Goal: Task Accomplishment & Management: Manage account settings

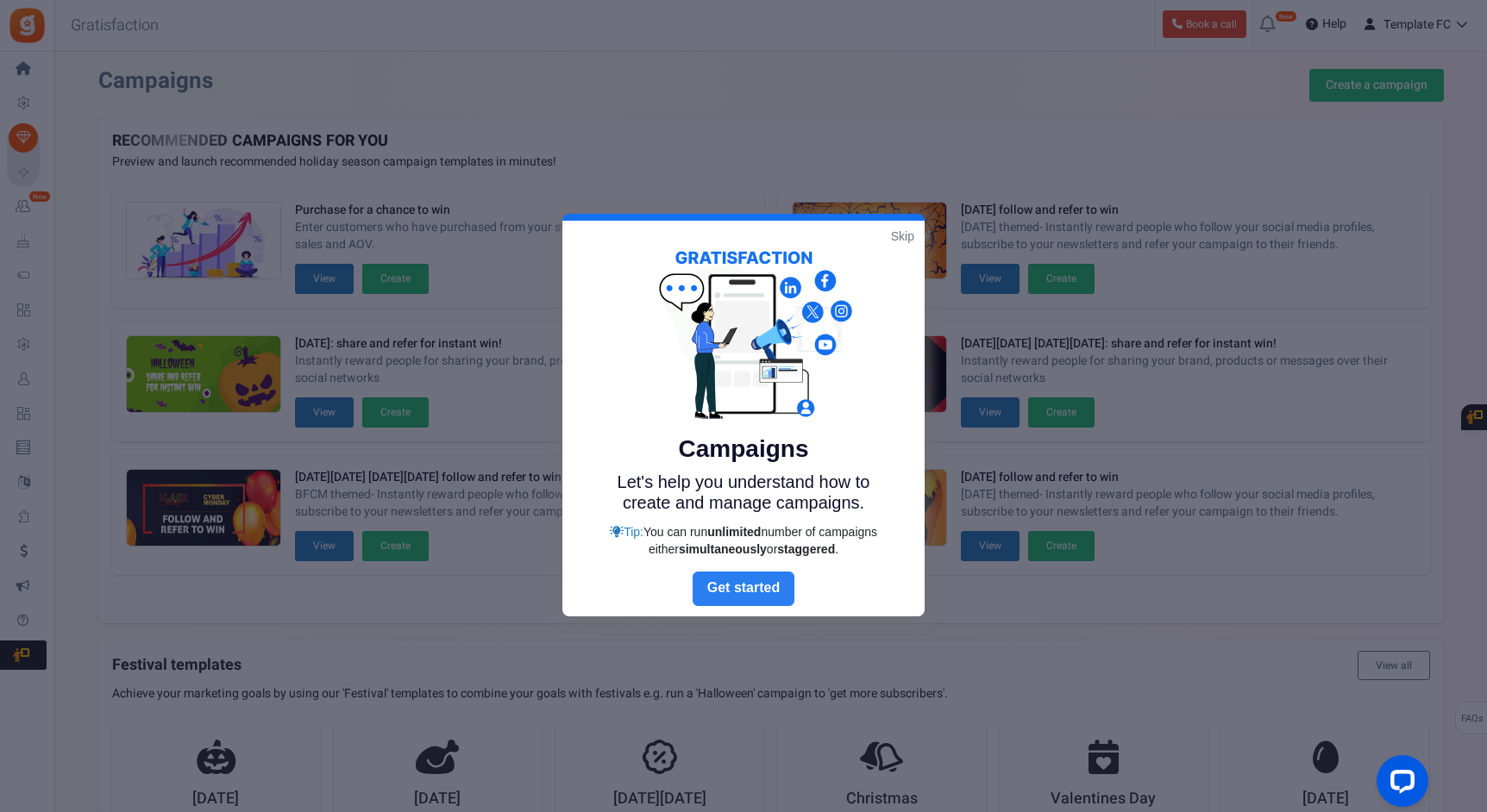
click at [747, 591] on link "Next" at bounding box center [743, 590] width 102 height 35
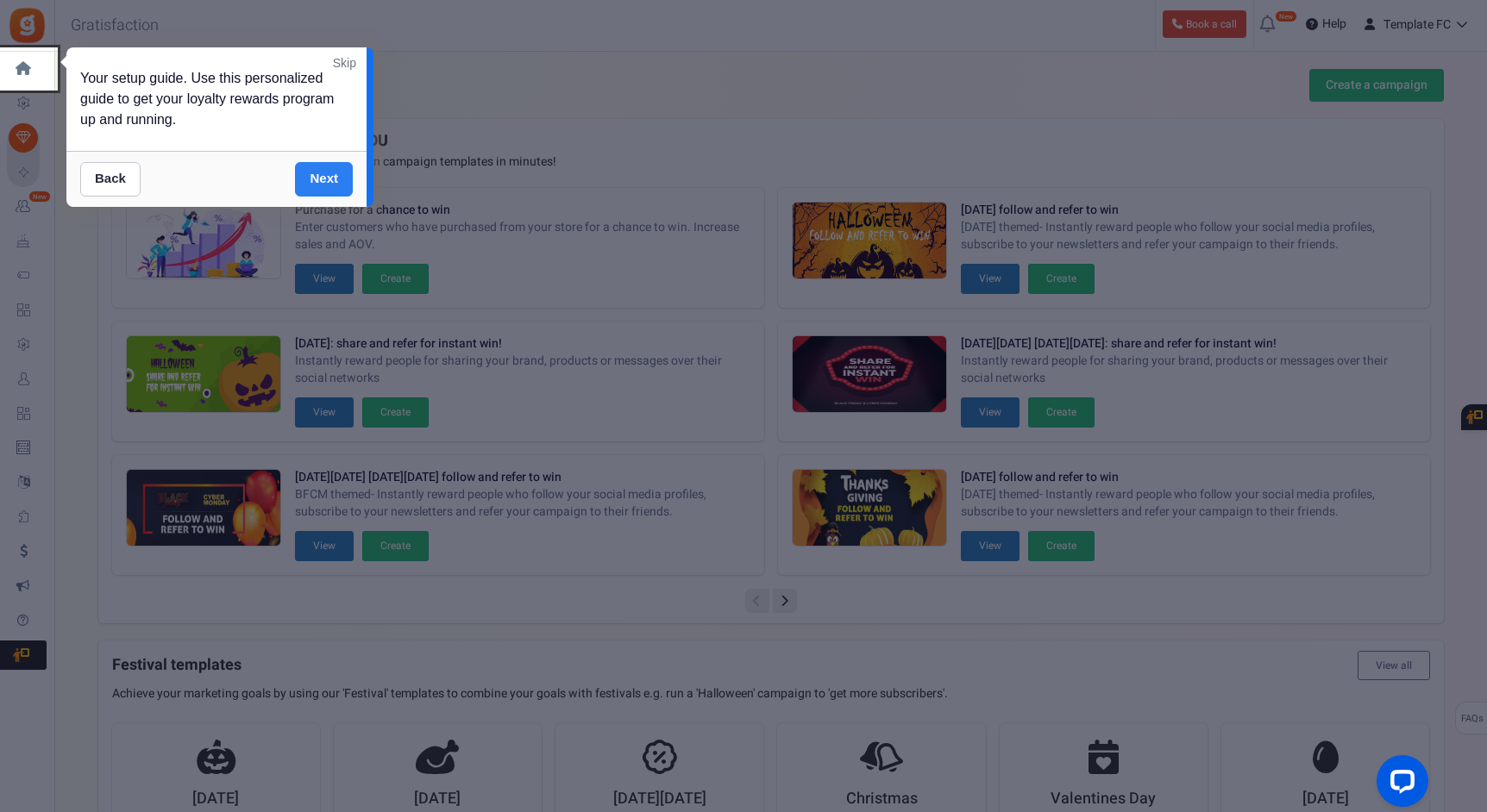
click at [326, 183] on link "Next" at bounding box center [324, 180] width 58 height 35
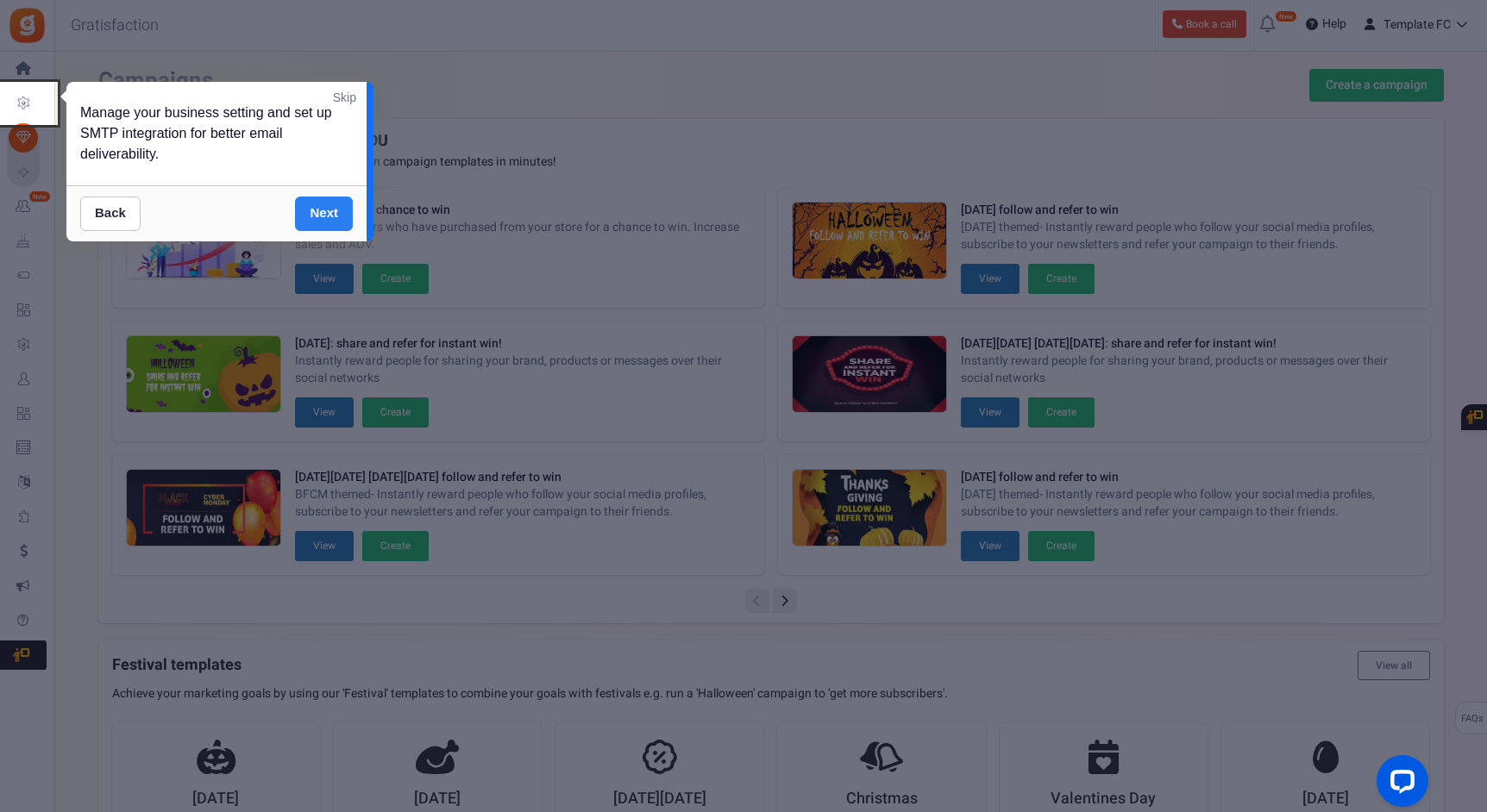
click at [328, 212] on link "Next" at bounding box center [324, 214] width 58 height 35
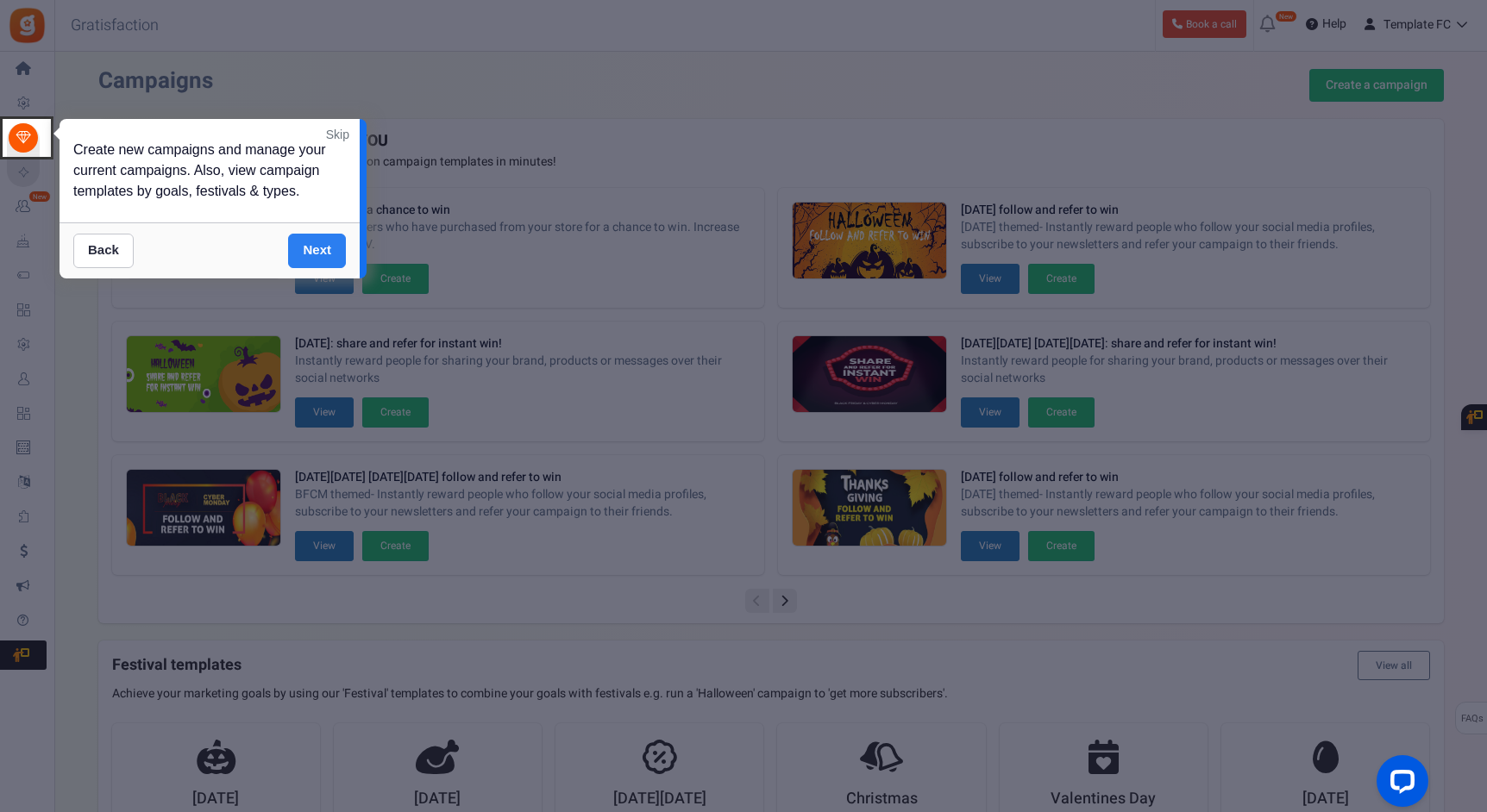
click at [321, 252] on link "Next" at bounding box center [317, 251] width 58 height 35
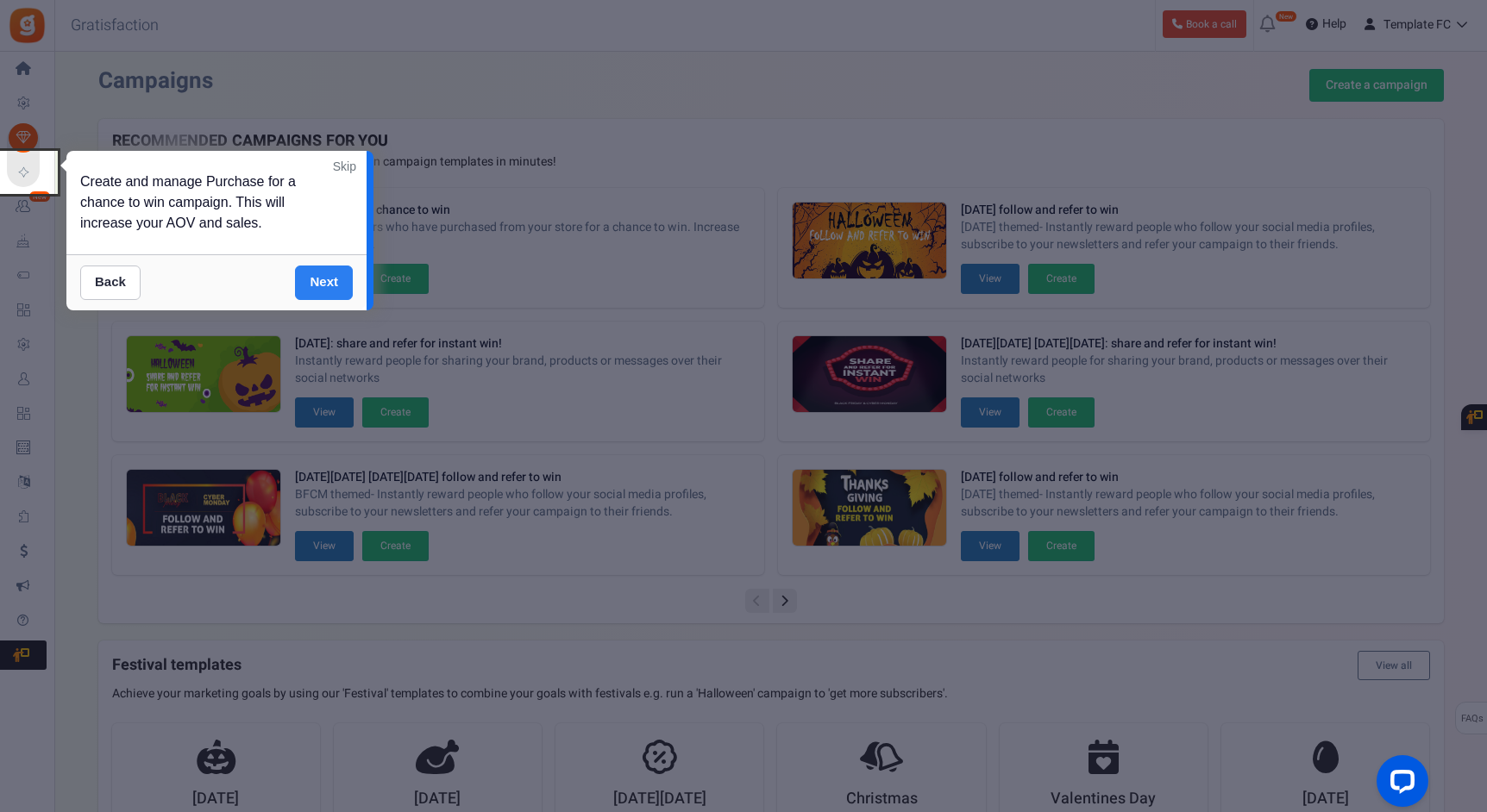
click at [316, 290] on link "Next" at bounding box center [324, 283] width 58 height 35
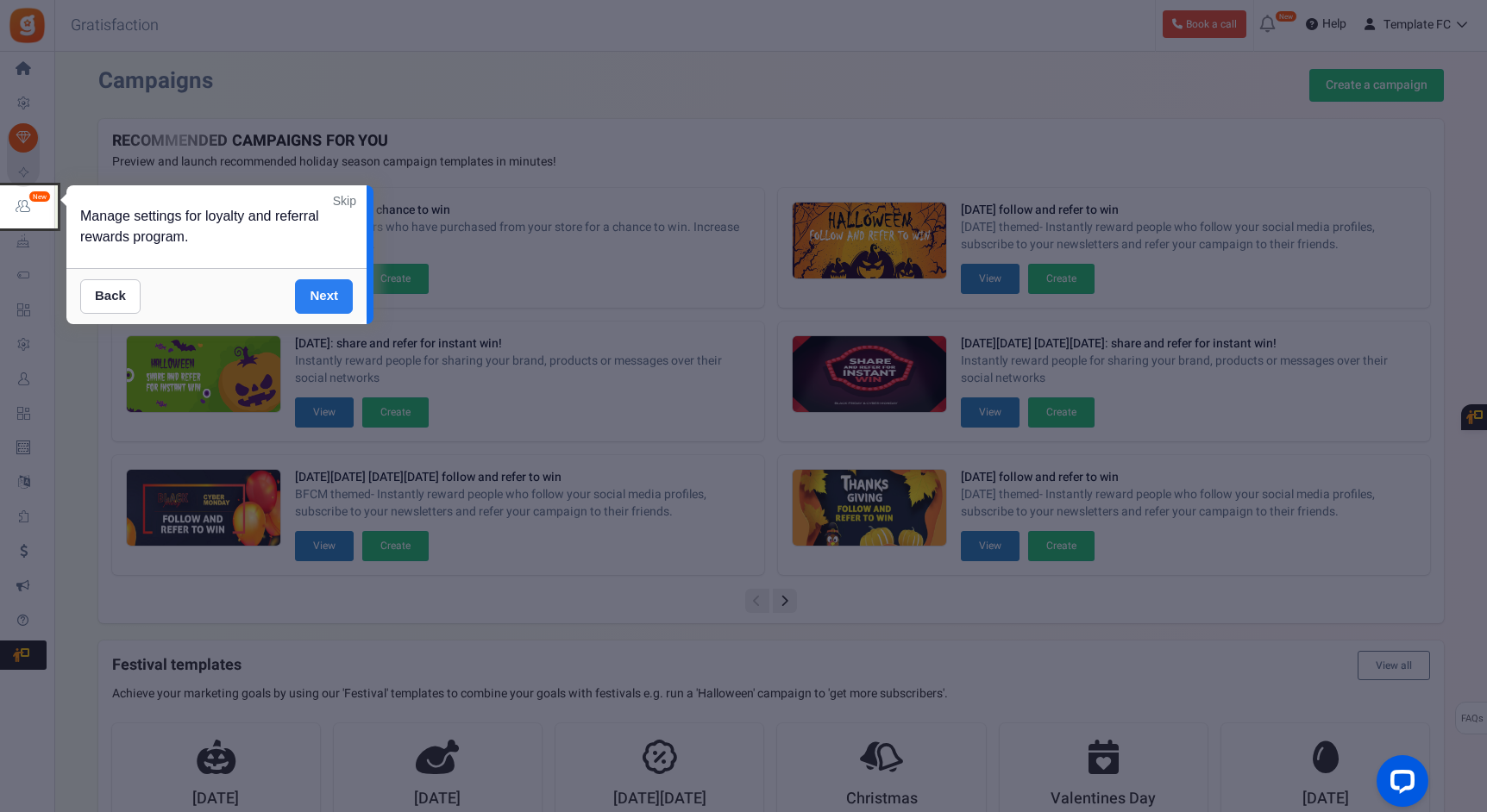
click at [316, 290] on link "Next" at bounding box center [324, 297] width 58 height 35
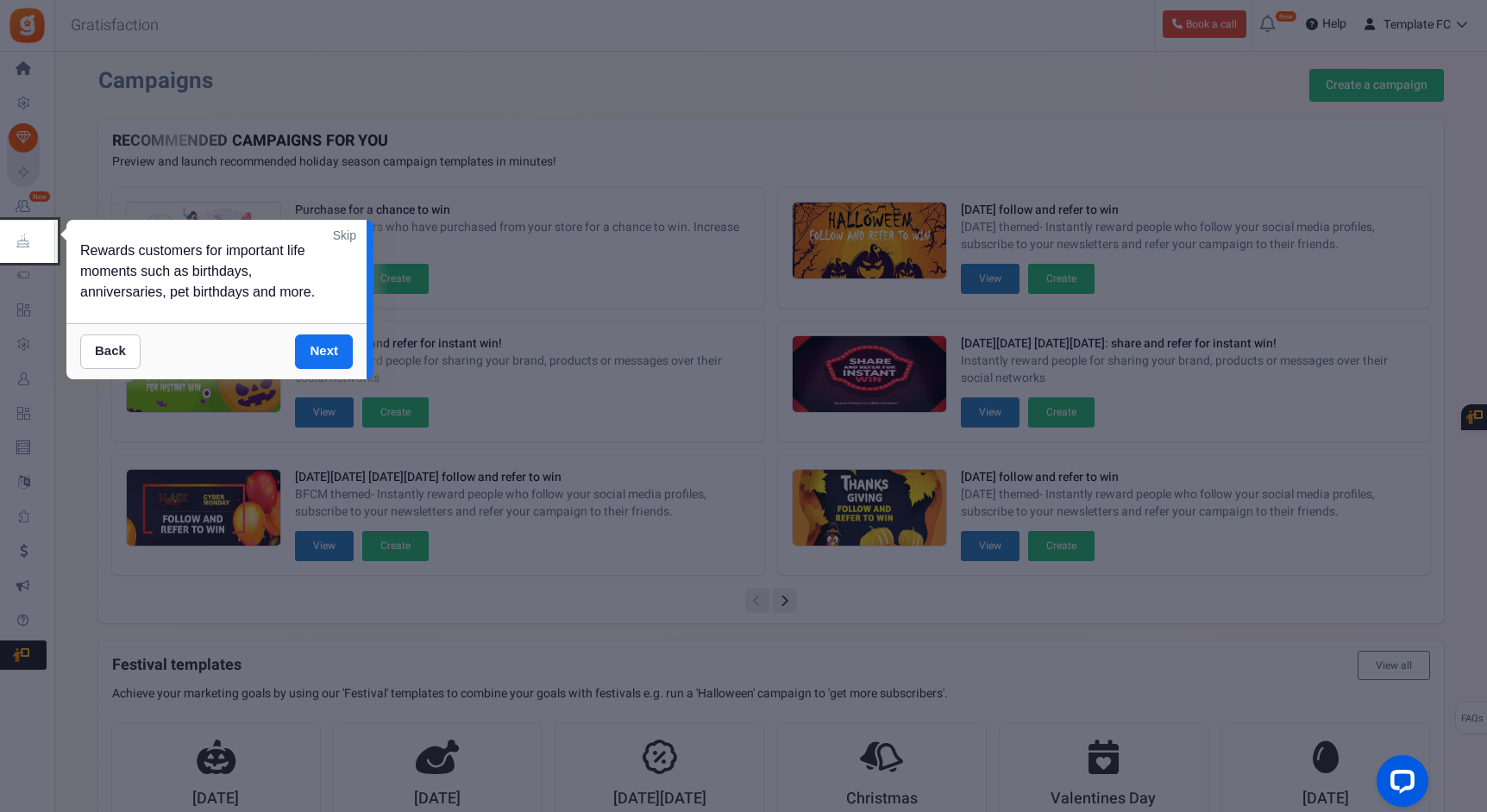
click at [335, 238] on link "Skip" at bounding box center [344, 235] width 24 height 17
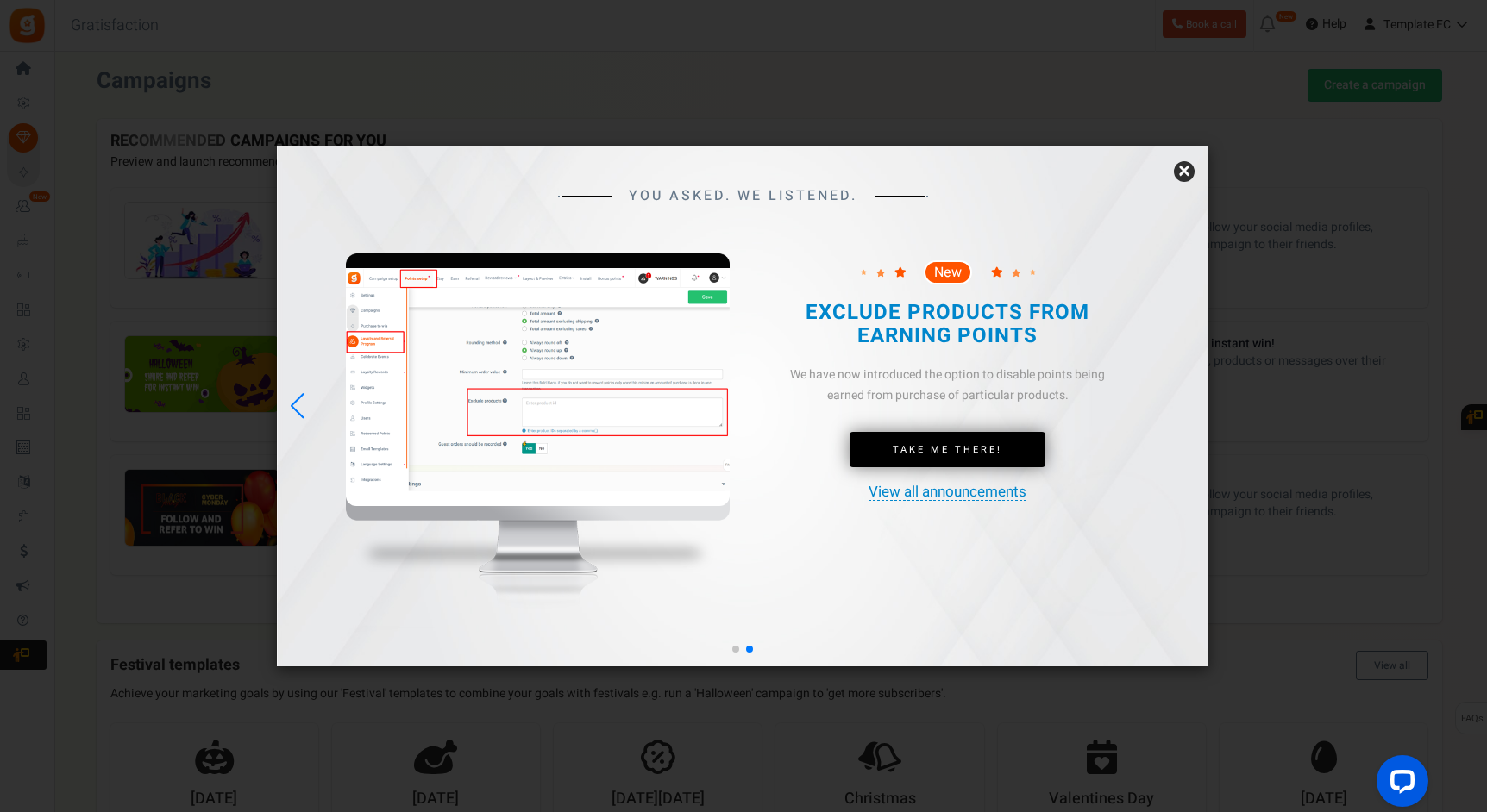
click at [1190, 176] on link "×" at bounding box center [1184, 172] width 21 height 21
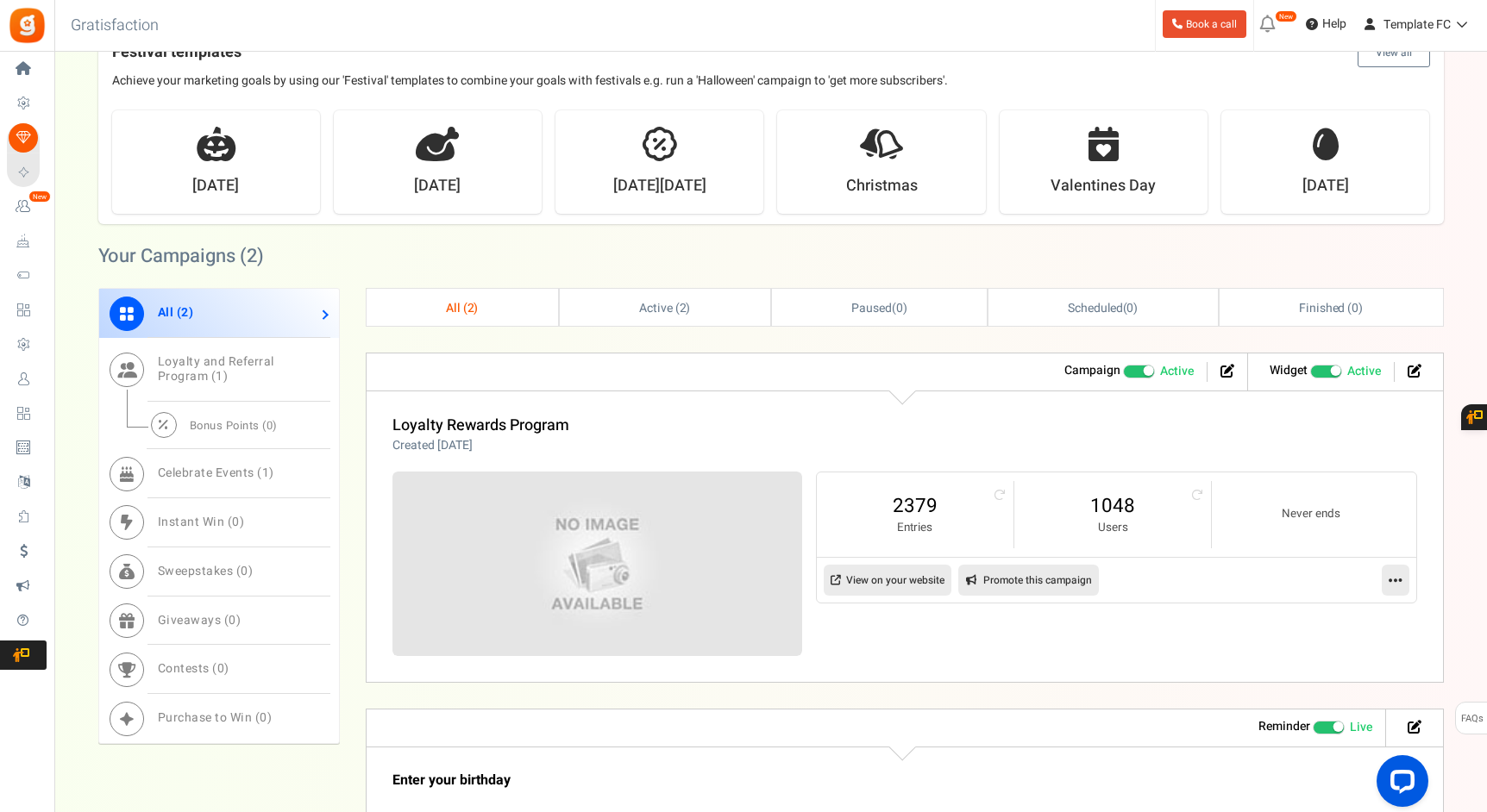
scroll to position [599, 0]
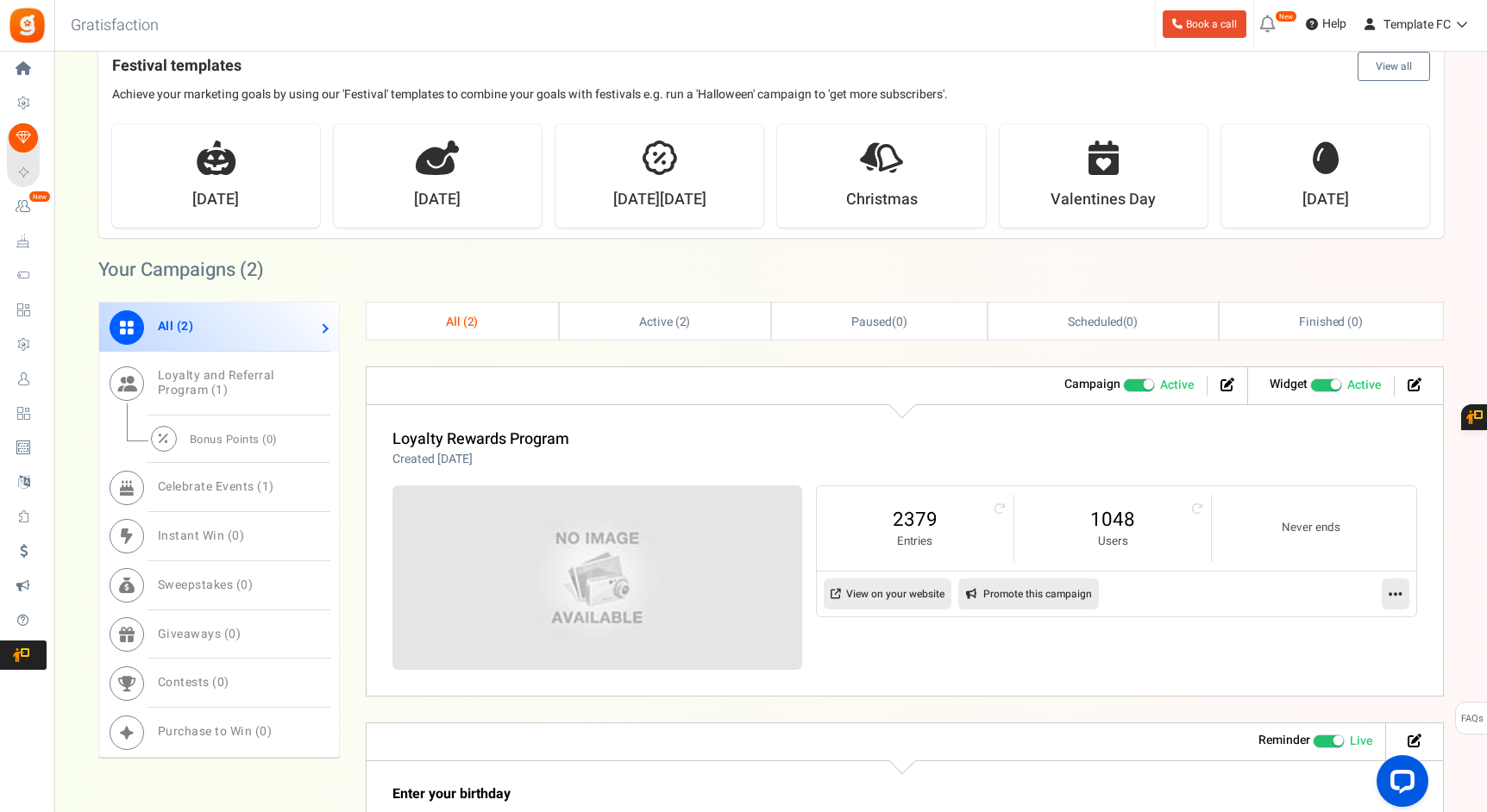
click at [884, 593] on link "View on your website" at bounding box center [887, 594] width 127 height 31
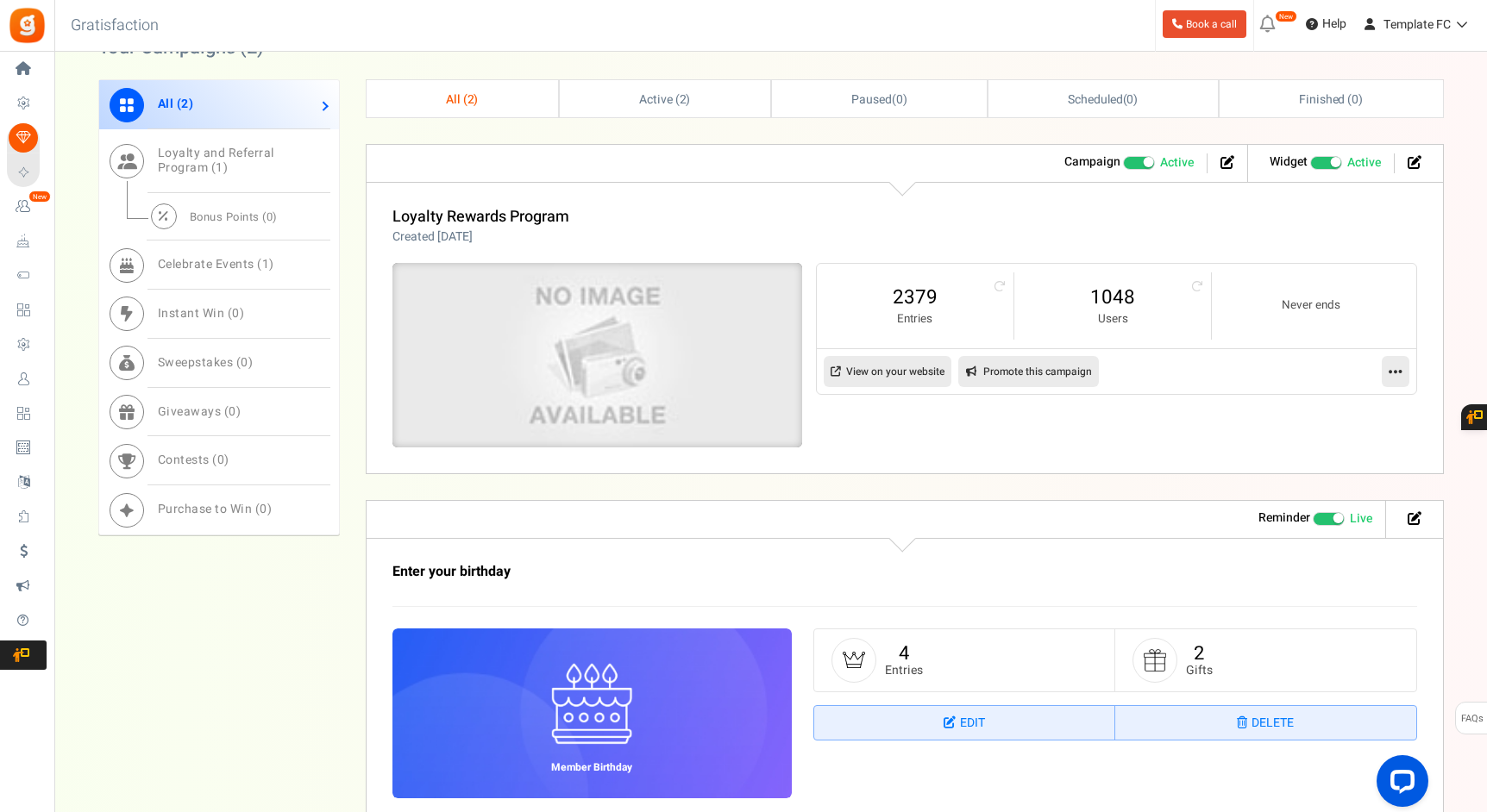
scroll to position [832, 0]
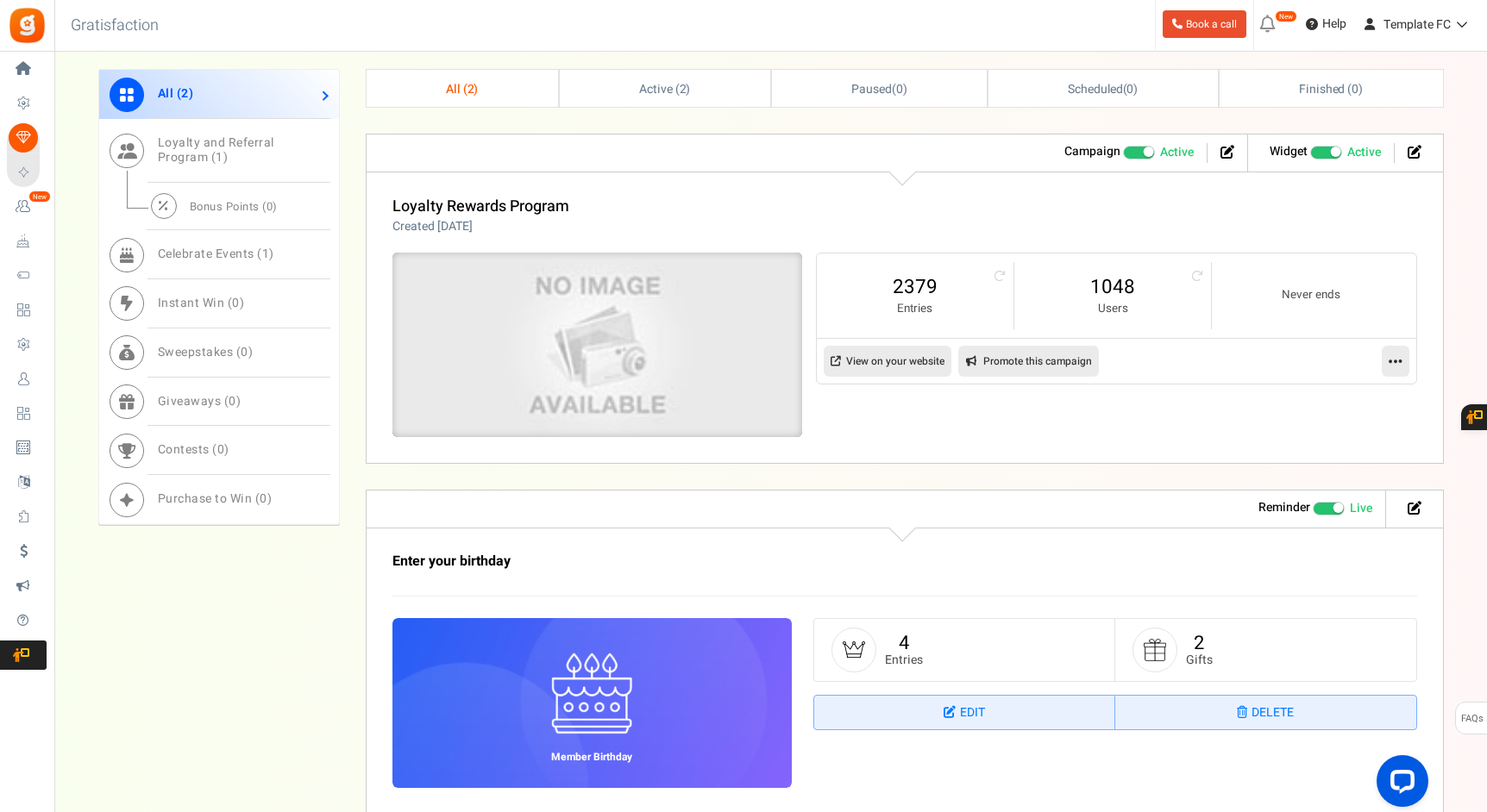
click at [596, 359] on img at bounding box center [597, 345] width 615 height 276
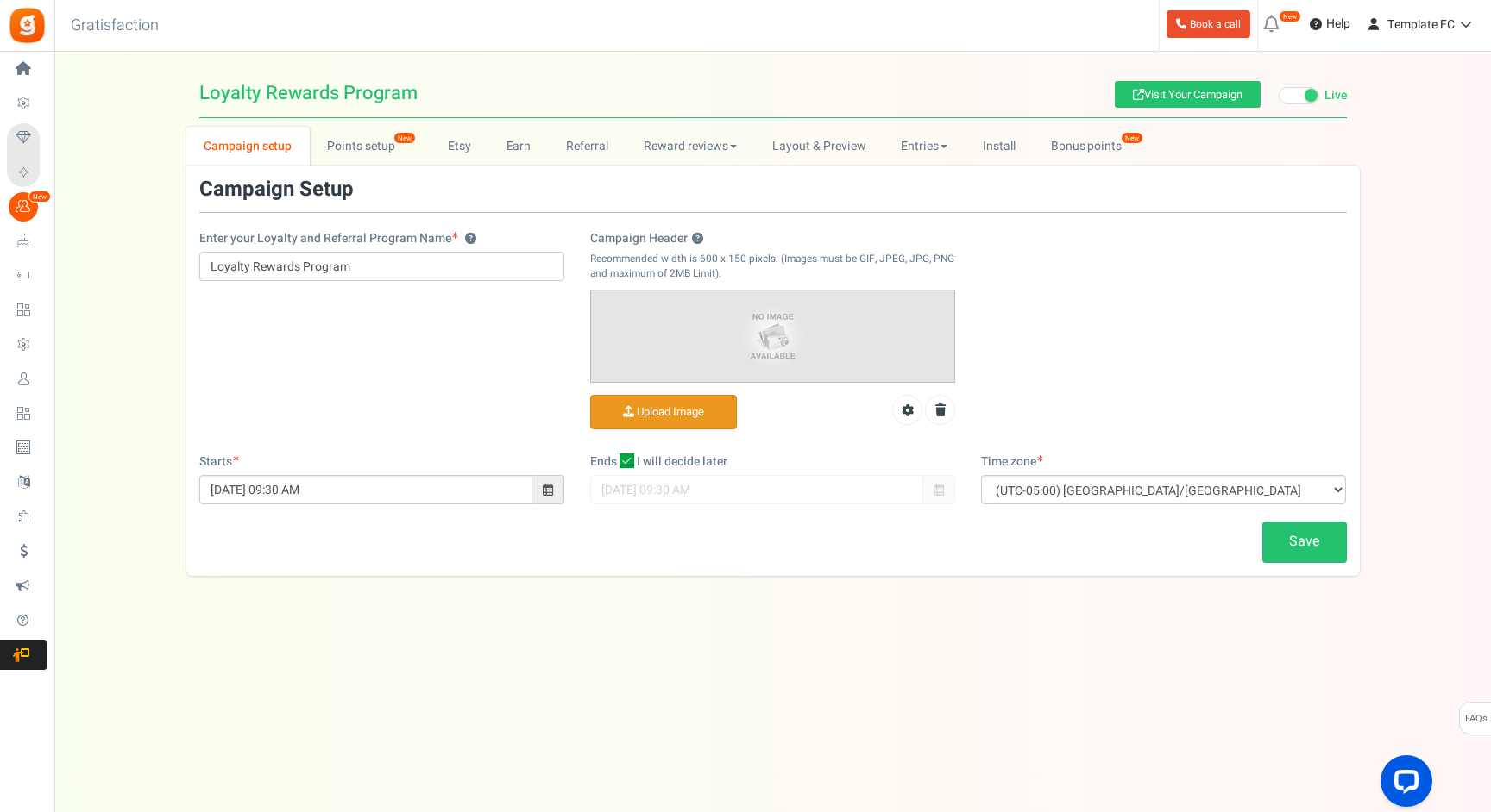
click at [690, 416] on input "Campaign Header ?" at bounding box center [663, 413] width 145 height 34
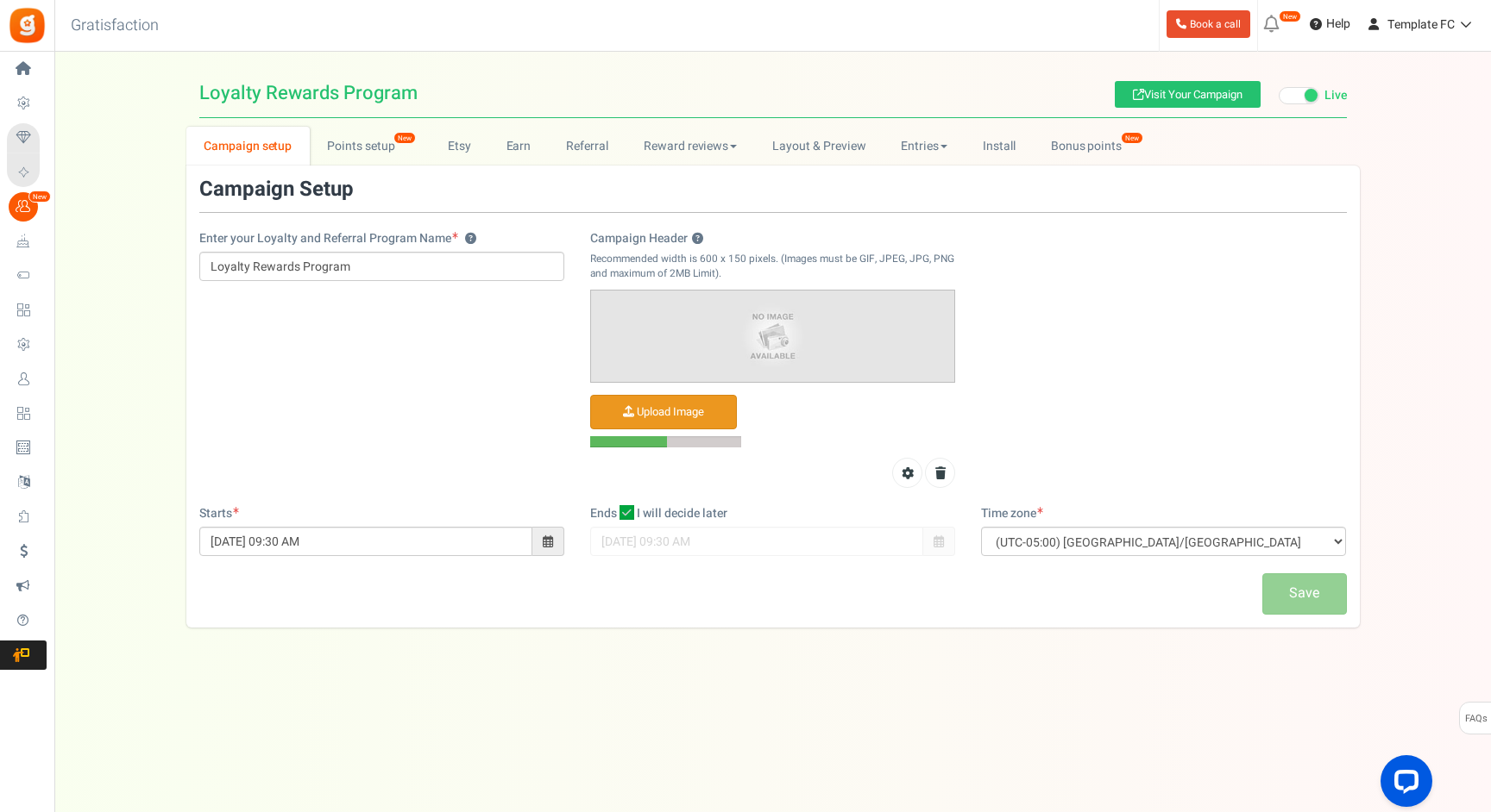
click at [1151, 550] on div at bounding box center [745, 406] width 1491 height 812
click at [1176, 544] on div at bounding box center [745, 406] width 1491 height 812
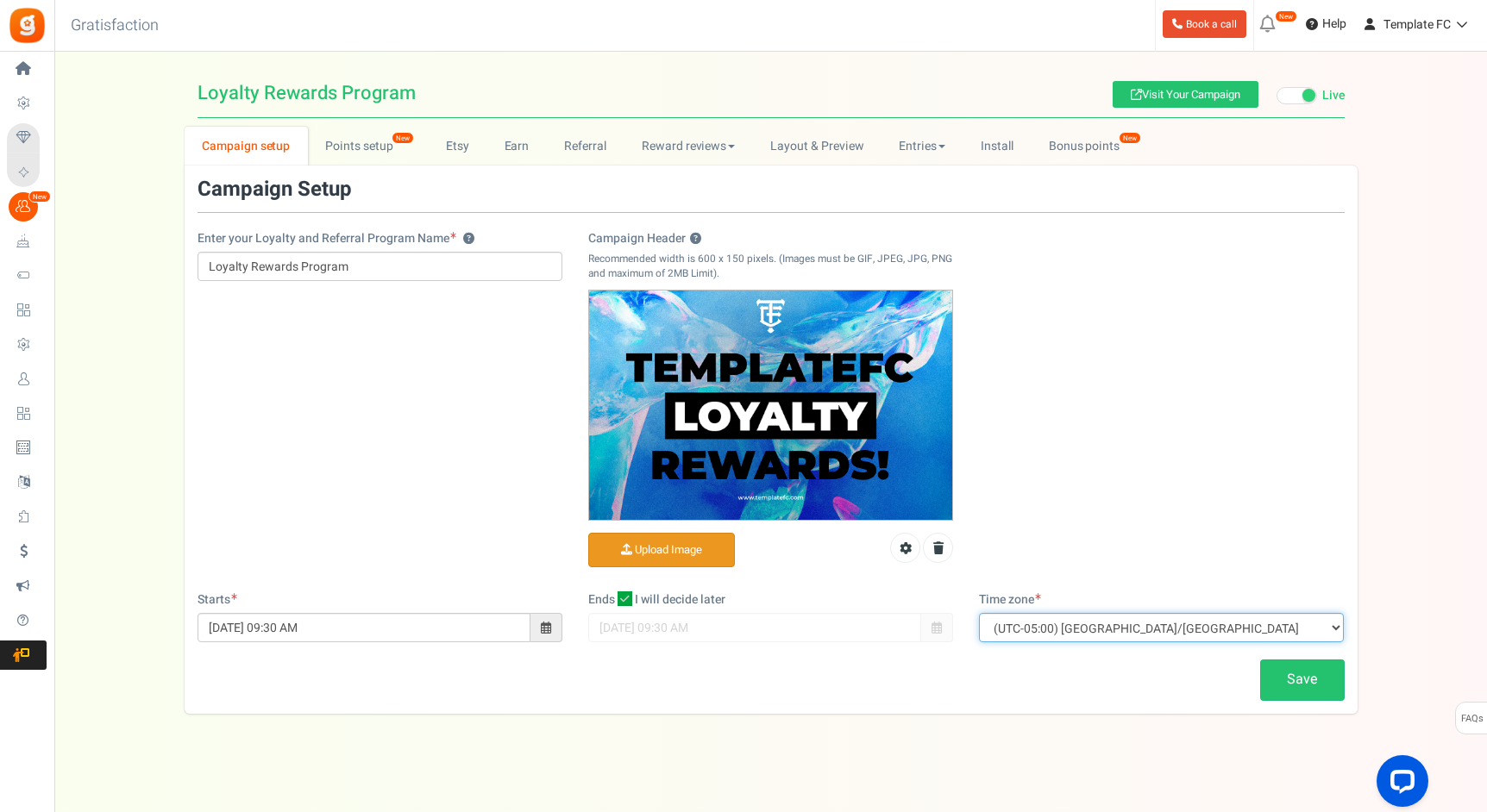
click at [1201, 623] on select "(UTC-11:00) Pacific/Pago_Pago (UTC-11:00) [GEOGRAPHIC_DATA]/[GEOGRAPHIC_DATA] (…" at bounding box center [1161, 628] width 365 height 30
select select "America/New_York"
click at [979, 613] on select "(UTC-11:00) Pacific/Pago_Pago (UTC-11:00) [GEOGRAPHIC_DATA]/[GEOGRAPHIC_DATA] (…" at bounding box center [1161, 628] width 365 height 30
click at [1290, 679] on link "Save" at bounding box center [1302, 679] width 85 height 40
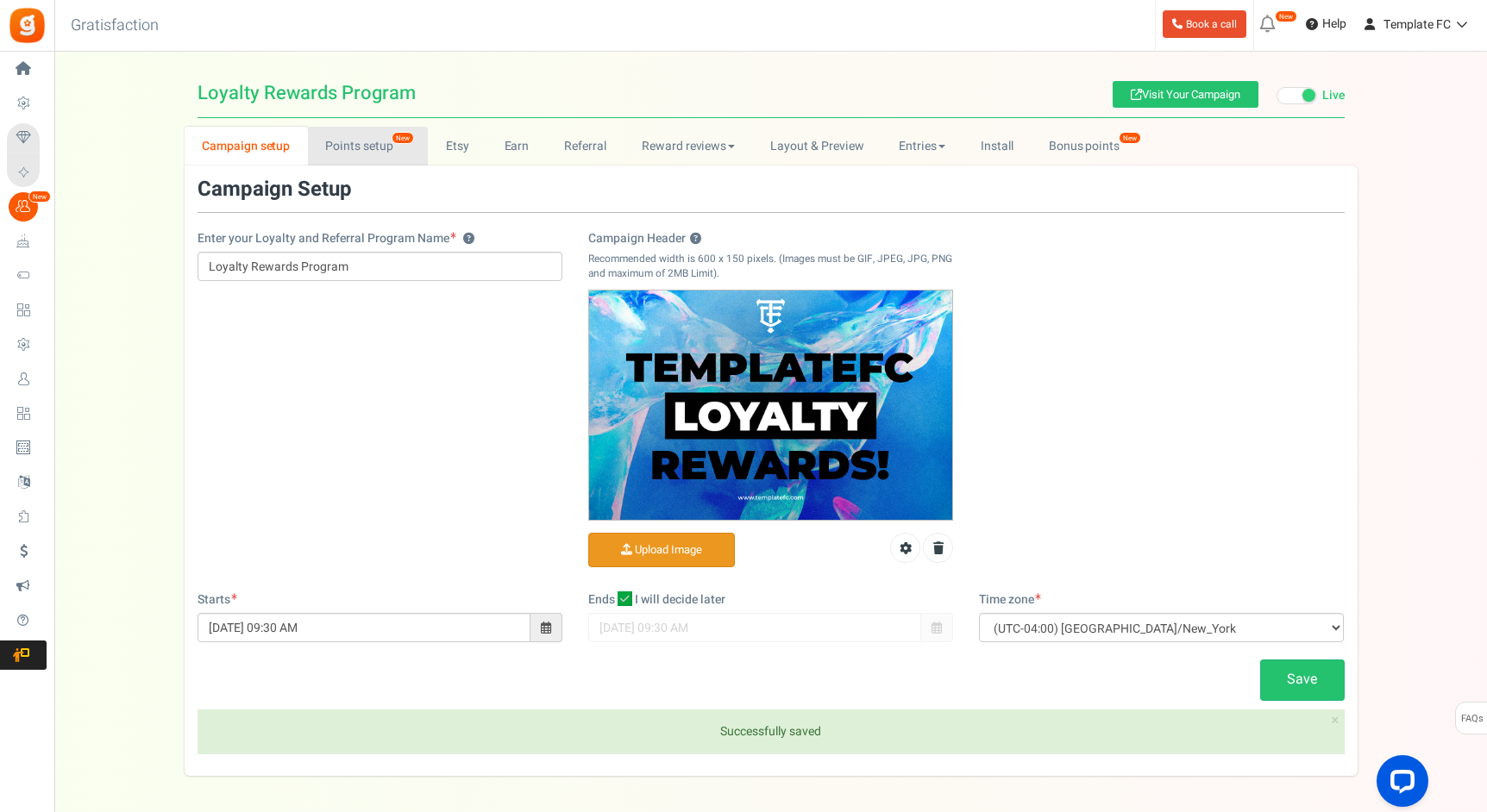
click at [363, 153] on link "Points setup New" at bounding box center [367, 146] width 119 height 38
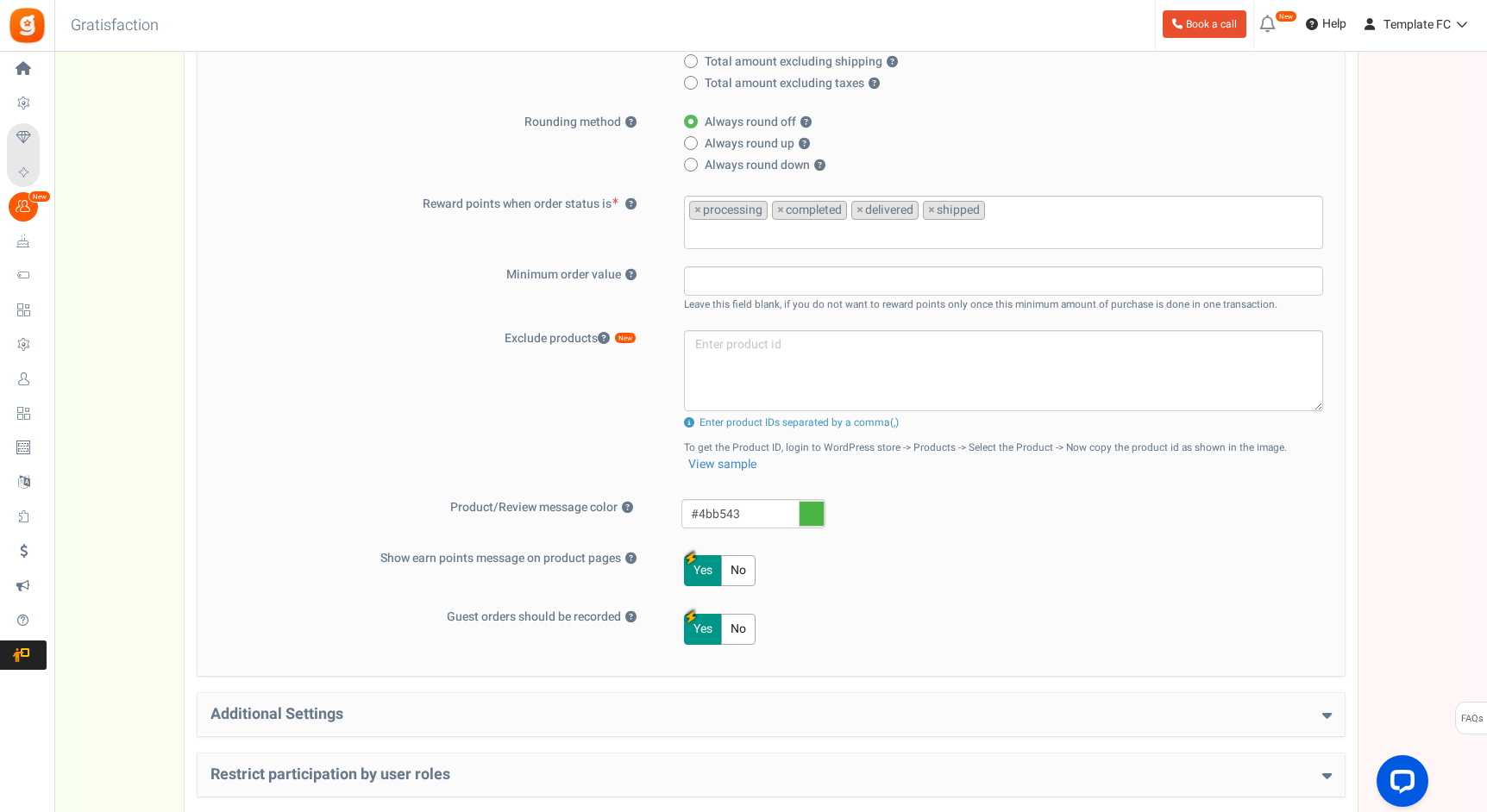
scroll to position [461, 0]
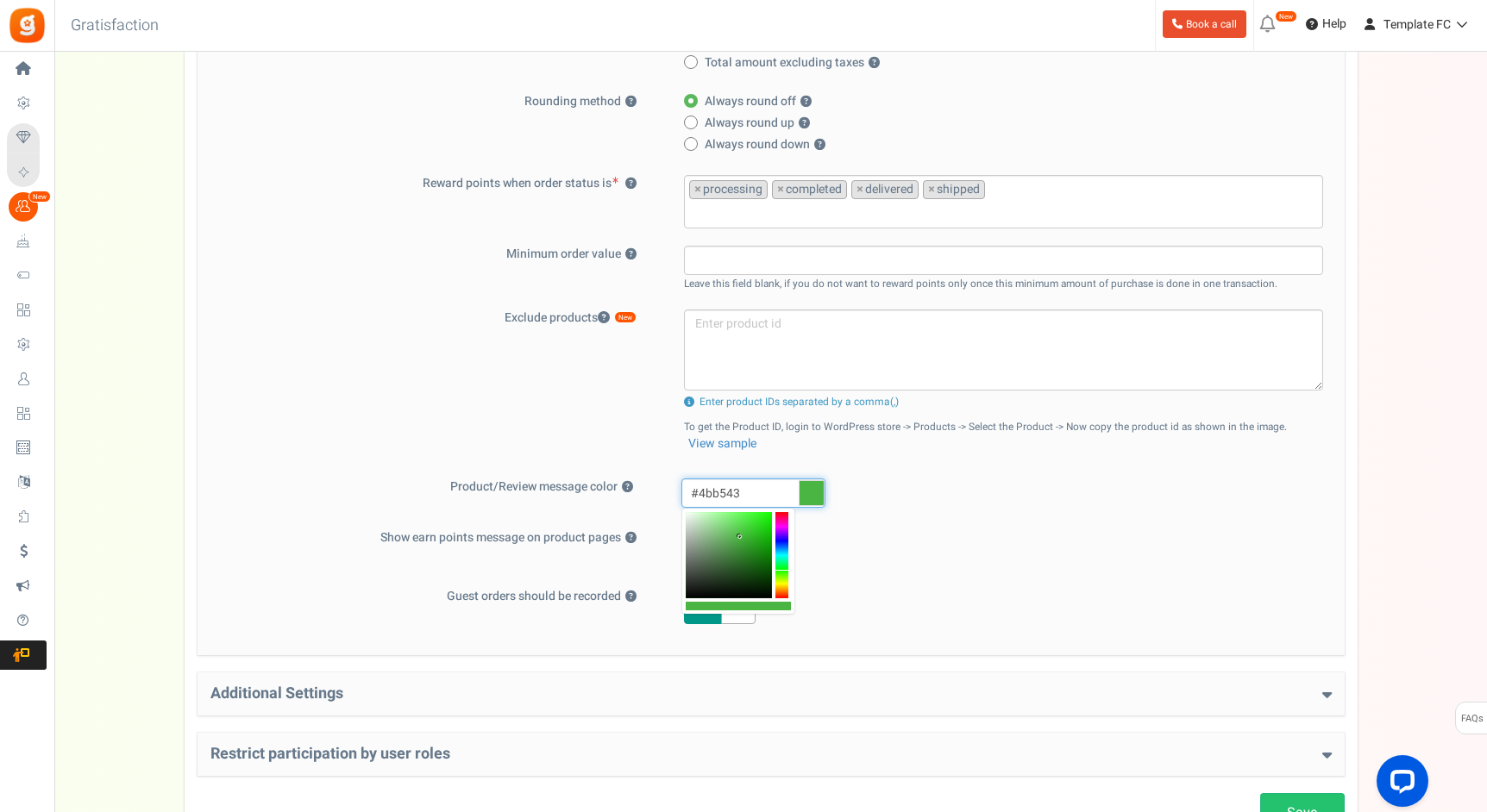
click at [720, 491] on input "#4bb543" at bounding box center [753, 494] width 144 height 30
click at [731, 493] on input "#4bb543" at bounding box center [753, 494] width 144 height 30
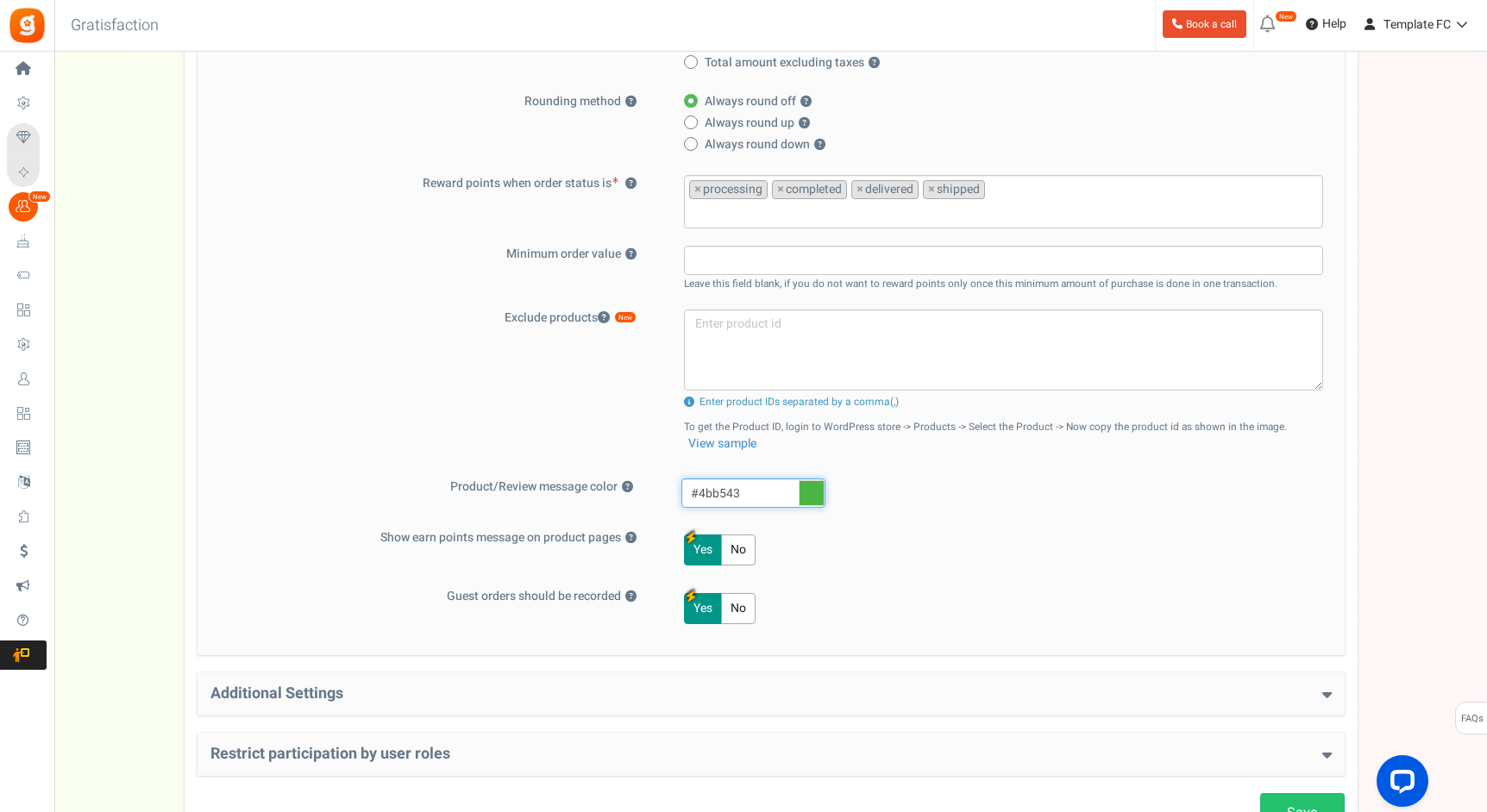
paste input "009cff"
type input "#009cff"
click at [873, 578] on div "Basic Settings Give points on purchases ? Yes No Points should be Fixed Percent…" at bounding box center [770, 212] width 1147 height 886
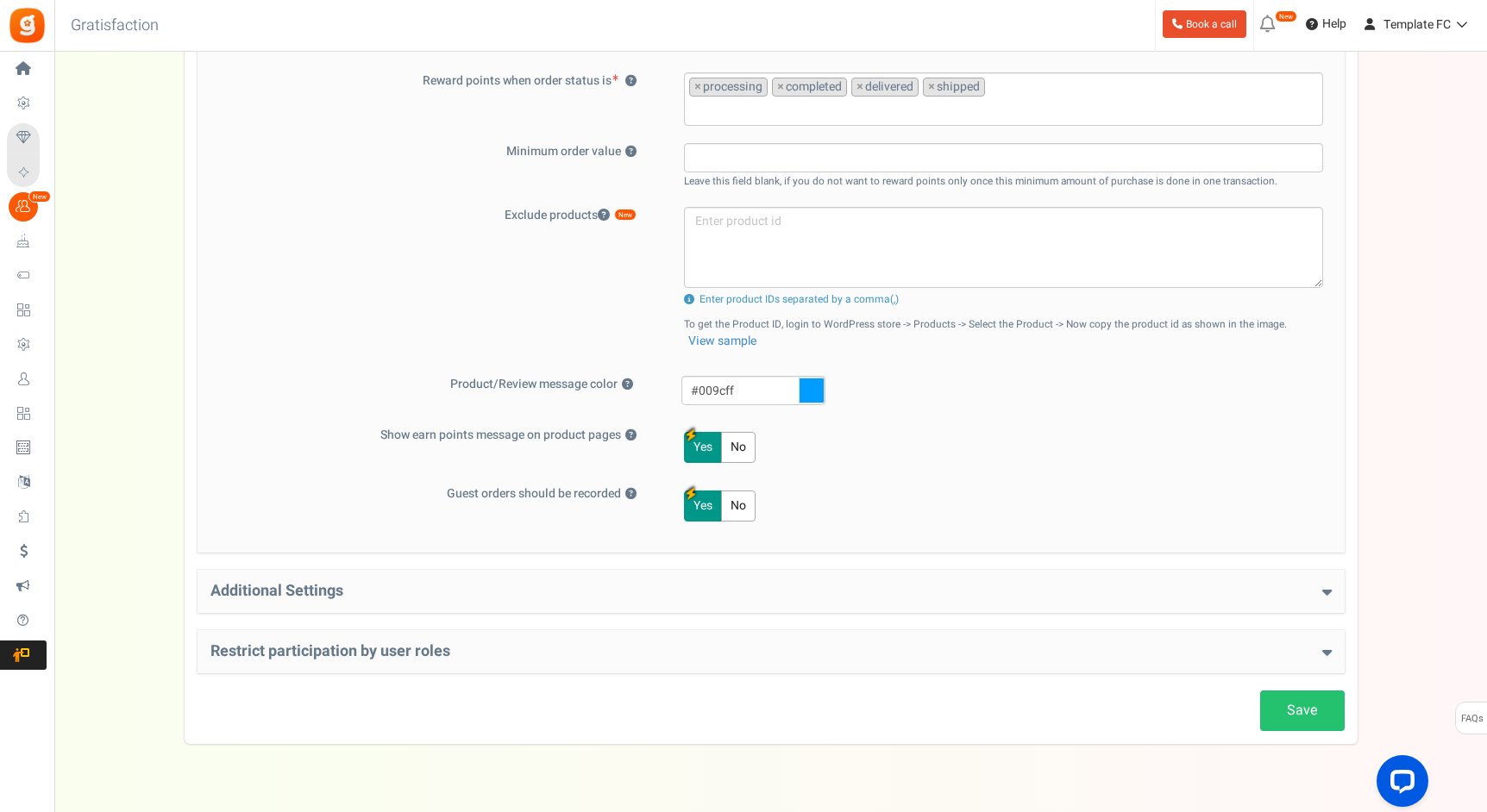
scroll to position [578, 0]
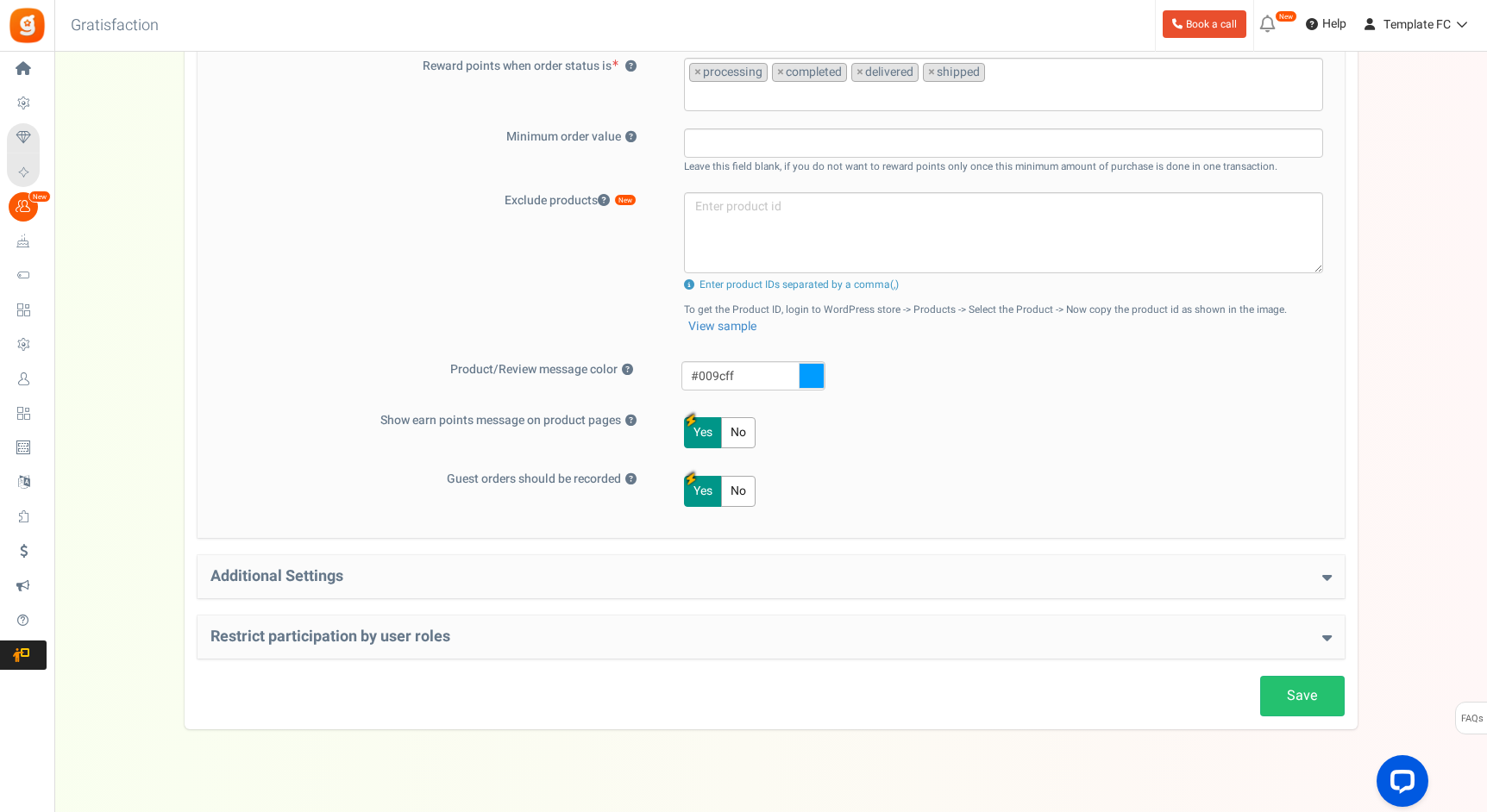
click at [863, 565] on div "Additional Settings Welcome Bonus ? Yes No Enter Welcome Points 100 Welcome Not…" at bounding box center [770, 577] width 1147 height 43
click at [861, 579] on h4 "Additional Settings" at bounding box center [770, 577] width 1121 height 17
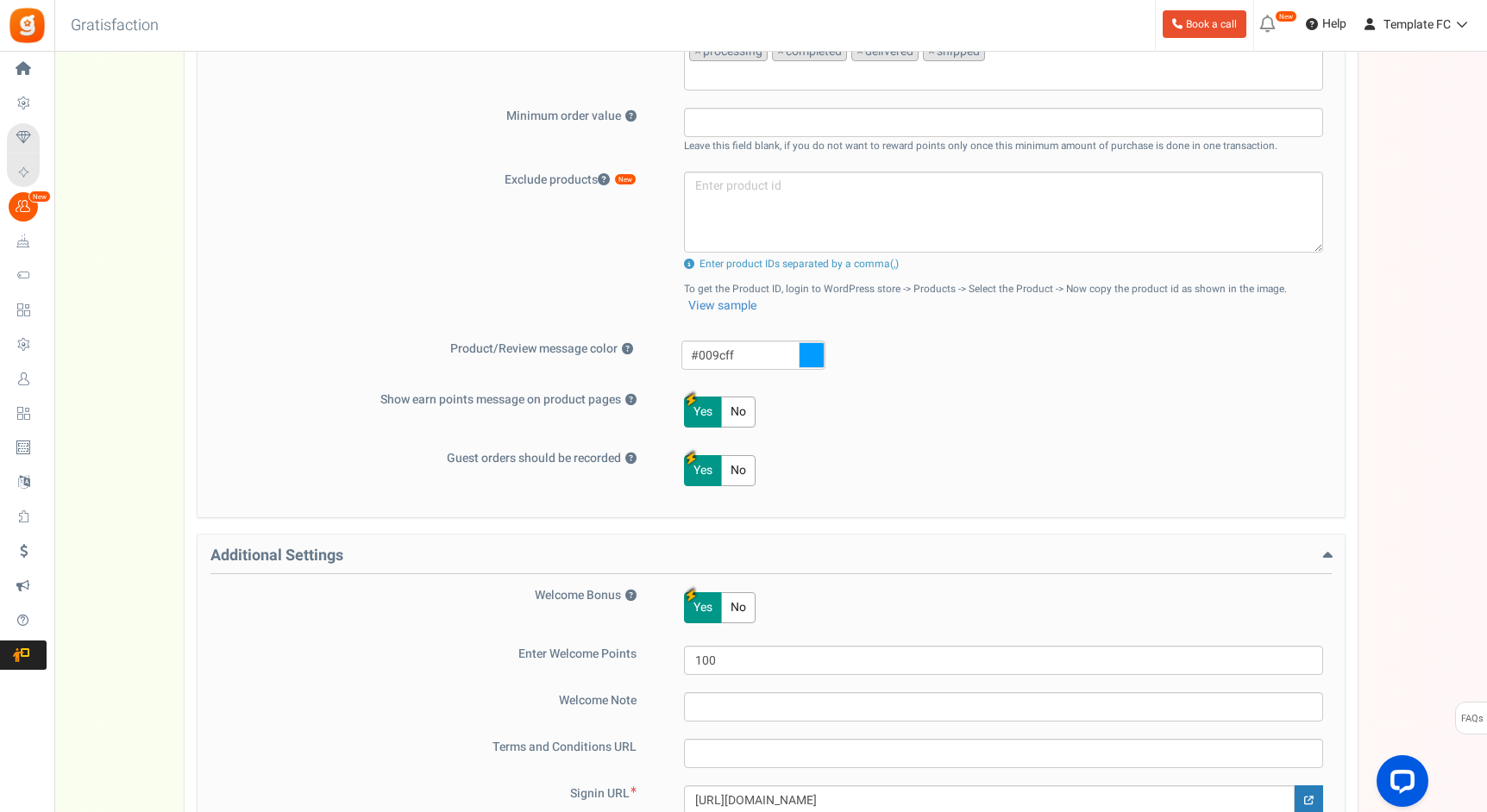
scroll to position [601, 0]
click at [736, 476] on "No" at bounding box center [739, 469] width 35 height 31
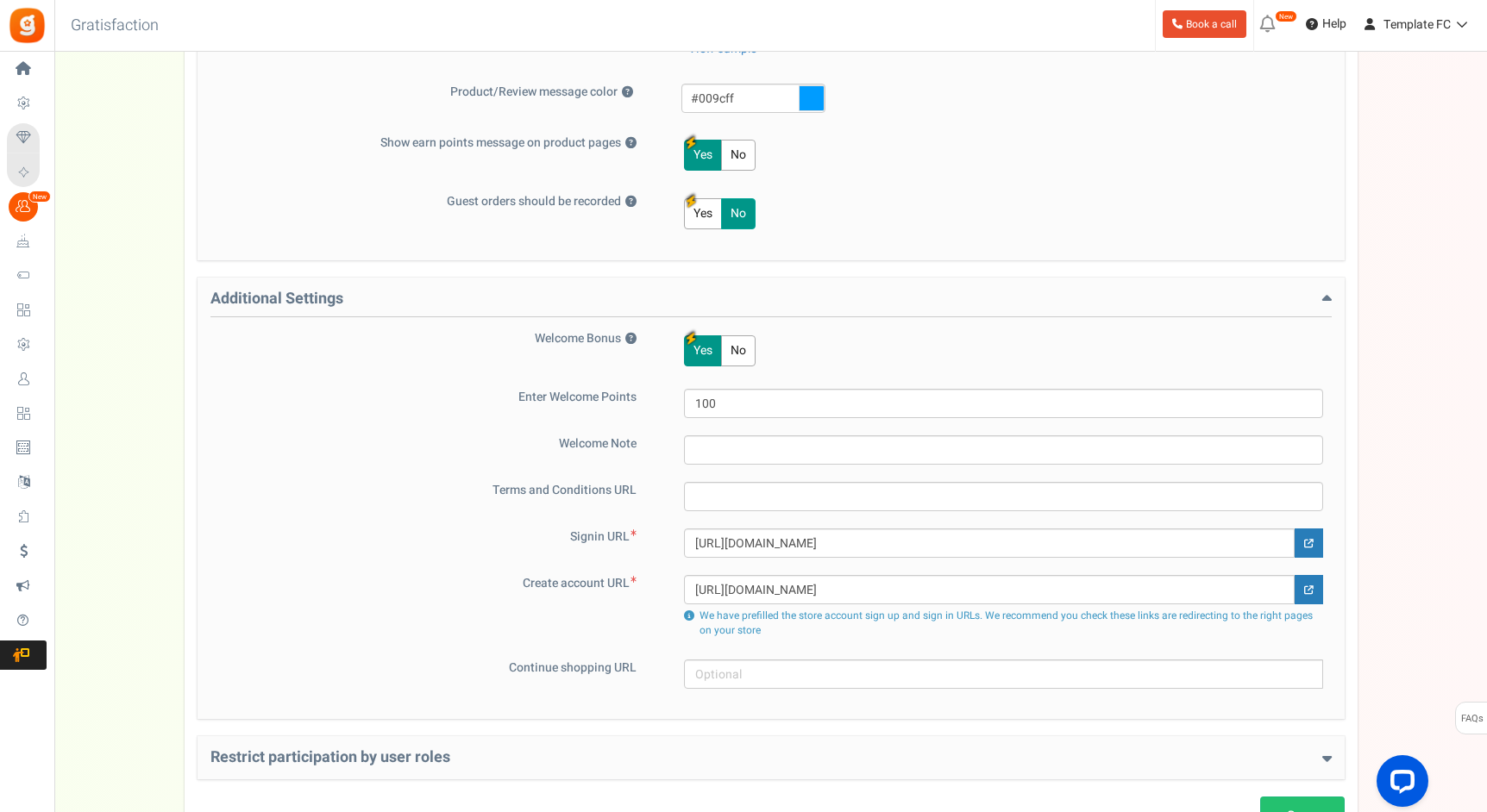
scroll to position [858, 0]
click at [823, 304] on h4 "Additional Settings" at bounding box center [770, 302] width 1121 height 27
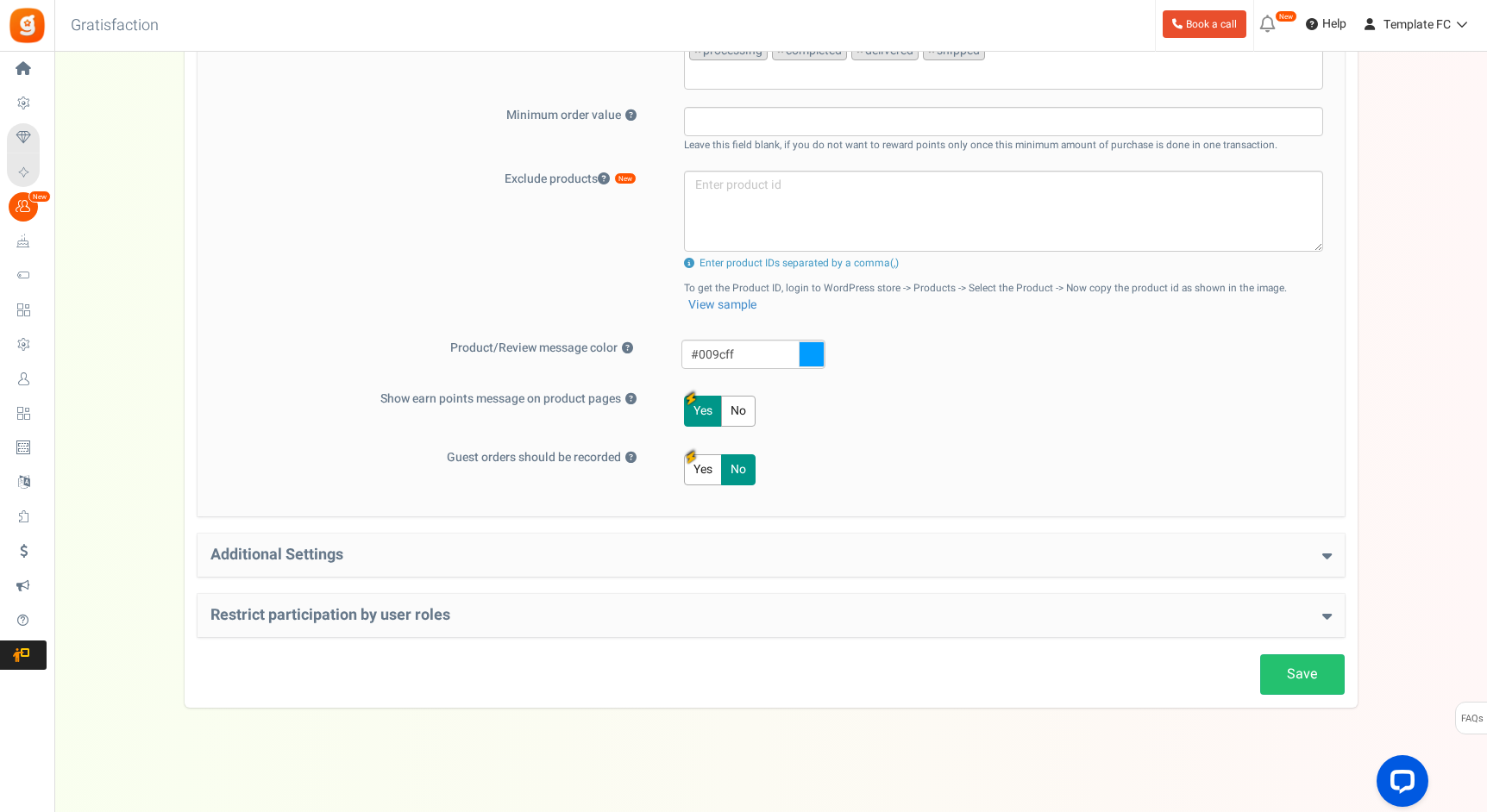
click at [699, 607] on h4 "Restrict participation by user roles" at bounding box center [770, 616] width 1121 height 17
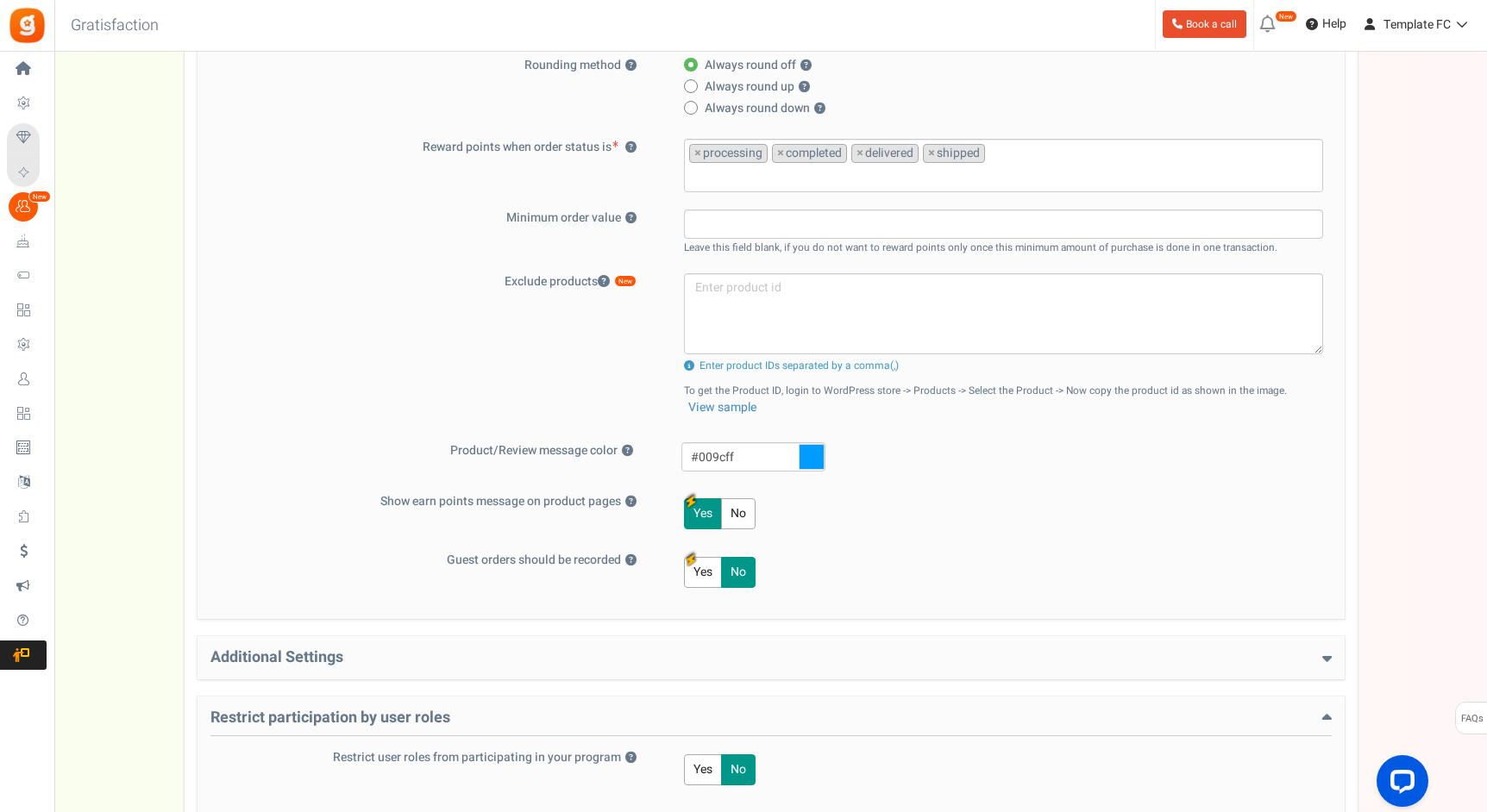
scroll to position [681, 0]
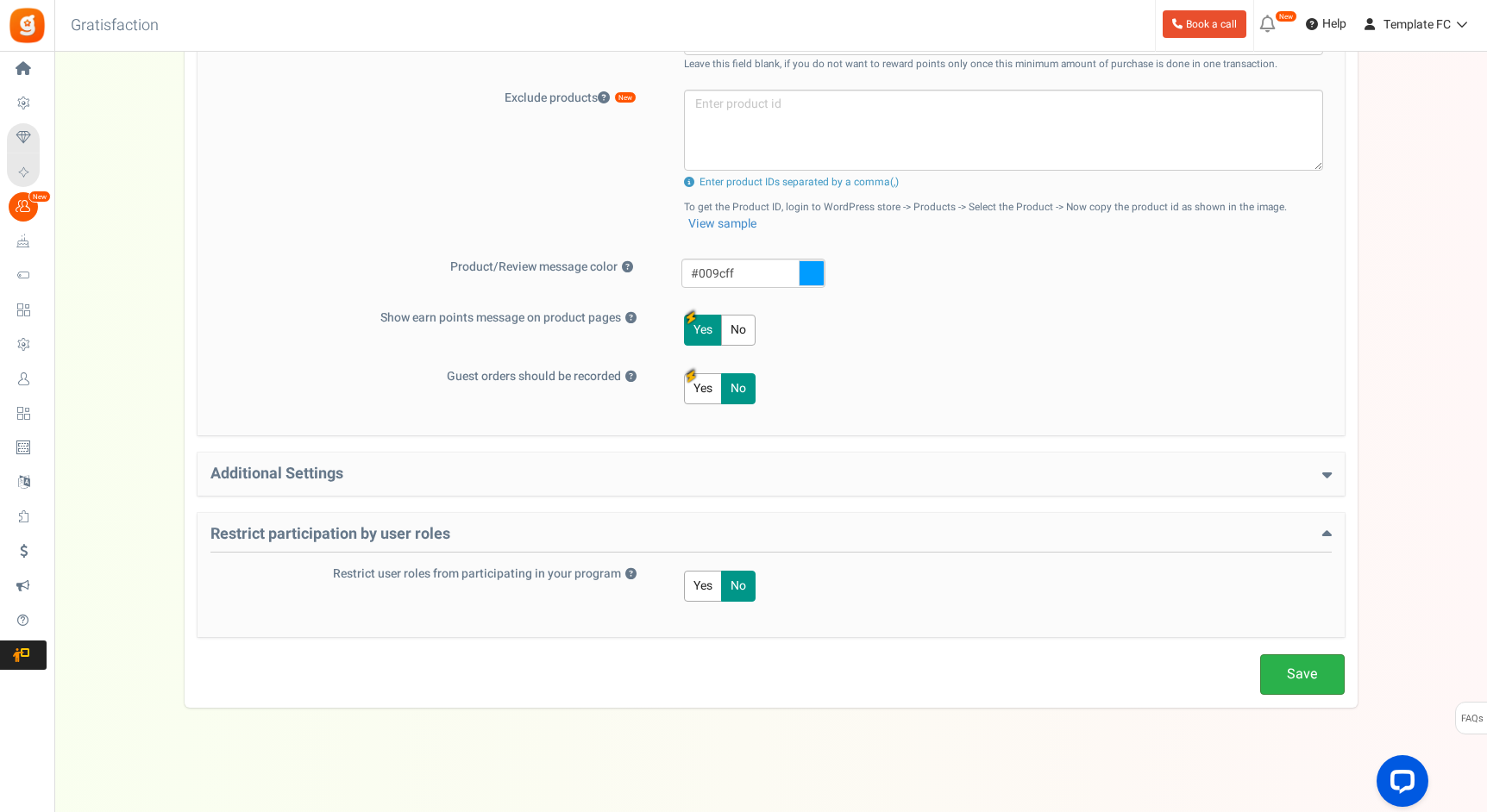
click at [1315, 667] on link "Save" at bounding box center [1302, 674] width 85 height 40
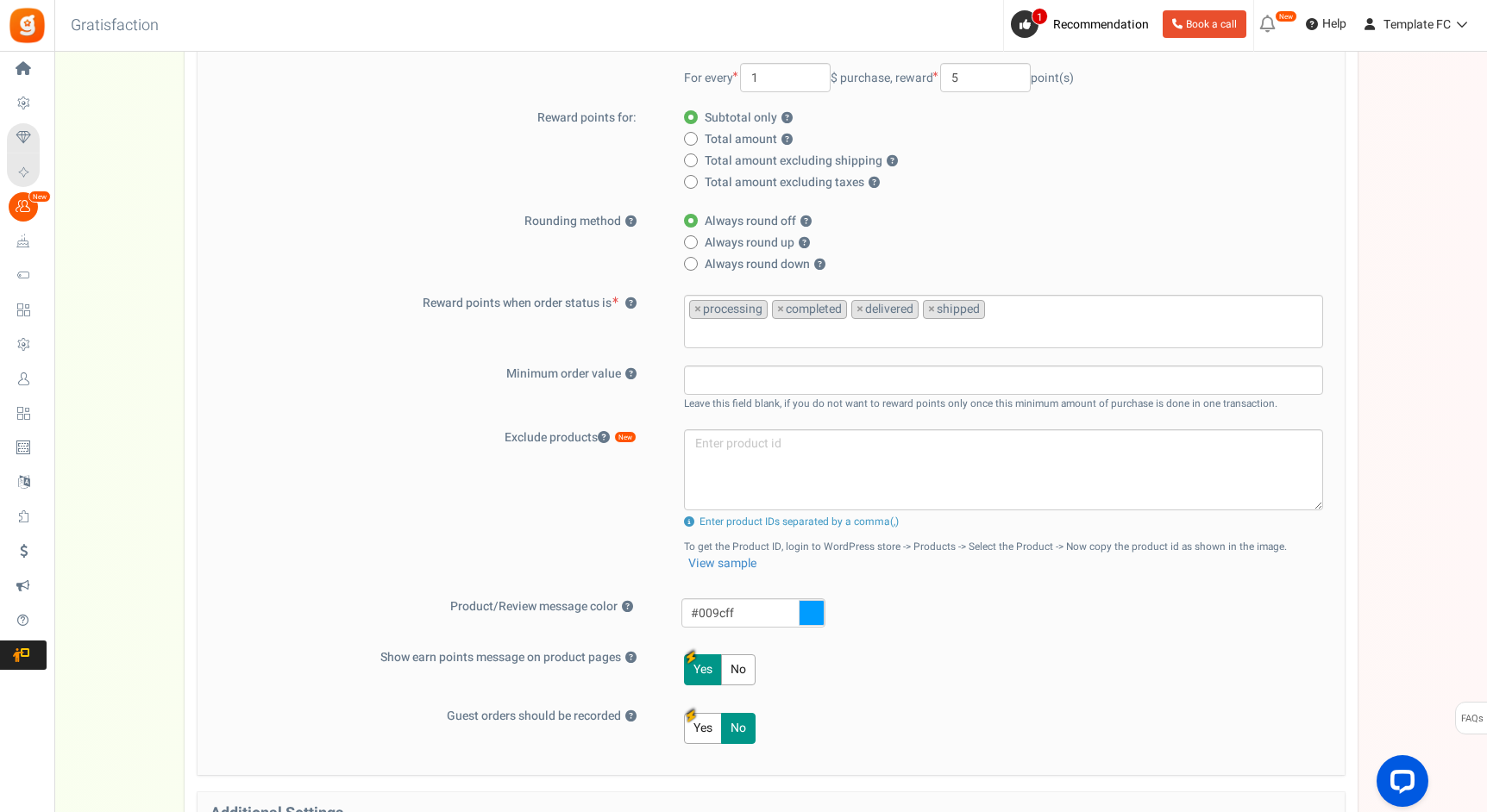
scroll to position [0, 0]
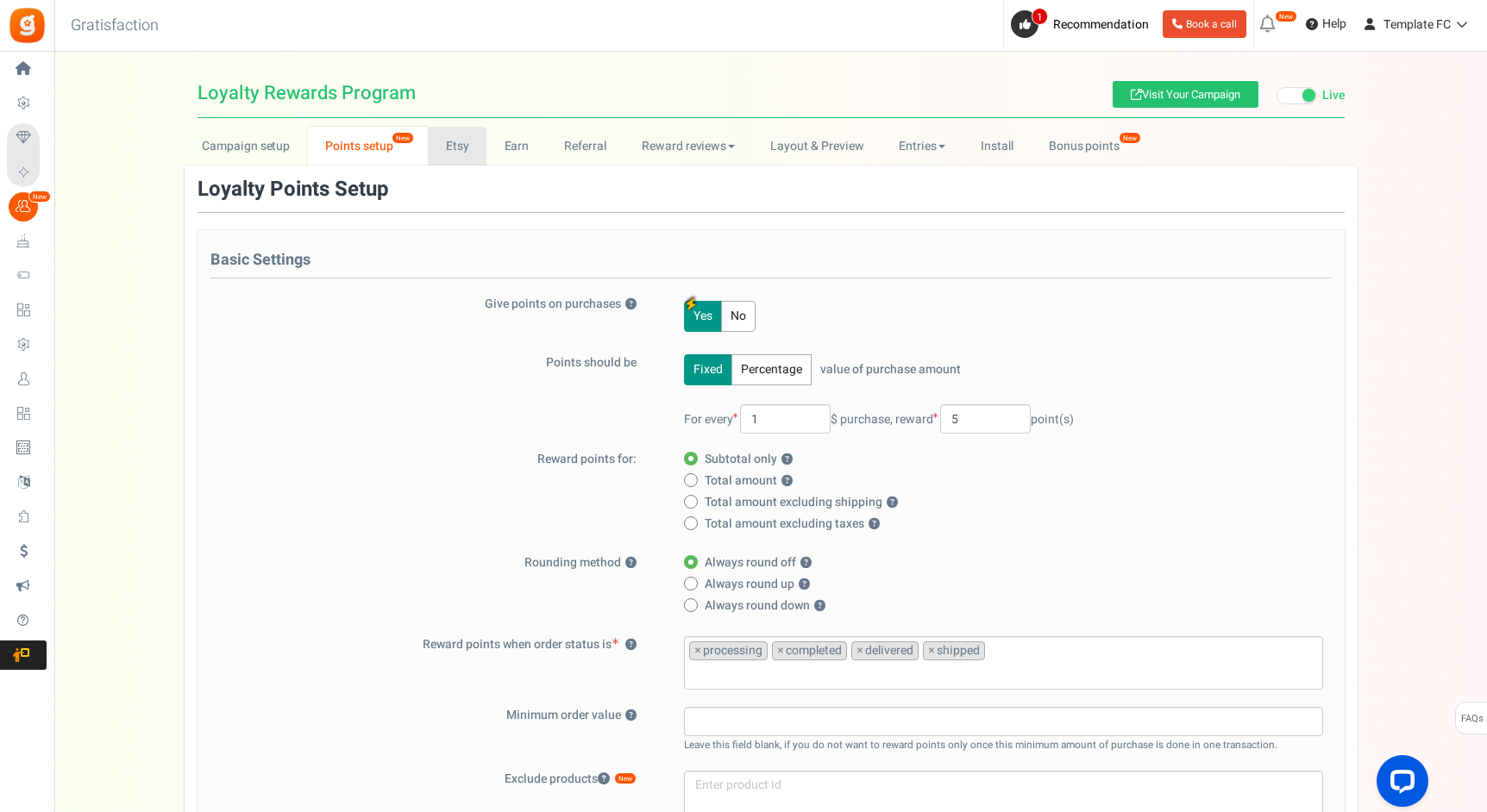
click at [446, 139] on link "Etsy" at bounding box center [456, 146] width 58 height 38
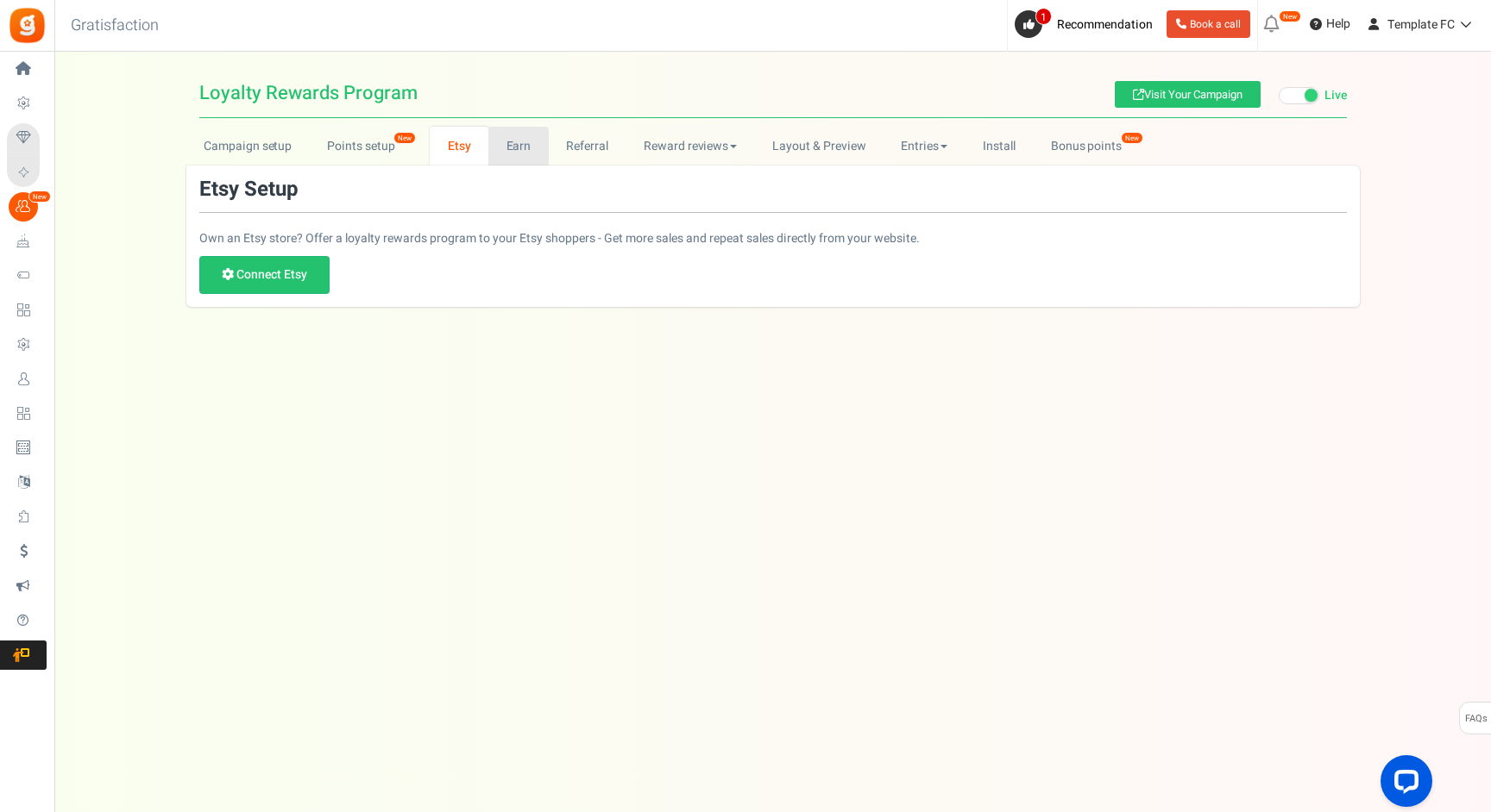
click at [514, 142] on link "Earn" at bounding box center [518, 146] width 60 height 38
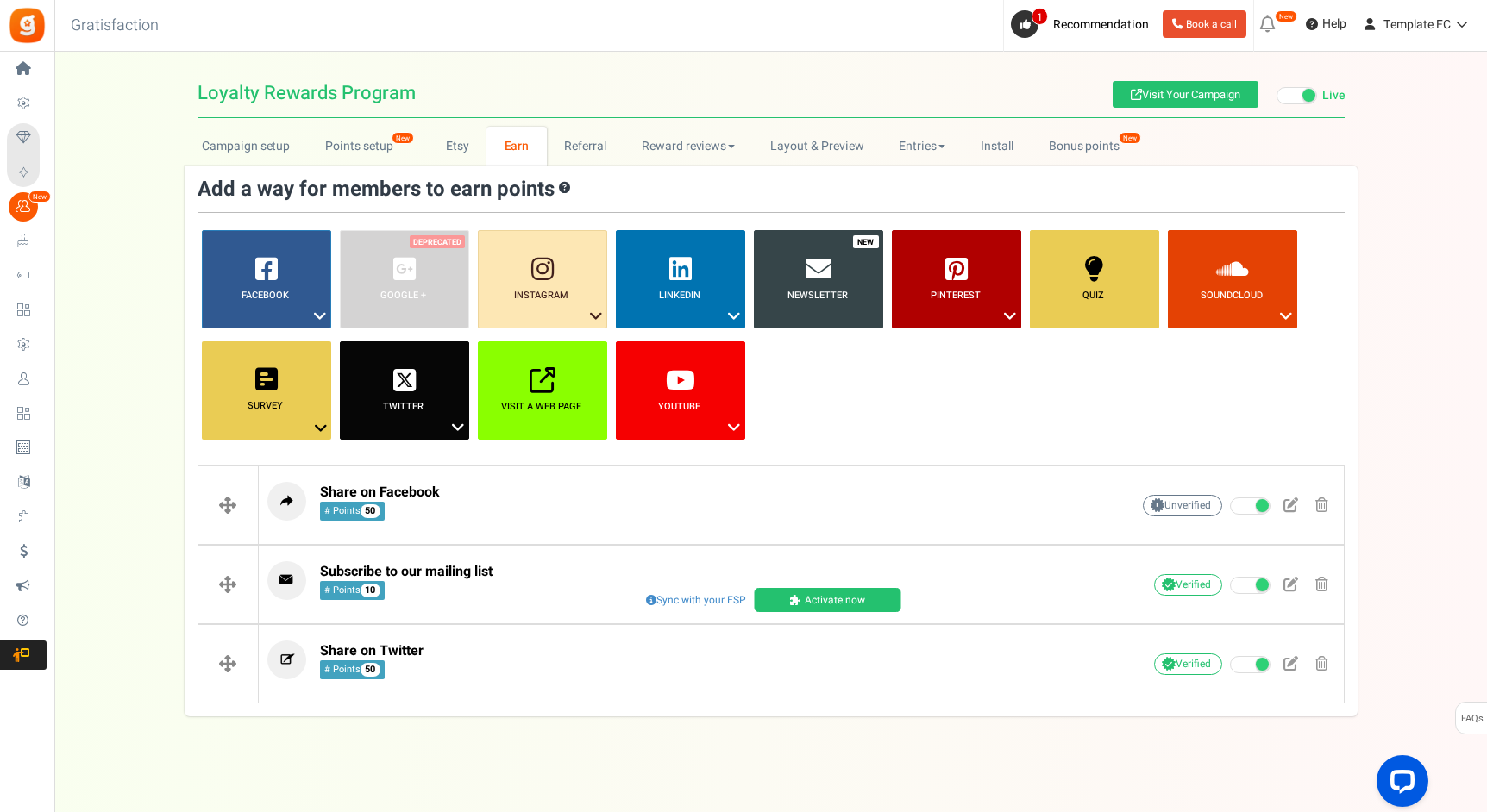
scroll to position [9, 0]
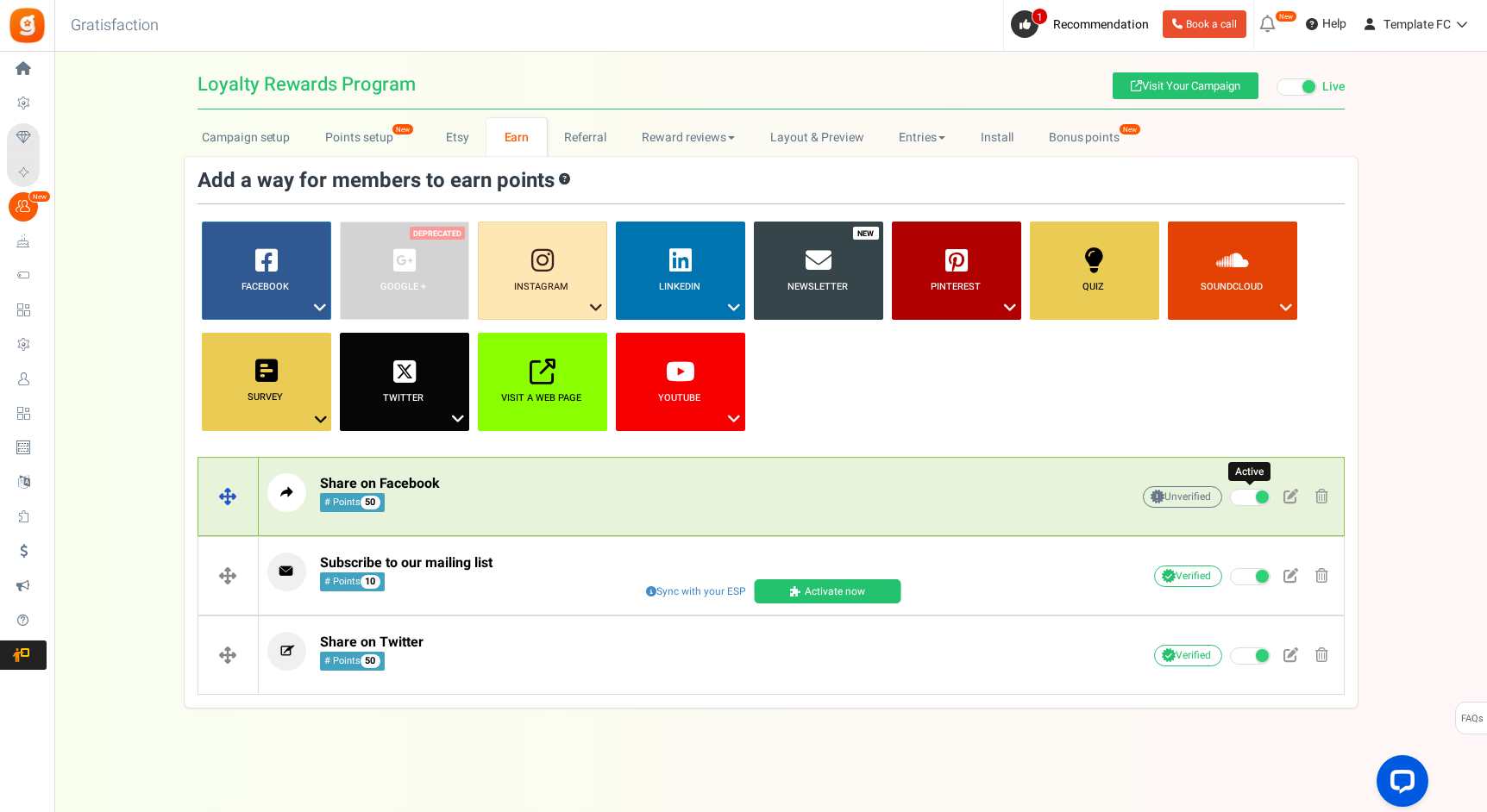
click at [1258, 500] on span at bounding box center [1262, 497] width 13 height 13
click at [1230, 500] on input "Active" at bounding box center [1230, 498] width 0 height 11
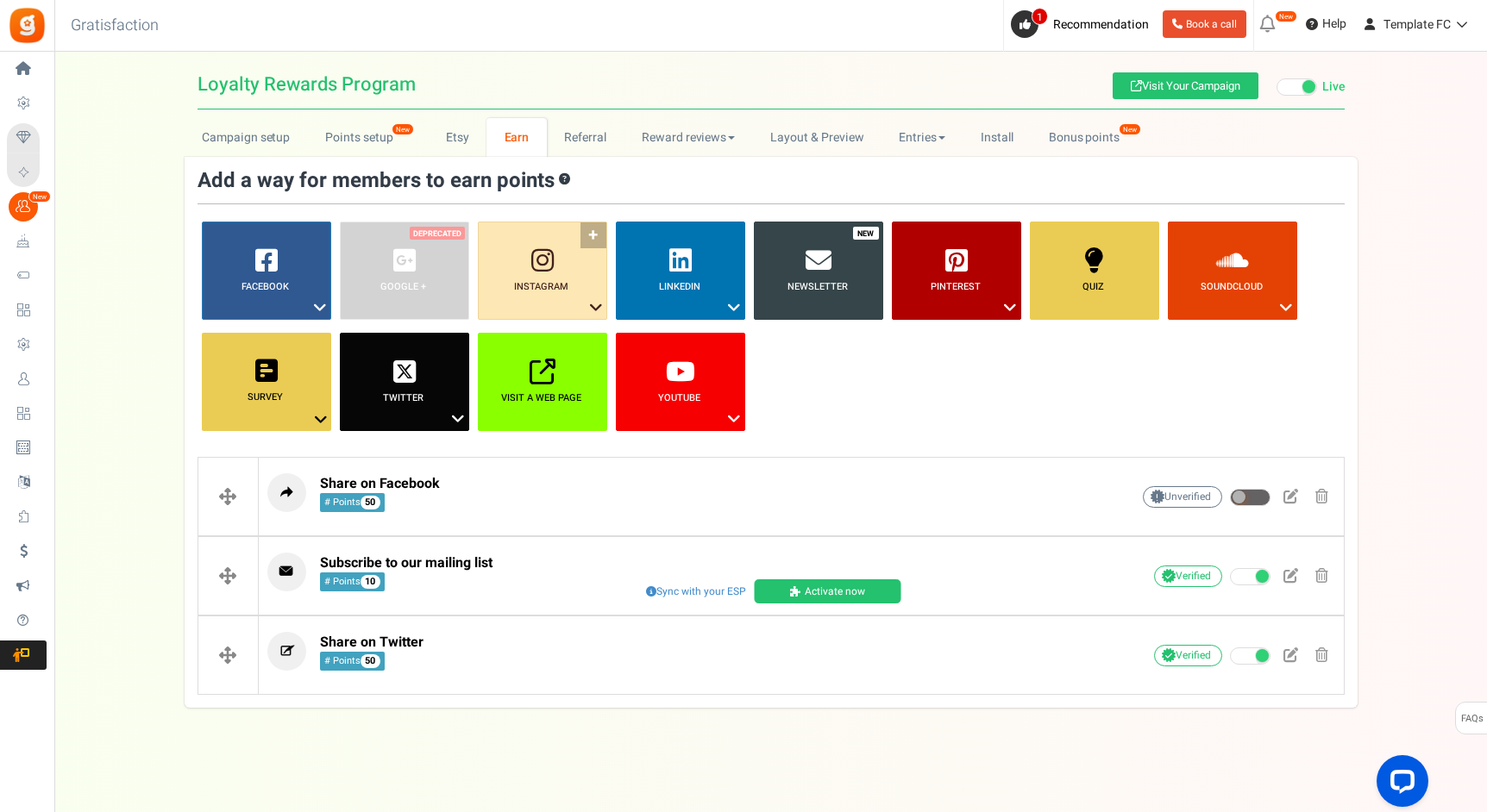
click at [543, 276] on link "Instagram ?" at bounding box center [542, 270] width 129 height 99
click at [591, 235] on link "Instagram ?" at bounding box center [542, 270] width 129 height 99
click at [598, 304] on icon at bounding box center [596, 308] width 21 height 23
click at [561, 340] on link "Follow on Instagram" at bounding box center [542, 339] width 138 height 22
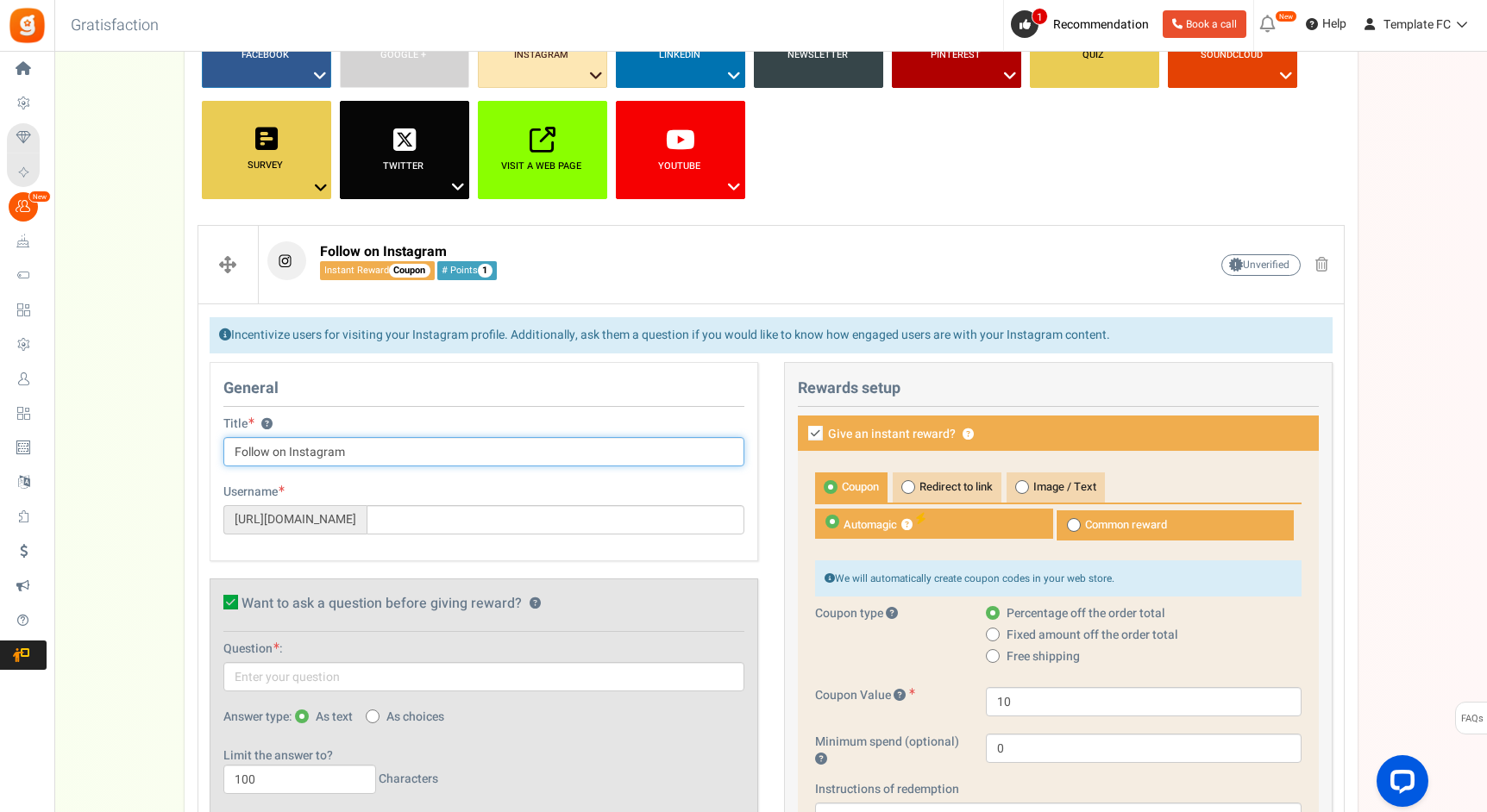
scroll to position [267, 0]
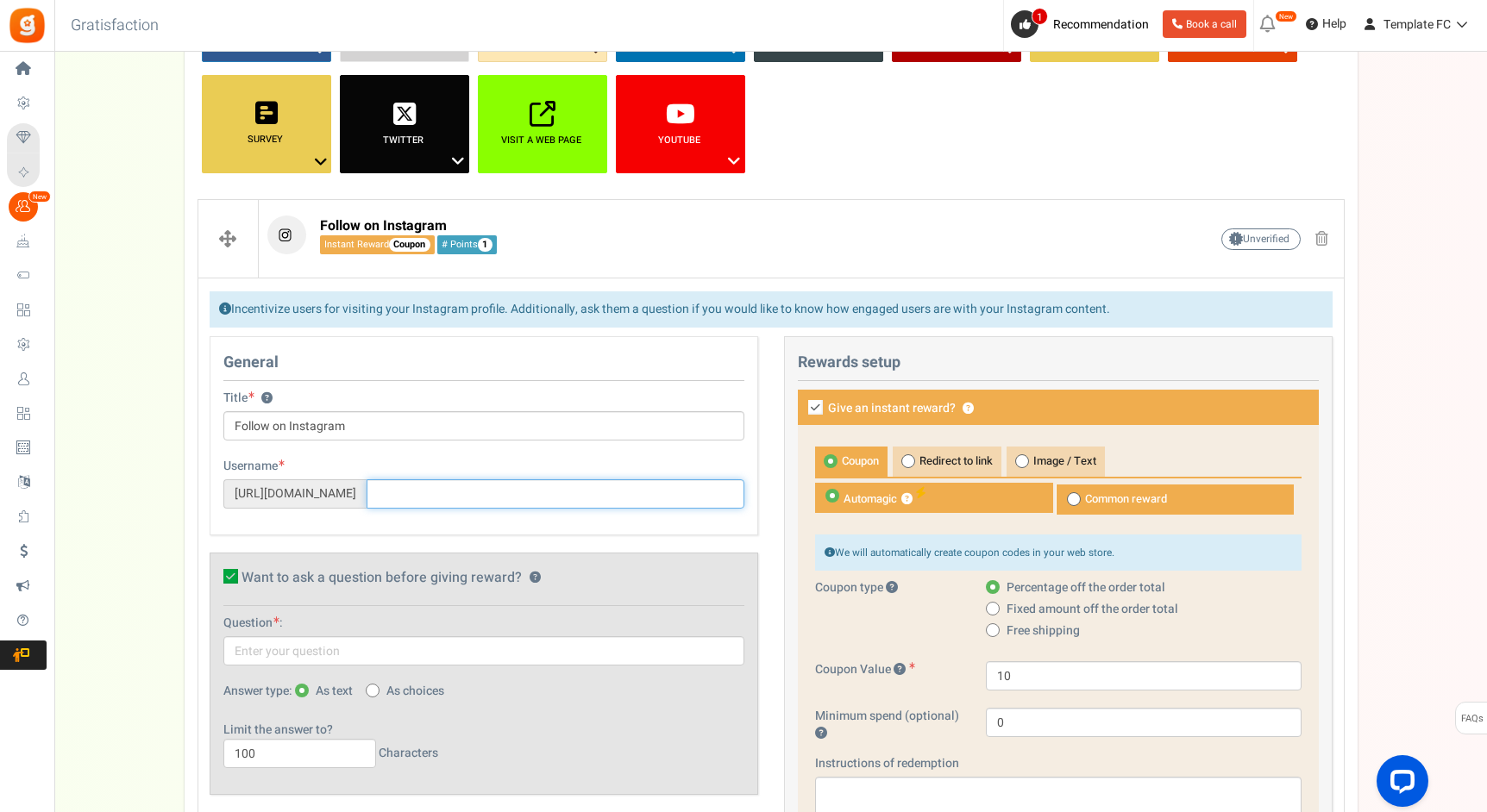
click at [534, 499] on input "text" at bounding box center [555, 495] width 378 height 30
click at [441, 496] on input "text" at bounding box center [555, 495] width 378 height 30
paste input "template.f.c"
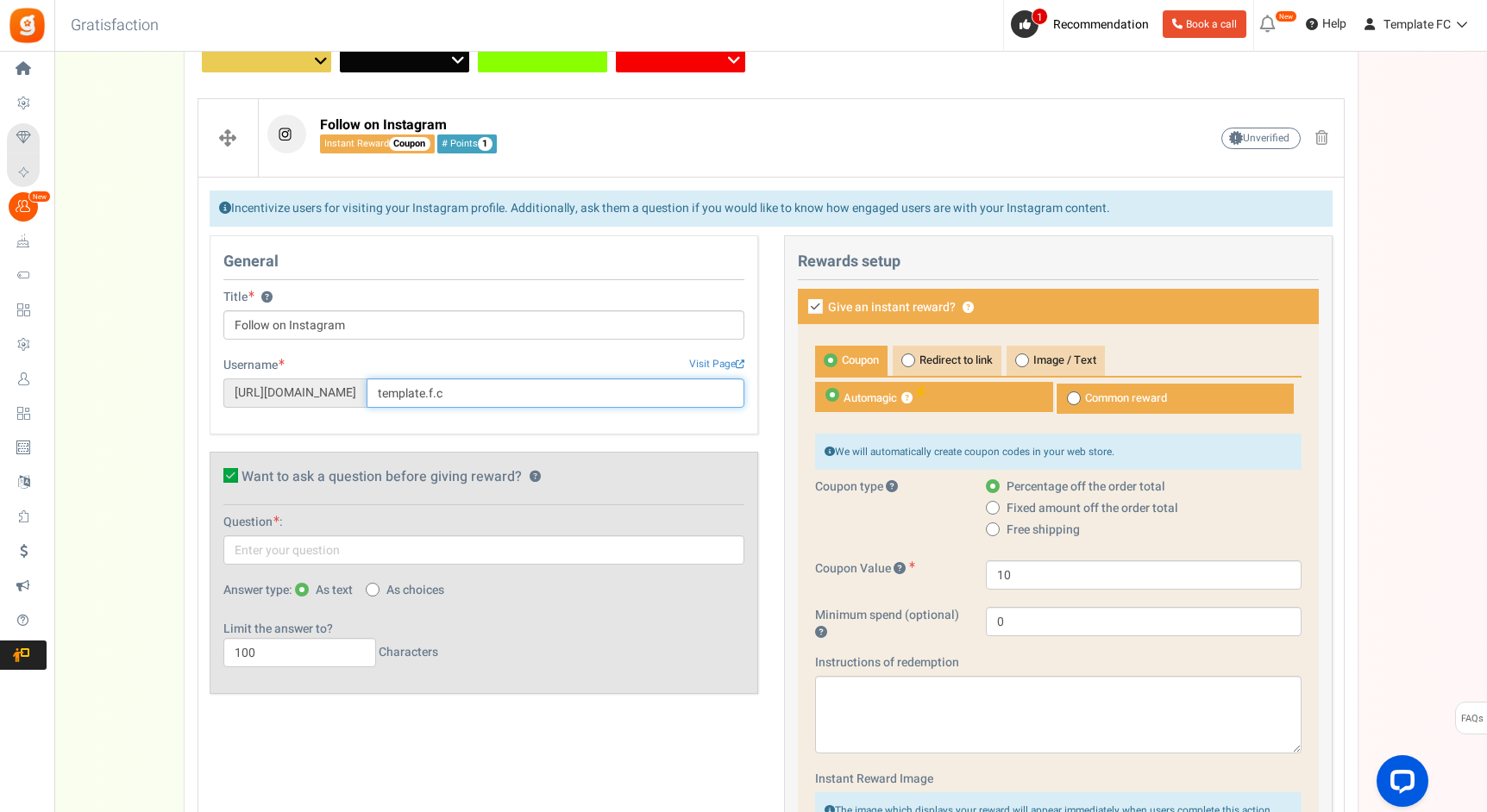
scroll to position [373, 0]
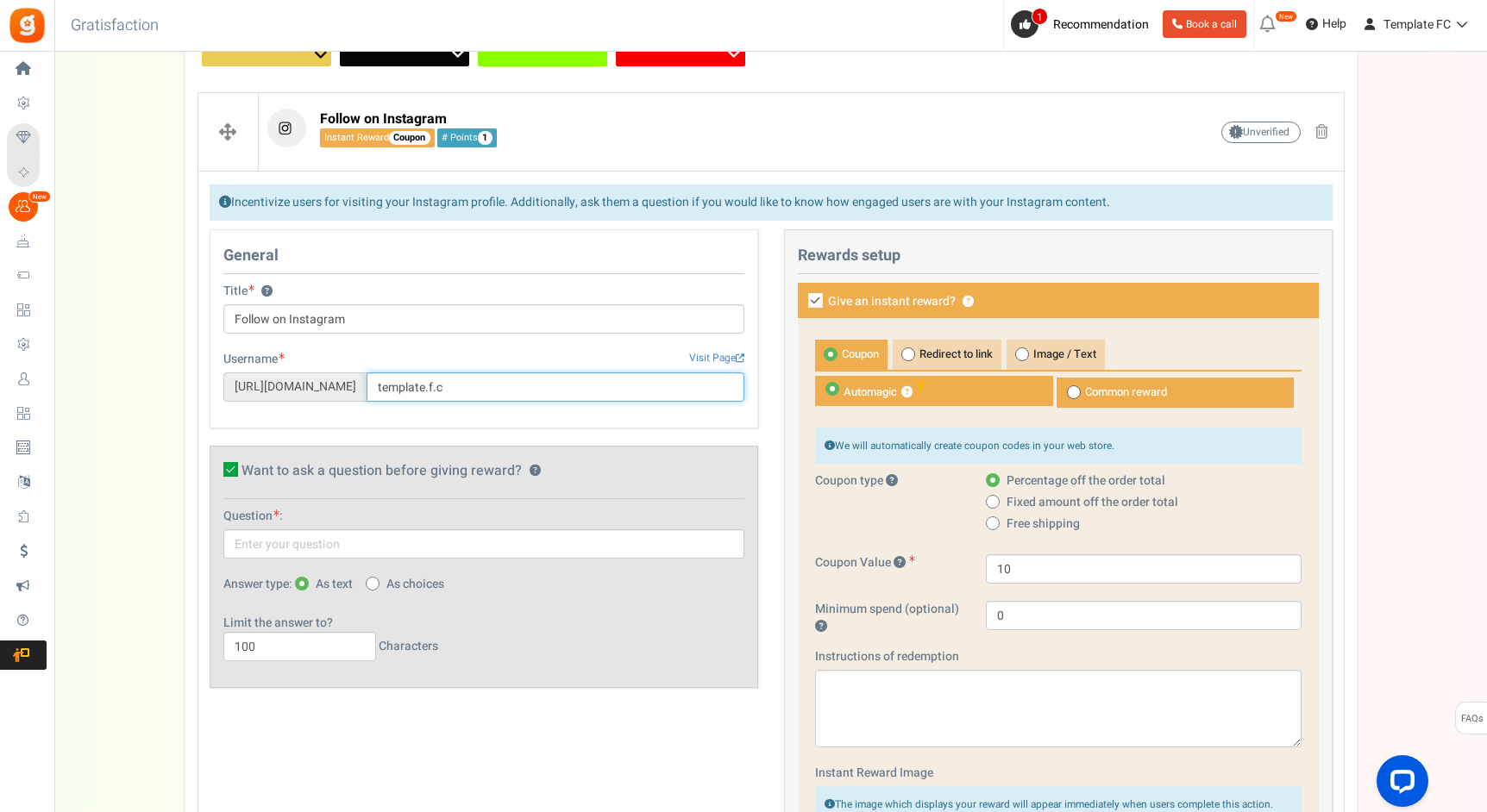
type input "template.f.c"
click at [228, 474] on icon at bounding box center [230, 469] width 15 height 15
click at [217, 474] on input "Want to ask a question before giving reward? ?" at bounding box center [211, 473] width 11 height 11
checkbox input "false"
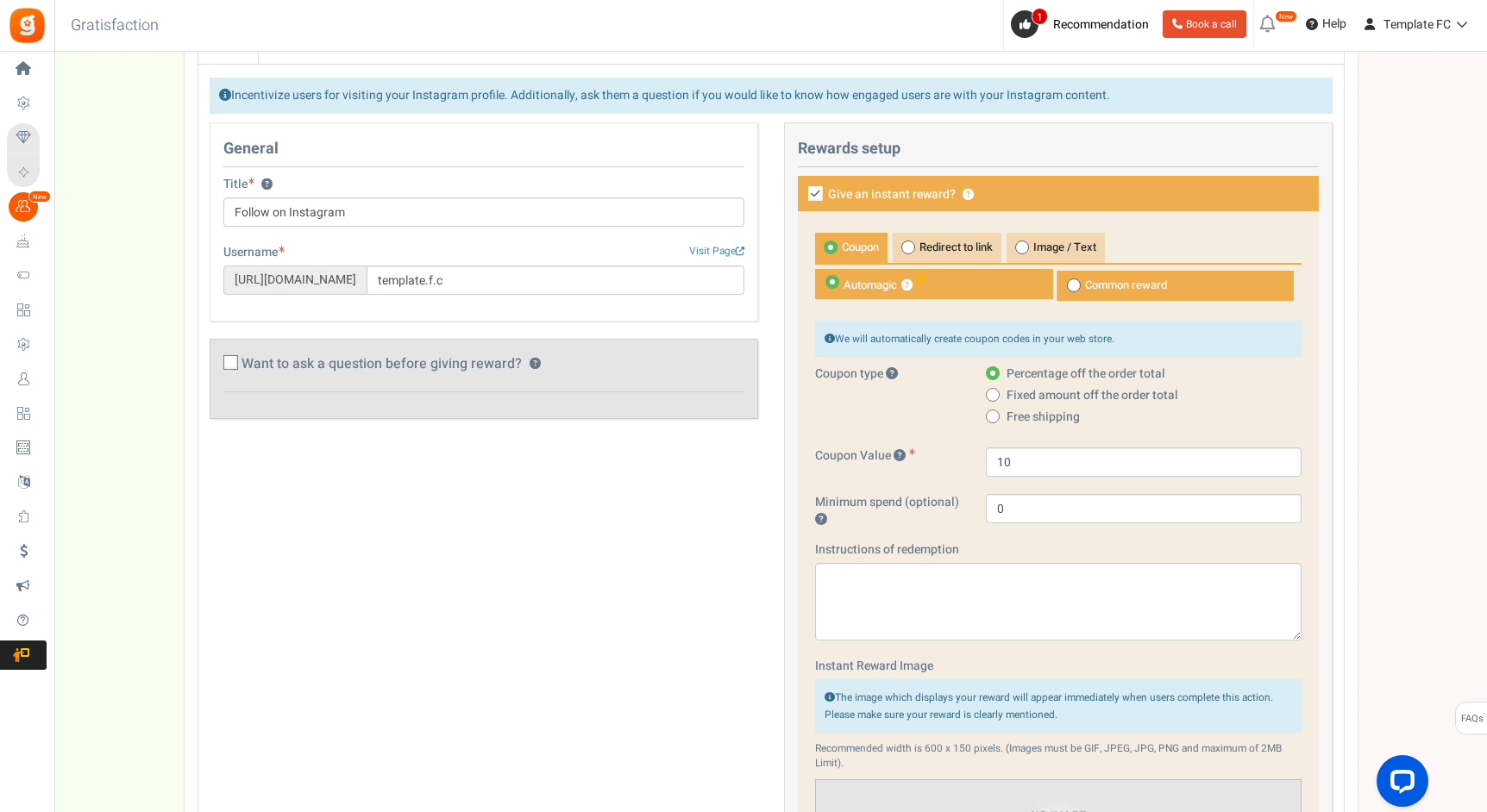
scroll to position [482, 0]
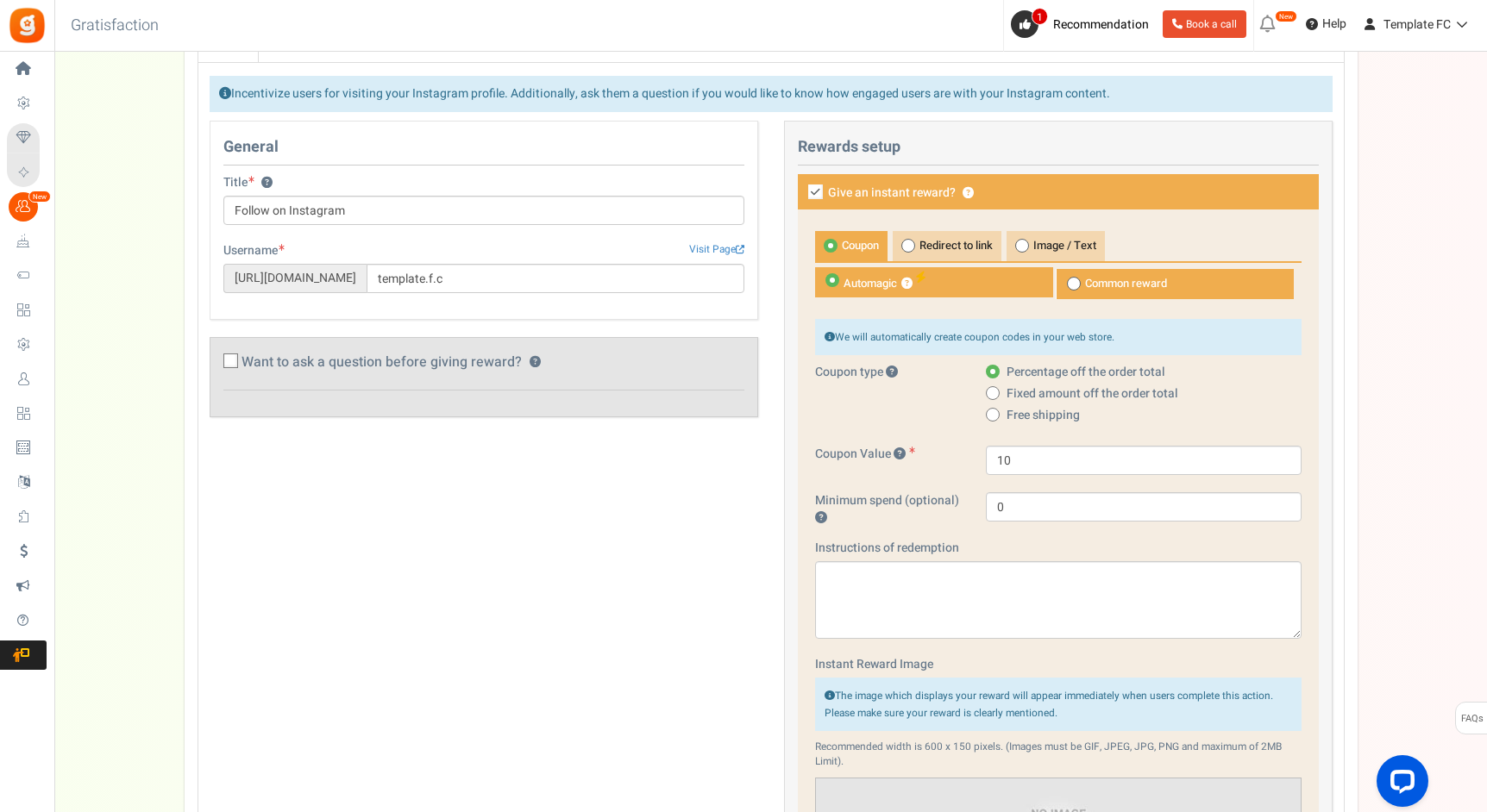
click at [1073, 283] on icon at bounding box center [1074, 283] width 4 height 4
click at [1067, 283] on input "Common reward" at bounding box center [1061, 277] width 11 height 11
radio input "true"
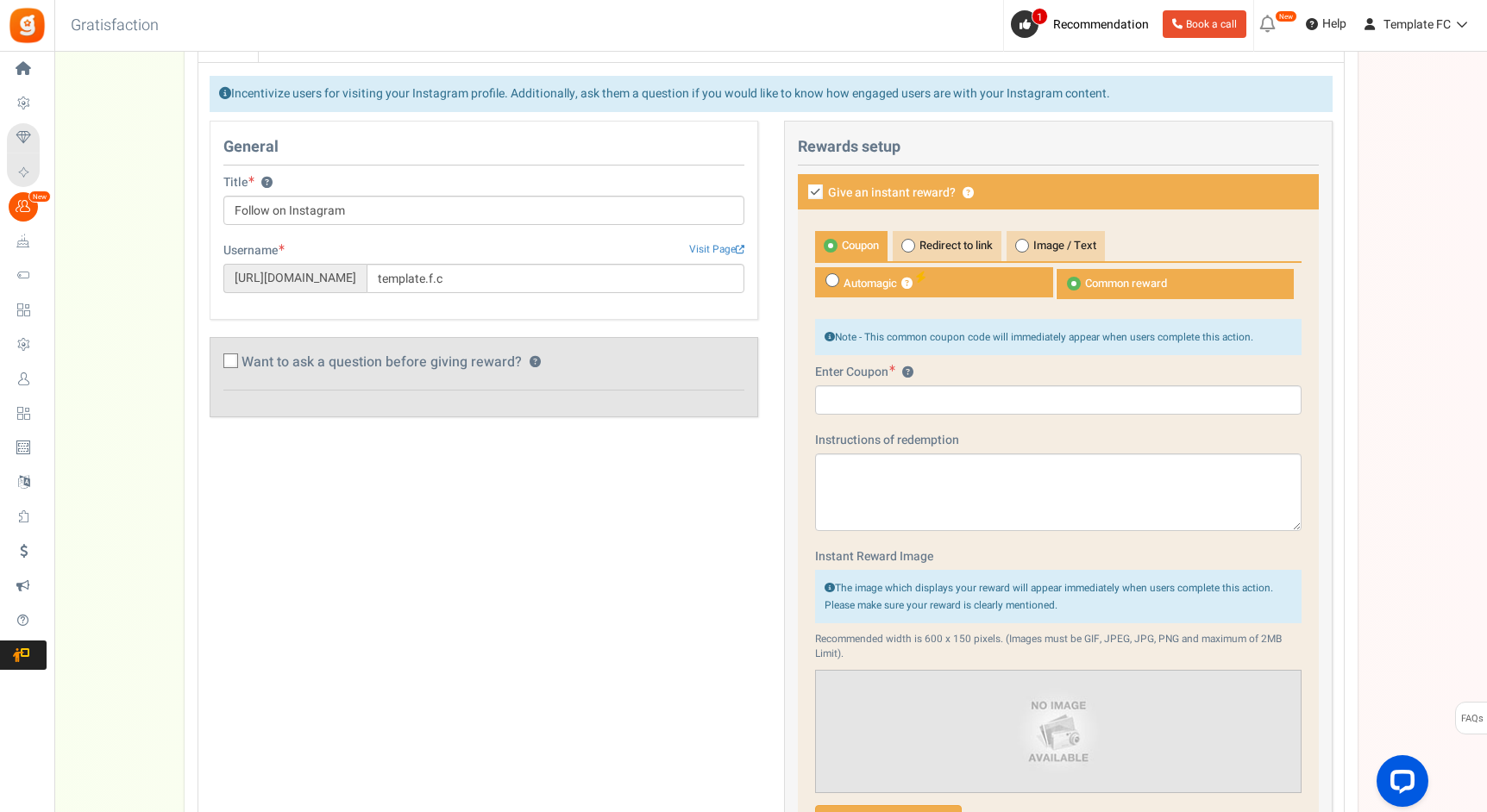
click at [830, 281] on icon at bounding box center [831, 280] width 4 height 4
click at [826, 281] on input "Automagic ?" at bounding box center [820, 276] width 11 height 11
radio input "true"
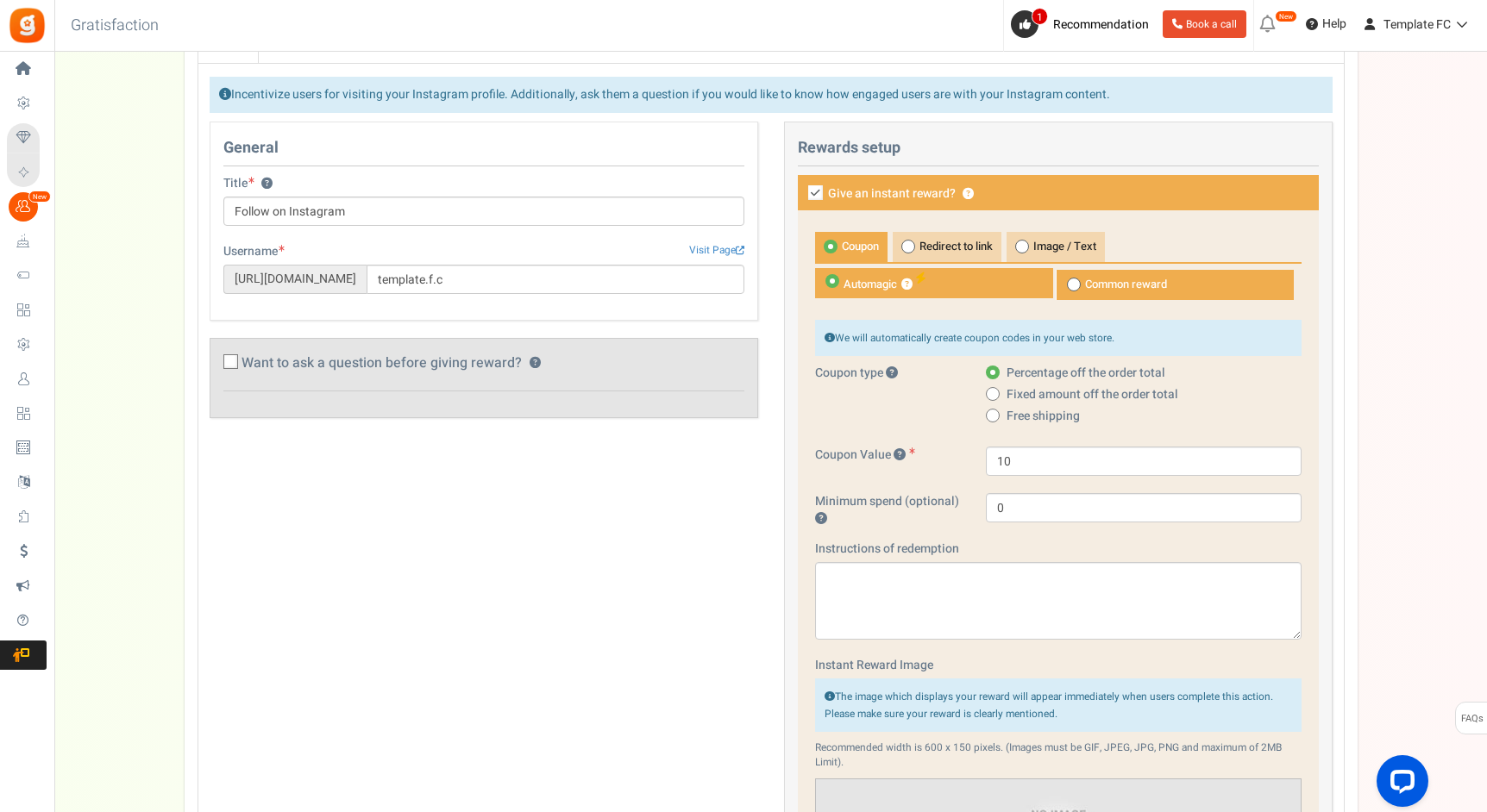
scroll to position [460, 0]
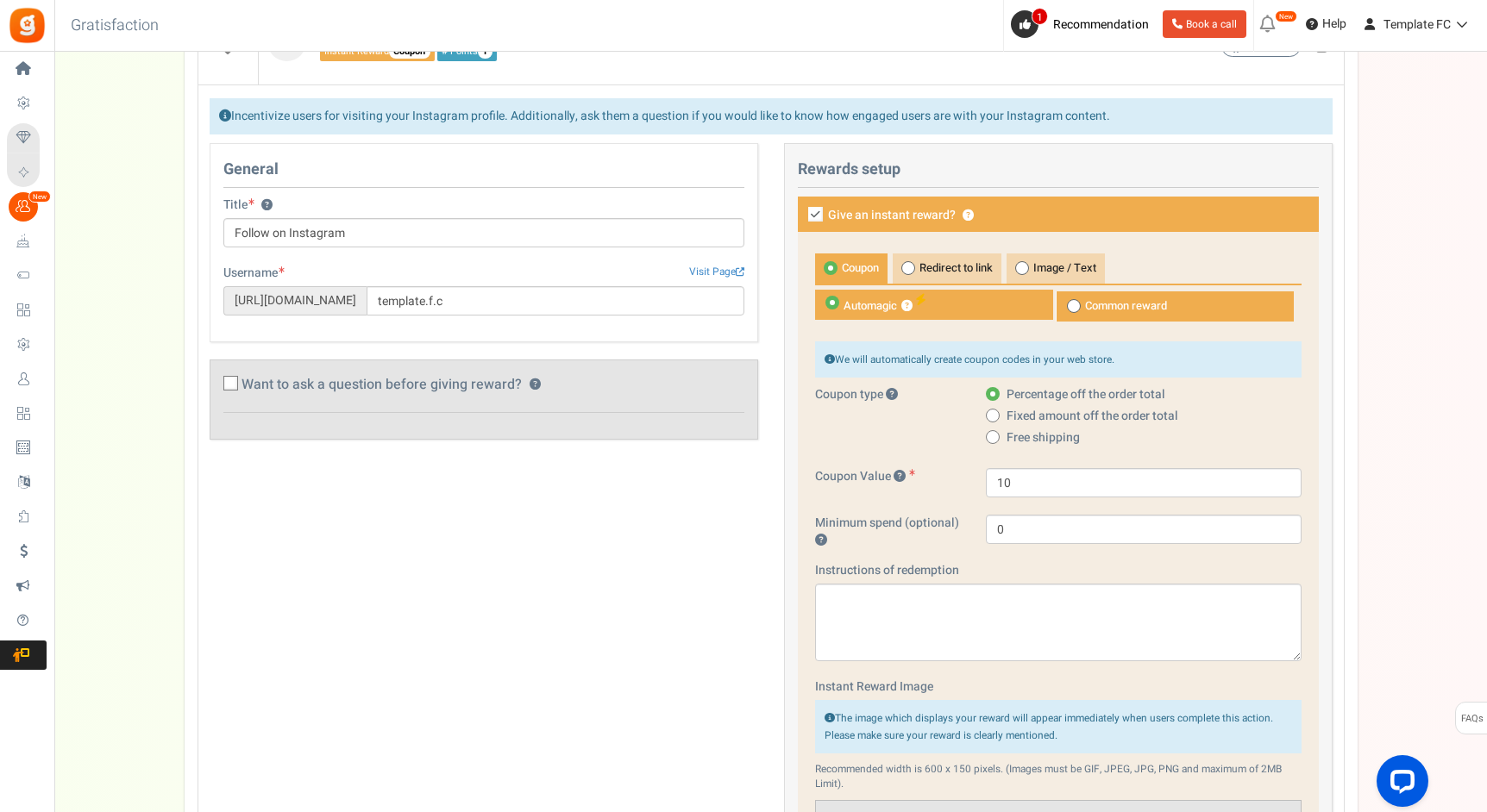
click at [819, 207] on icon at bounding box center [815, 214] width 15 height 15
click at [802, 210] on input "Give an instant reward? ?" at bounding box center [796, 215] width 11 height 11
checkbox input "false"
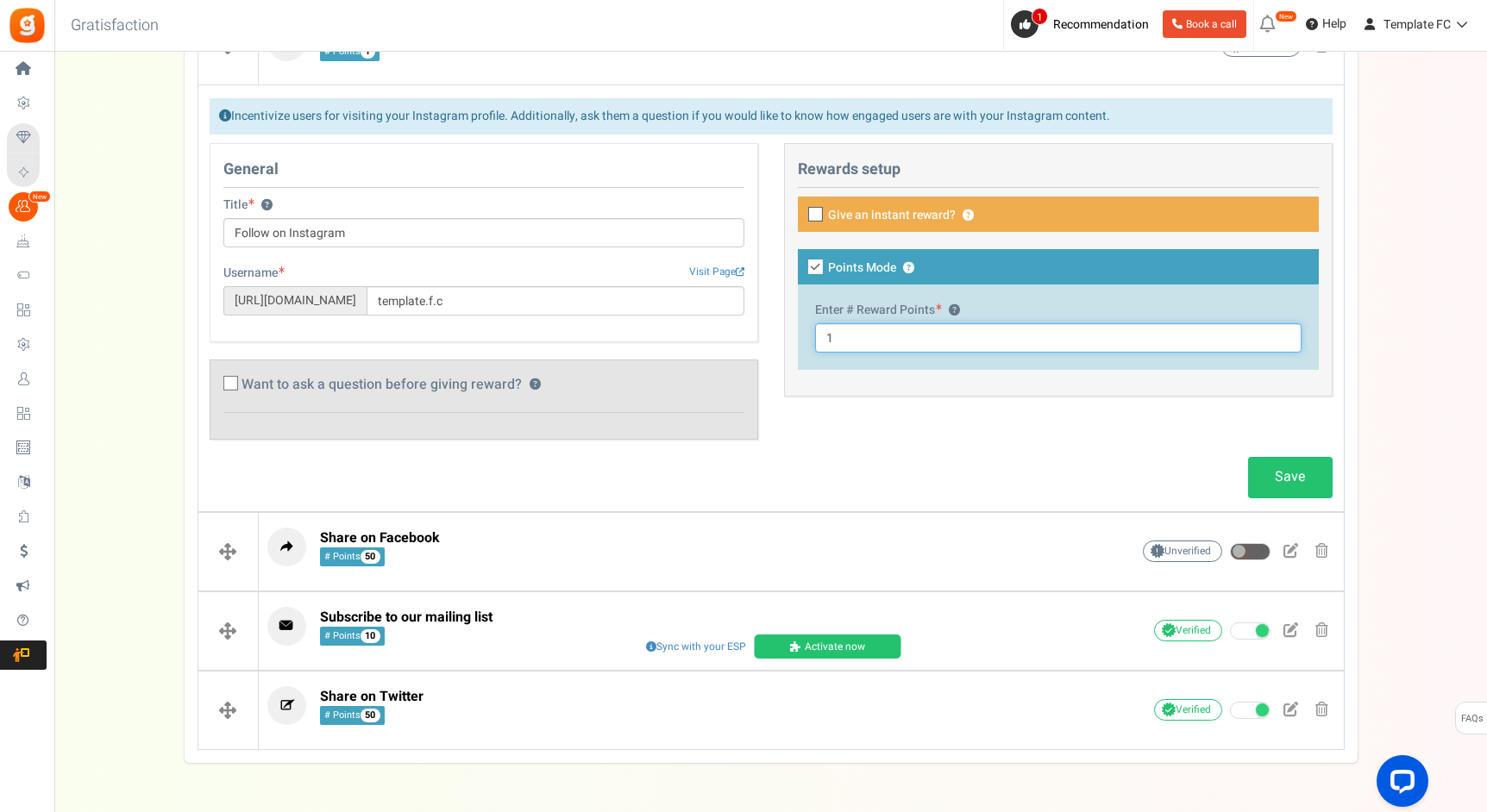
click at [843, 337] on input "1" at bounding box center [1058, 338] width 487 height 30
type input "50"
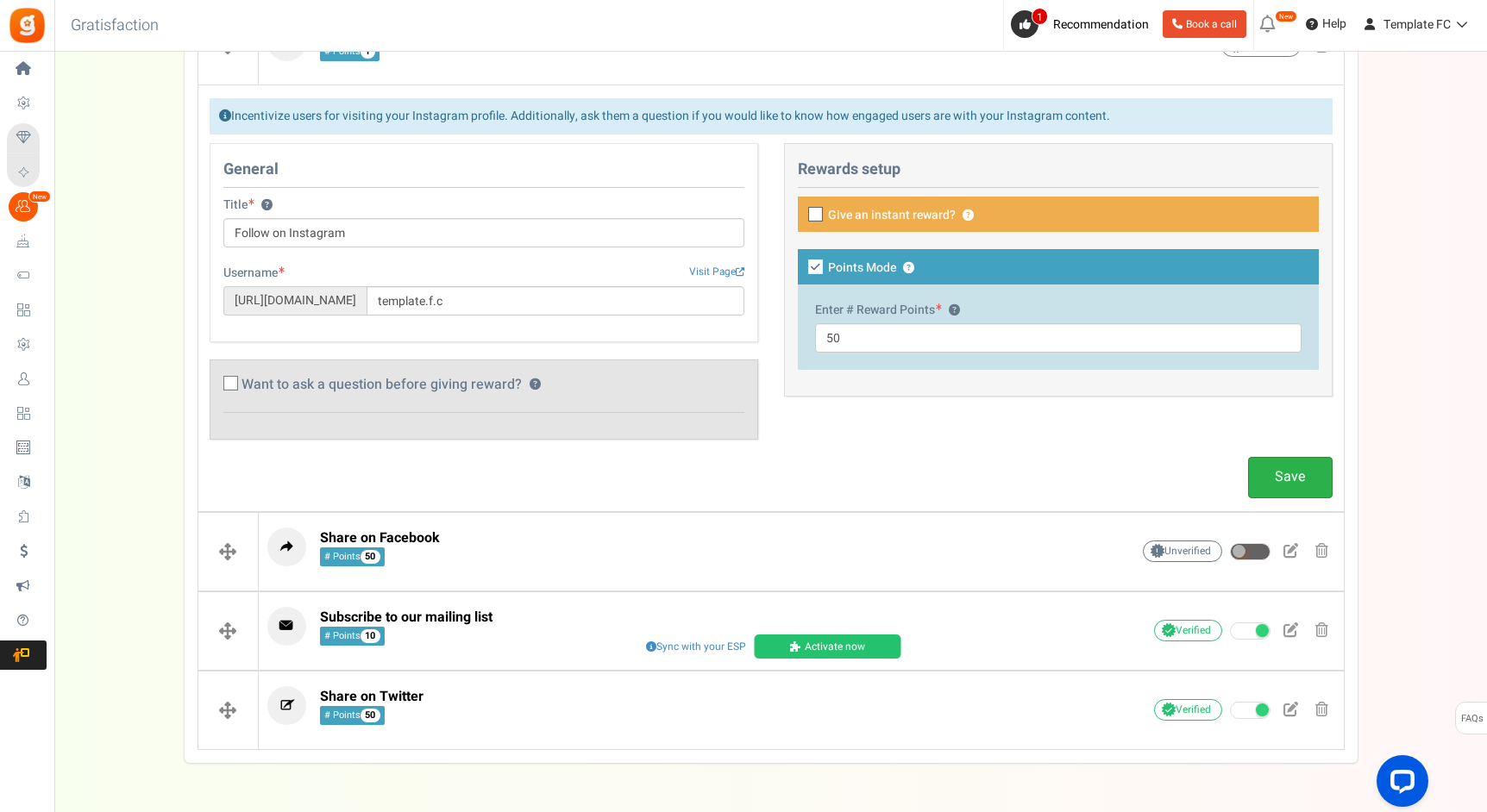
click at [1270, 475] on link "Save" at bounding box center [1290, 477] width 85 height 40
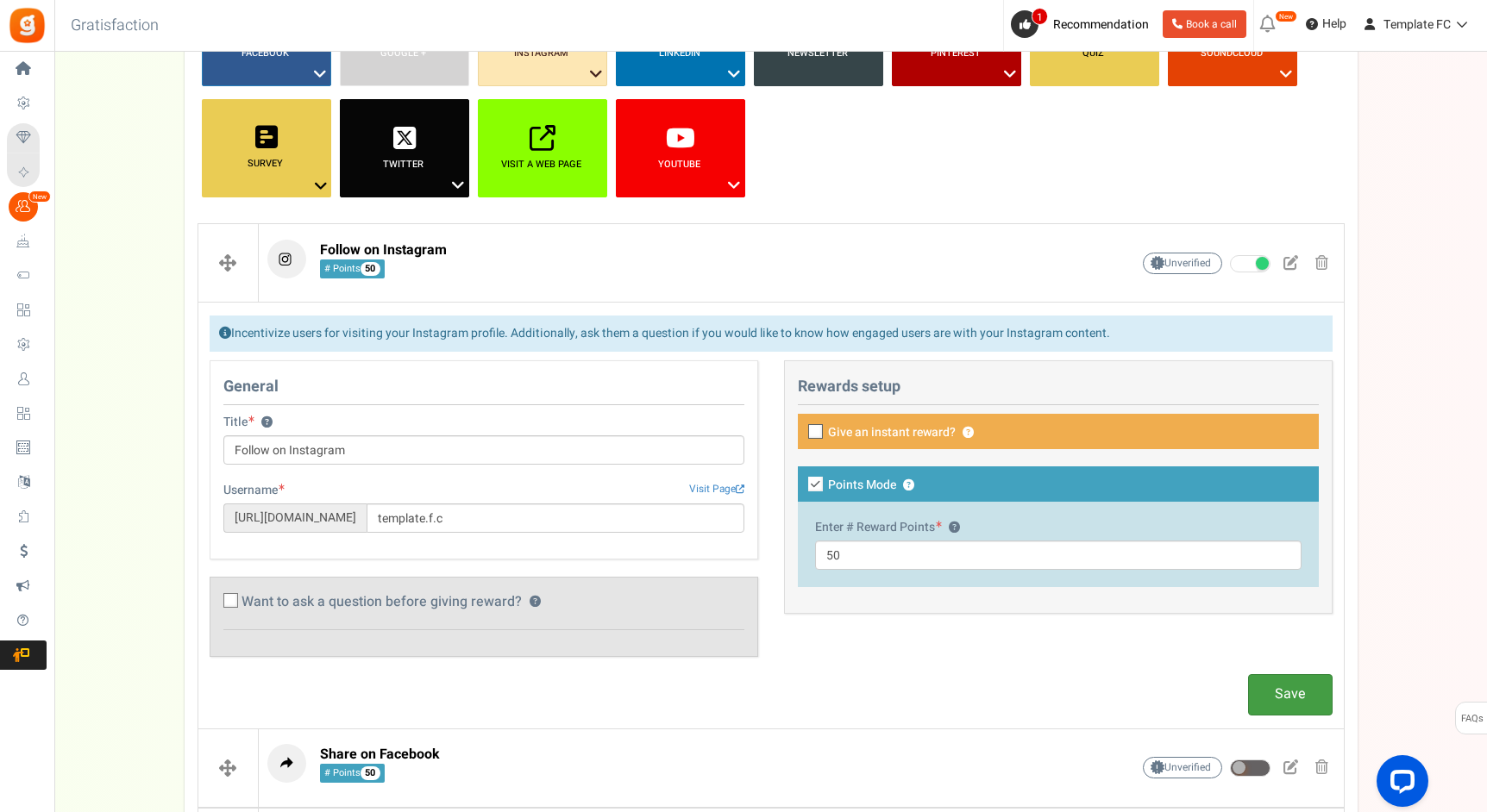
scroll to position [209, 0]
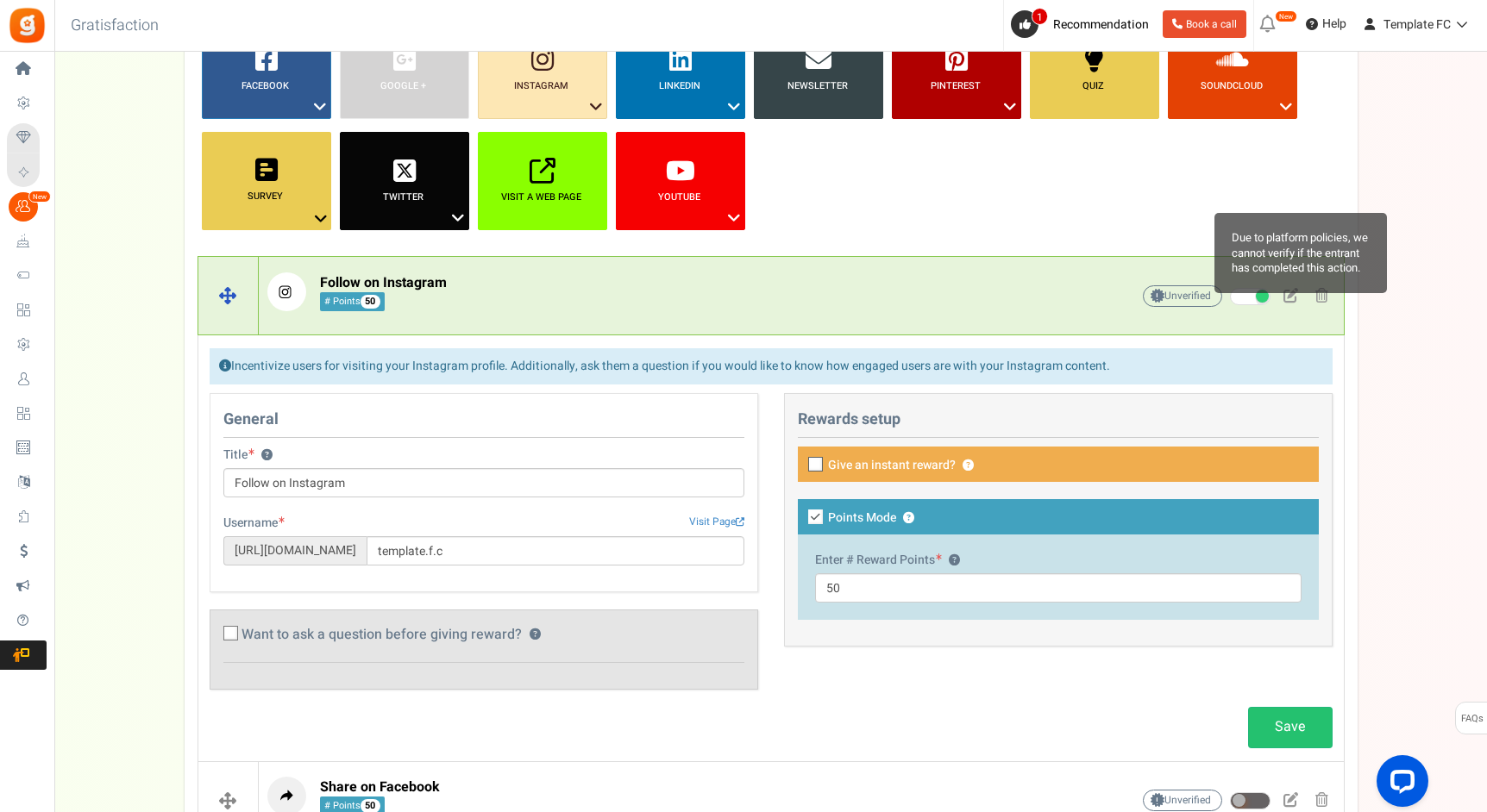
click at [1165, 297] on span "Unverified Due to platform policies, we cannot verify if the entrant has comple…" at bounding box center [1182, 296] width 79 height 22
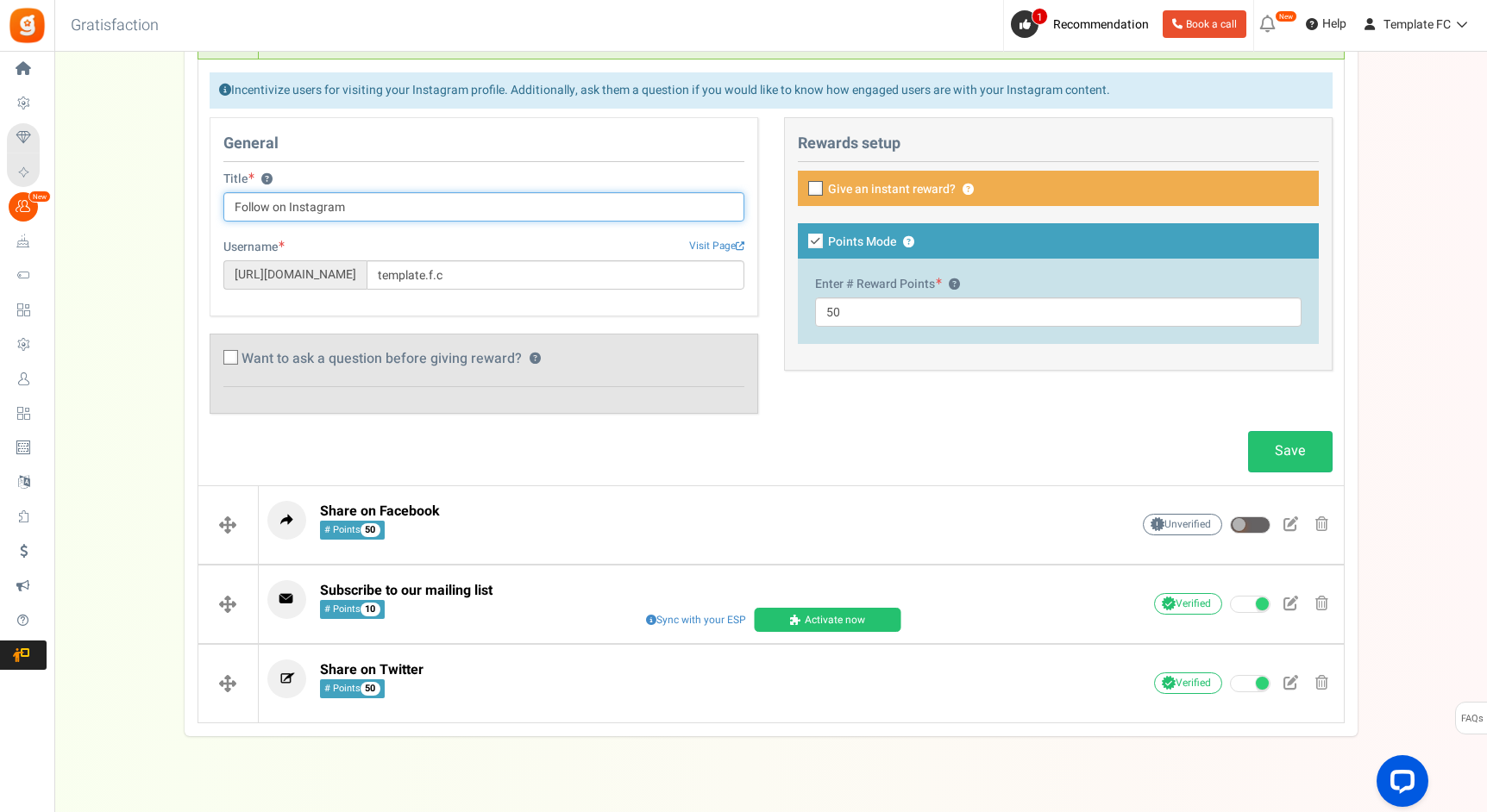
scroll to position [513, 0]
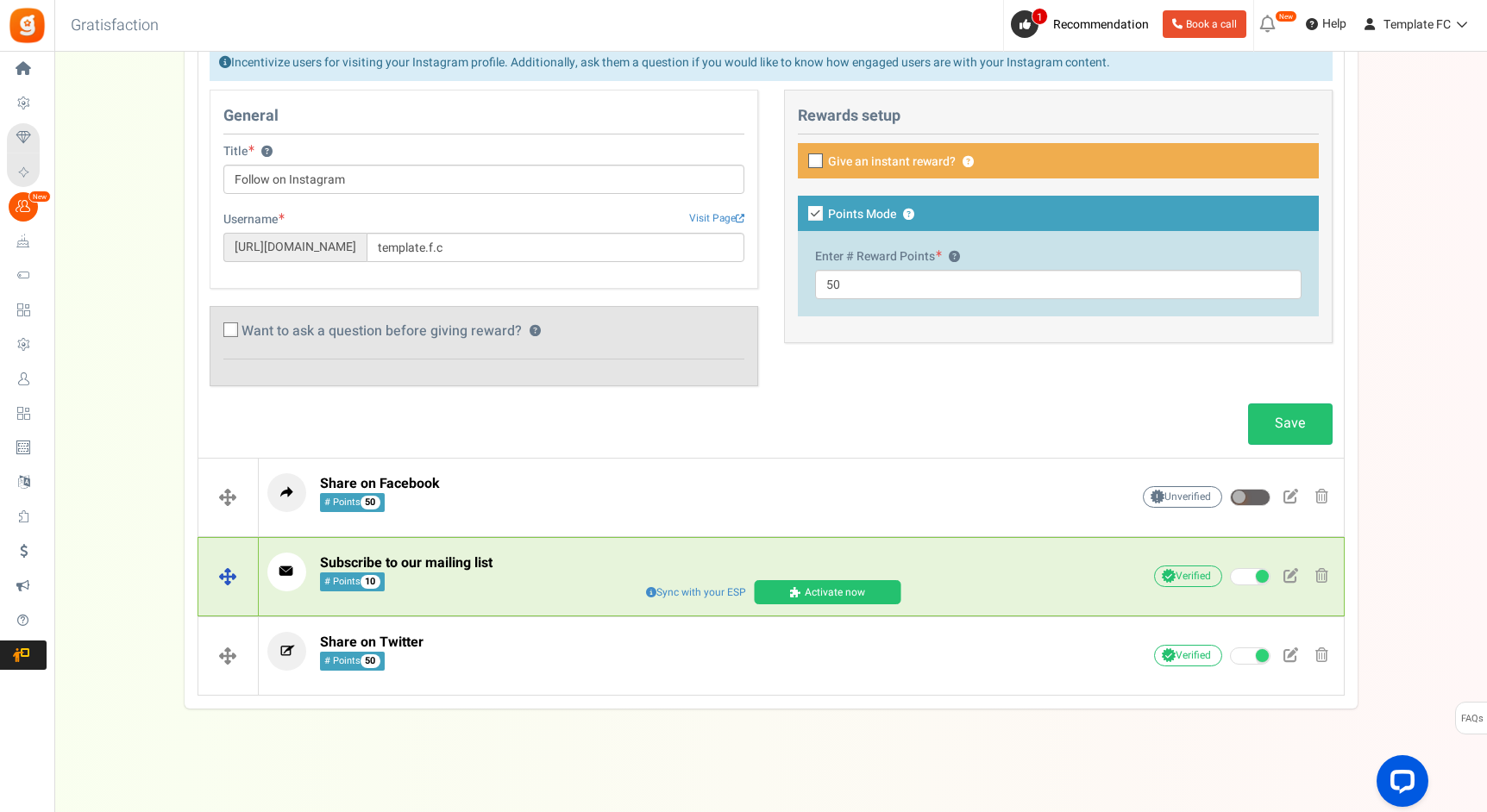
click at [791, 594] on span at bounding box center [797, 592] width 15 height 10
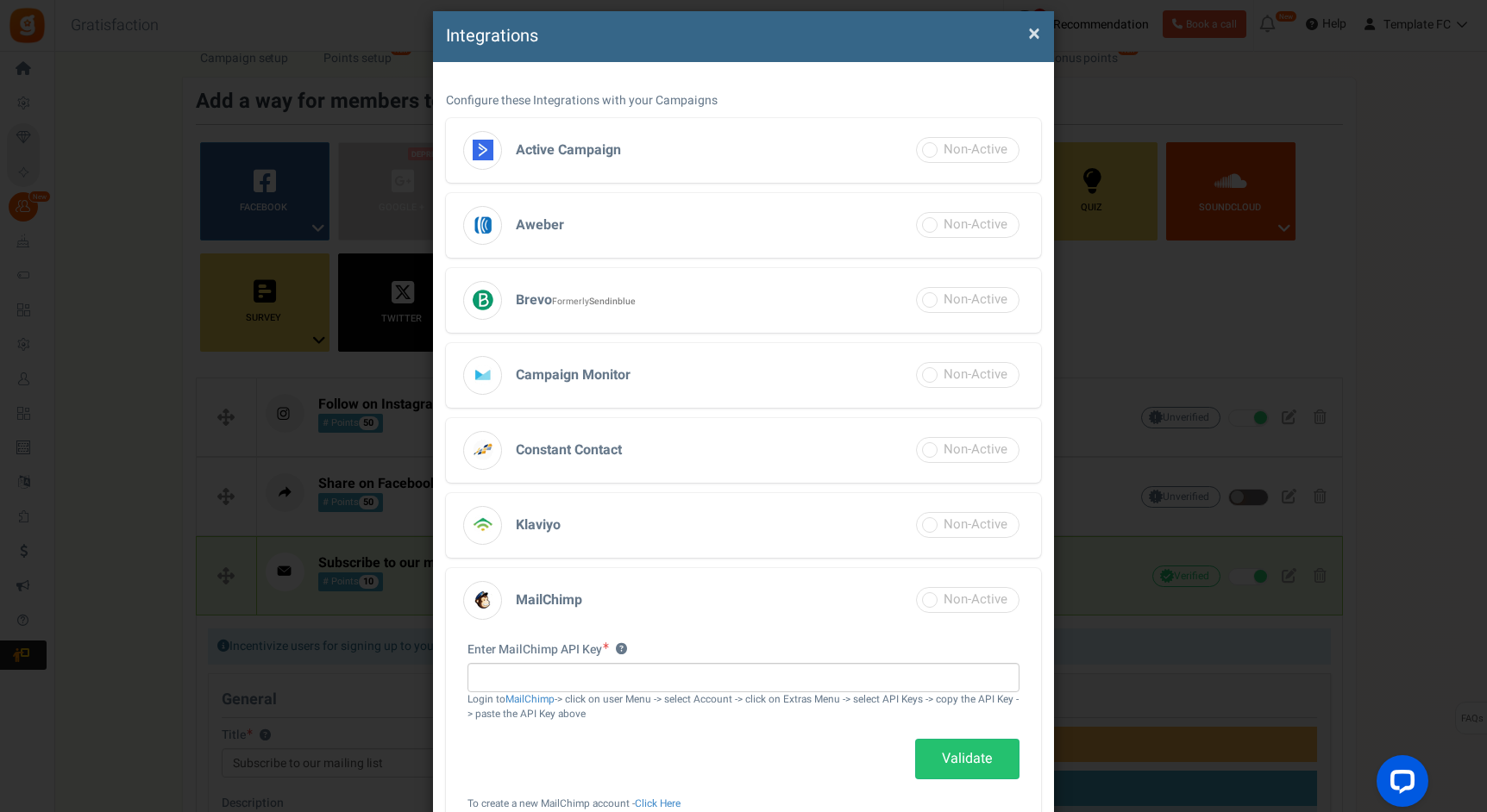
scroll to position [94, 0]
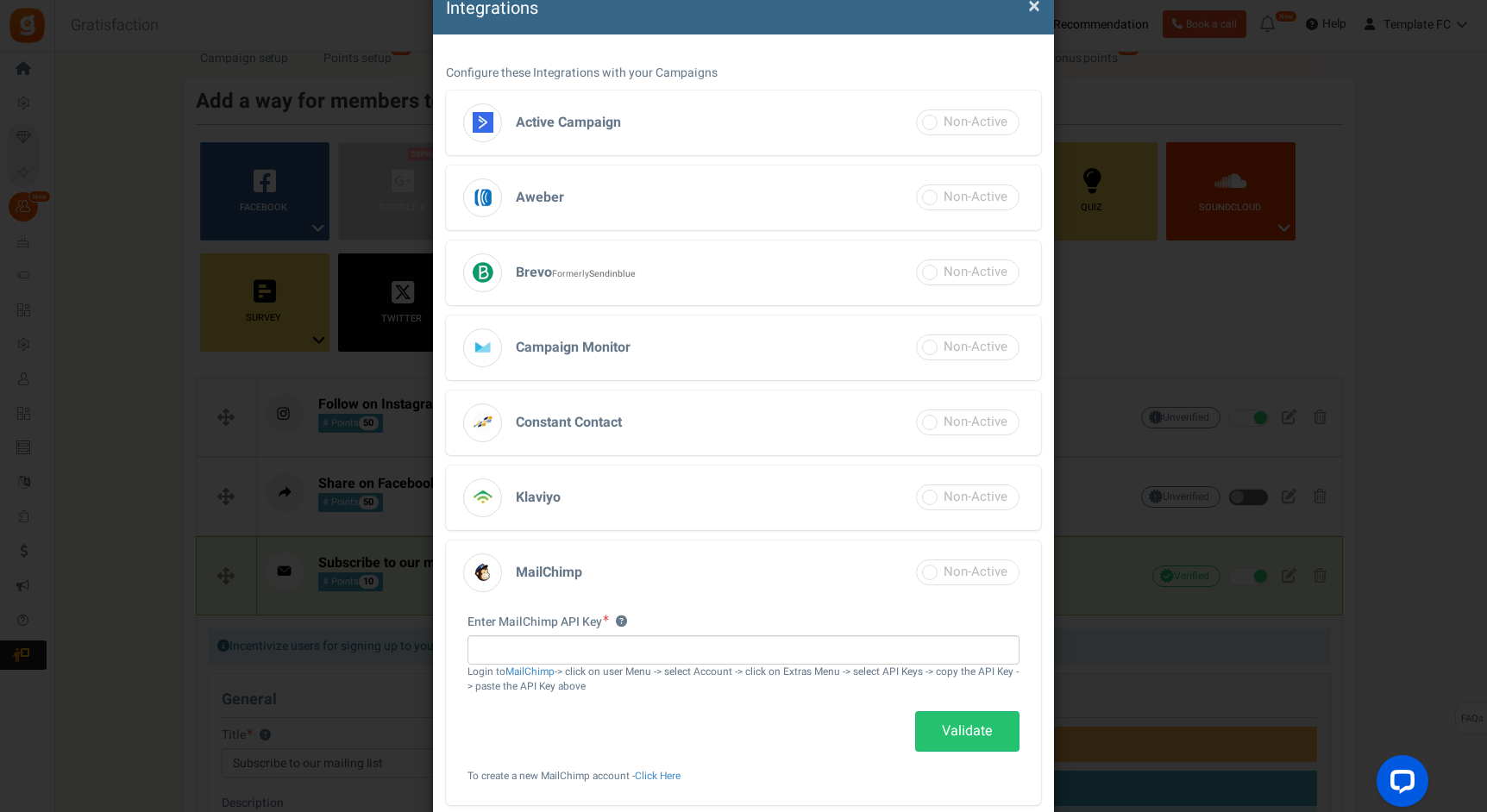
click at [767, 570] on h3 "MailChimp" at bounding box center [743, 573] width 595 height 65
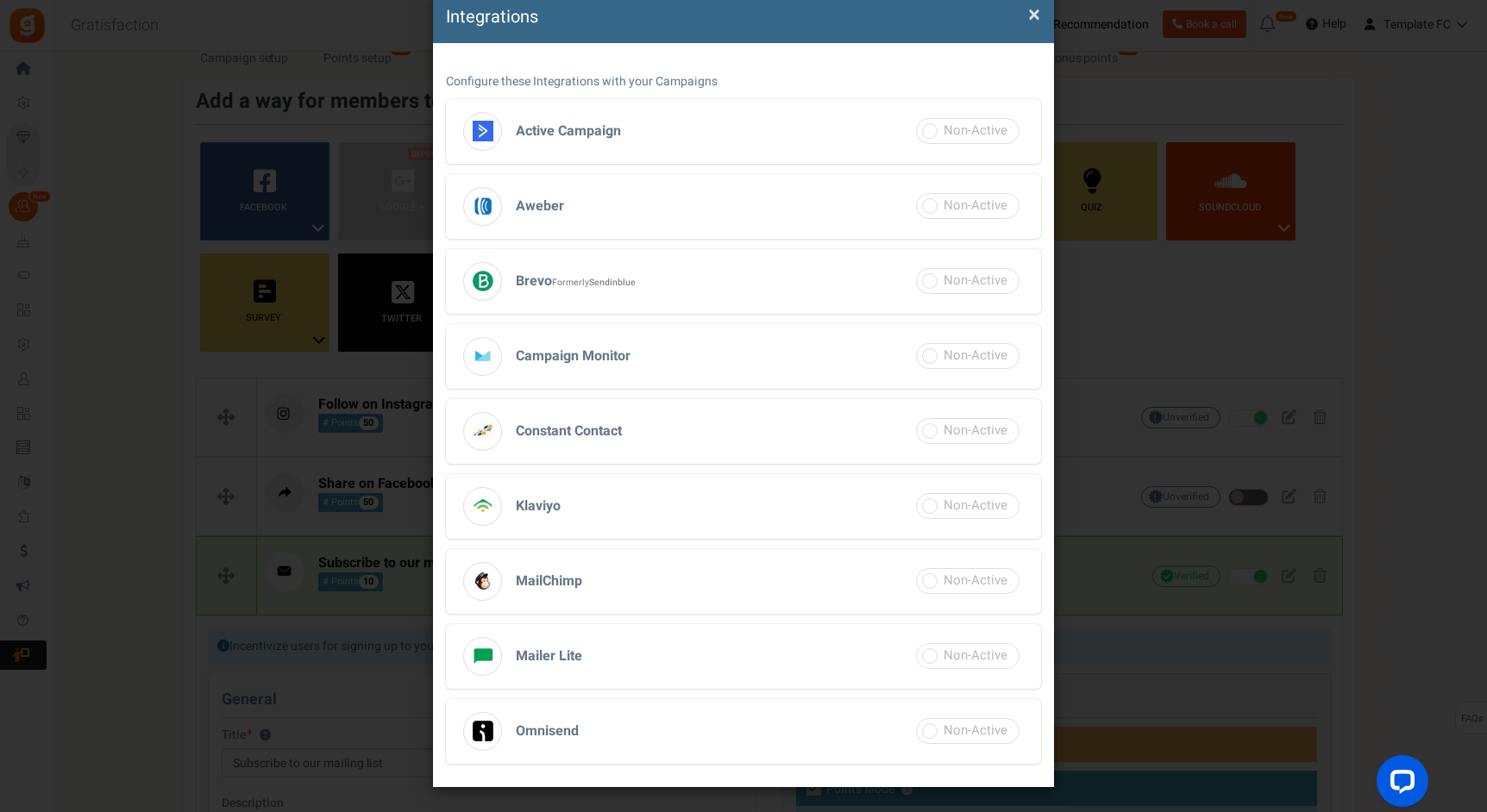
click at [767, 570] on h3 "MailChimp" at bounding box center [743, 582] width 595 height 65
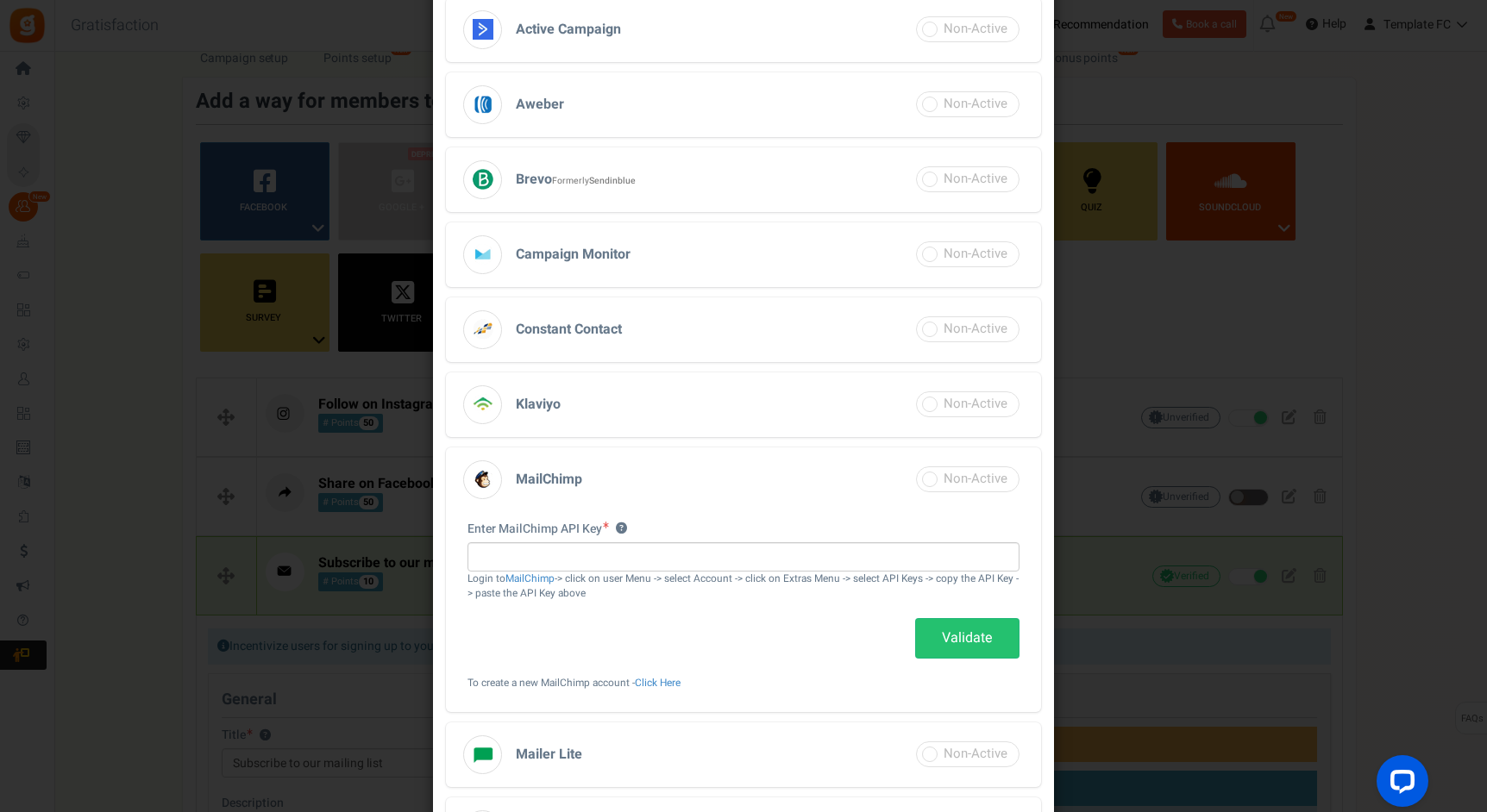
scroll to position [194, 0]
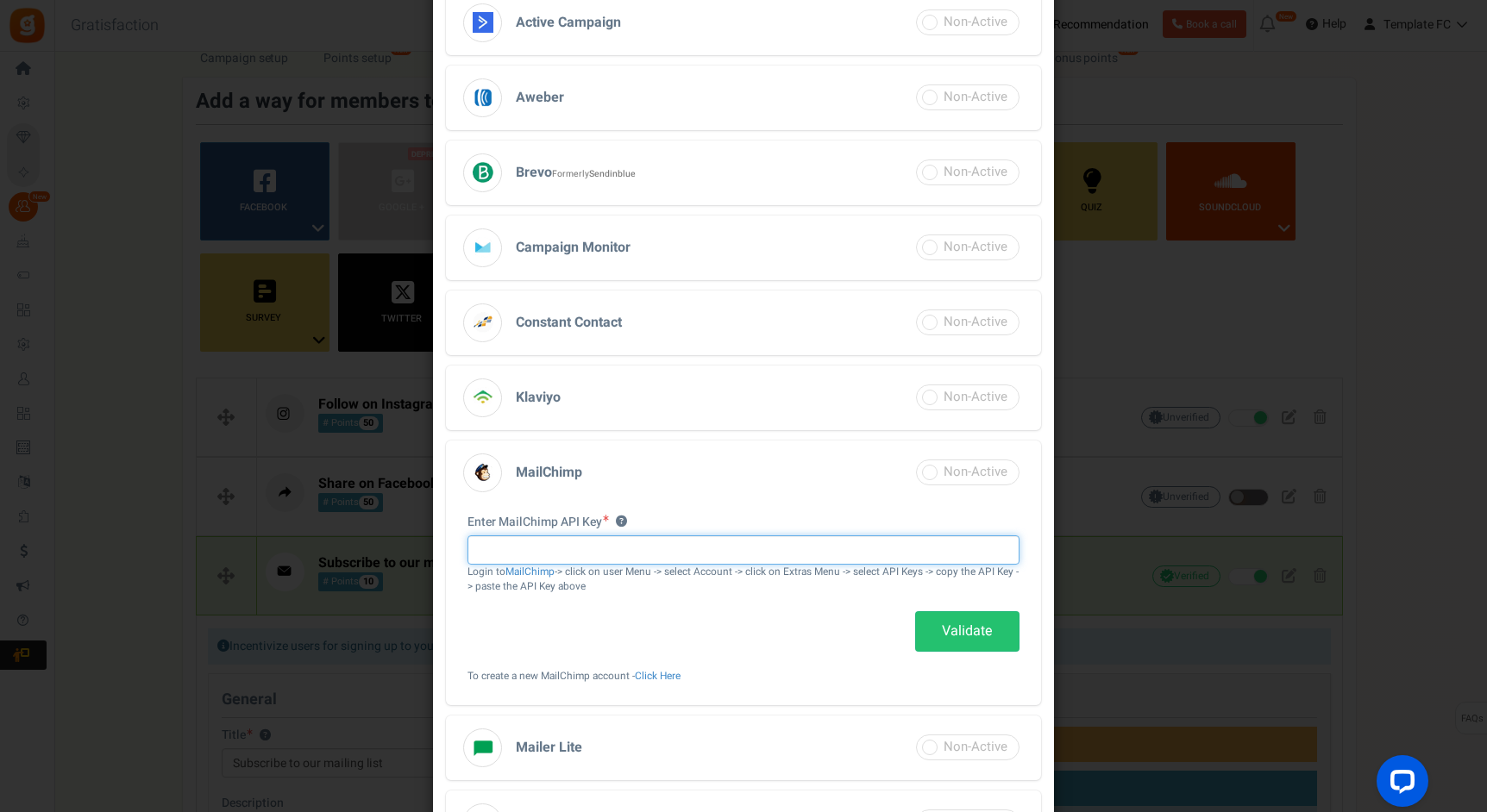
click at [541, 555] on input "text" at bounding box center [743, 550] width 552 height 30
paste input "9bc239345c95d9d82c9d016b020c7f6b-us4"
type input "9bc239345c95d9d82c9d016b020c7f6b-us4"
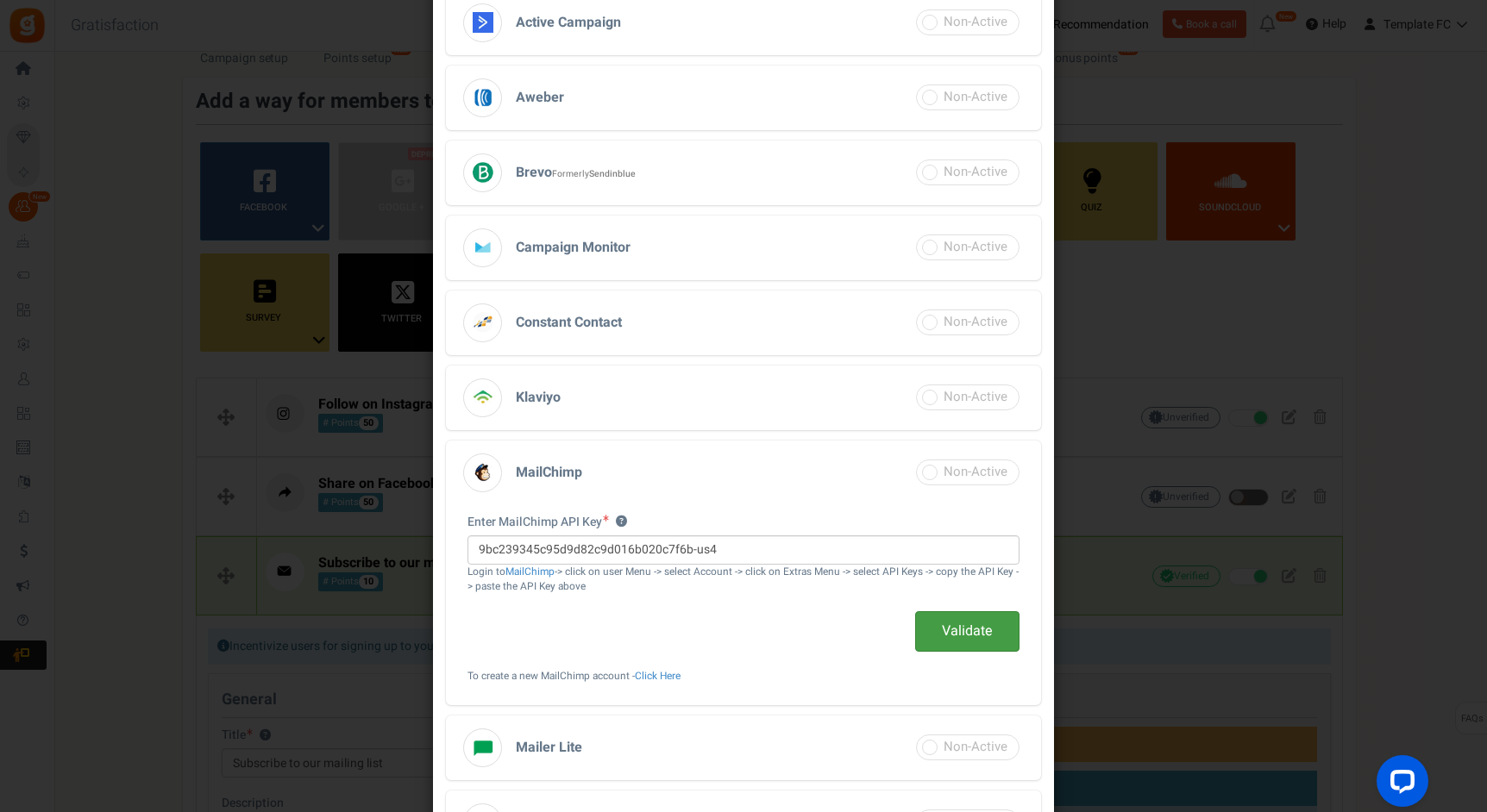
click at [967, 634] on link "Validate" at bounding box center [967, 631] width 105 height 40
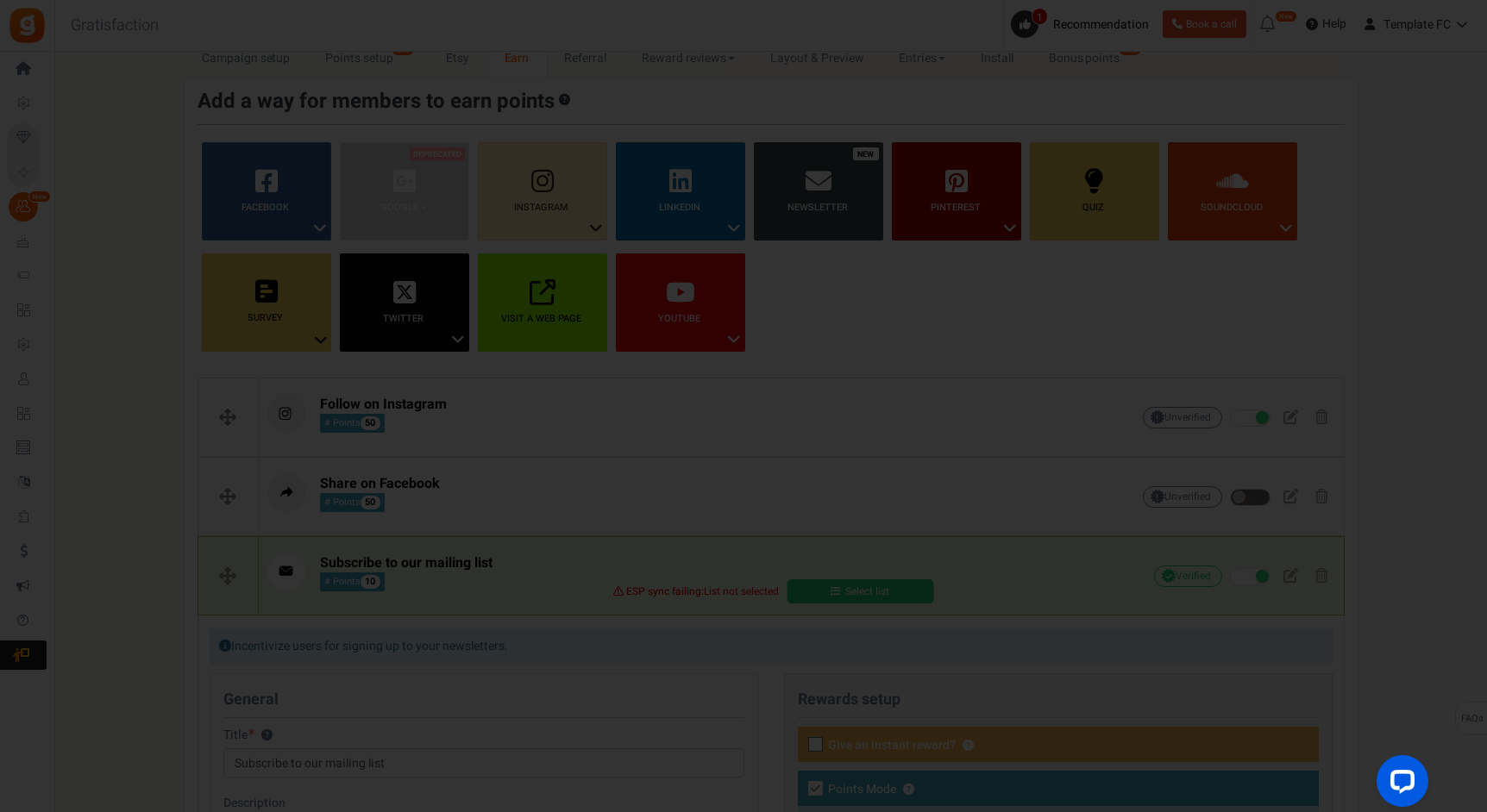
select select "3"
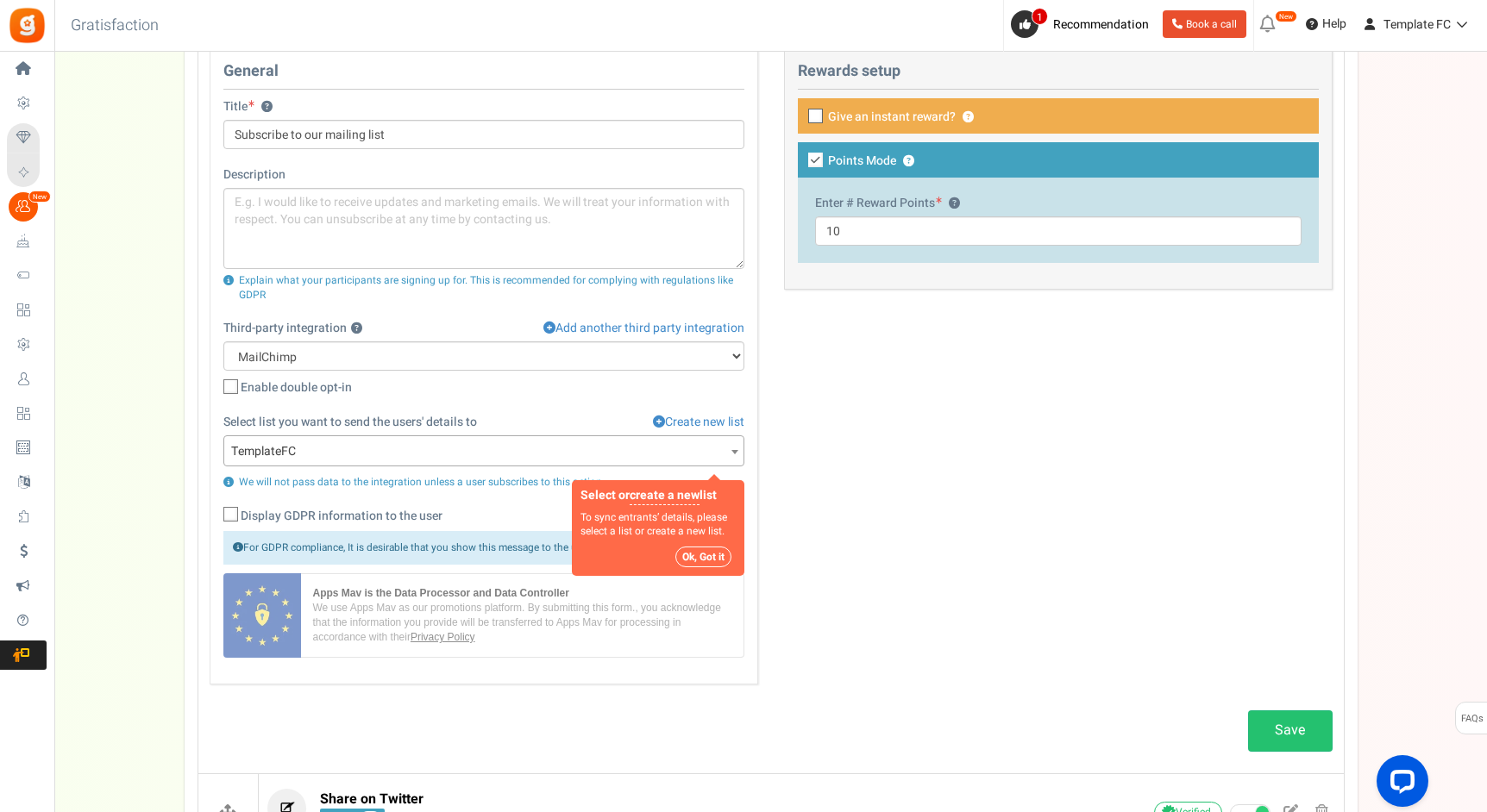
scroll to position [715, 0]
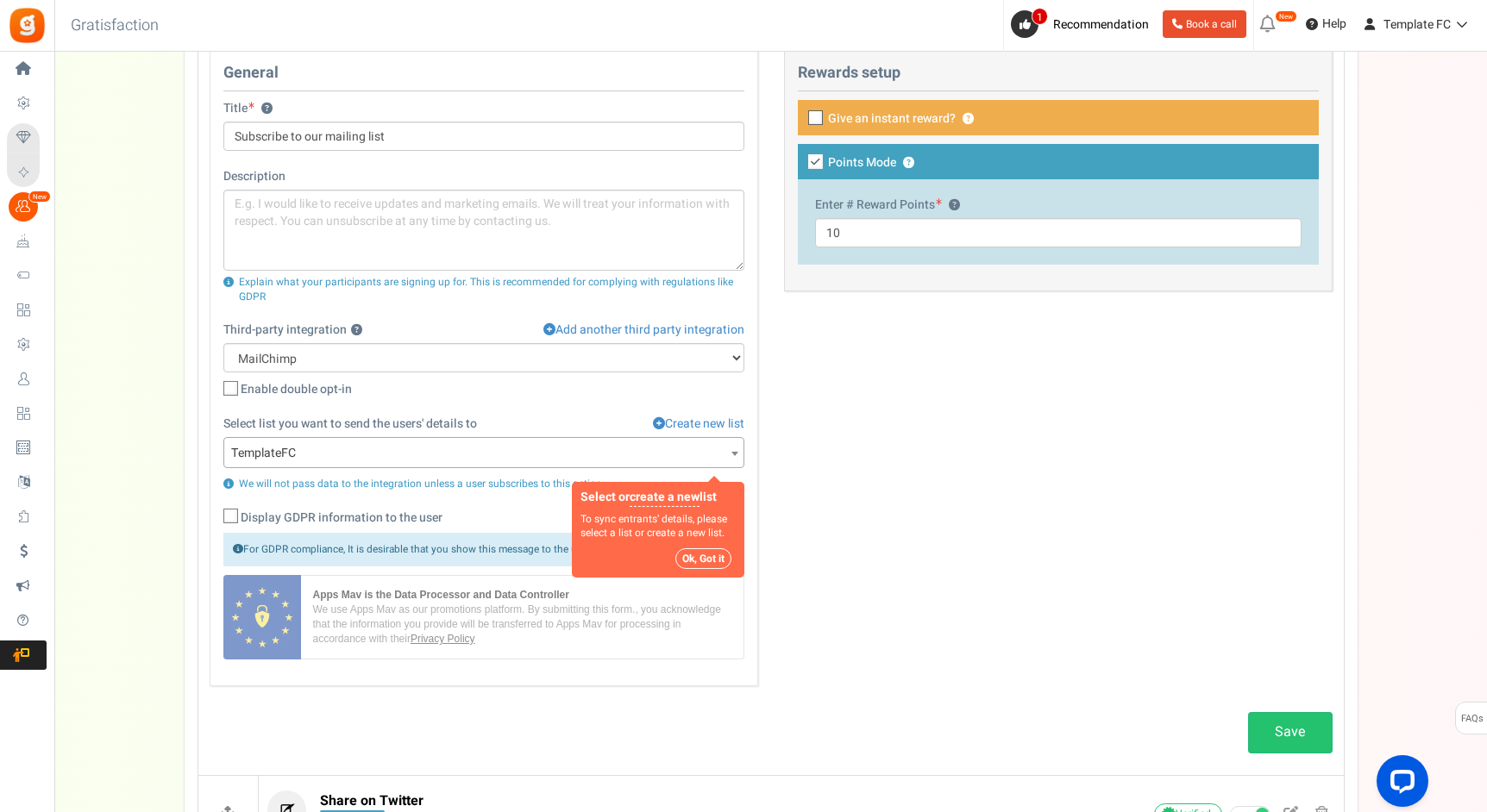
click at [706, 565] on button "Ok, Got it" at bounding box center [703, 559] width 56 height 21
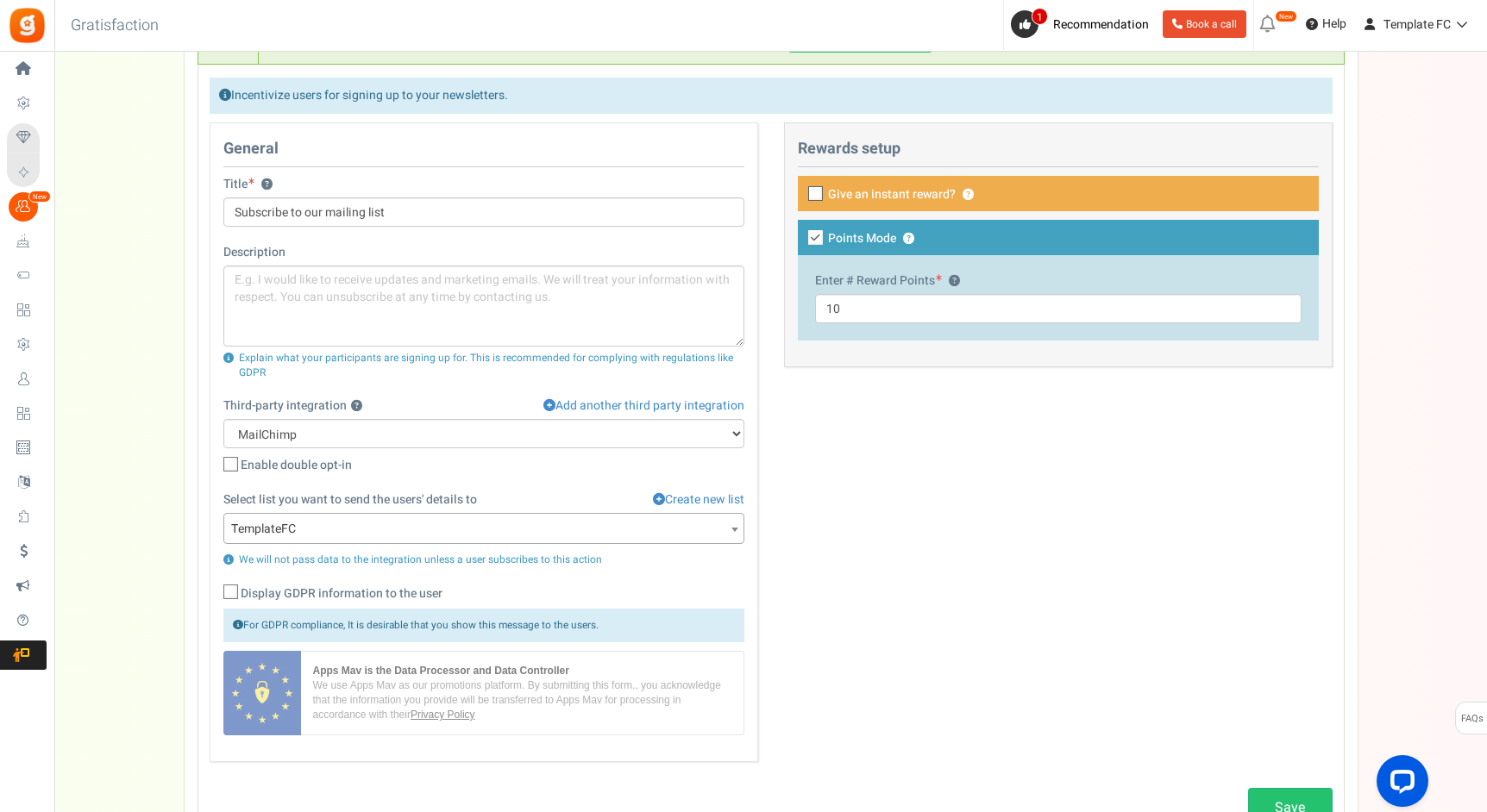
scroll to position [606, 0]
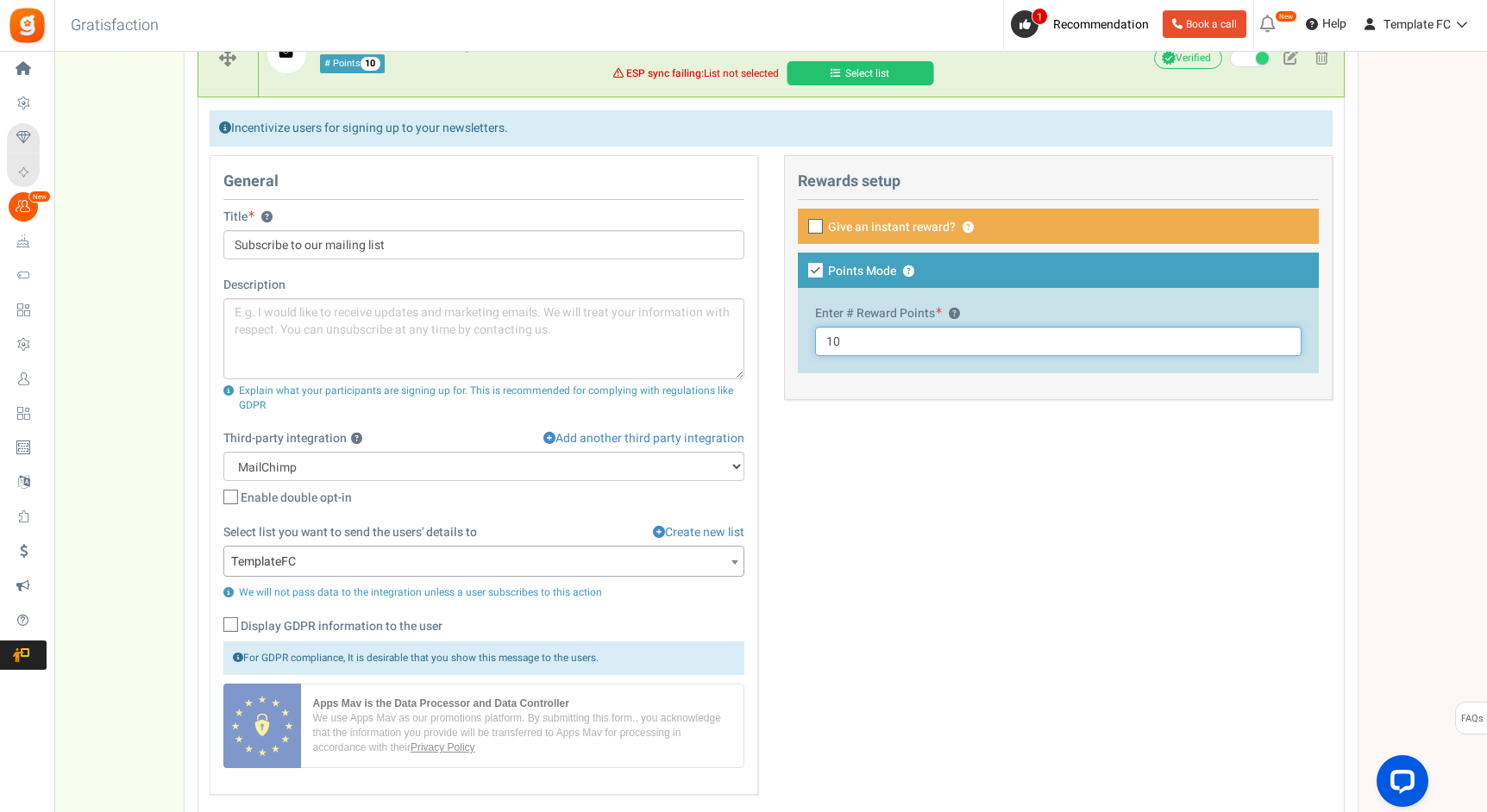
drag, startPoint x: 847, startPoint y: 338, endPoint x: 774, endPoint y: 336, distance: 73.0
click at [776, 336] on div "This campaign category can have no rewards for any action Rewards setup Give an…" at bounding box center [1058, 286] width 575 height 263
type input "50"
click at [982, 619] on div "General Title ? Subscribe to our mailing list Description Explain what your par…" at bounding box center [770, 483] width 1149 height 657
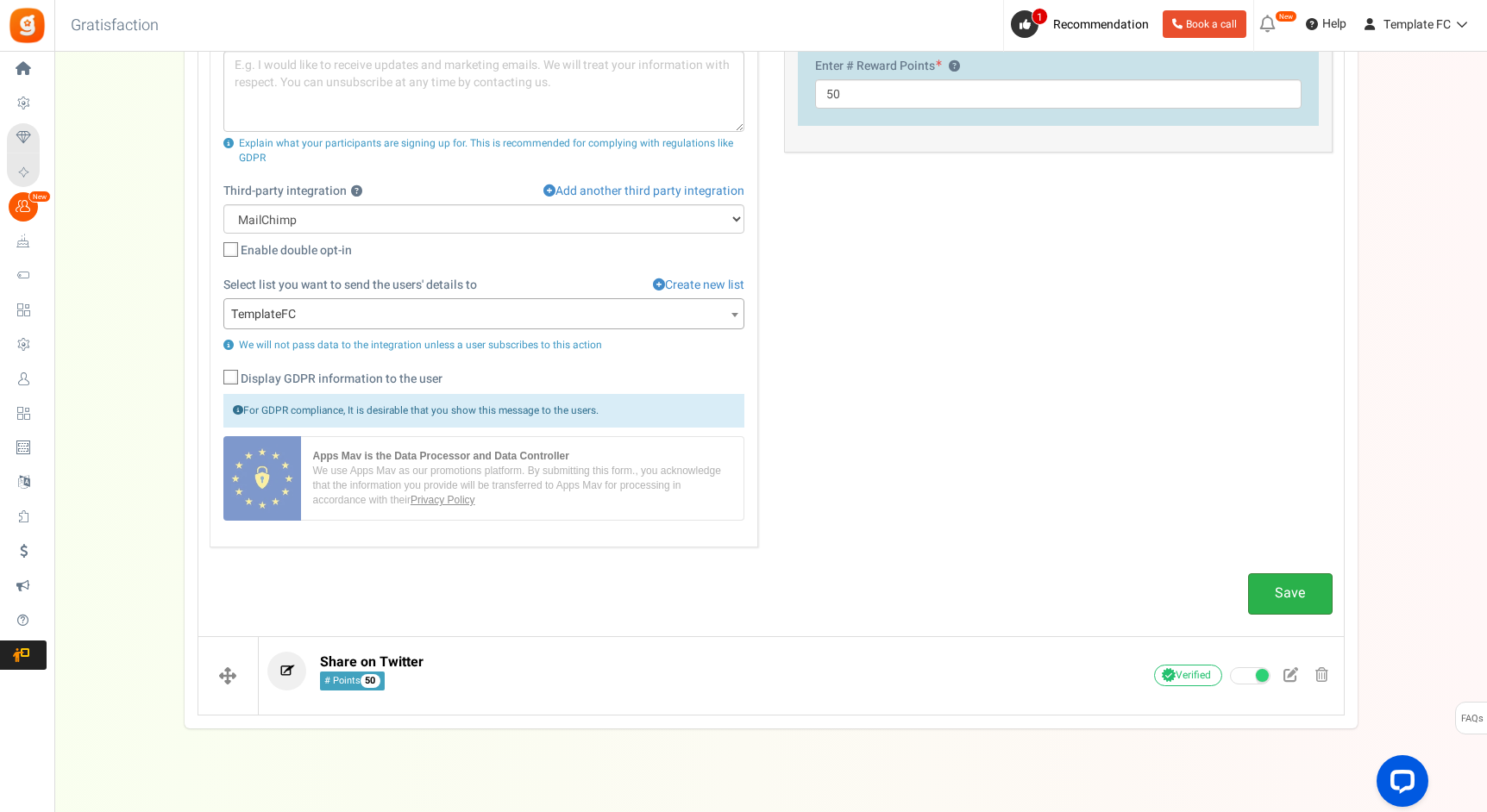
scroll to position [856, 0]
click at [1293, 597] on link "Save" at bounding box center [1290, 592] width 85 height 40
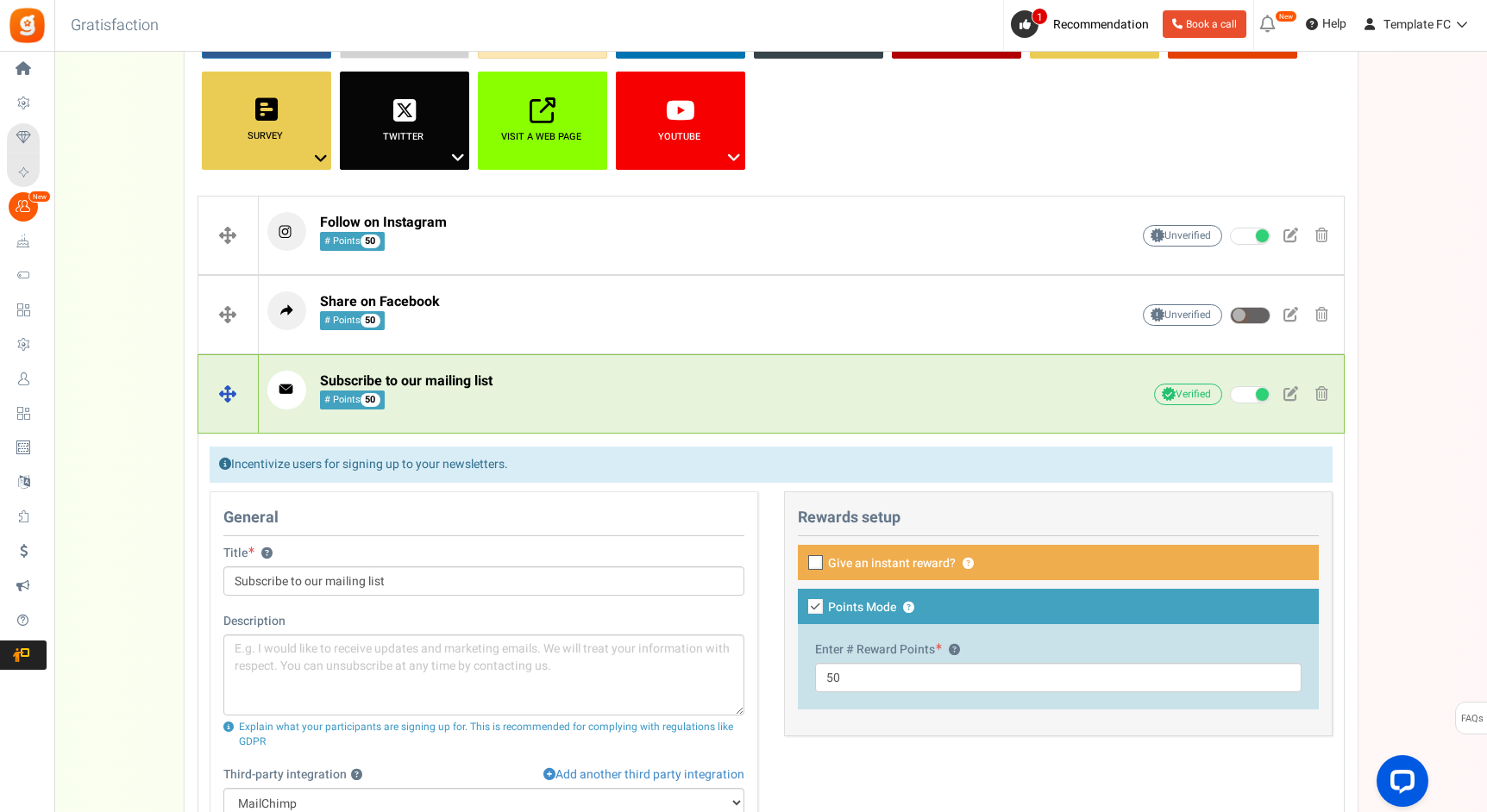
click at [750, 409] on p "Subscribe to our mailing list # Points 50" at bounding box center [672, 390] width 808 height 38
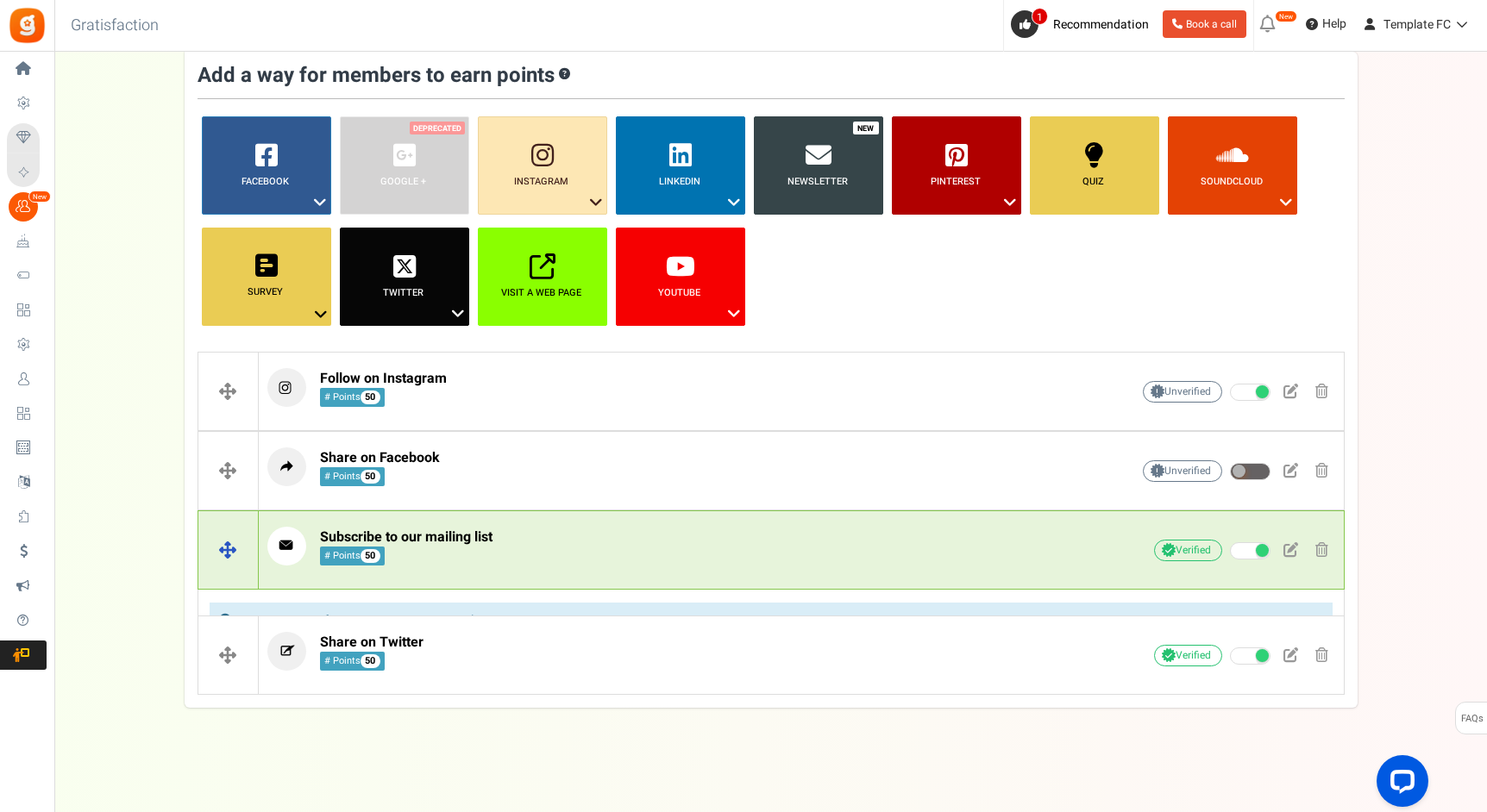
scroll to position [88, 0]
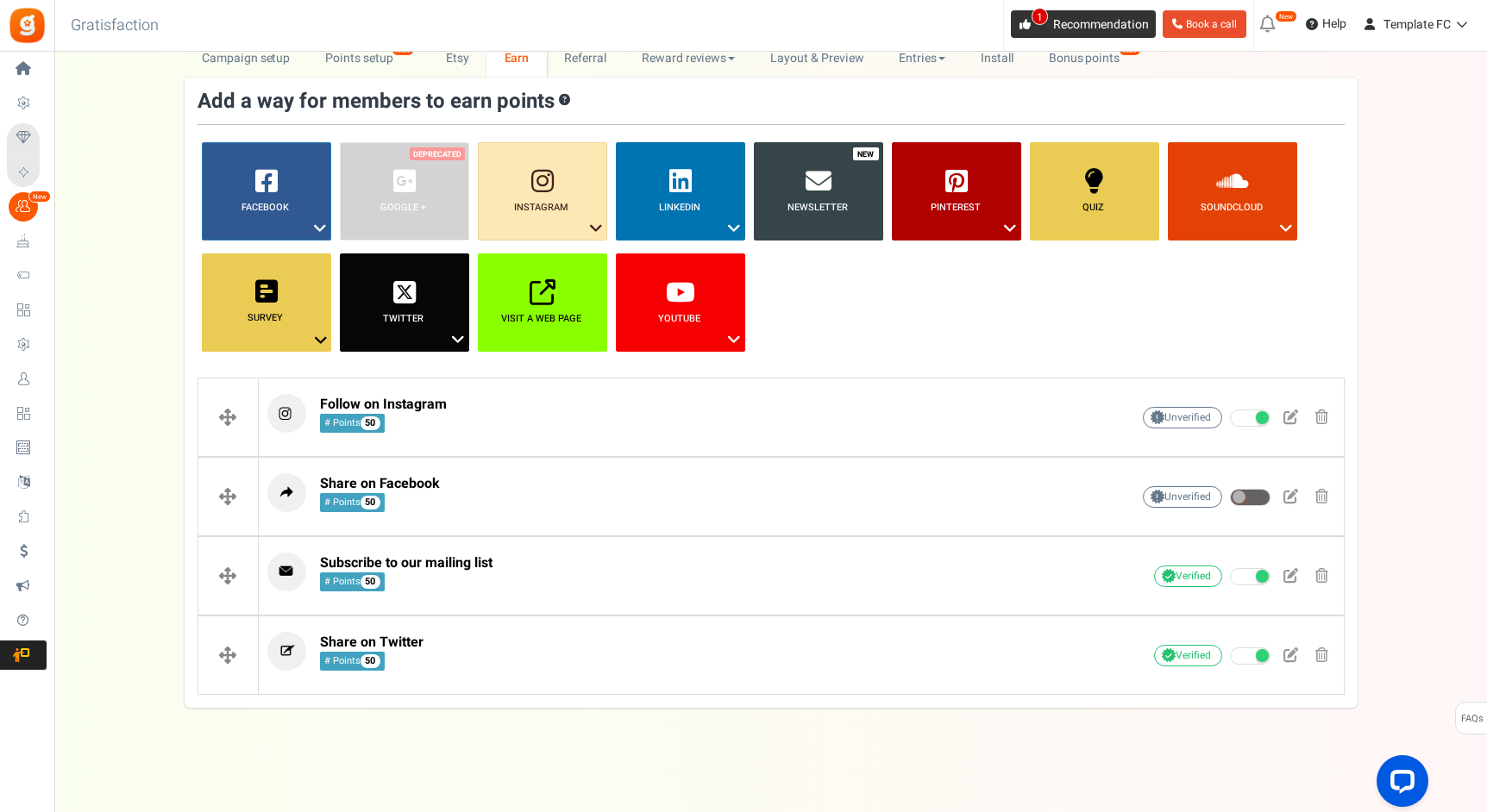
click at [1053, 31] on span "Recommendation" at bounding box center [1101, 24] width 96 height 18
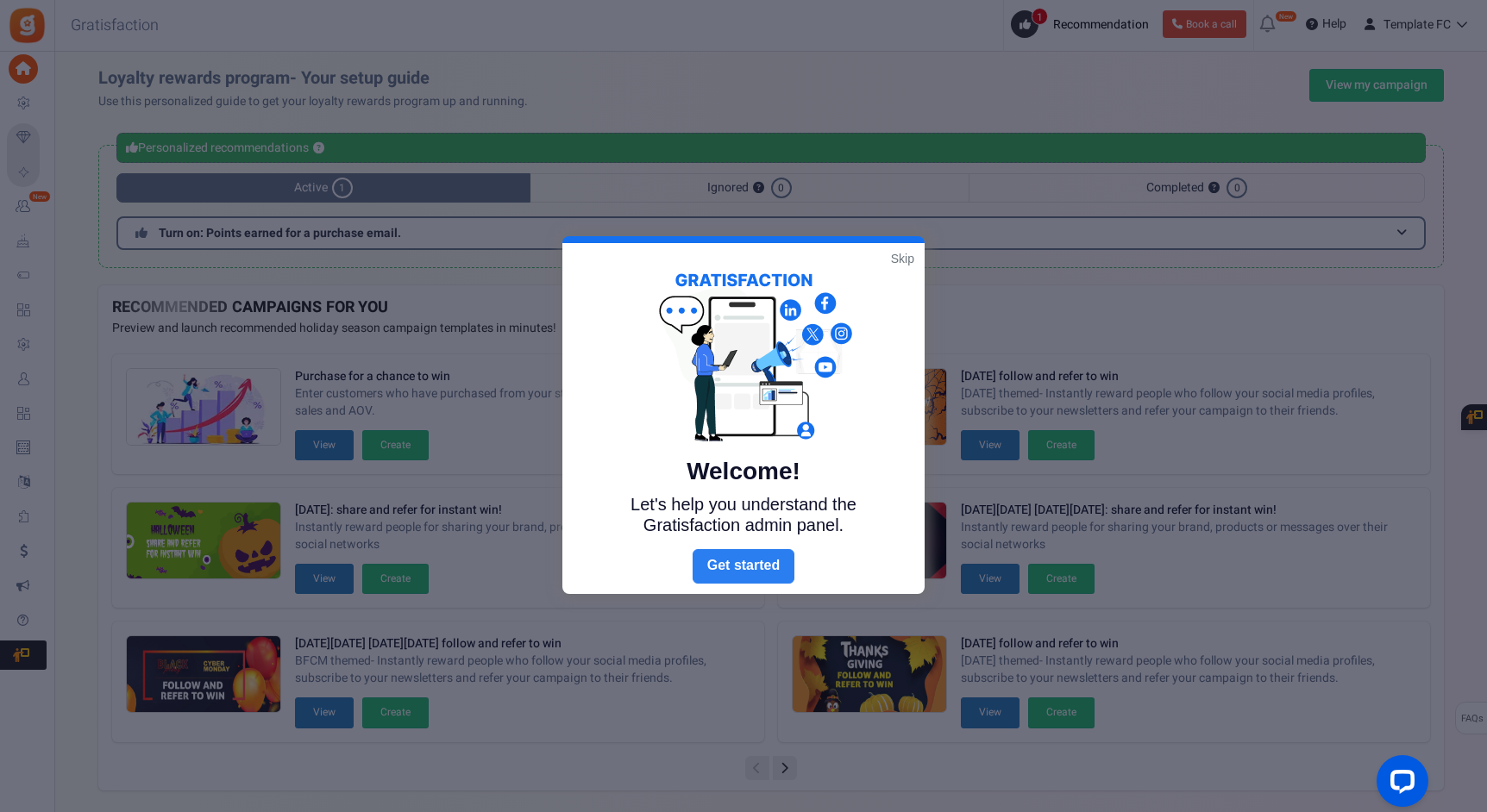
click at [739, 569] on link "Next" at bounding box center [743, 567] width 102 height 35
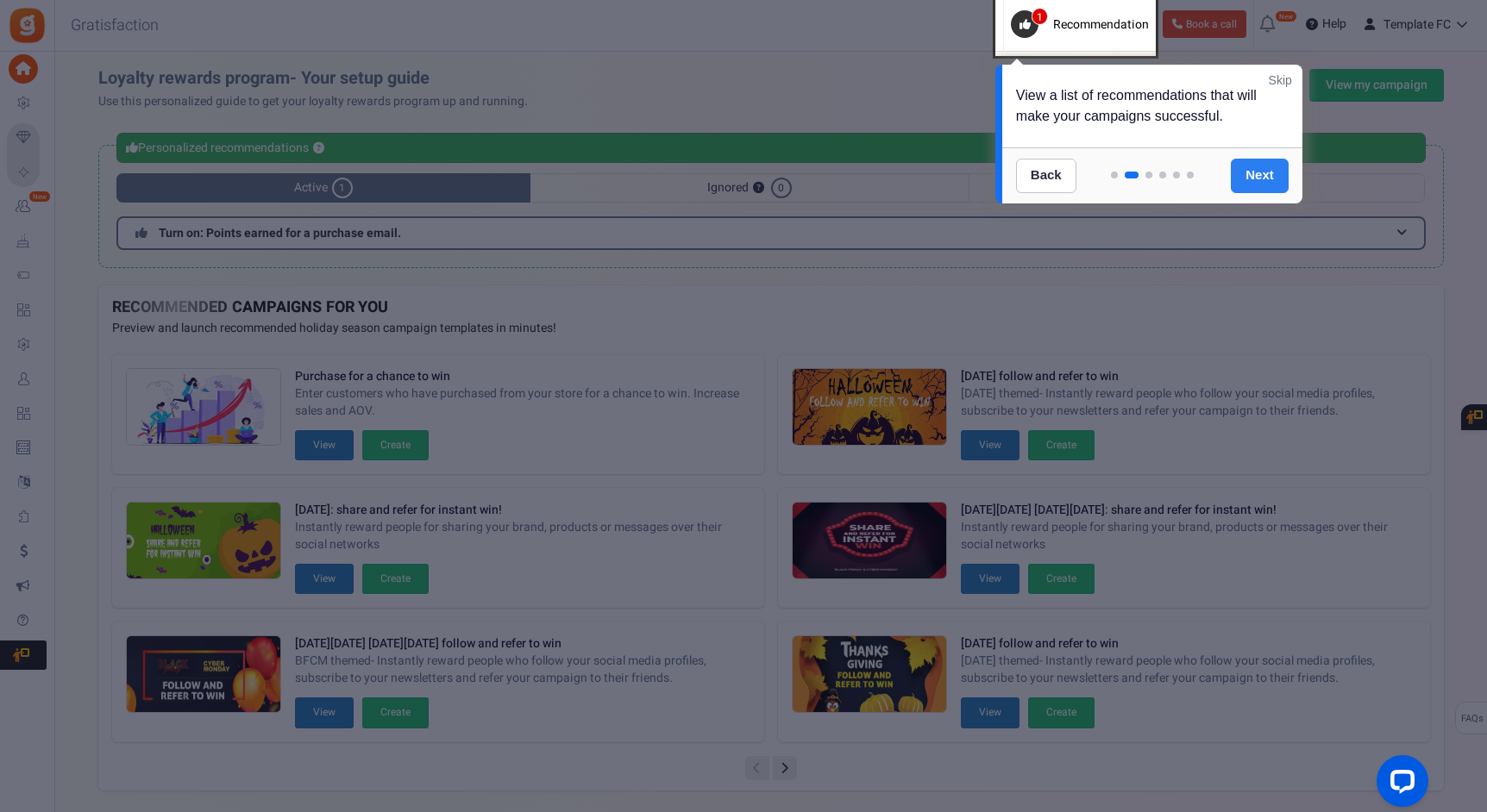
click at [1246, 178] on link "Next" at bounding box center [1259, 176] width 58 height 35
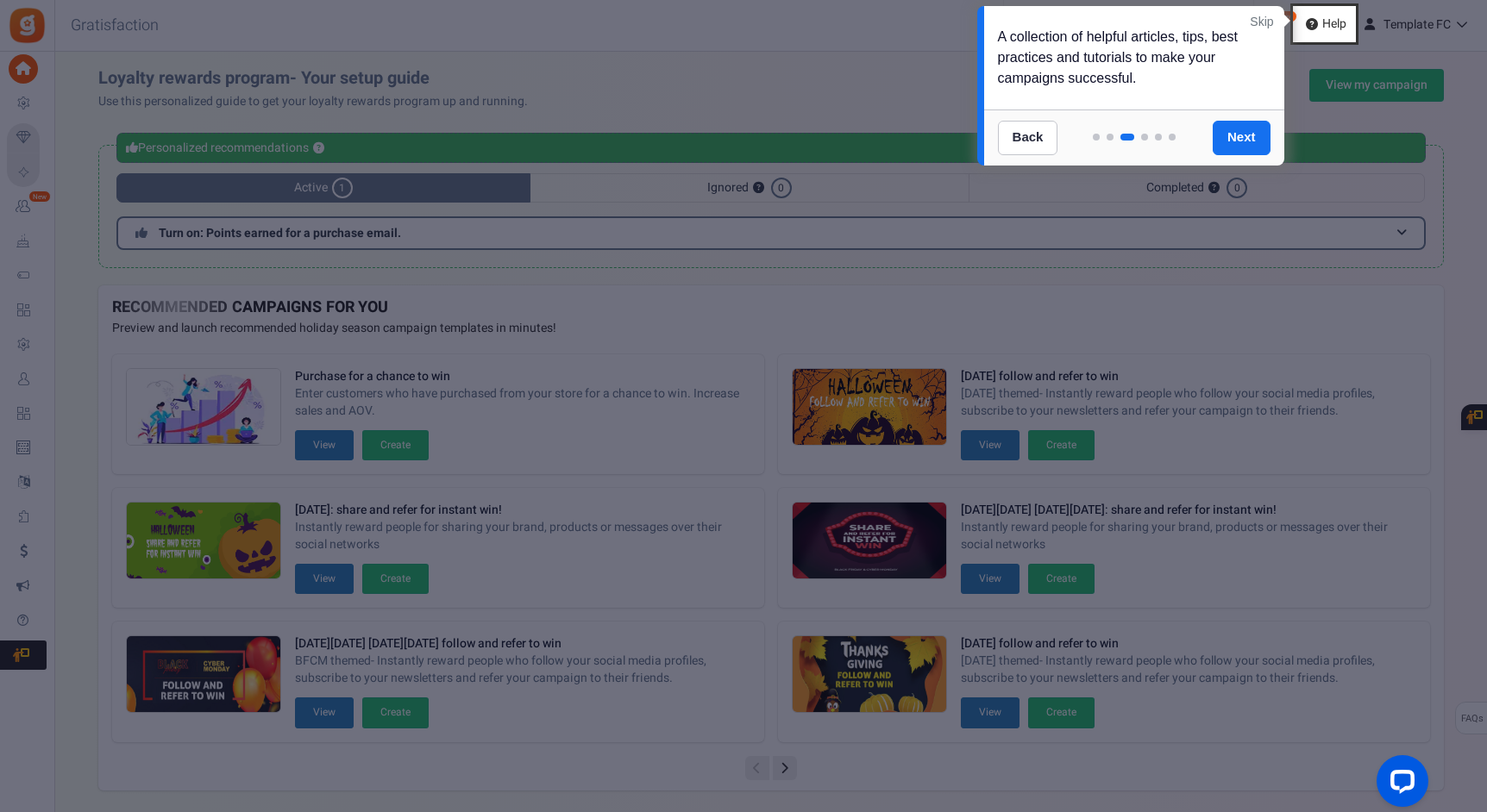
click at [1246, 176] on div at bounding box center [743, 406] width 1487 height 812
click at [1240, 138] on link "Next" at bounding box center [1241, 138] width 58 height 35
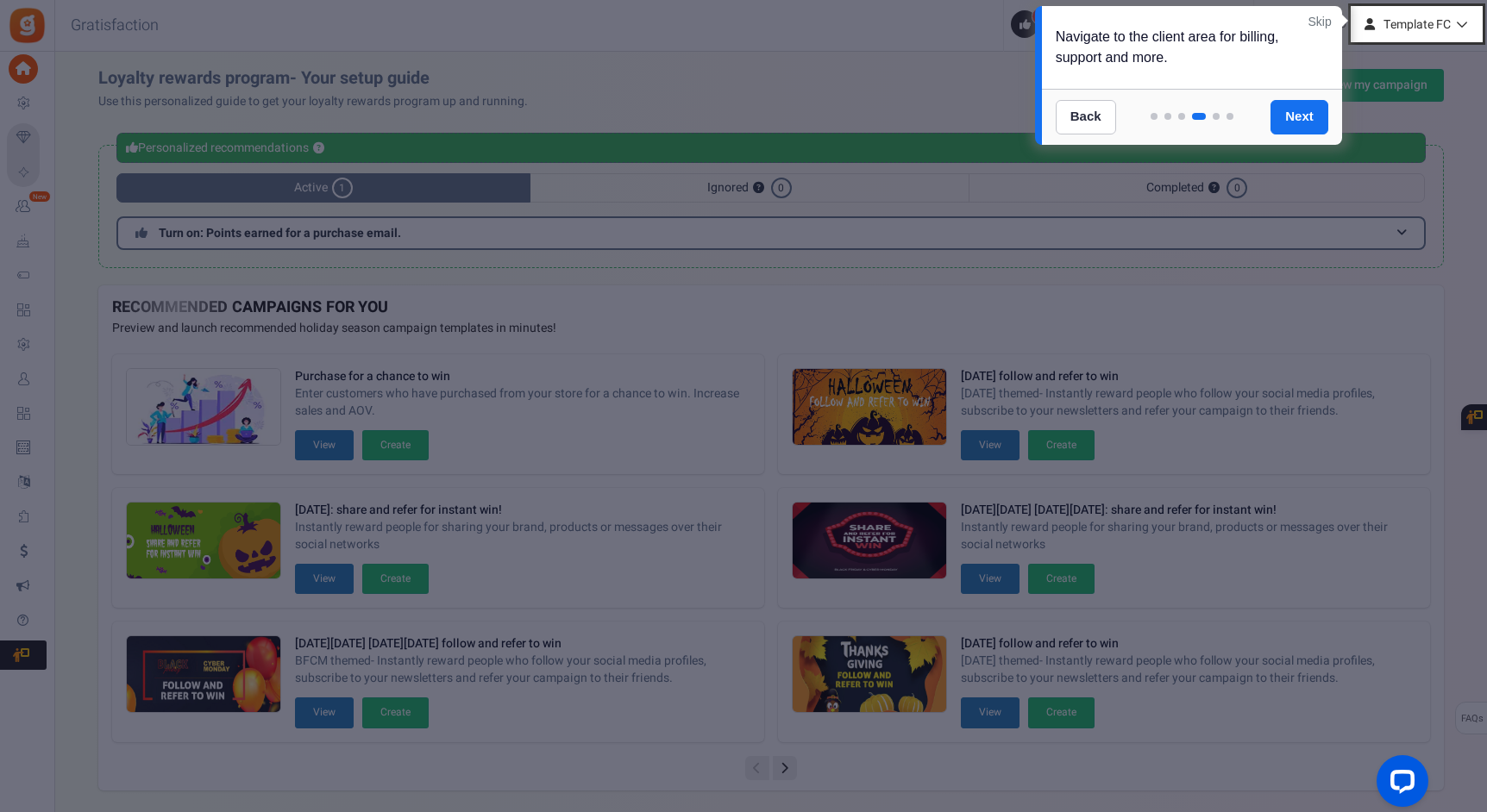
click at [1320, 27] on link "Skip" at bounding box center [1319, 22] width 24 height 17
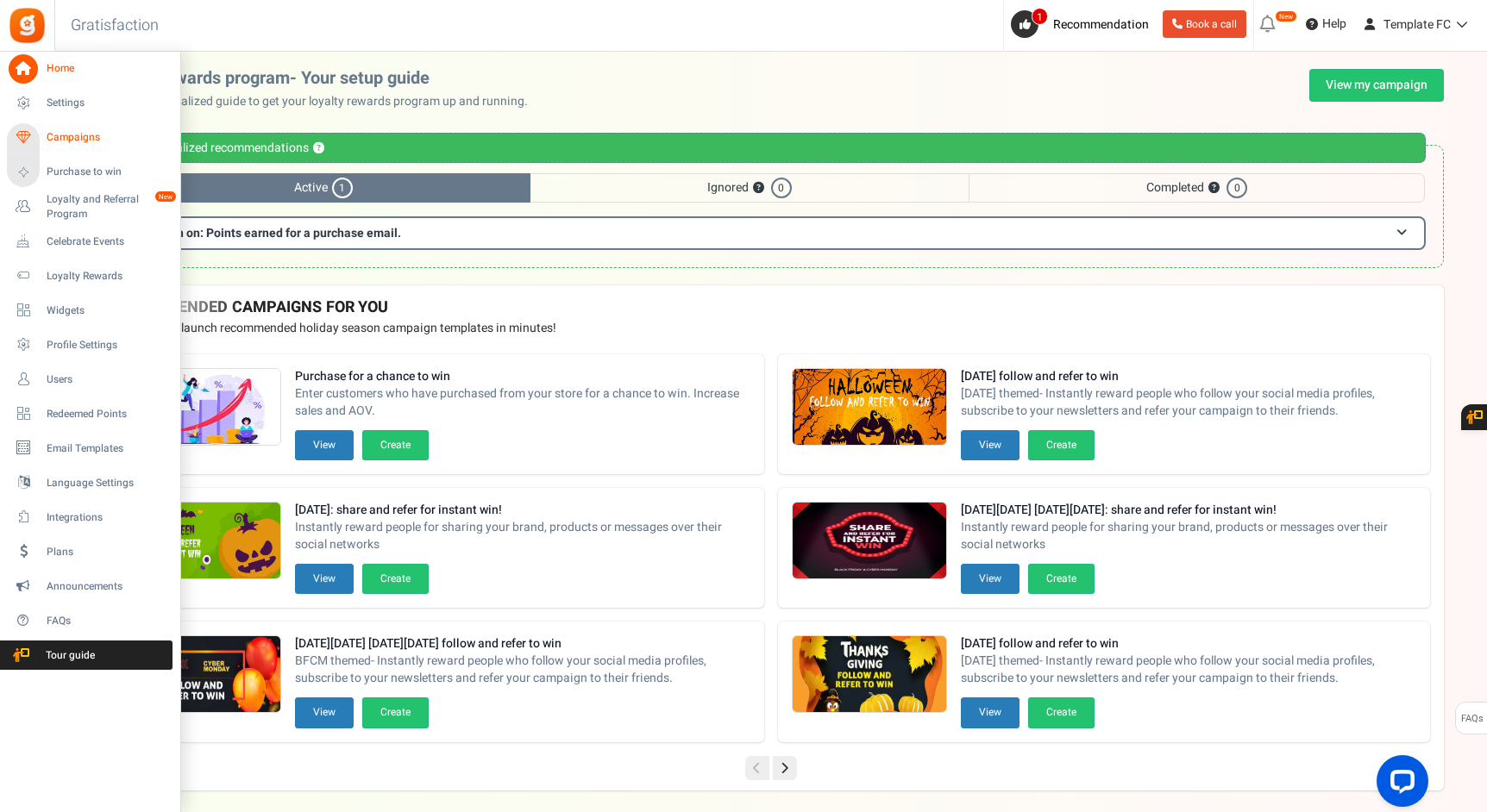
click at [91, 133] on span "Campaigns" at bounding box center [106, 137] width 120 height 15
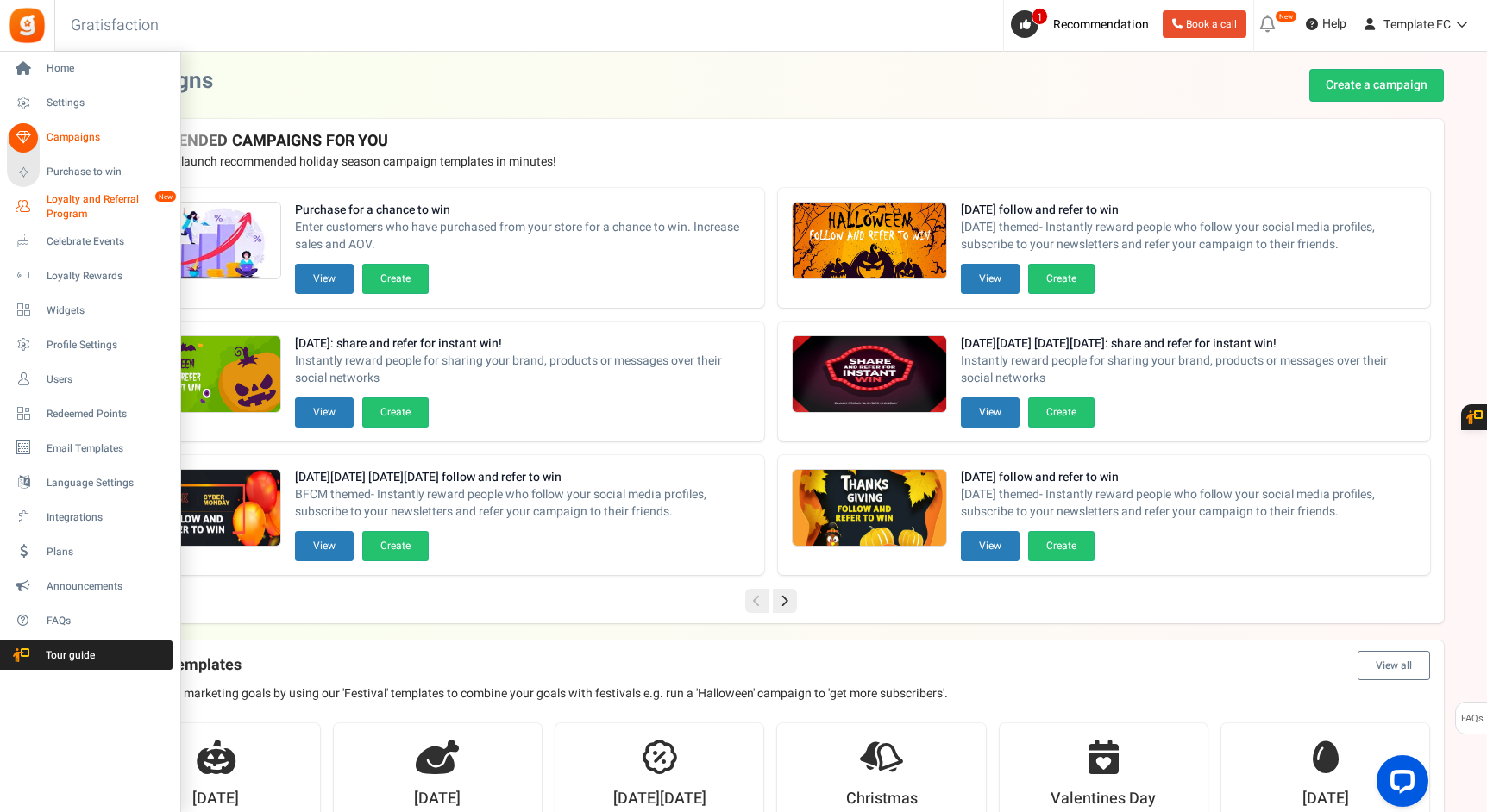
click at [94, 205] on span "Loyalty and Referral Program" at bounding box center [109, 207] width 126 height 30
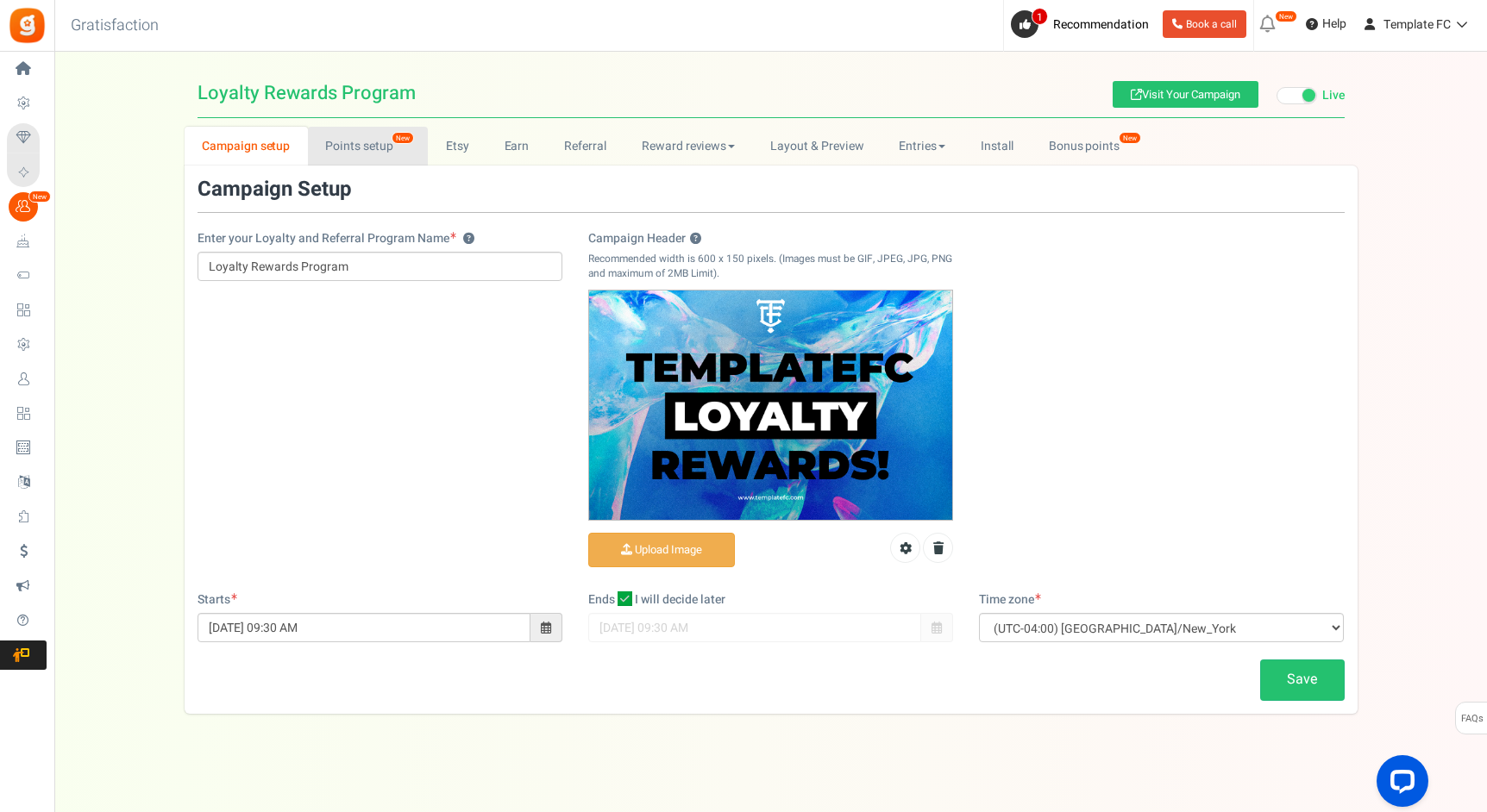
click at [357, 158] on link "Points setup New" at bounding box center [367, 146] width 119 height 38
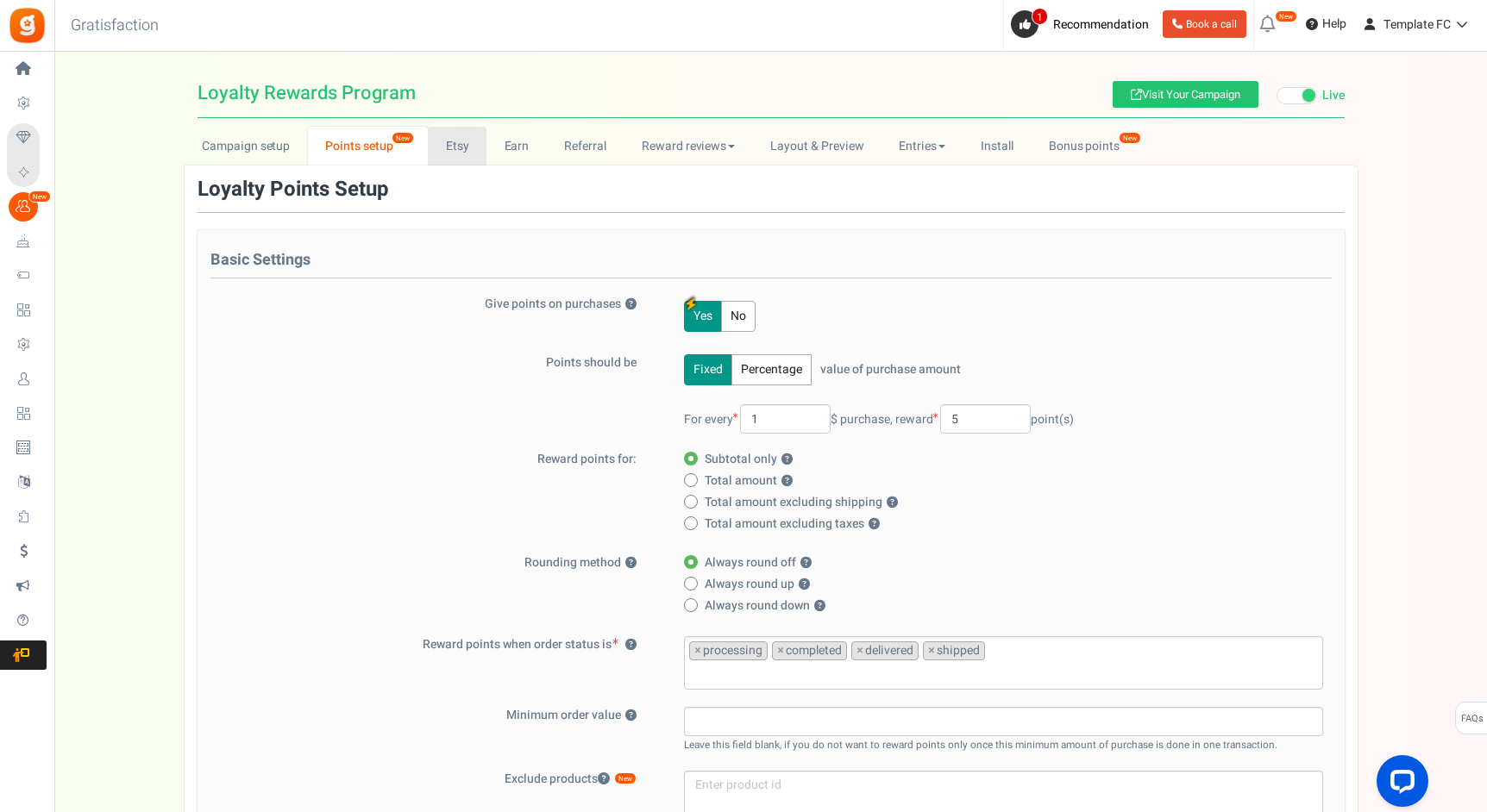
click at [467, 160] on link "Etsy" at bounding box center [456, 146] width 58 height 38
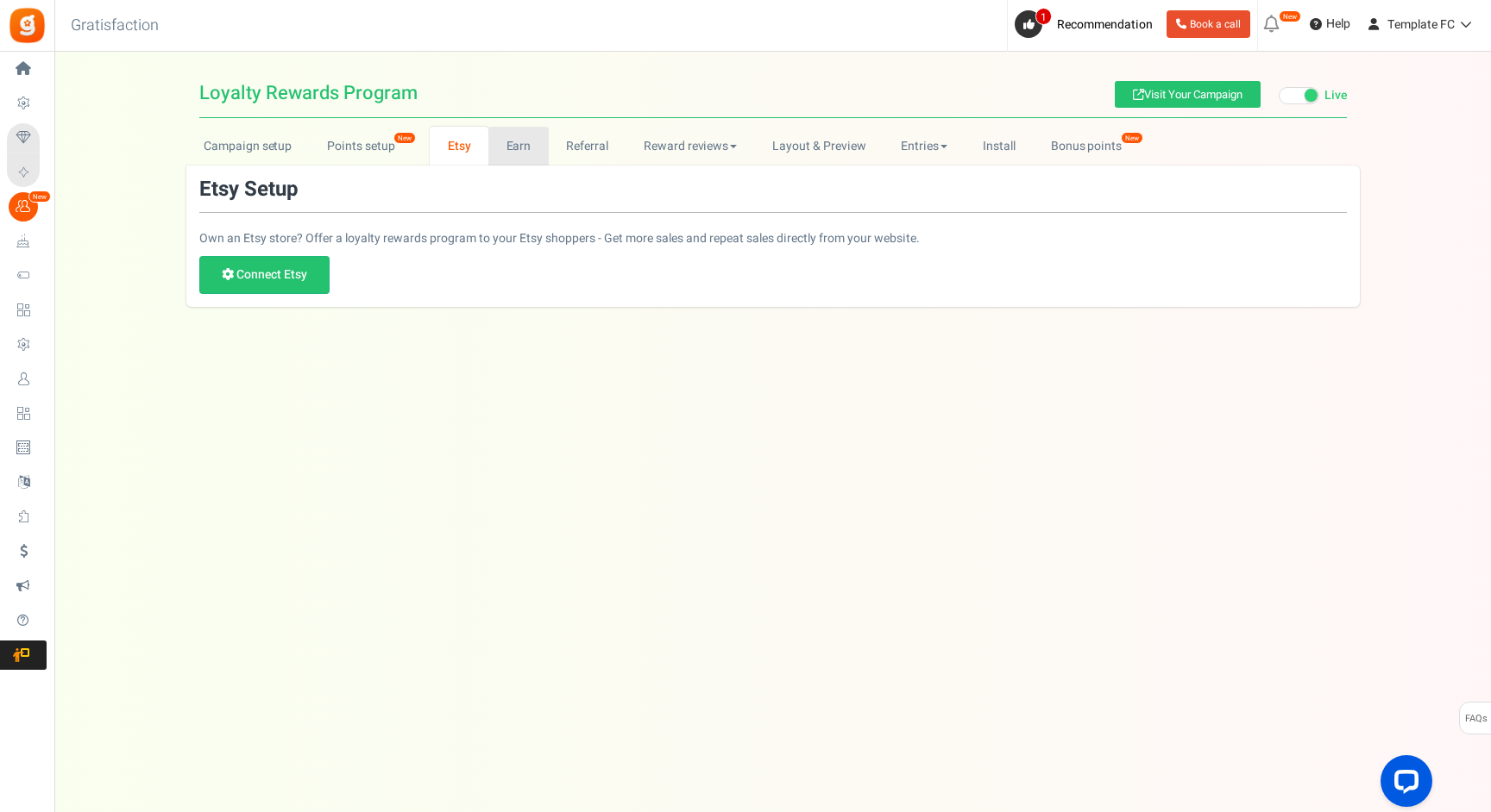
click at [523, 156] on link "Earn" at bounding box center [518, 146] width 60 height 38
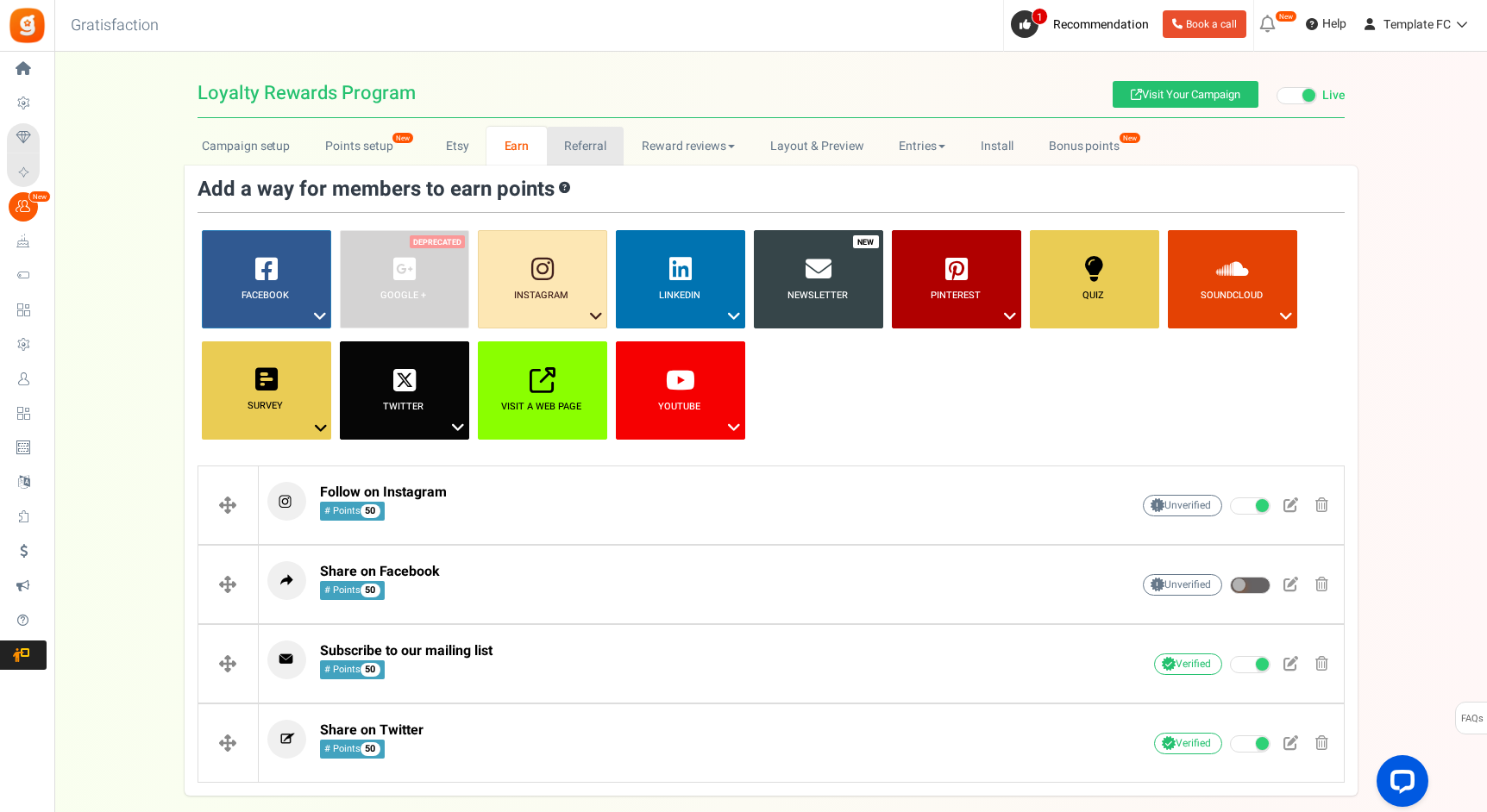
click at [577, 155] on link "Referral" at bounding box center [585, 146] width 78 height 38
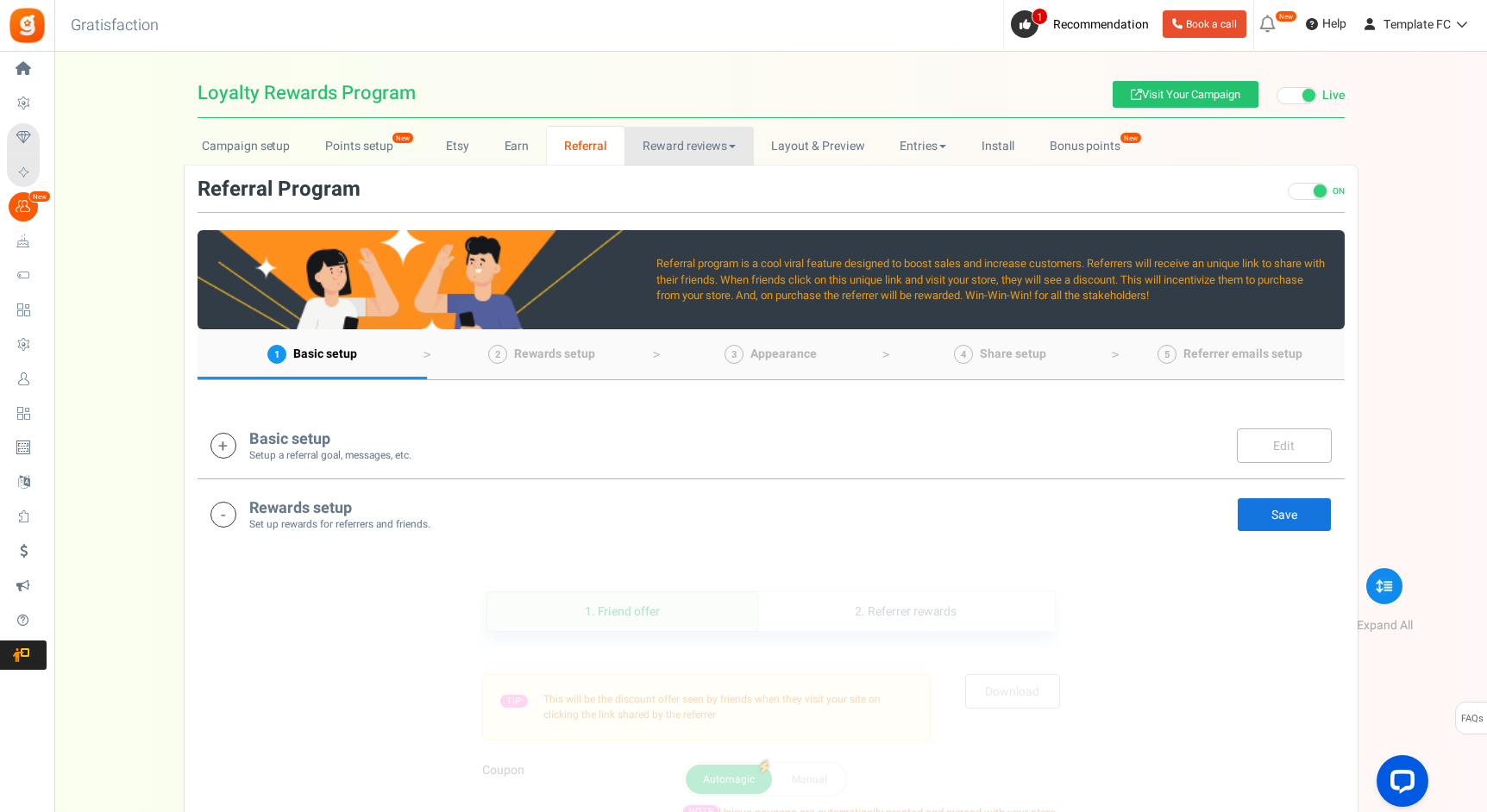
click at [697, 142] on link "Reward reviews" at bounding box center [688, 146] width 128 height 38
click at [827, 145] on link "Layout & Preview" at bounding box center [817, 146] width 128 height 38
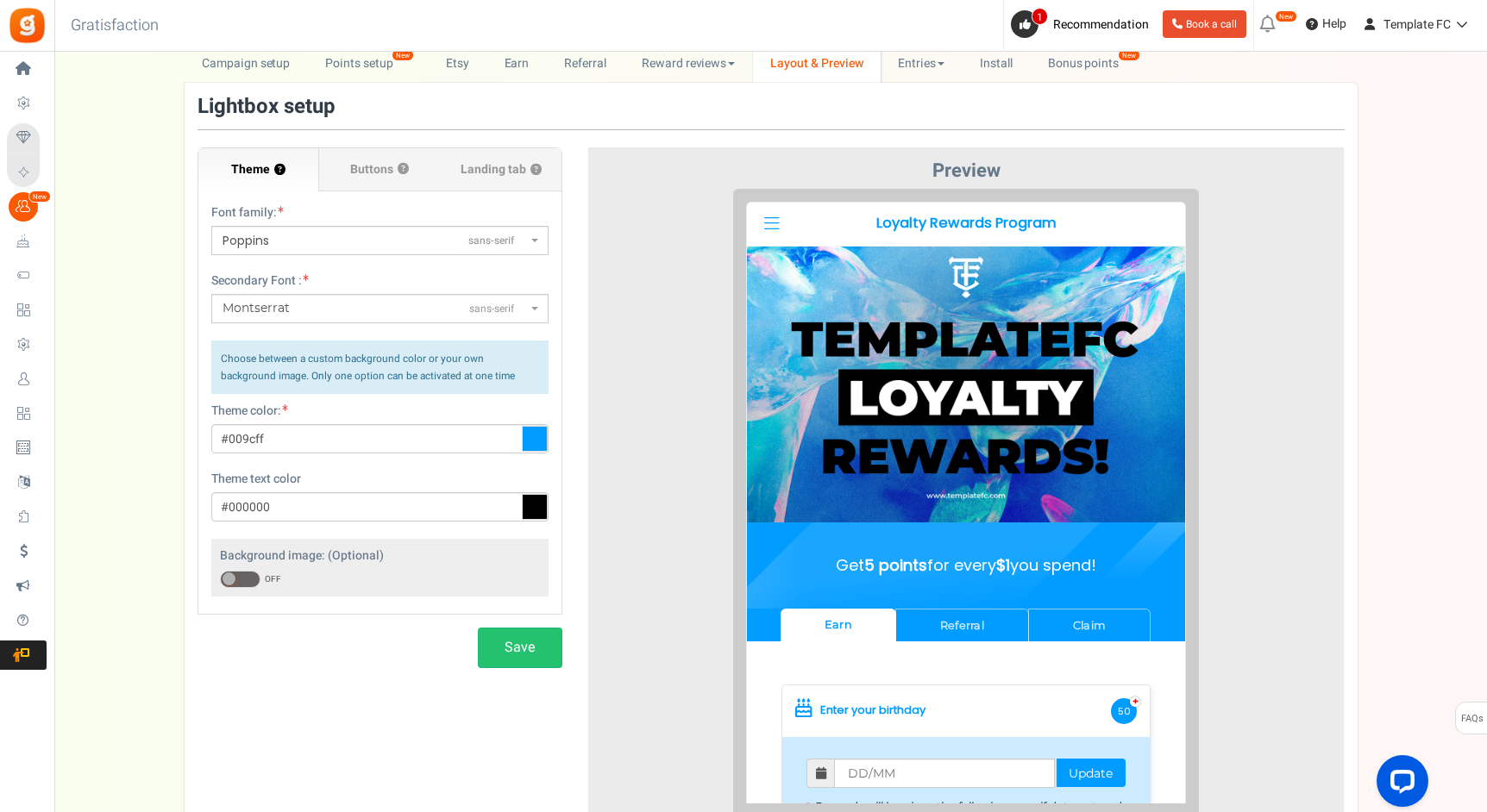
scroll to position [78, 0]
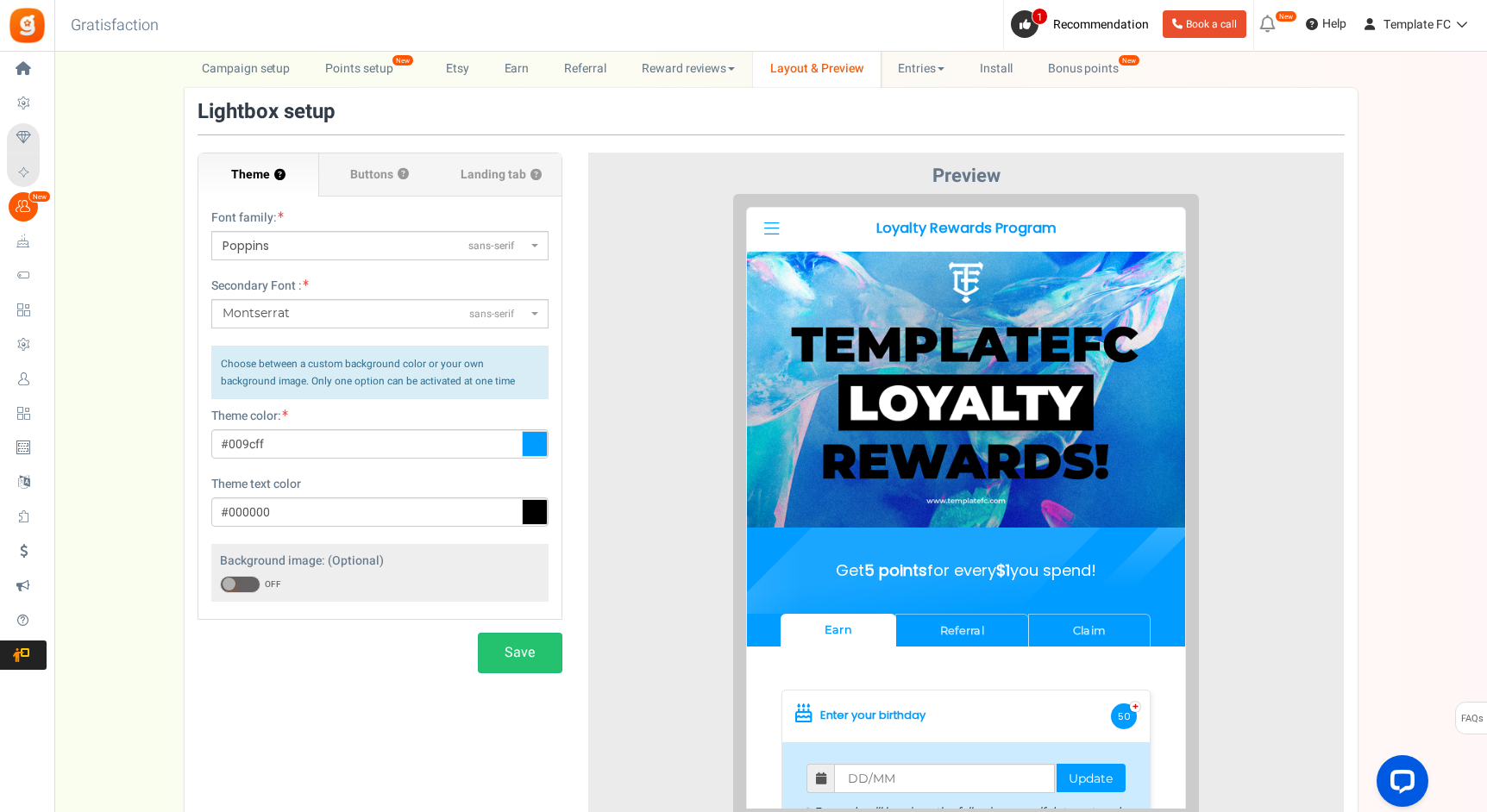
click at [451, 248] on span "Poppins sans-serif" at bounding box center [374, 246] width 304 height 18
click at [211, 231] on select "ABeeZeesans-serif [PERSON_NAME] Displaydisplay AR One Sanssans-serif Abelsans-s…" at bounding box center [210, 230] width 1 height 1
click at [322, 246] on span "Poppins sans-serif" at bounding box center [374, 246] width 304 height 18
click at [211, 231] on select "ABeeZeesans-serif [PERSON_NAME] Displaydisplay AR One Sanssans-serif Abelsans-s…" at bounding box center [210, 230] width 1 height 1
click at [255, 251] on span "Poppins" at bounding box center [245, 246] width 46 height 17
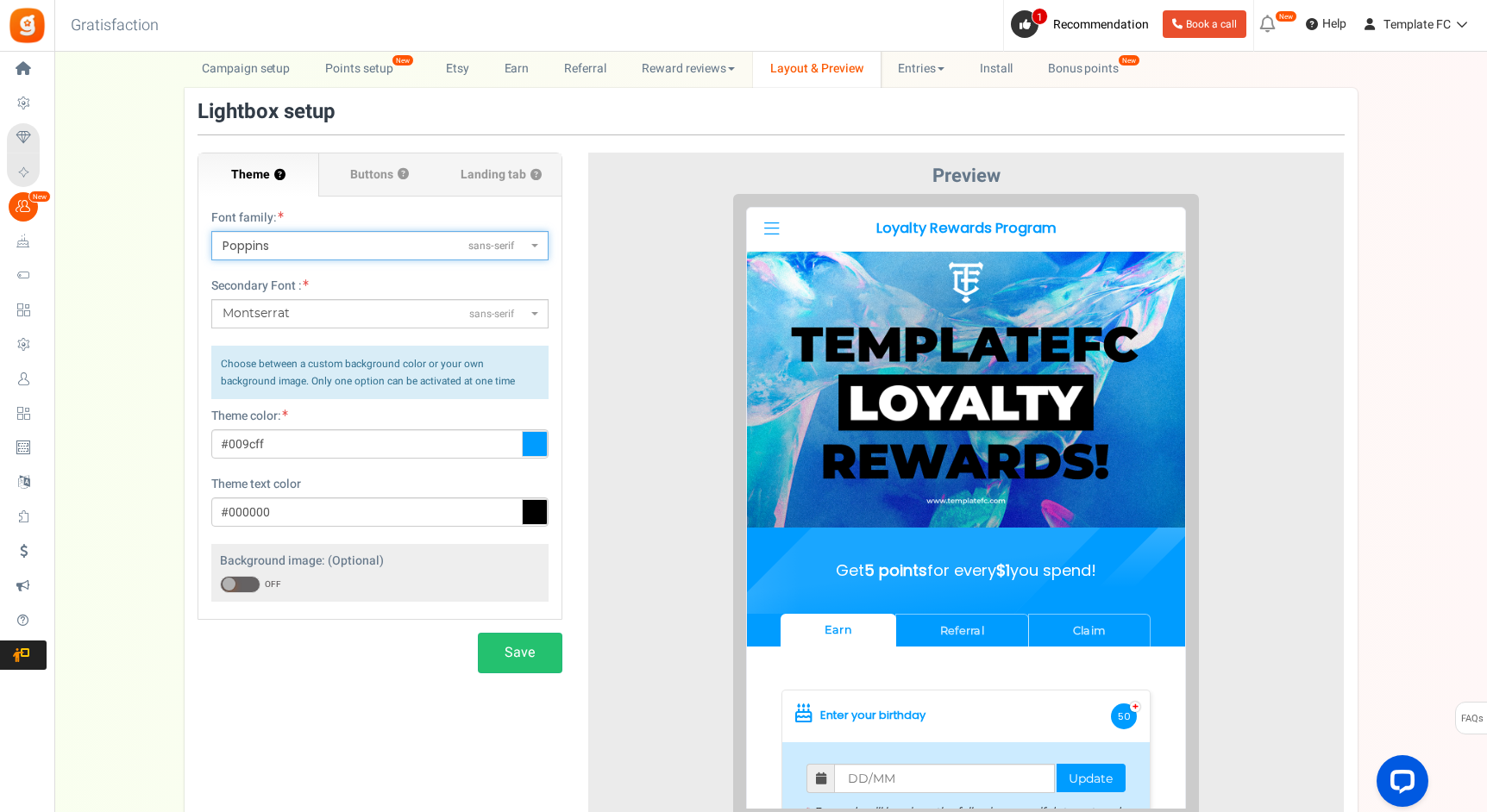
click at [211, 231] on select "ABeeZeesans-serif [PERSON_NAME] Displaydisplay AR One Sanssans-serif Abelsans-s…" at bounding box center [210, 230] width 1 height 1
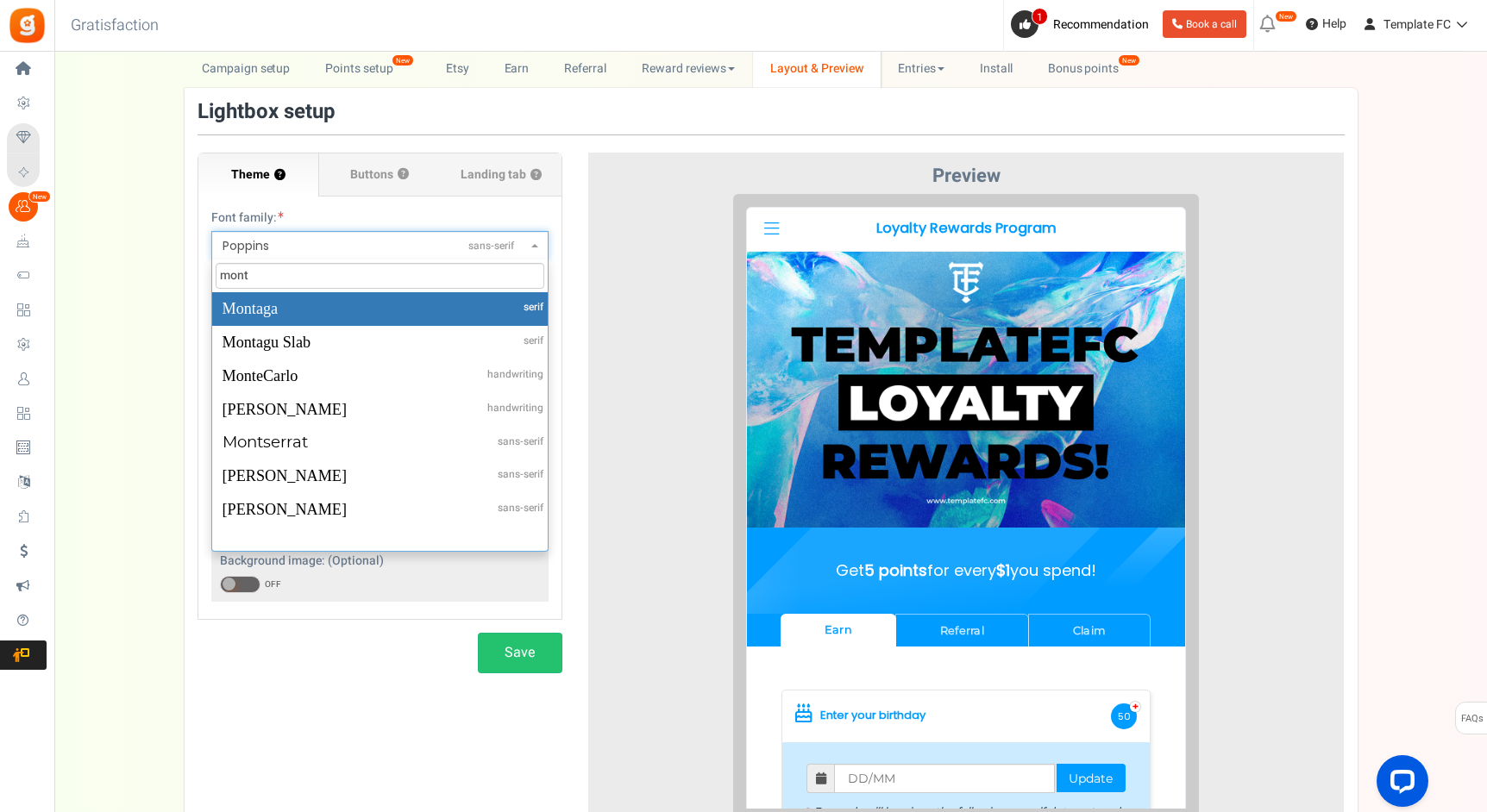
scroll to position [0, 0]
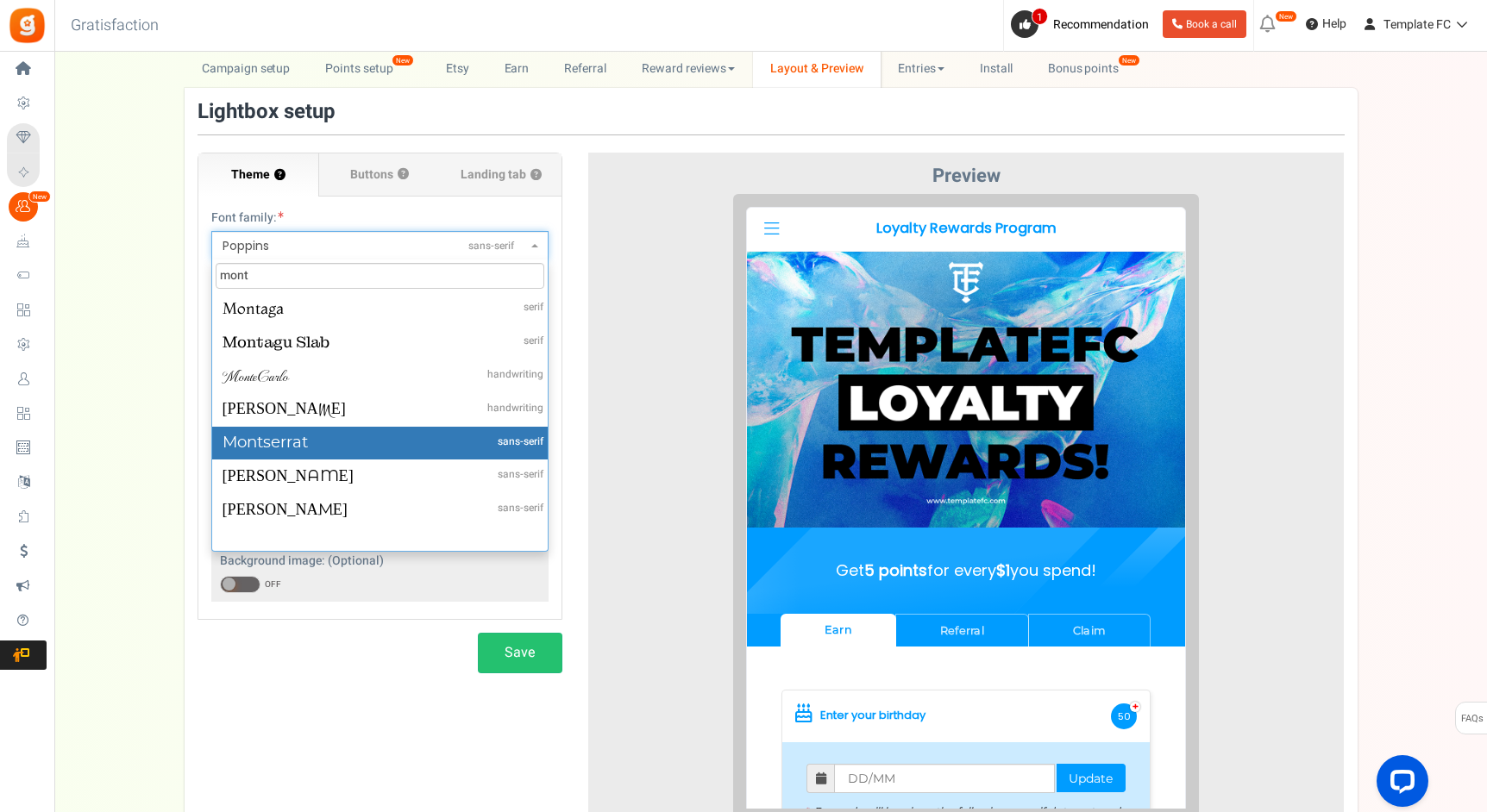
type input "mont"
select select "961"
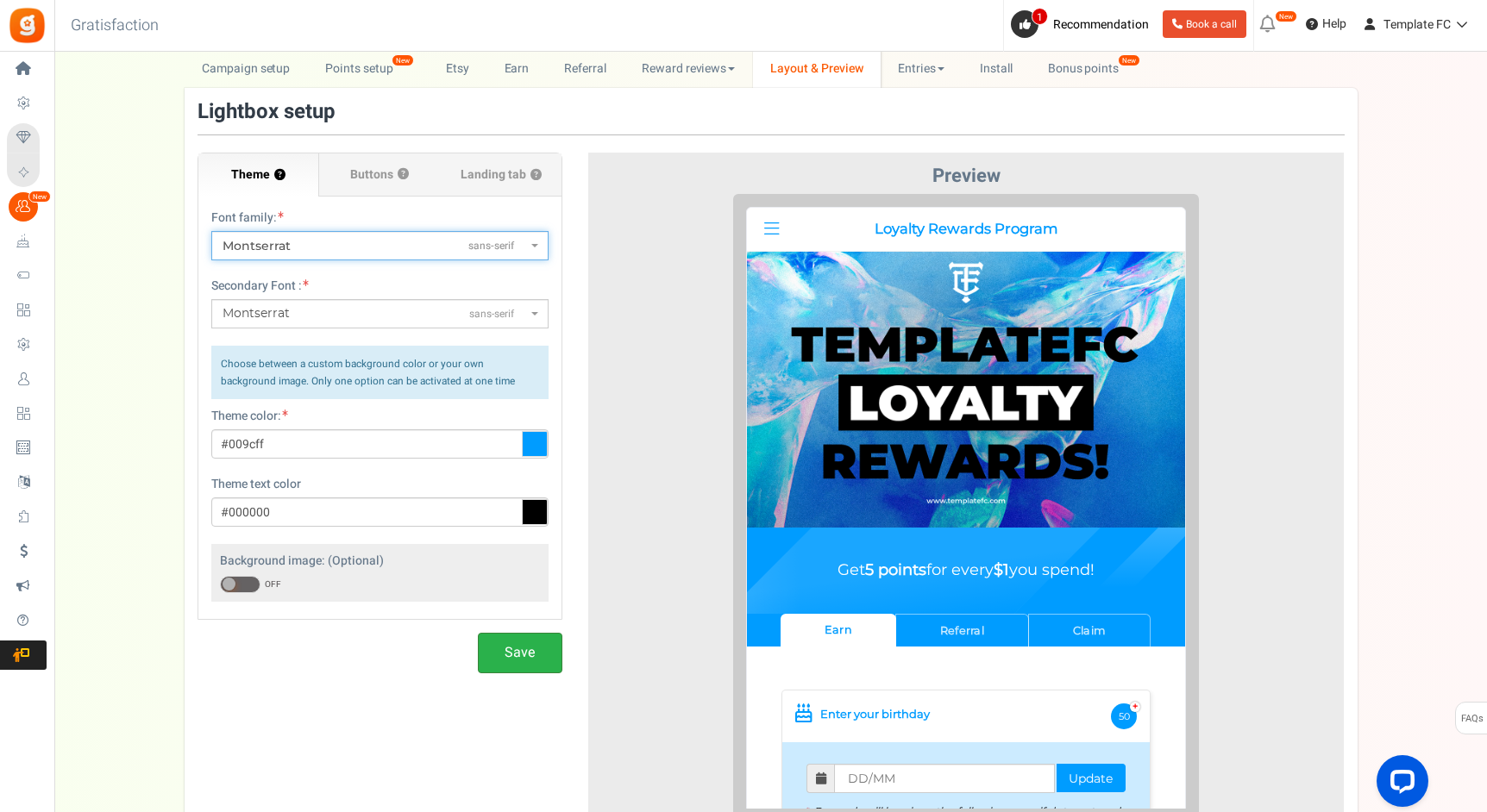
click at [502, 655] on button "Save" at bounding box center [520, 653] width 85 height 40
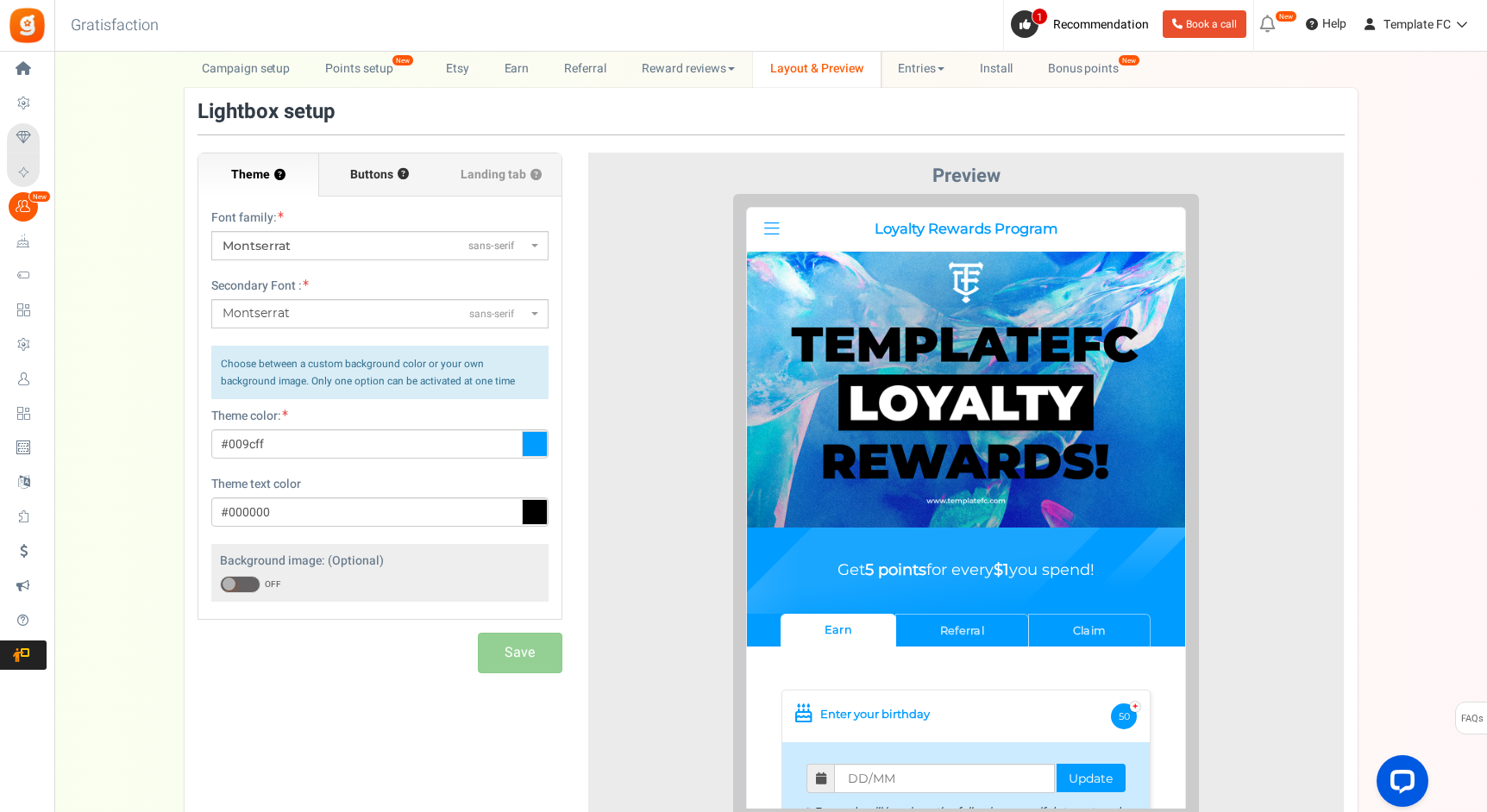
click at [380, 183] on span "Buttons" at bounding box center [371, 175] width 43 height 17
click at [0, 0] on input "Buttons ?" at bounding box center [0, 0] width 0 height 0
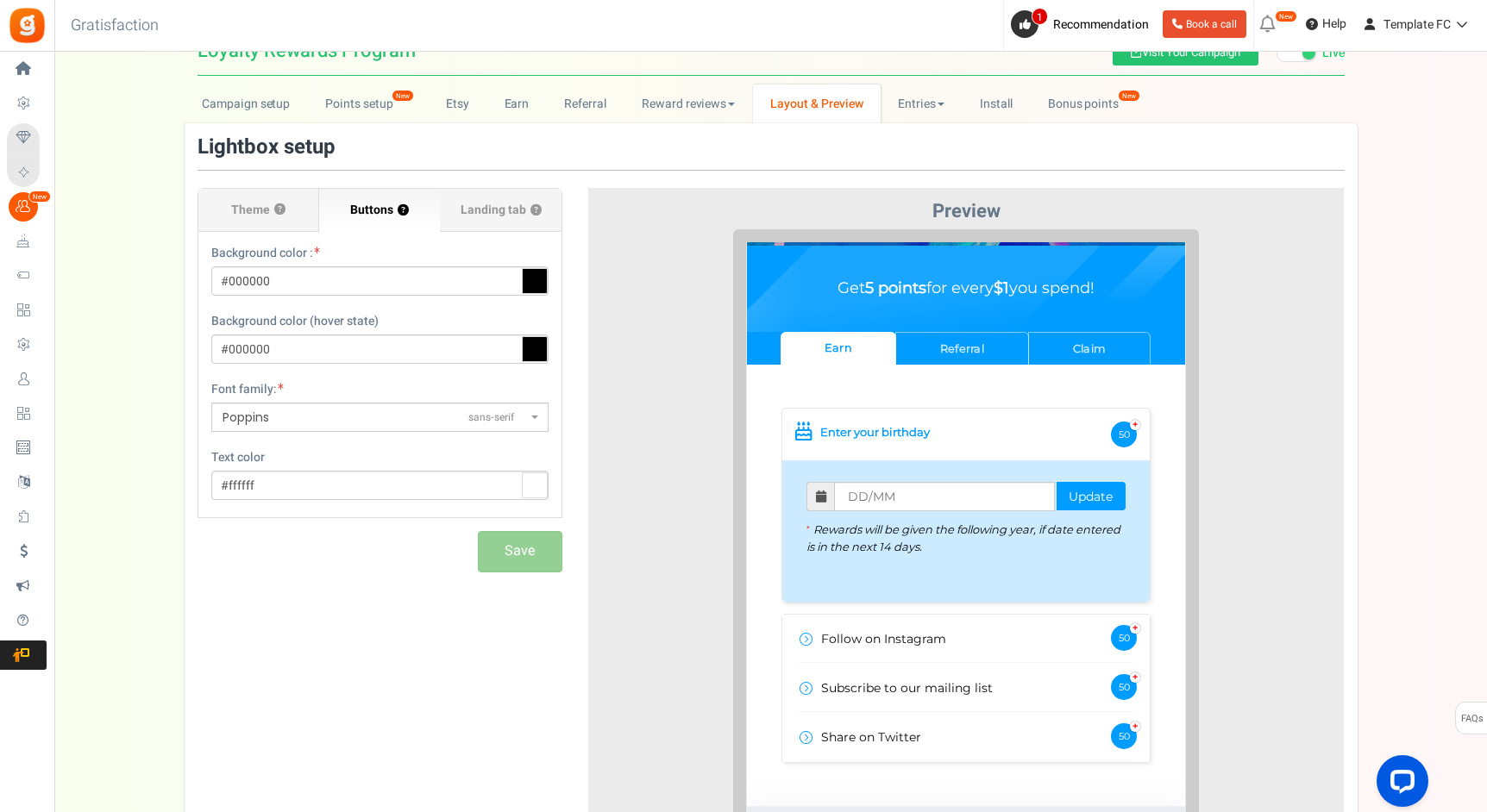
scroll to position [37, 0]
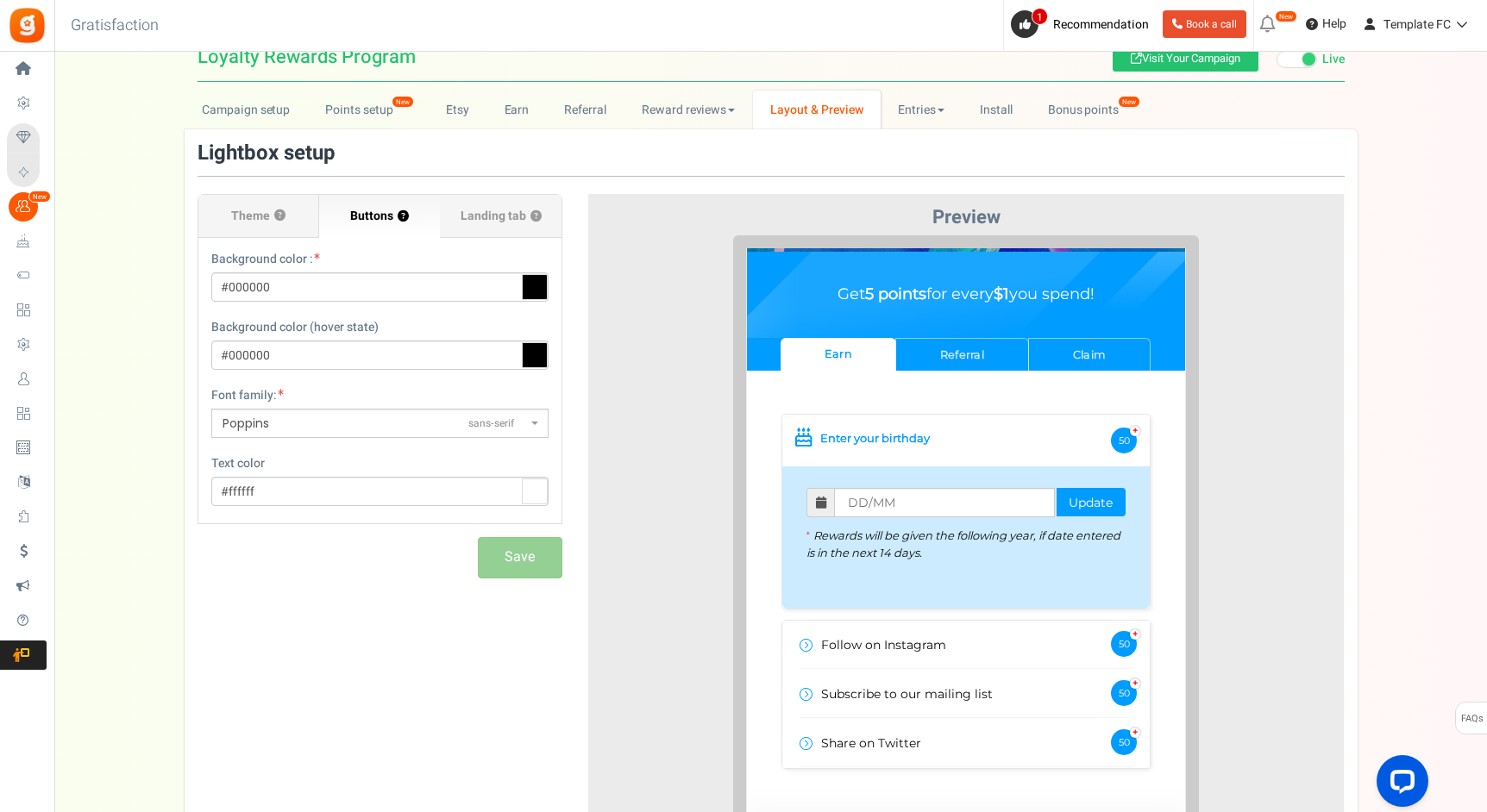
click at [324, 428] on span "Poppins sans-serif" at bounding box center [374, 424] width 304 height 18
click at [211, 409] on select "ABeeZeesans-serif [PERSON_NAME] Displaydisplay AR One Sanssans-serif Abelsans-s…" at bounding box center [210, 408] width 1 height 1
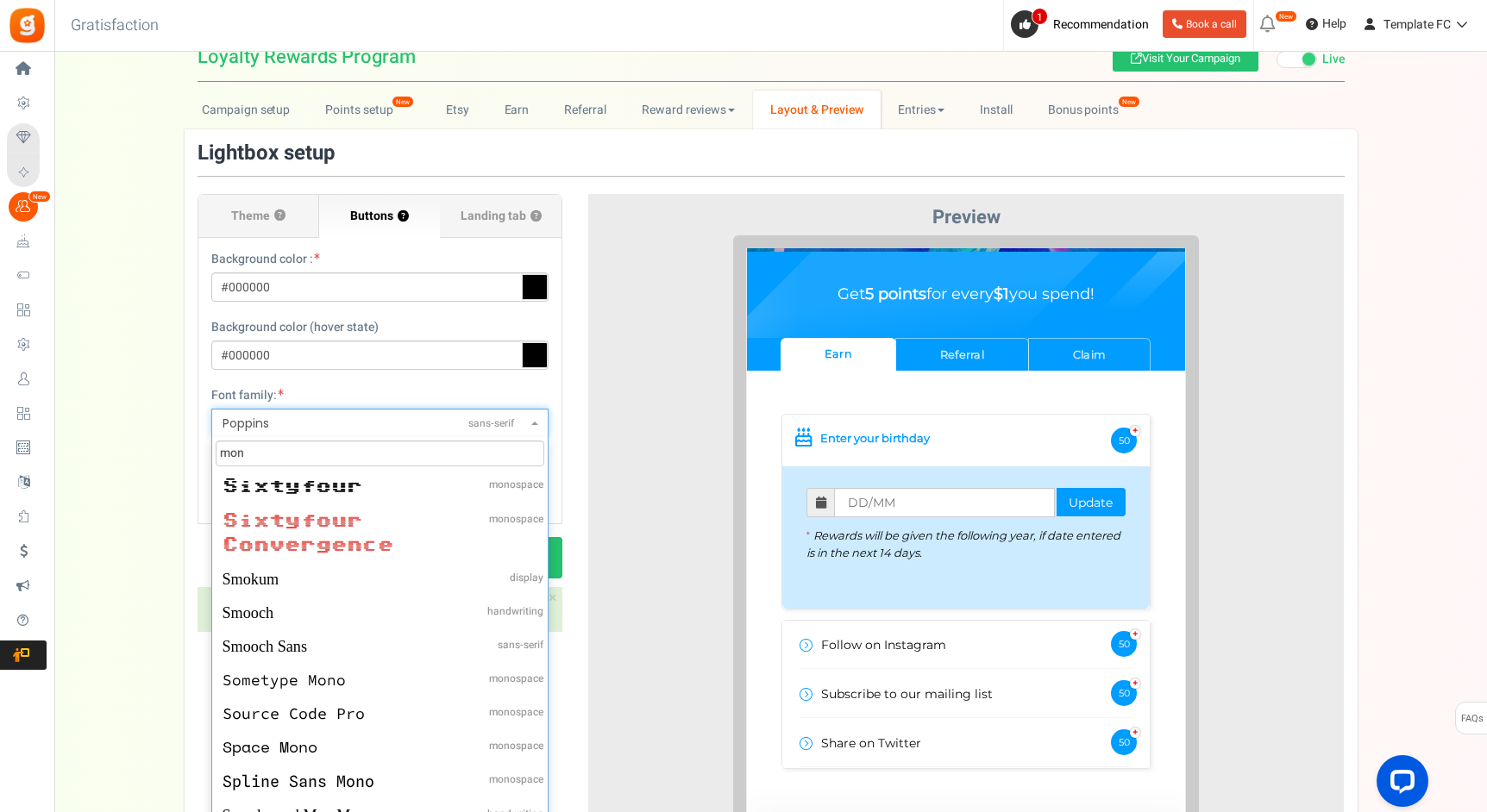
scroll to position [0, 0]
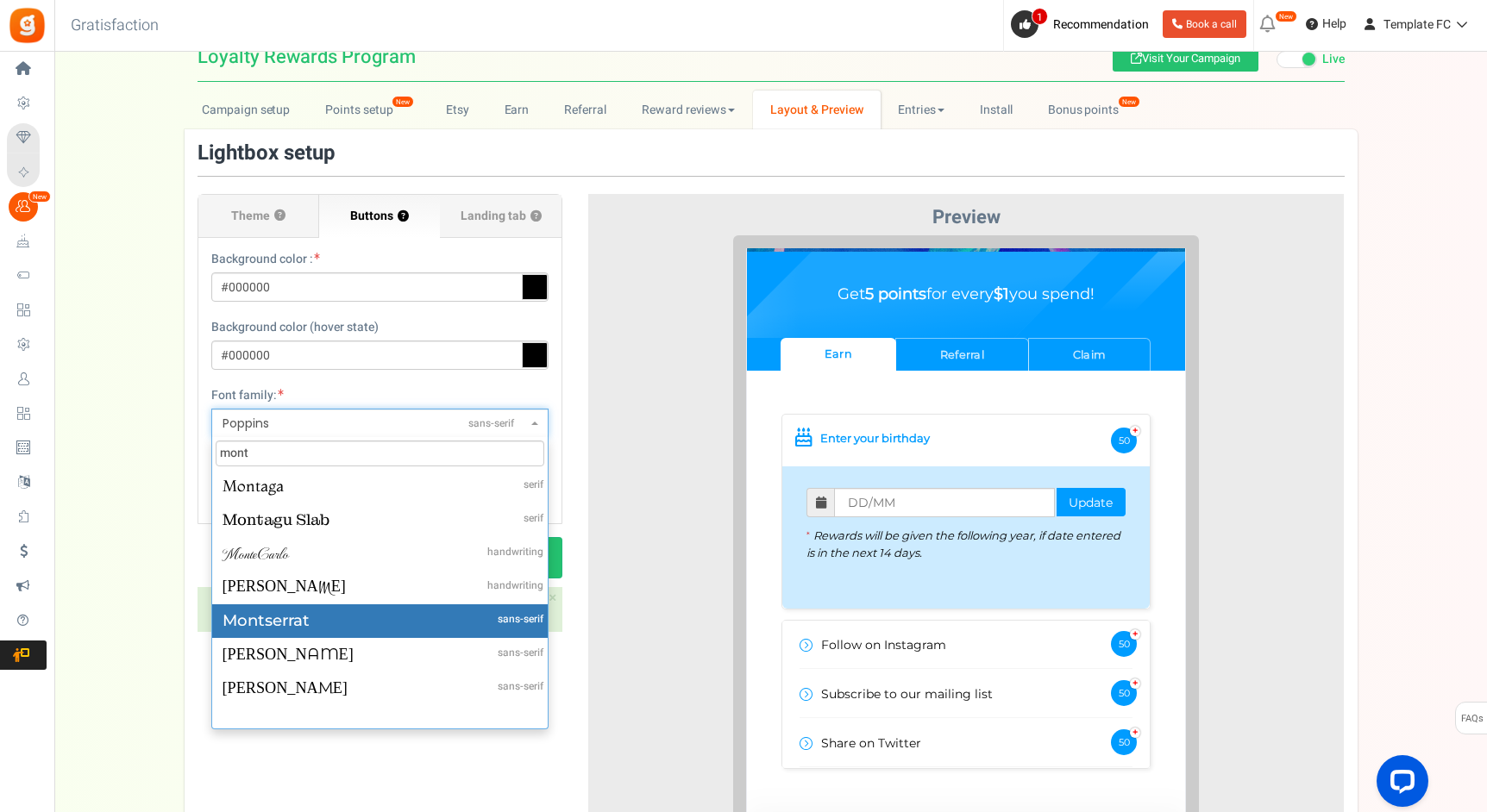
type input "mont"
select select "961"
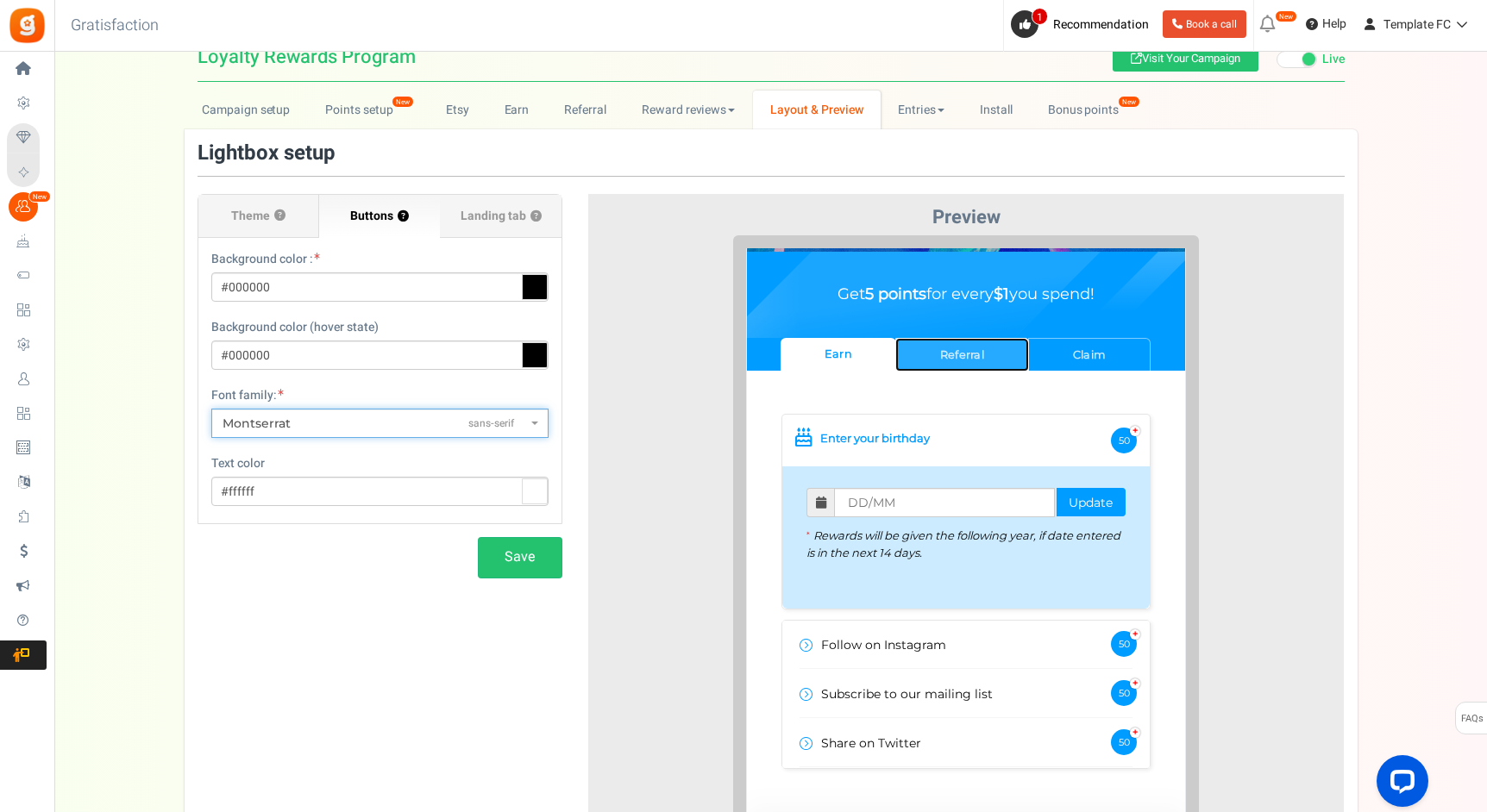
click at [954, 338] on link "Referral" at bounding box center [949, 341] width 133 height 34
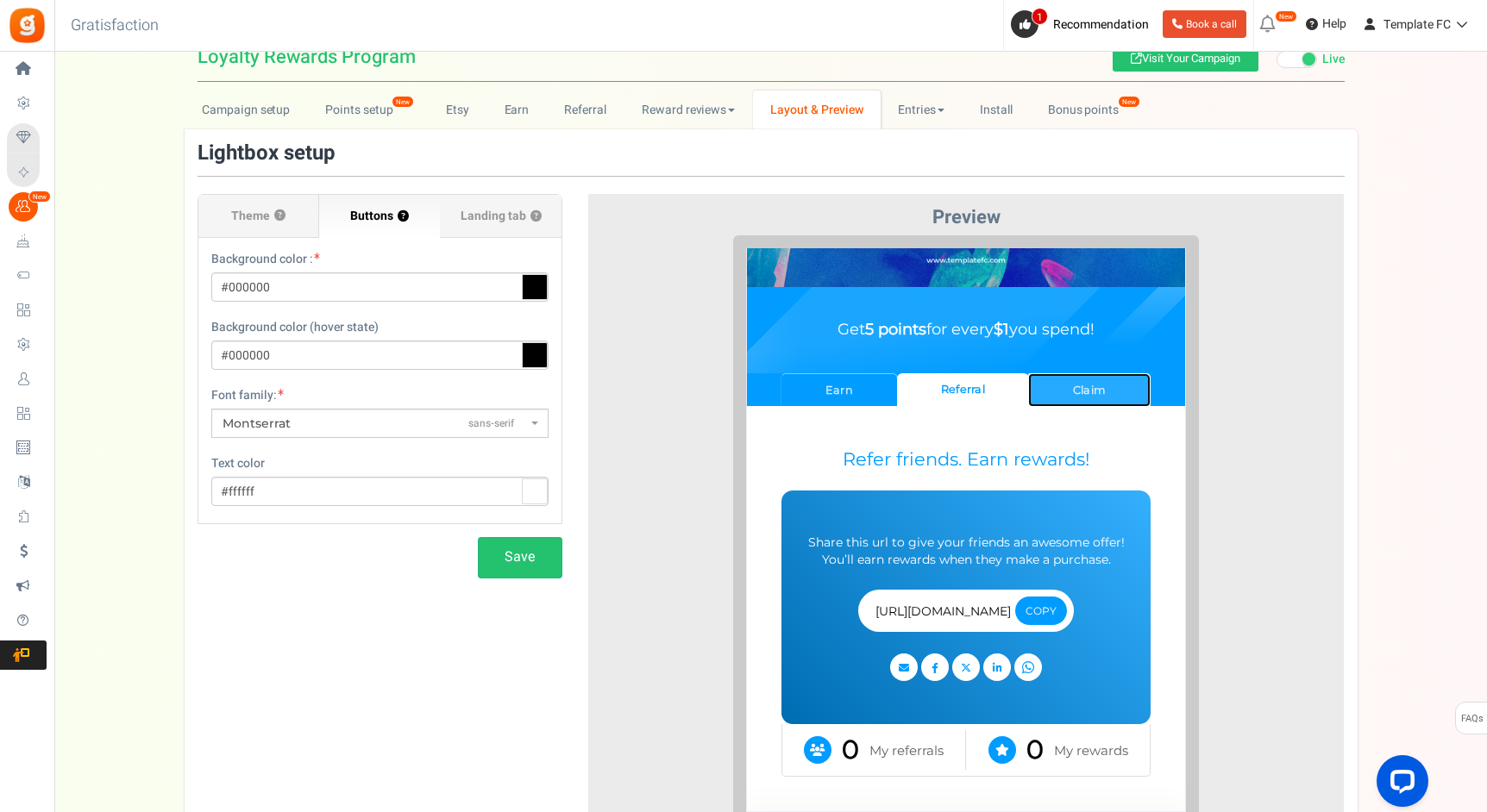
click at [1085, 383] on link "Claim" at bounding box center [1076, 376] width 122 height 34
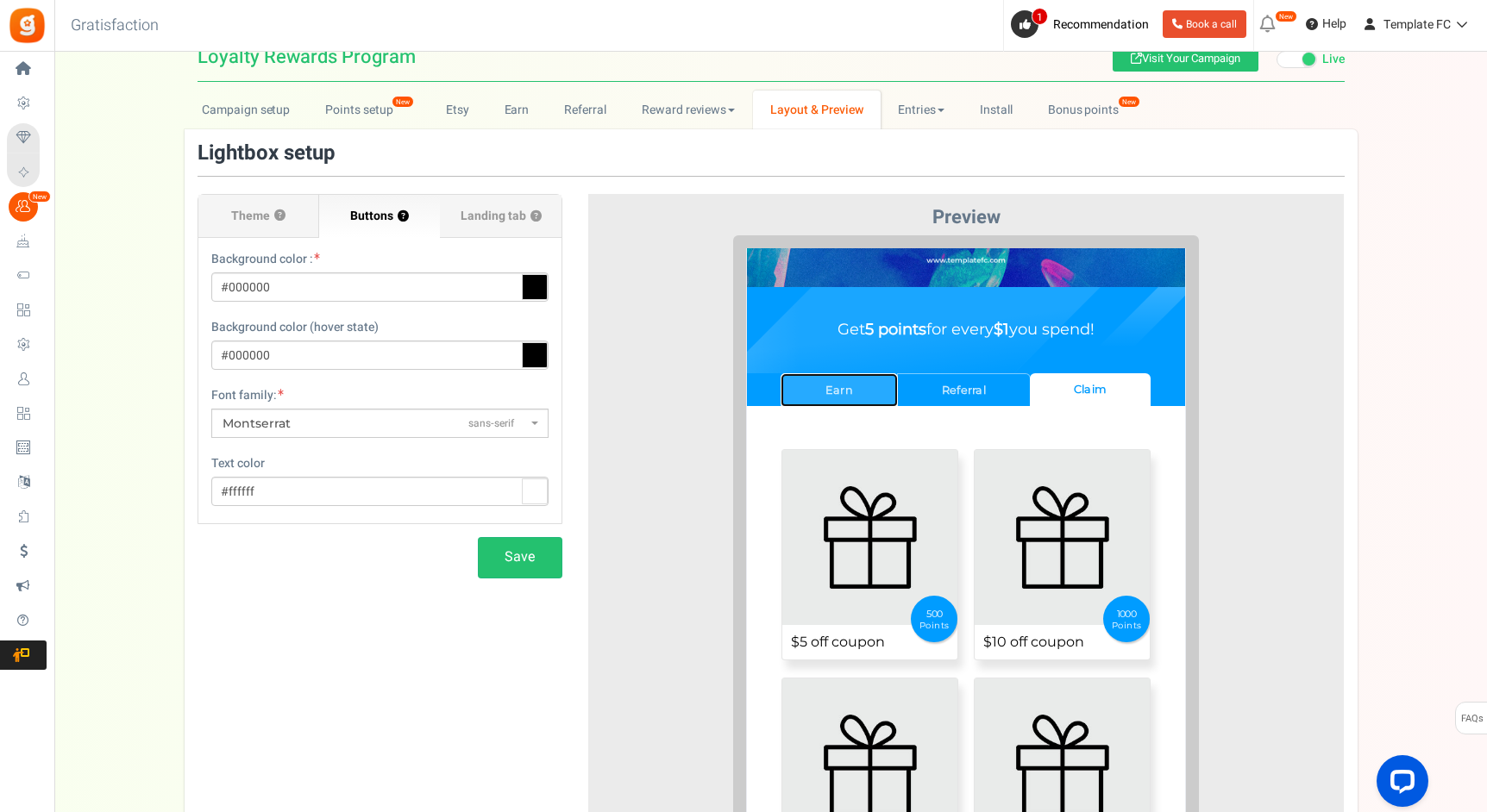
click at [849, 374] on link "Earn" at bounding box center [826, 376] width 117 height 34
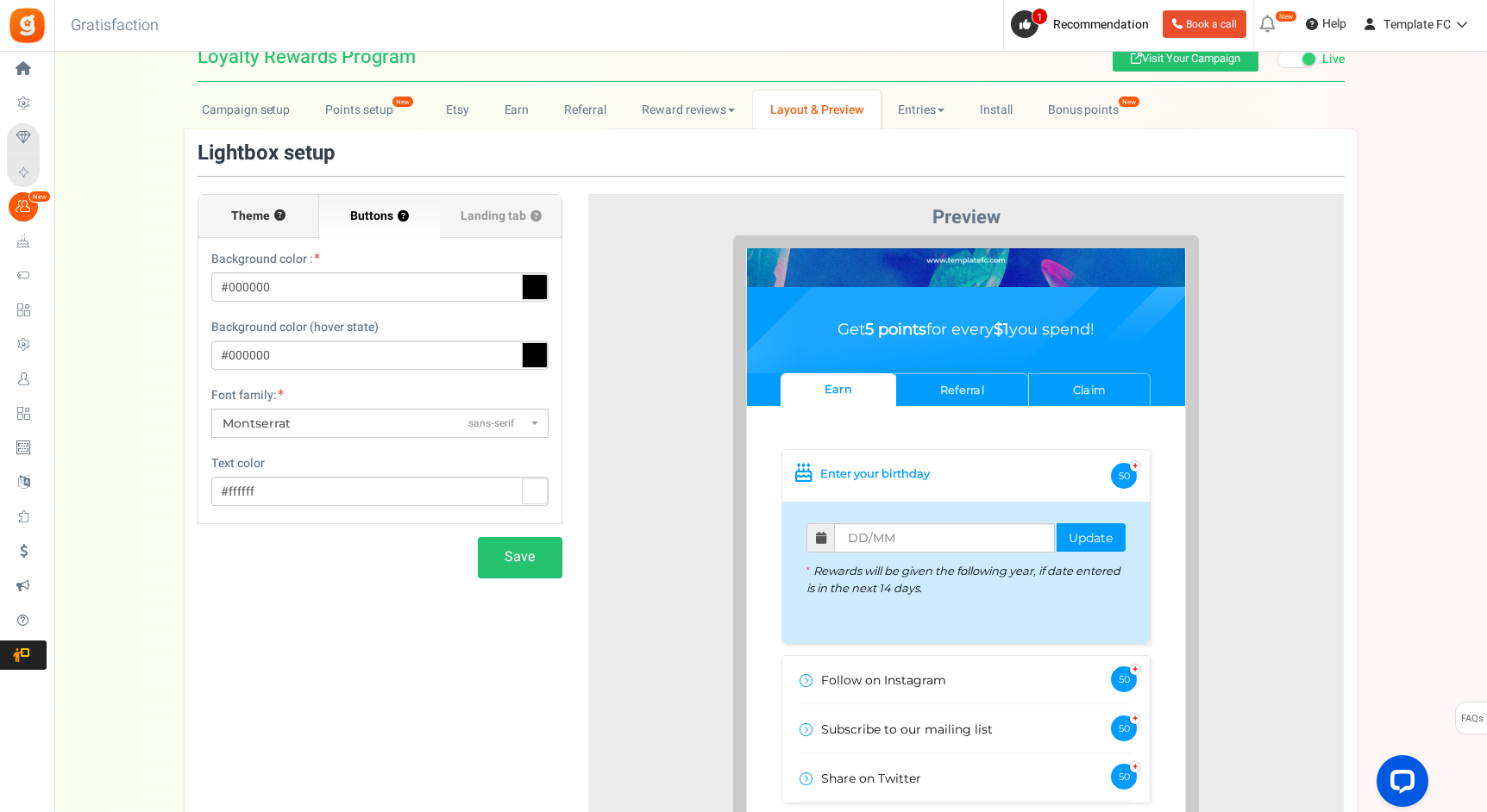
click at [247, 217] on span "Theme" at bounding box center [250, 216] width 38 height 17
click at [0, 0] on input "Theme ?" at bounding box center [0, 0] width 0 height 0
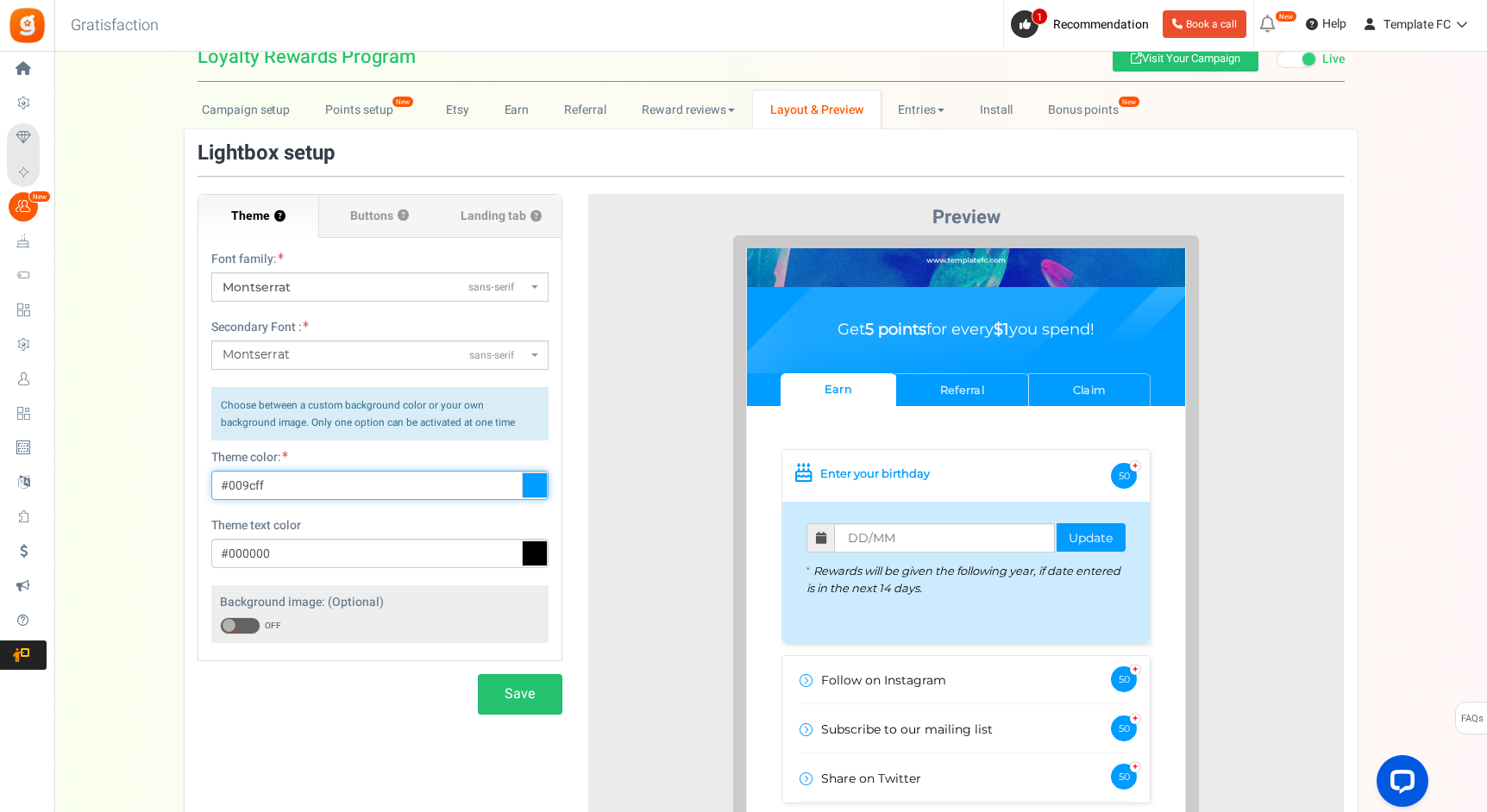
click at [263, 482] on input "#009cff" at bounding box center [379, 486] width 338 height 30
click at [370, 223] on span "Buttons" at bounding box center [371, 216] width 43 height 17
click at [0, 0] on input "Buttons ?" at bounding box center [0, 0] width 0 height 0
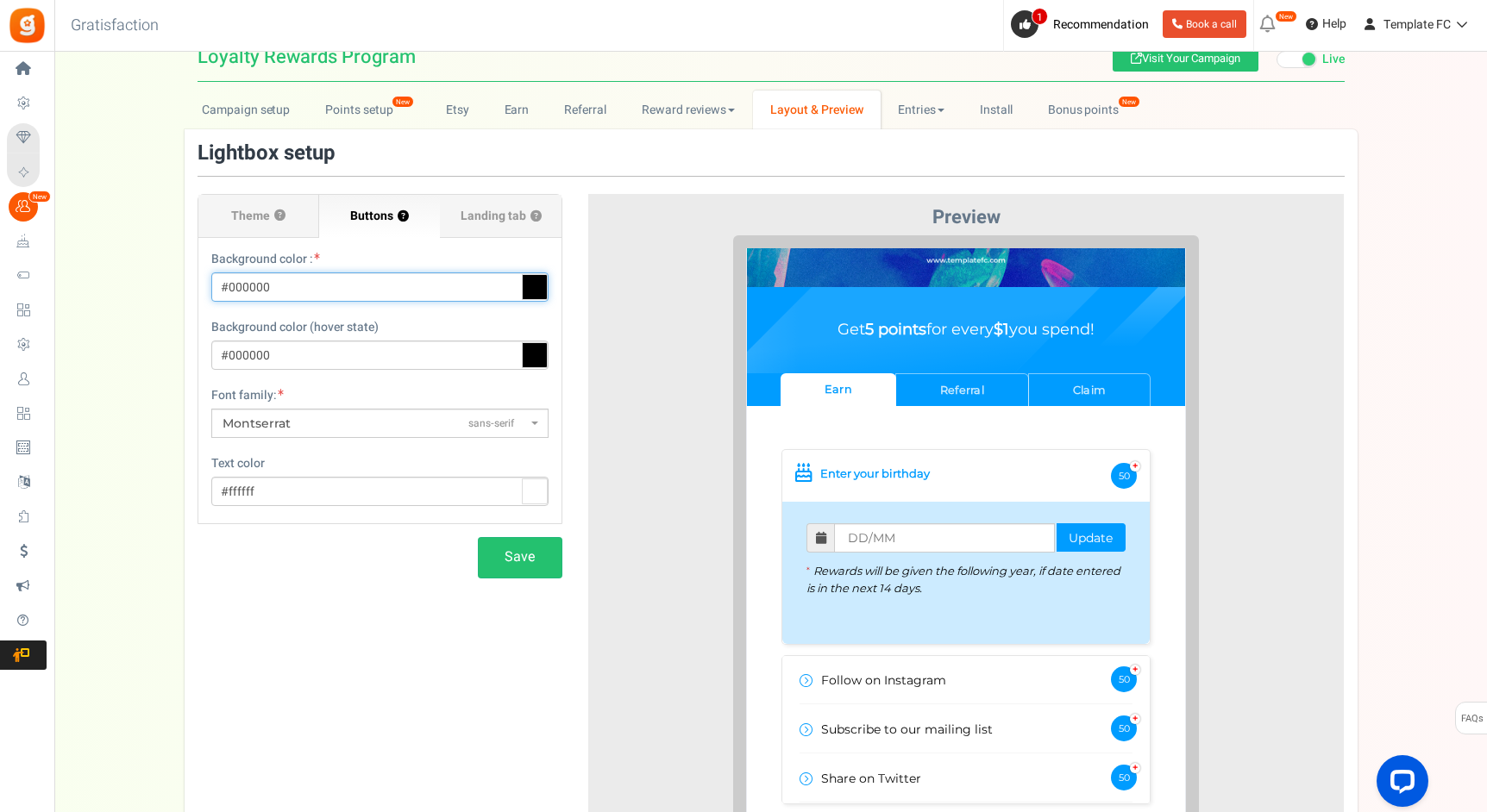
click at [248, 283] on input "#000000" at bounding box center [379, 287] width 338 height 30
paste input "9cff"
type input "#009cff"
click at [639, 425] on div at bounding box center [965, 549] width 730 height 628
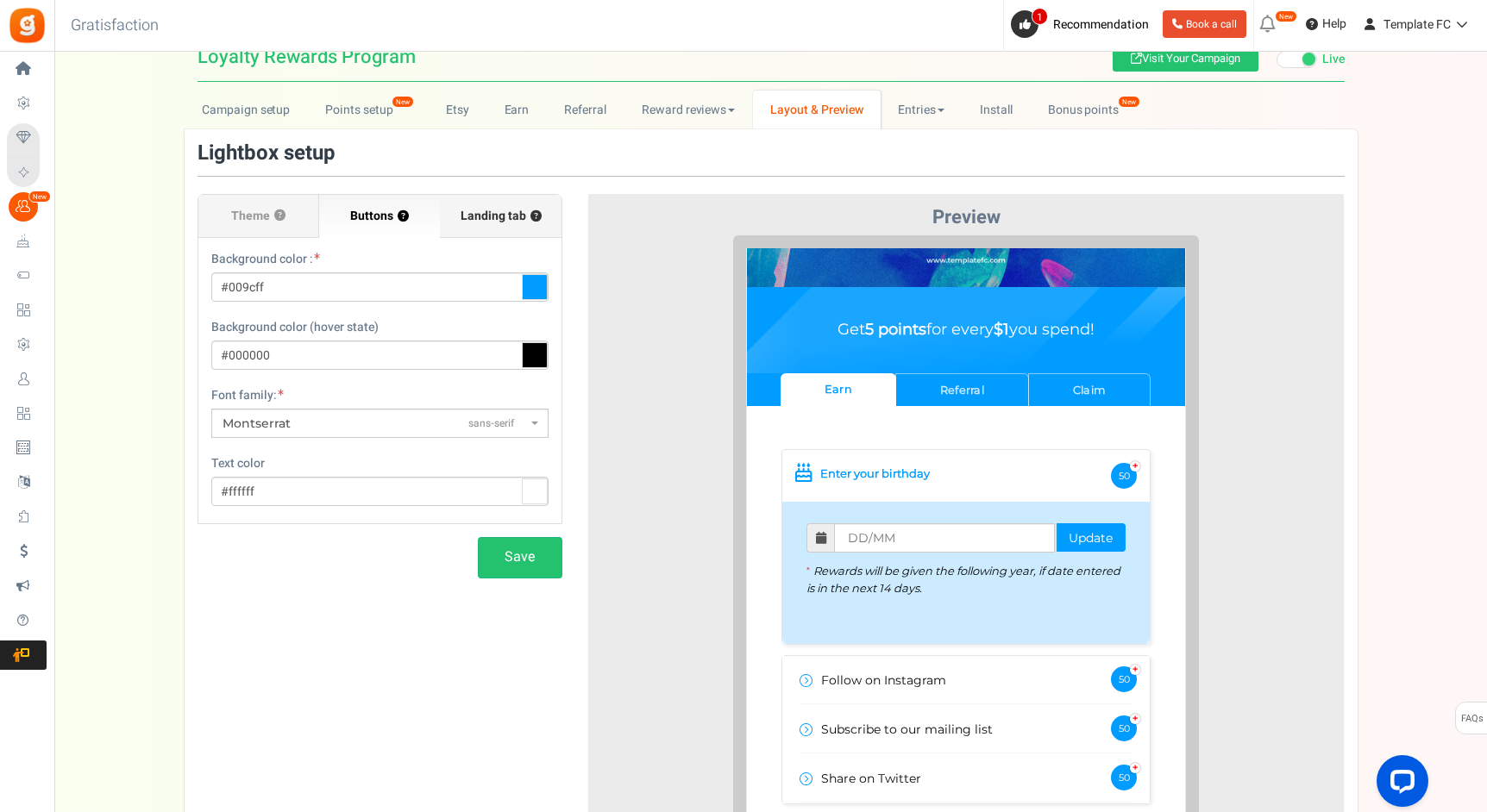
click at [488, 221] on span "Landing tab ?" at bounding box center [501, 216] width 81 height 17
click at [0, 0] on input "Landing tab ?" at bounding box center [0, 0] width 0 height 0
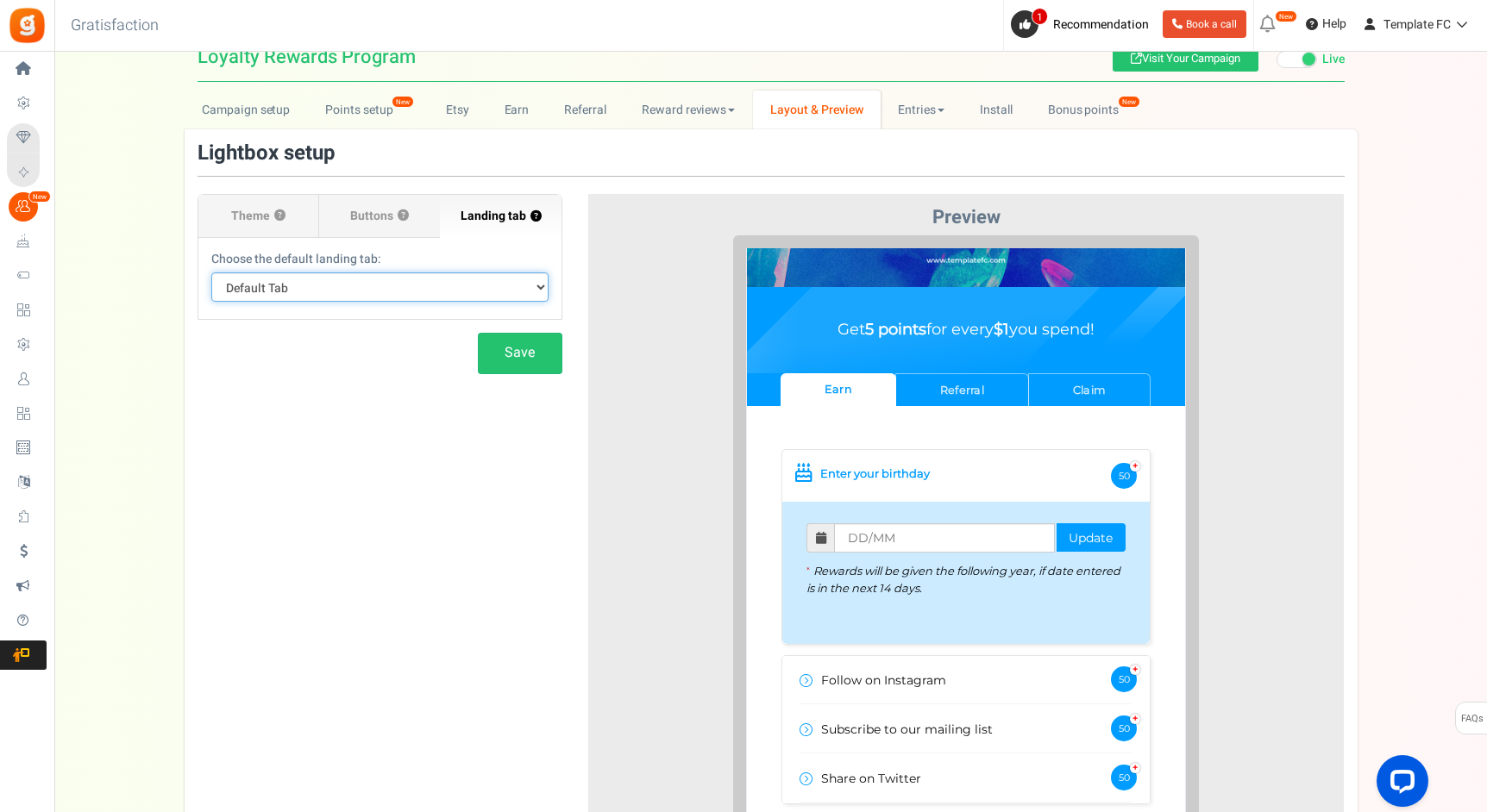
click at [428, 288] on select "Default Tab Earn Referral Claim" at bounding box center [379, 287] width 338 height 30
click at [211, 272] on select "Default Tab Earn Referral Claim" at bounding box center [379, 287] width 338 height 30
click at [377, 218] on span "Buttons" at bounding box center [371, 216] width 43 height 17
click at [0, 0] on input "Buttons ?" at bounding box center [0, 0] width 0 height 0
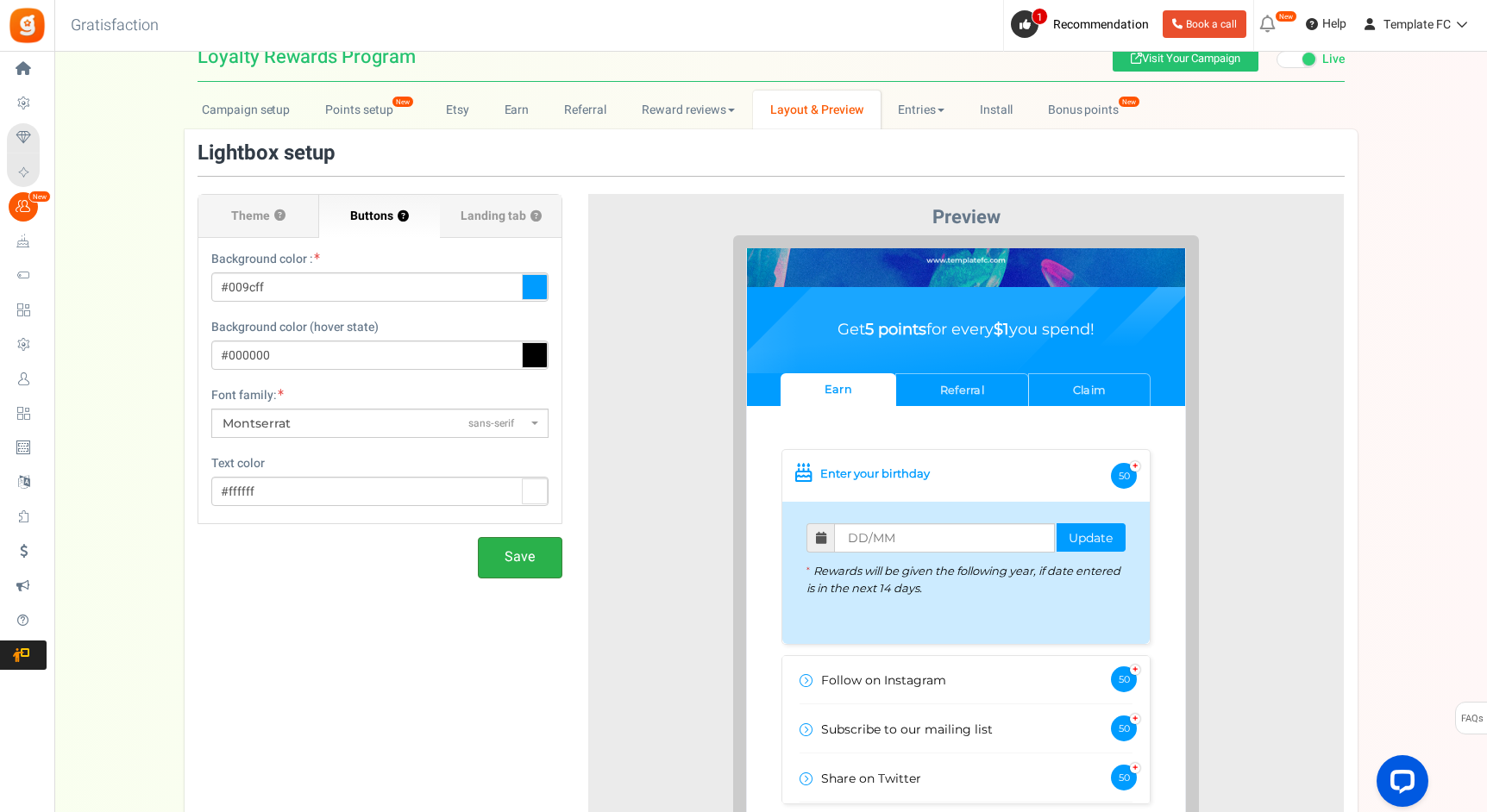
click at [527, 545] on button "Save" at bounding box center [520, 557] width 85 height 40
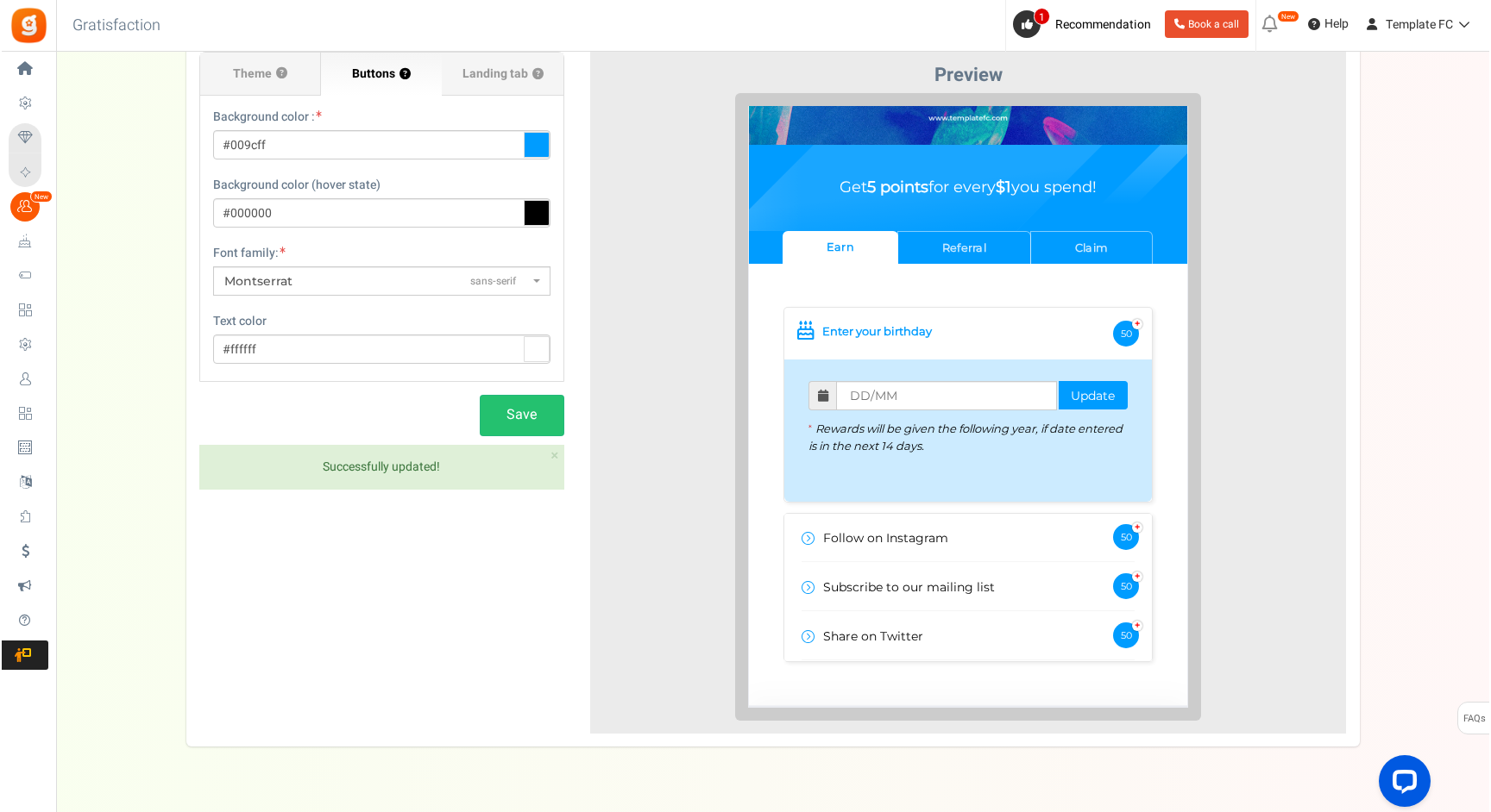
scroll to position [0, 0]
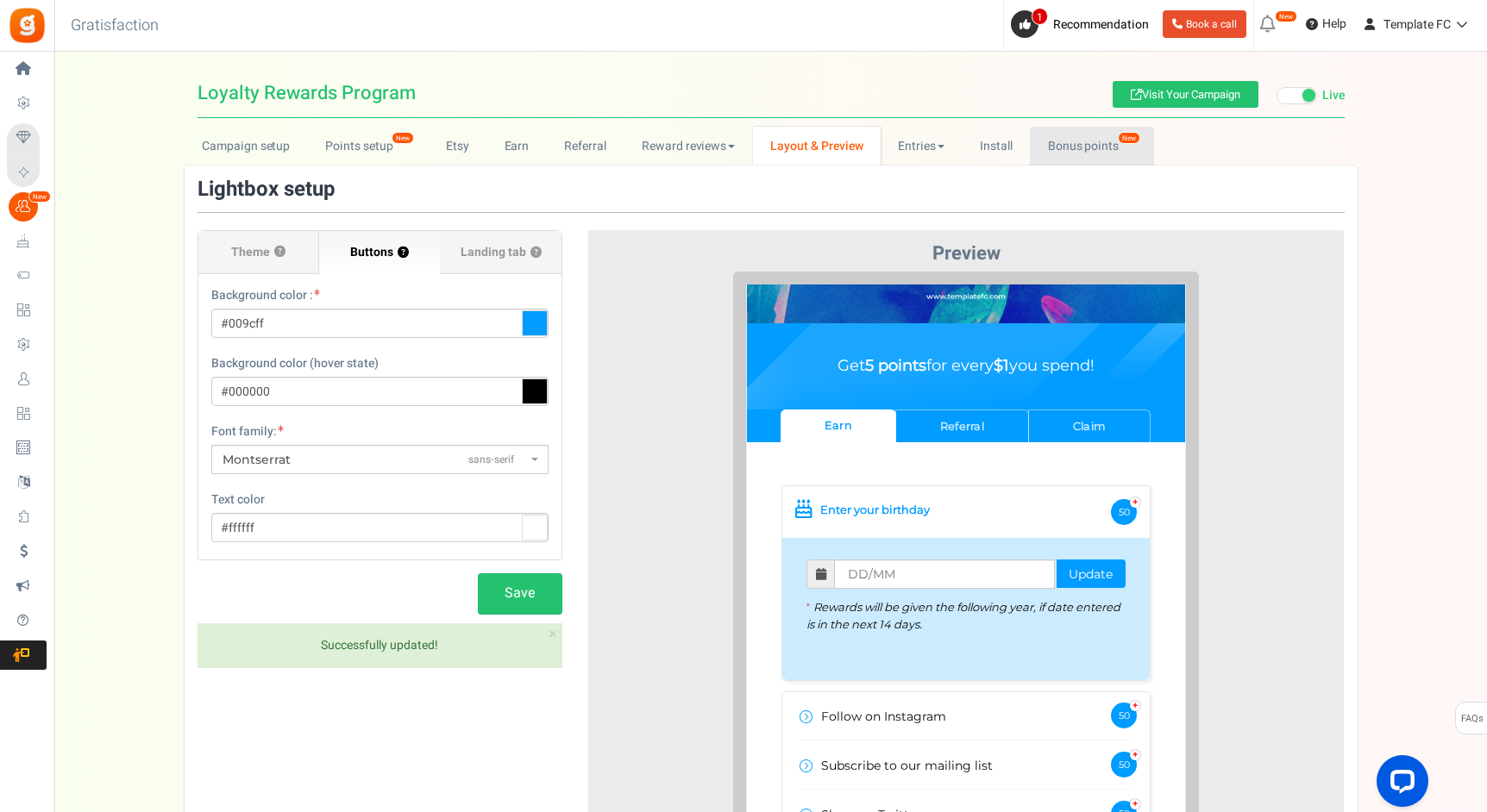
click at [1088, 156] on link "Bonus points New" at bounding box center [1091, 146] width 123 height 38
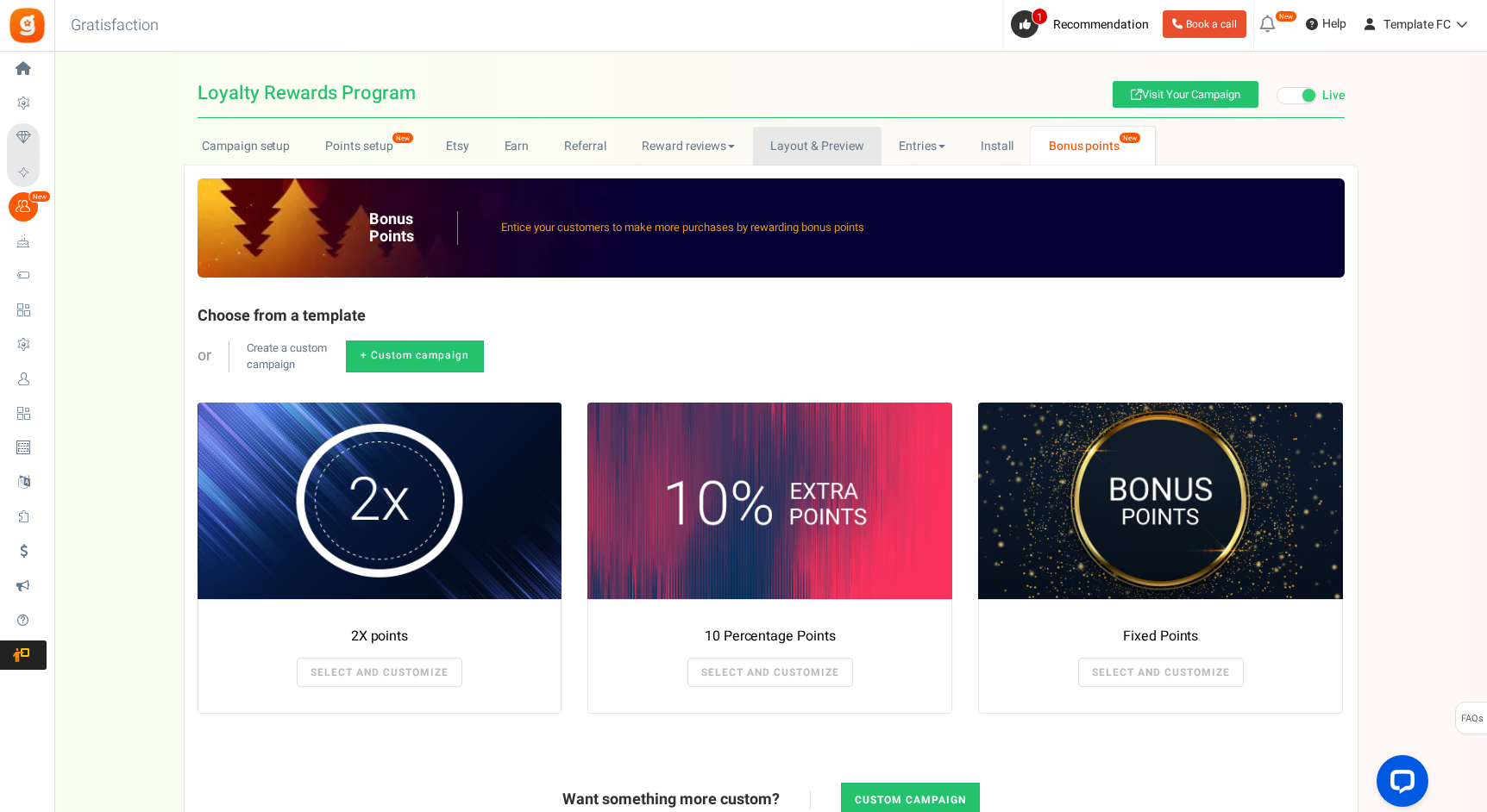
click at [836, 145] on link "Layout & Preview" at bounding box center [816, 146] width 128 height 38
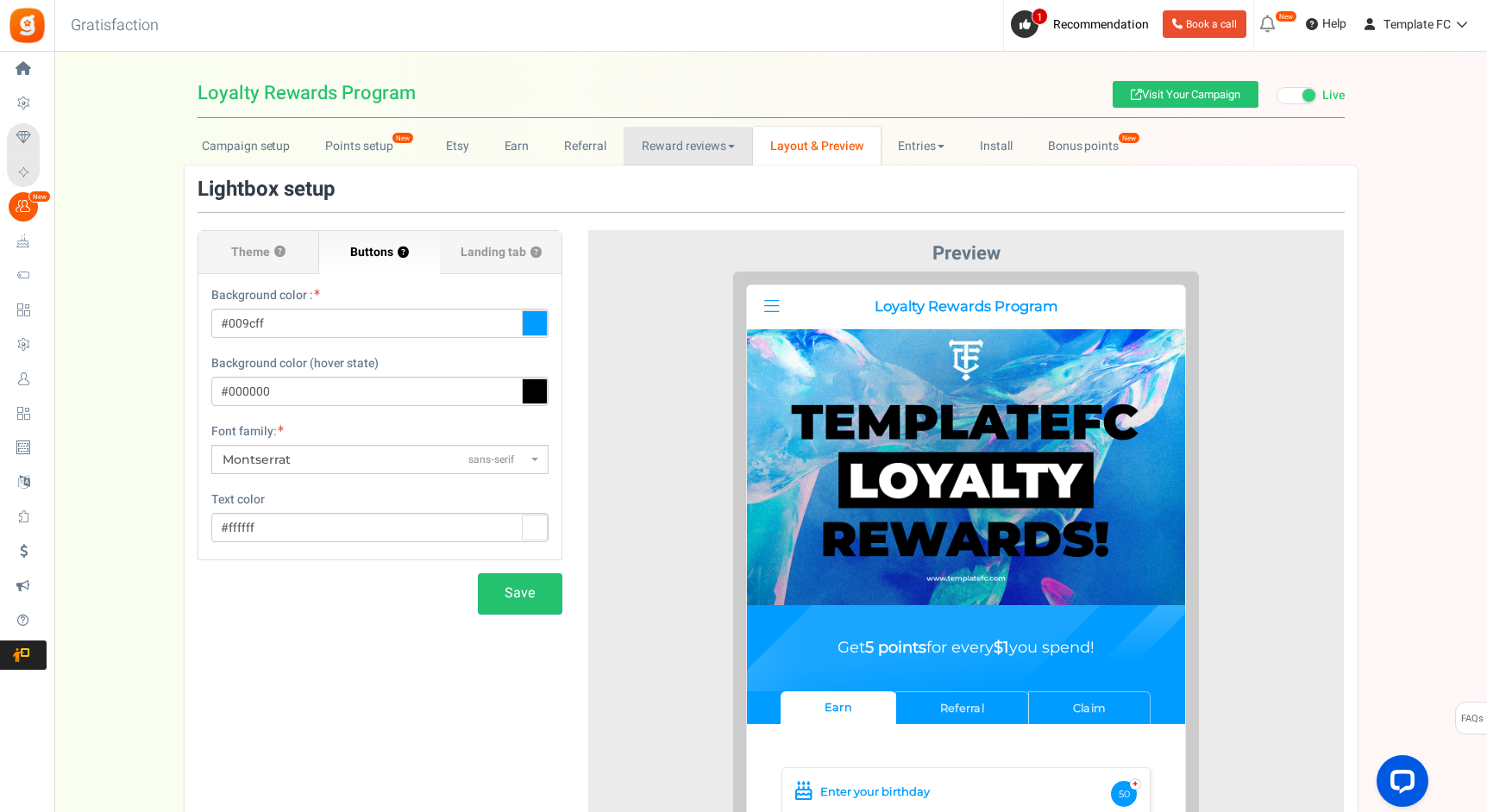
click at [665, 156] on link "Reward reviews" at bounding box center [687, 146] width 128 height 38
click at [665, 152] on link "Reward reviews" at bounding box center [687, 146] width 128 height 38
click at [588, 152] on link "Referral" at bounding box center [585, 146] width 78 height 38
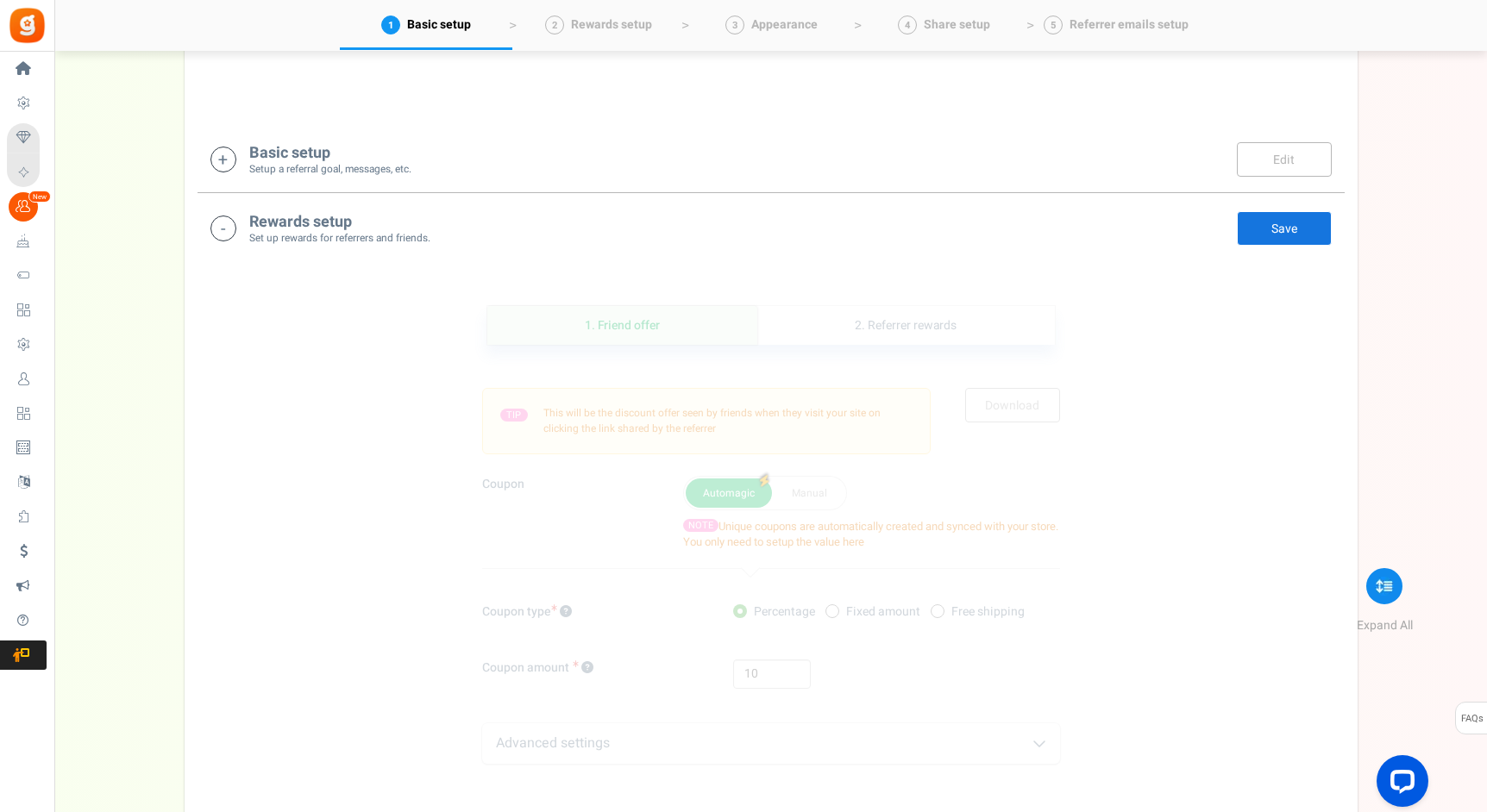
scroll to position [290, 0]
click at [1292, 148] on link "Edit" at bounding box center [1284, 155] width 95 height 35
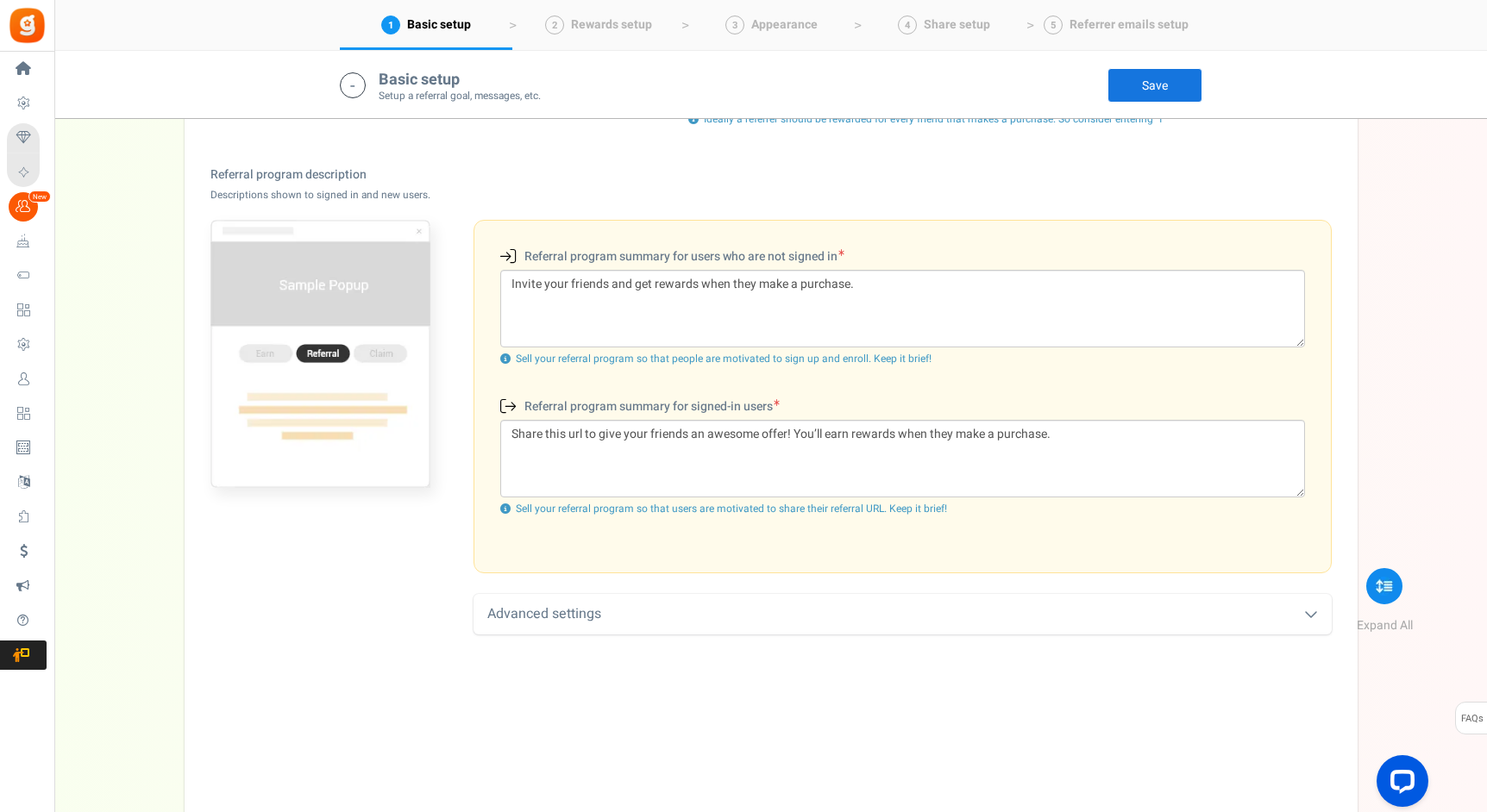
scroll to position [454, 0]
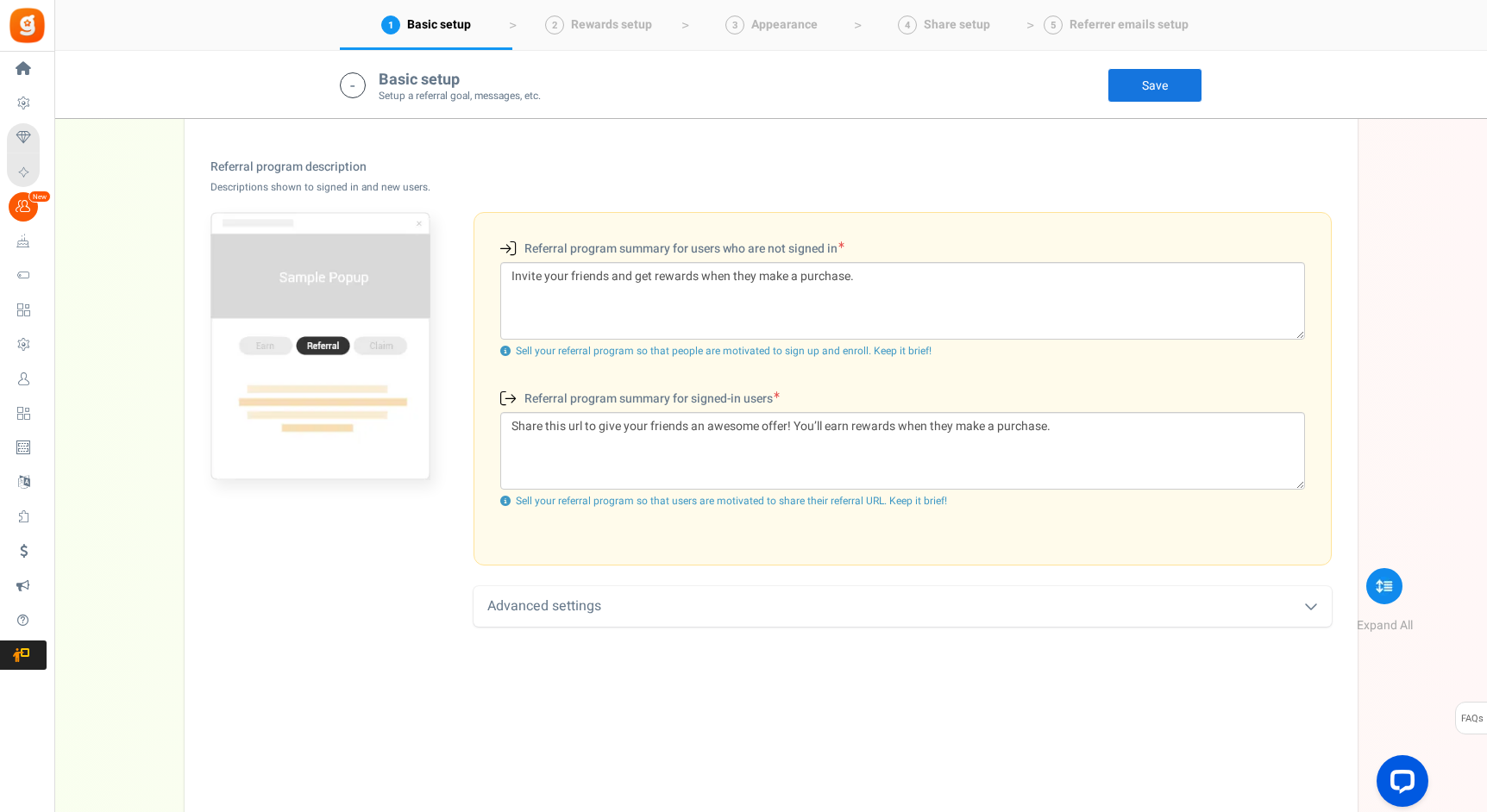
click at [700, 611] on div "Advanced settings" at bounding box center [903, 606] width 858 height 40
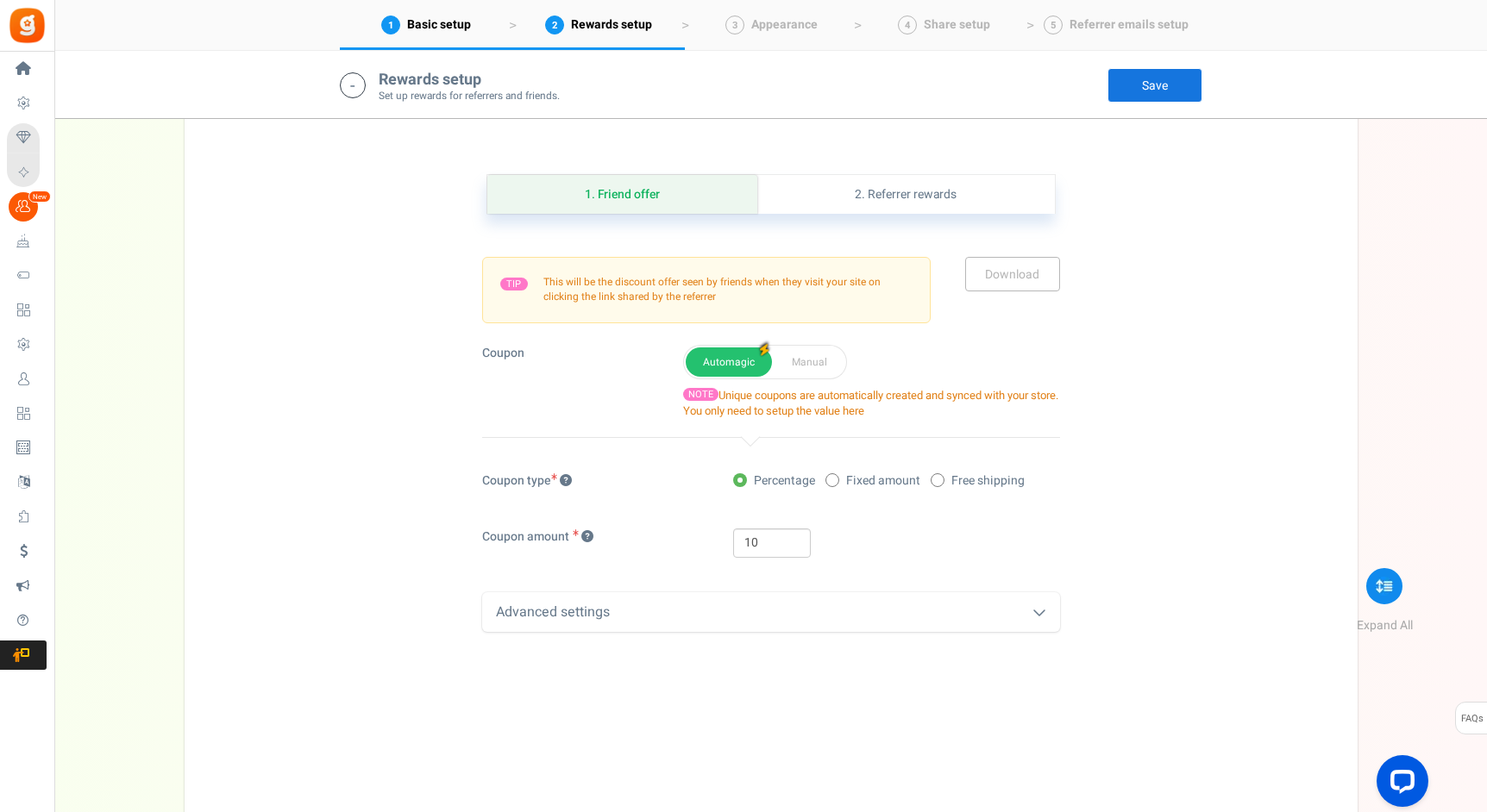
scroll to position [1259, 0]
click at [999, 610] on div "Advanced settings" at bounding box center [771, 608] width 577 height 40
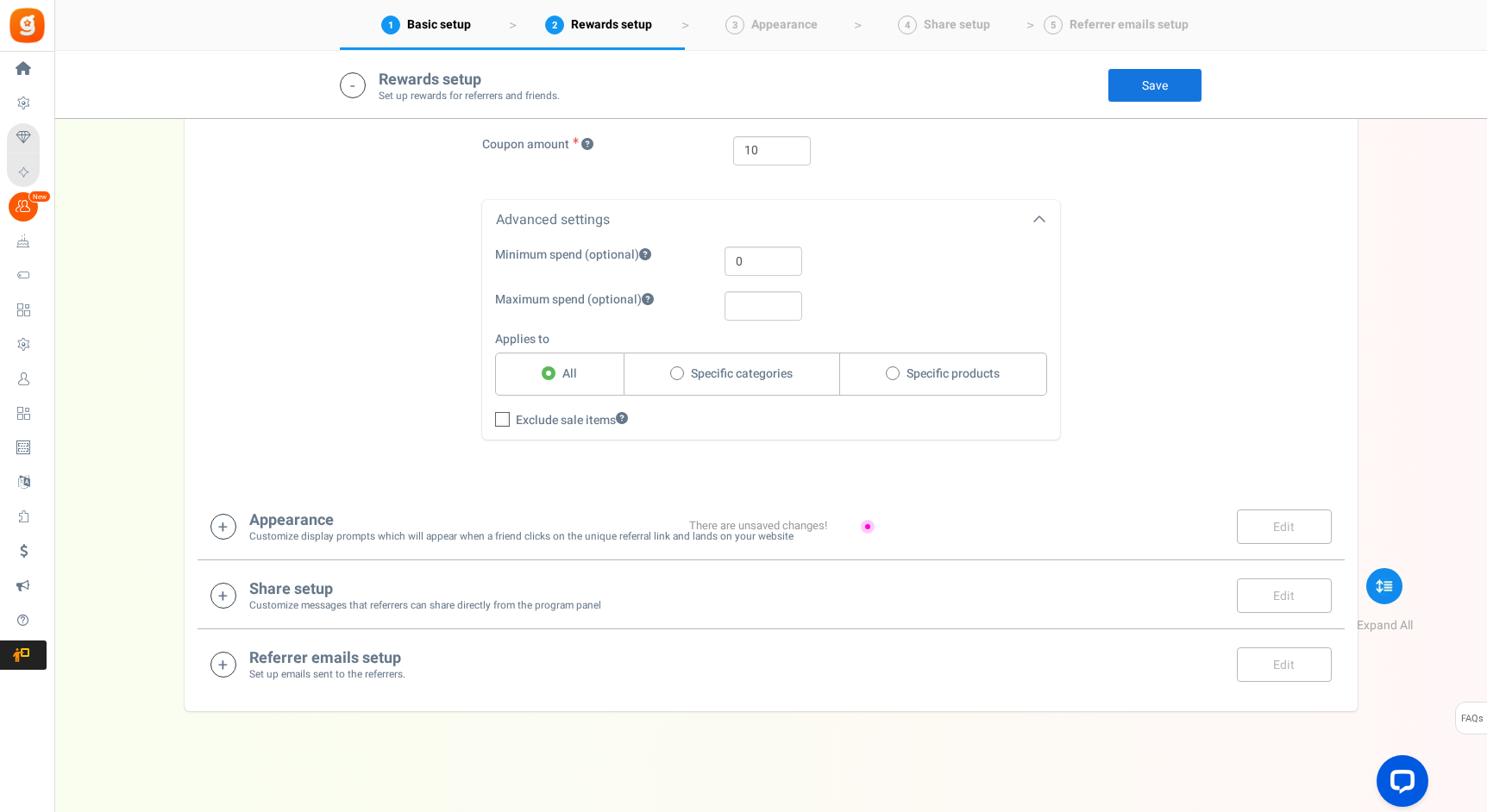
scroll to position [1651, 0]
click at [1095, 526] on div "Appearance Customize display prompts which will appear when a friend clicks on …" at bounding box center [770, 522] width 1121 height 36
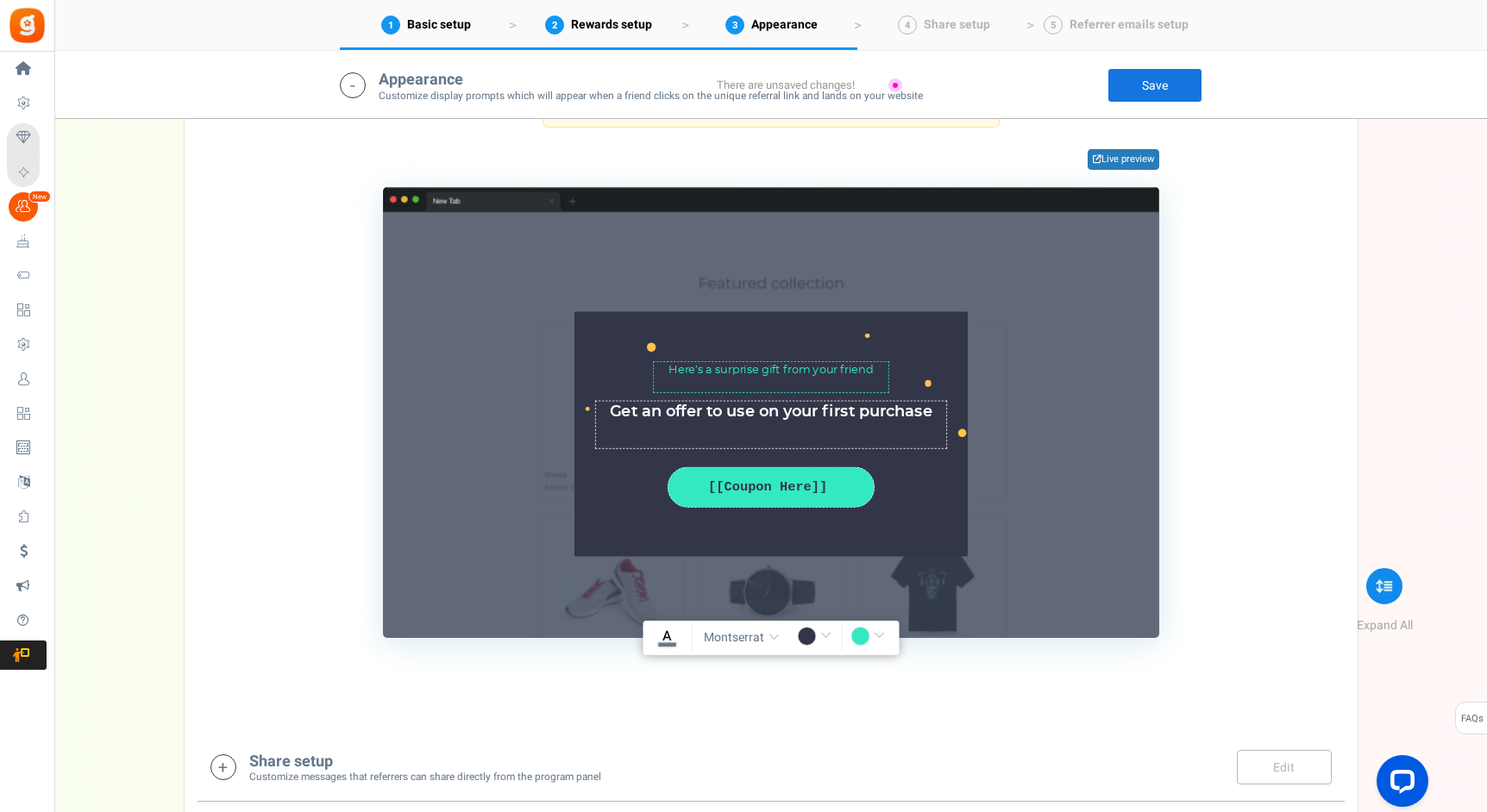
scroll to position [2280, 0]
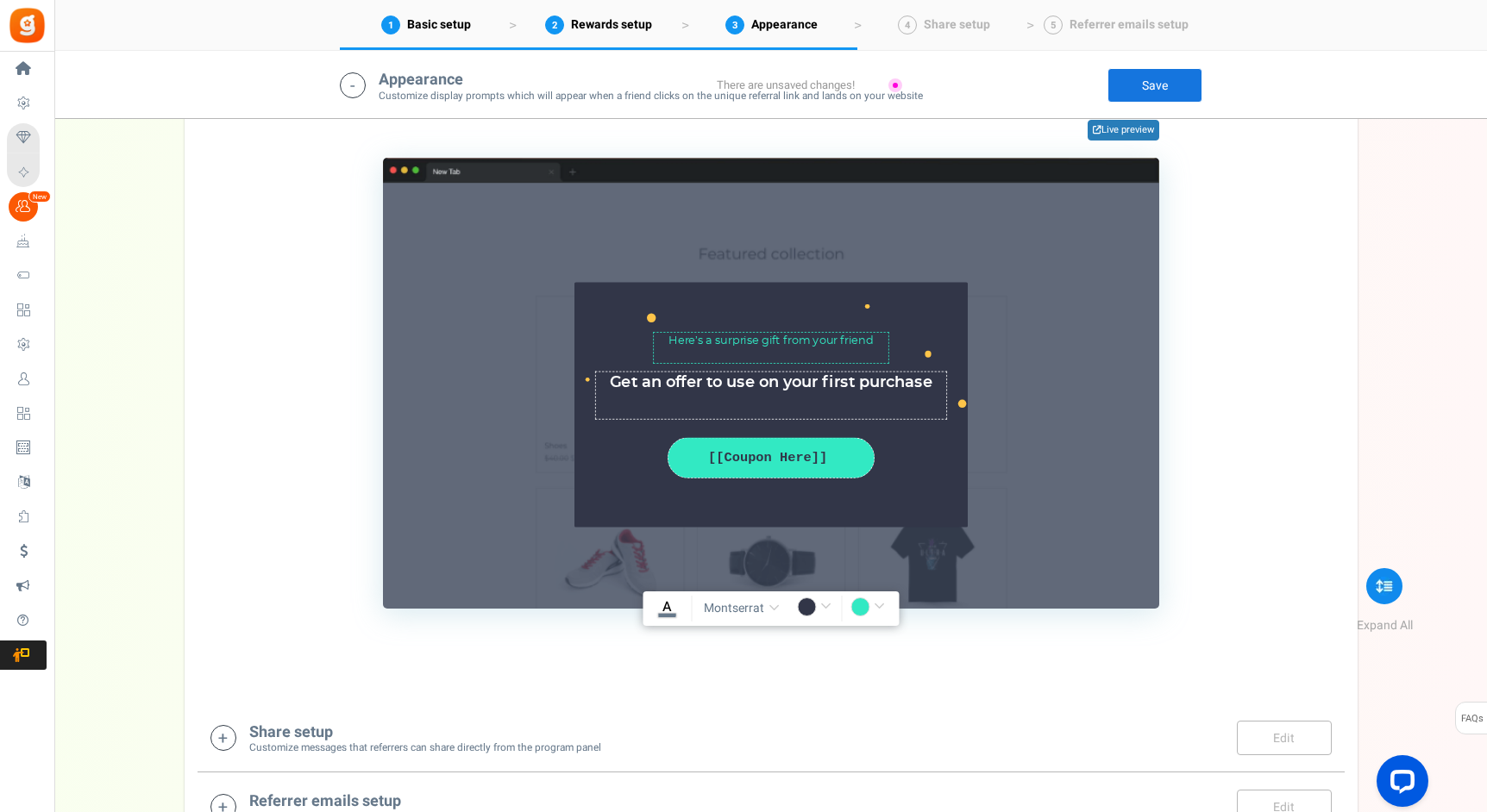
click at [815, 609] on input "#323648" at bounding box center [816, 609] width 39 height 23
type input "rgba(0,0,0,1)"
click at [868, 604] on input "#32e9c3" at bounding box center [870, 609] width 39 height 23
type input "rgba(0,0,0,1)"
click at [856, 605] on input "rgba(0,0,0,1)" at bounding box center [870, 609] width 39 height 23
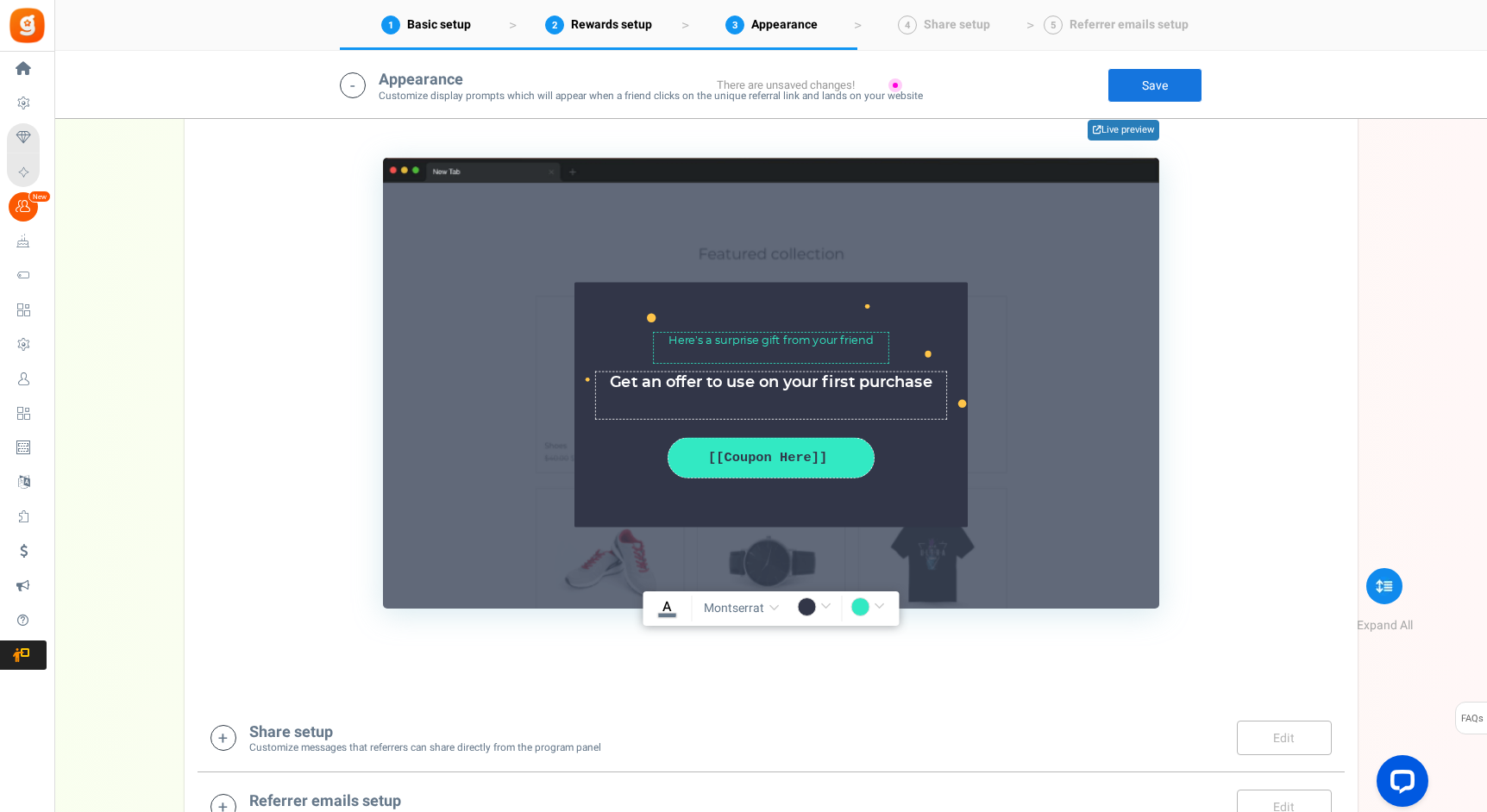
click at [856, 605] on input "rgba(0,0,0,1)" at bounding box center [870, 609] width 39 height 23
click at [886, 604] on input "rgba(0,0,0,1)" at bounding box center [870, 609] width 39 height 23
click at [874, 610] on input "rgba(0,0,0,1)" at bounding box center [870, 609] width 39 height 23
click at [858, 609] on input "rgba(0,0,0,1)" at bounding box center [870, 609] width 39 height 23
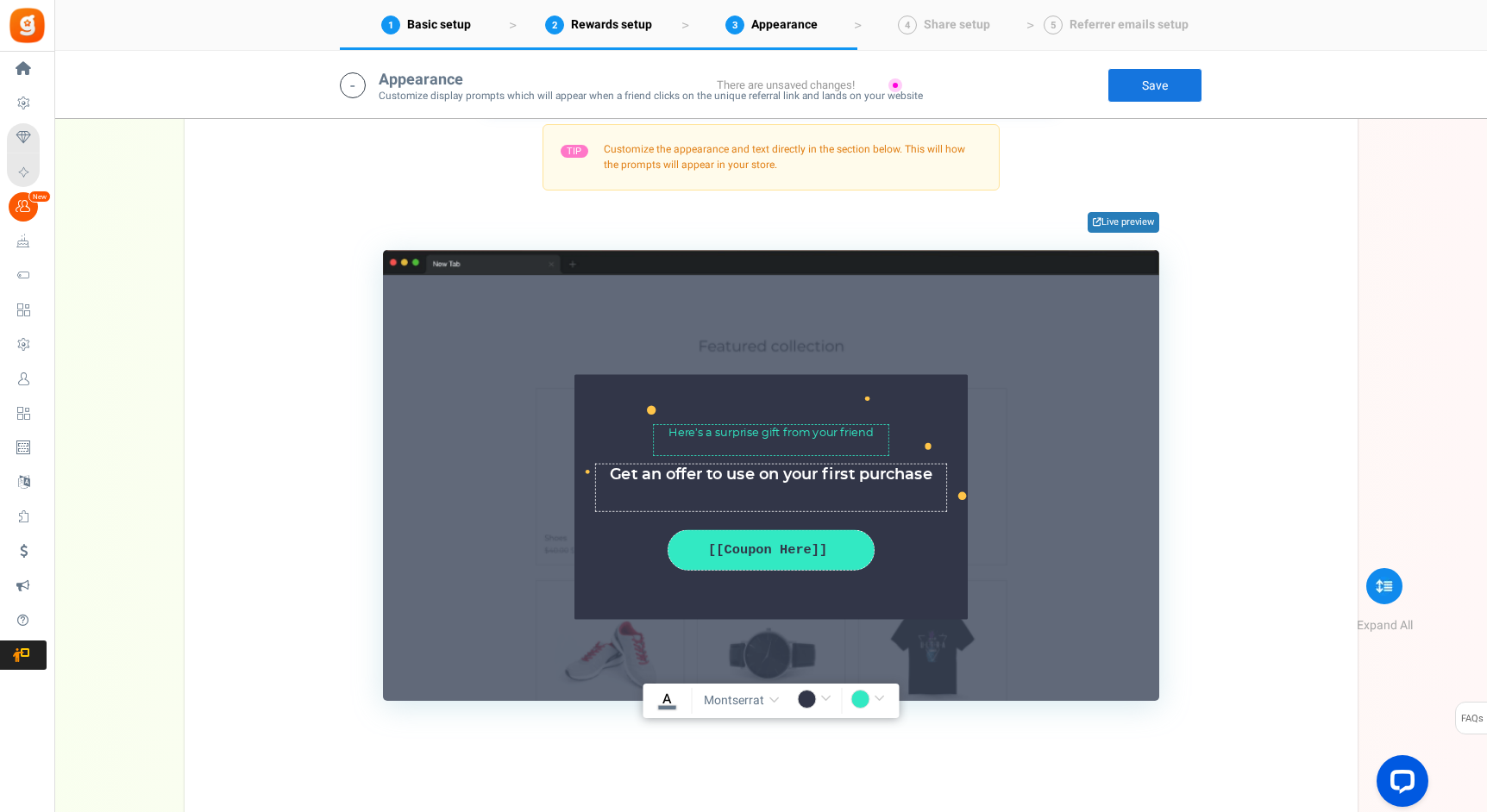
scroll to position [2227, 0]
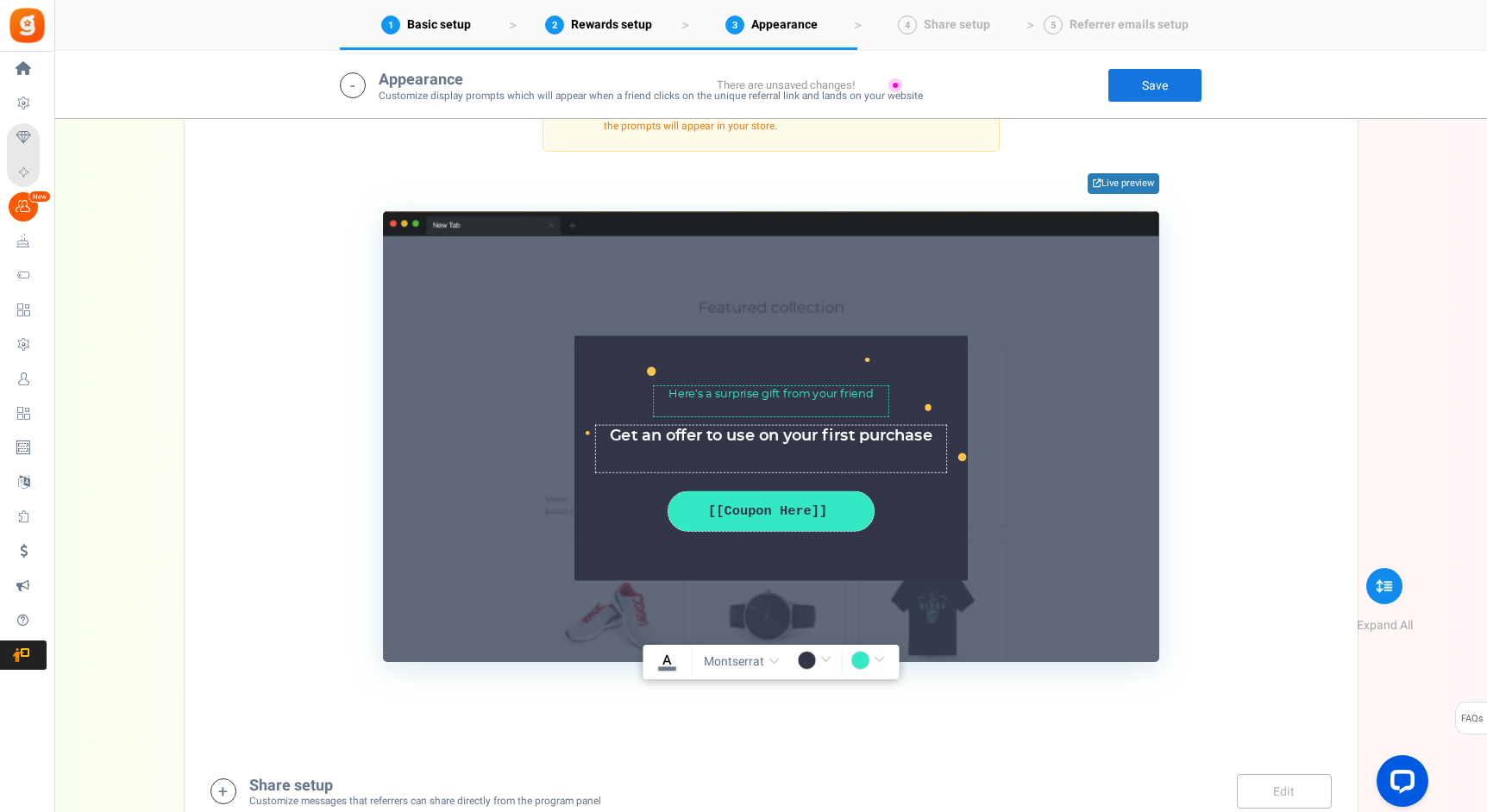
click at [877, 662] on input "rgba(0,0,0,1)" at bounding box center [870, 663] width 39 height 23
click at [859, 664] on input "rgba(0,0,0,1)" at bounding box center [870, 663] width 39 height 23
click at [794, 665] on div "#fffff A [GEOGRAPHIC_DATA] [GEOGRAPHIC_DATA] Montserrat Roboto Open Sans [PERSO…" at bounding box center [771, 663] width 256 height 35
click at [751, 661] on span "montserrat" at bounding box center [733, 662] width 60 height 17
click at [764, 655] on button "montserrat" at bounding box center [744, 663] width 88 height 26
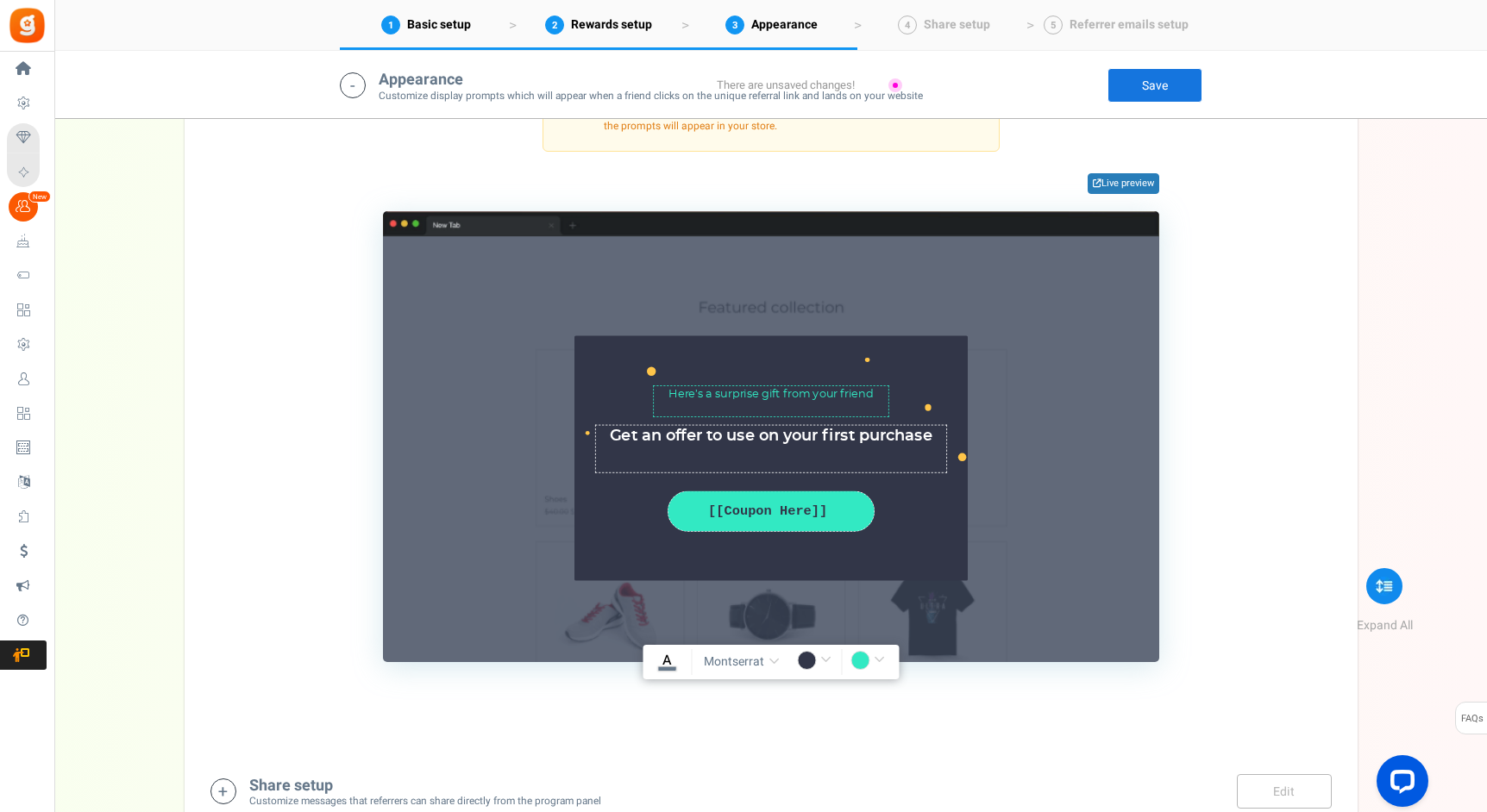
click at [838, 656] on div "rgba(0,0,0,1)" at bounding box center [819, 663] width 44 height 26
click at [826, 656] on input "rgba(0,0,0,1)" at bounding box center [816, 663] width 39 height 23
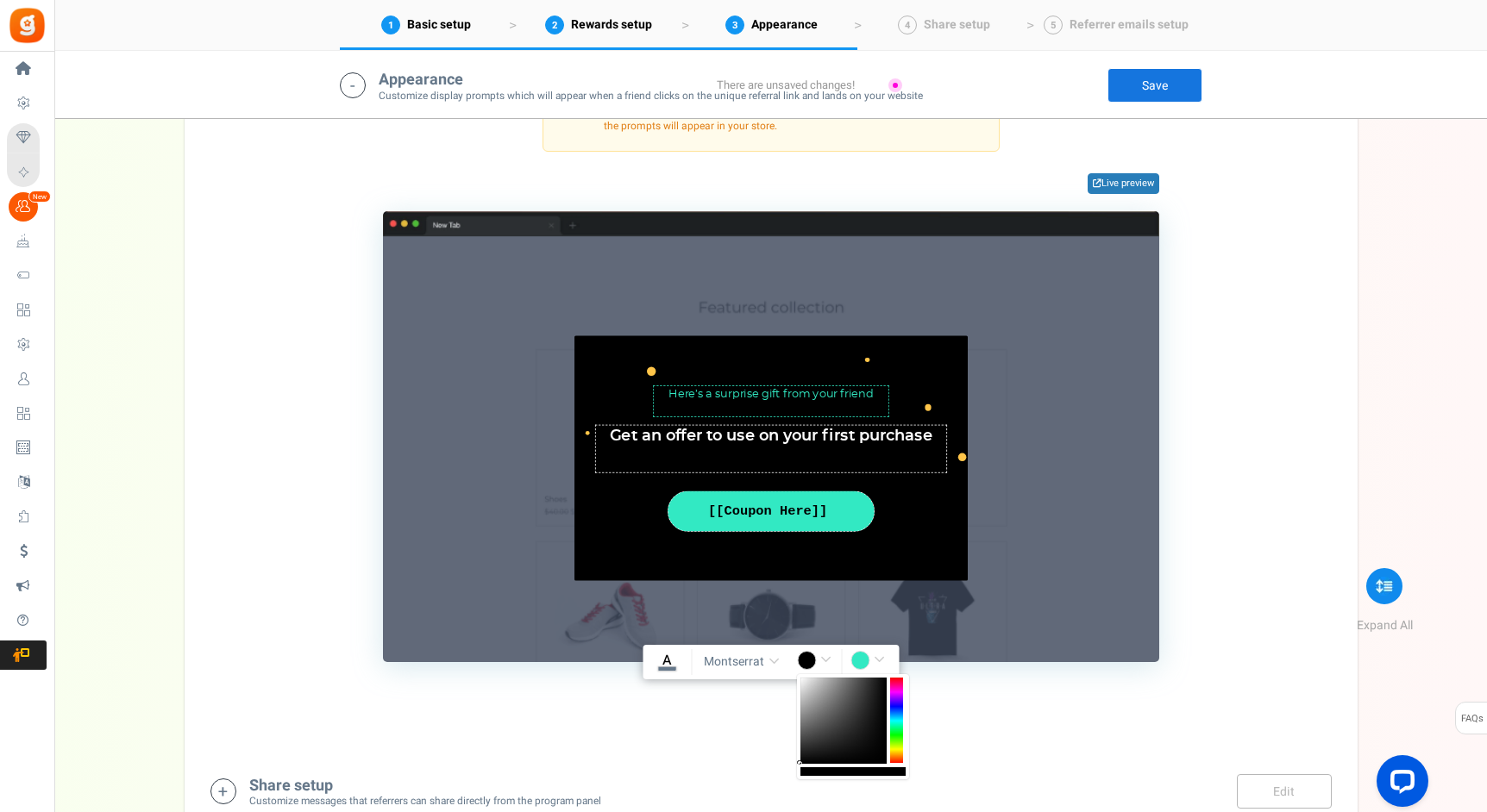
drag, startPoint x: 837, startPoint y: 733, endPoint x: 776, endPoint y: 785, distance: 80.2
type input "rgba(0,0,0,1)"
click at [869, 659] on input "rgba(0,0,0,1)" at bounding box center [870, 663] width 39 height 23
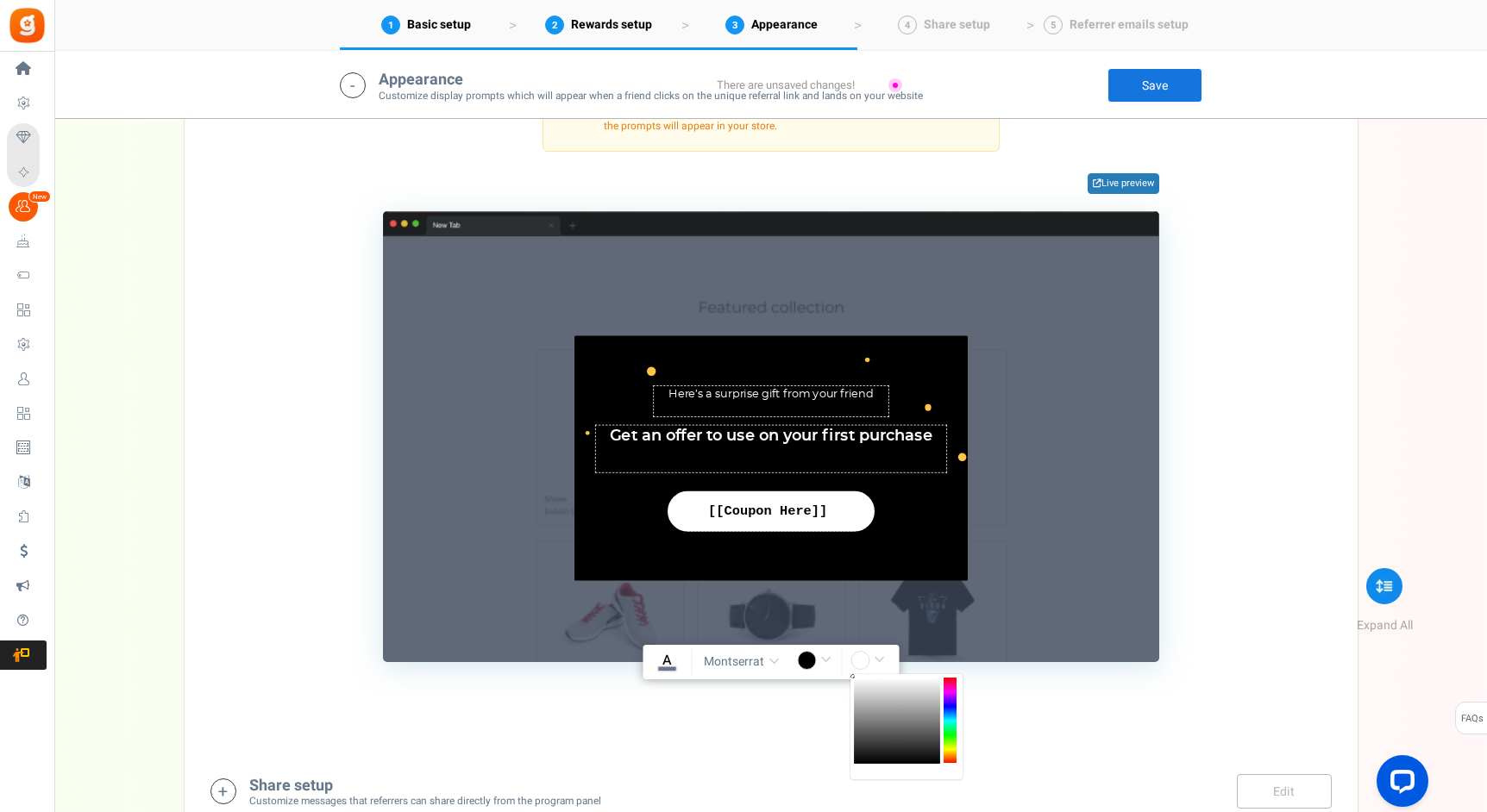
drag, startPoint x: 886, startPoint y: 702, endPoint x: 827, endPoint y: 663, distance: 70.7
type input "rgba(255,255,255,1)"
click at [1166, 503] on div "TIP Customize the appearance and text directly in the section below. This will …" at bounding box center [770, 373] width 1121 height 577
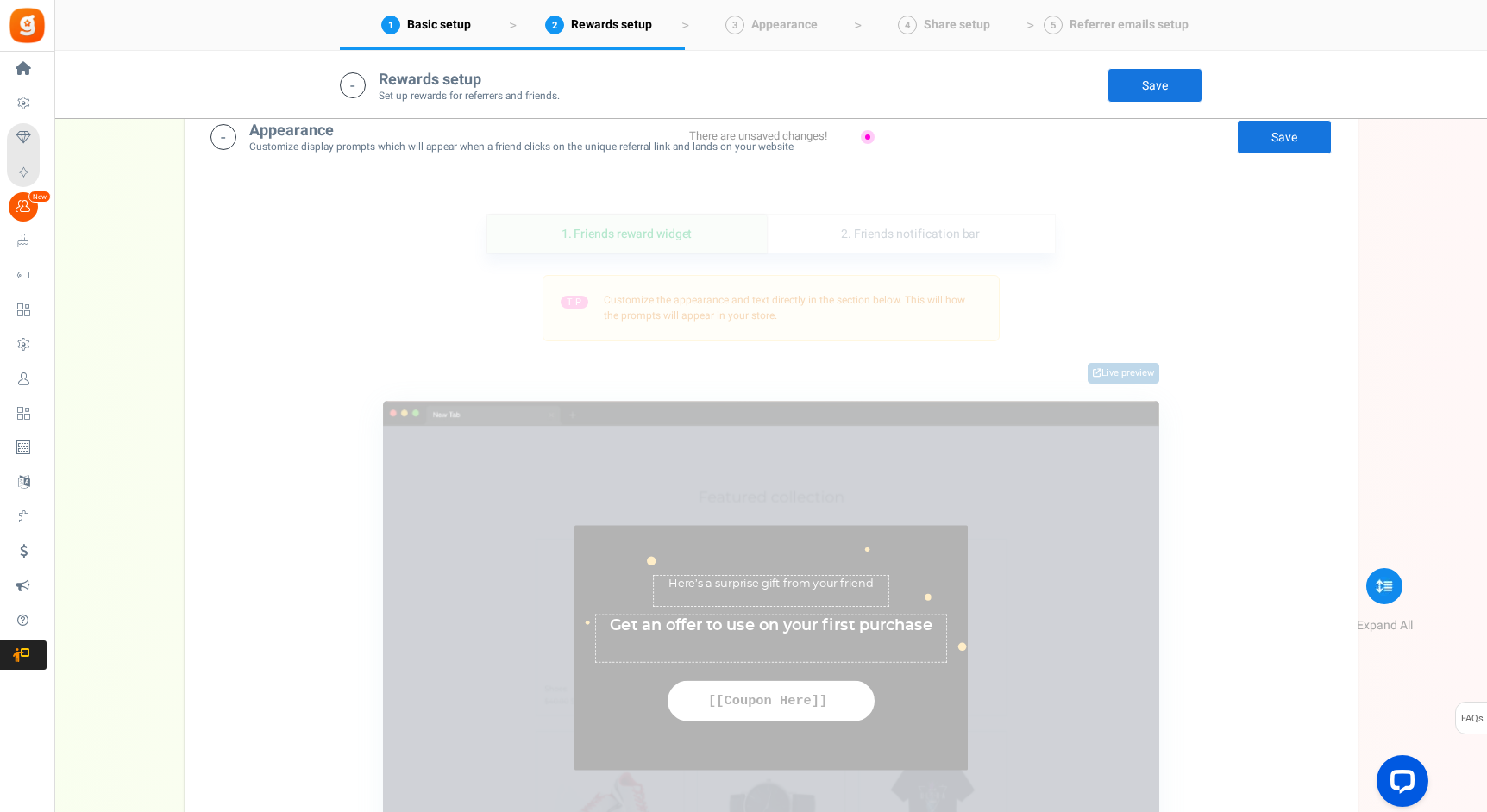
scroll to position [1914, 0]
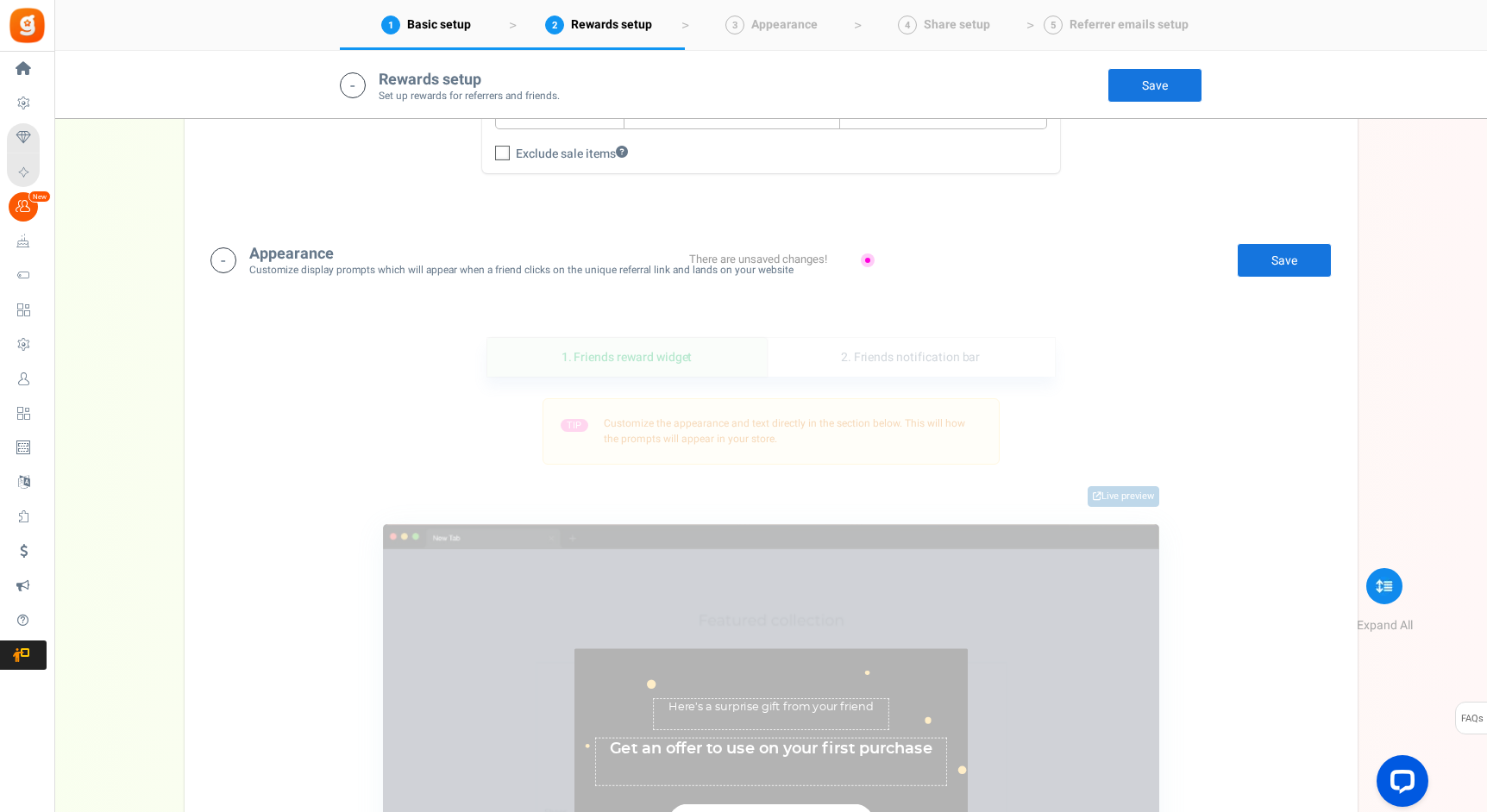
click at [1268, 250] on link "Save" at bounding box center [1284, 261] width 95 height 35
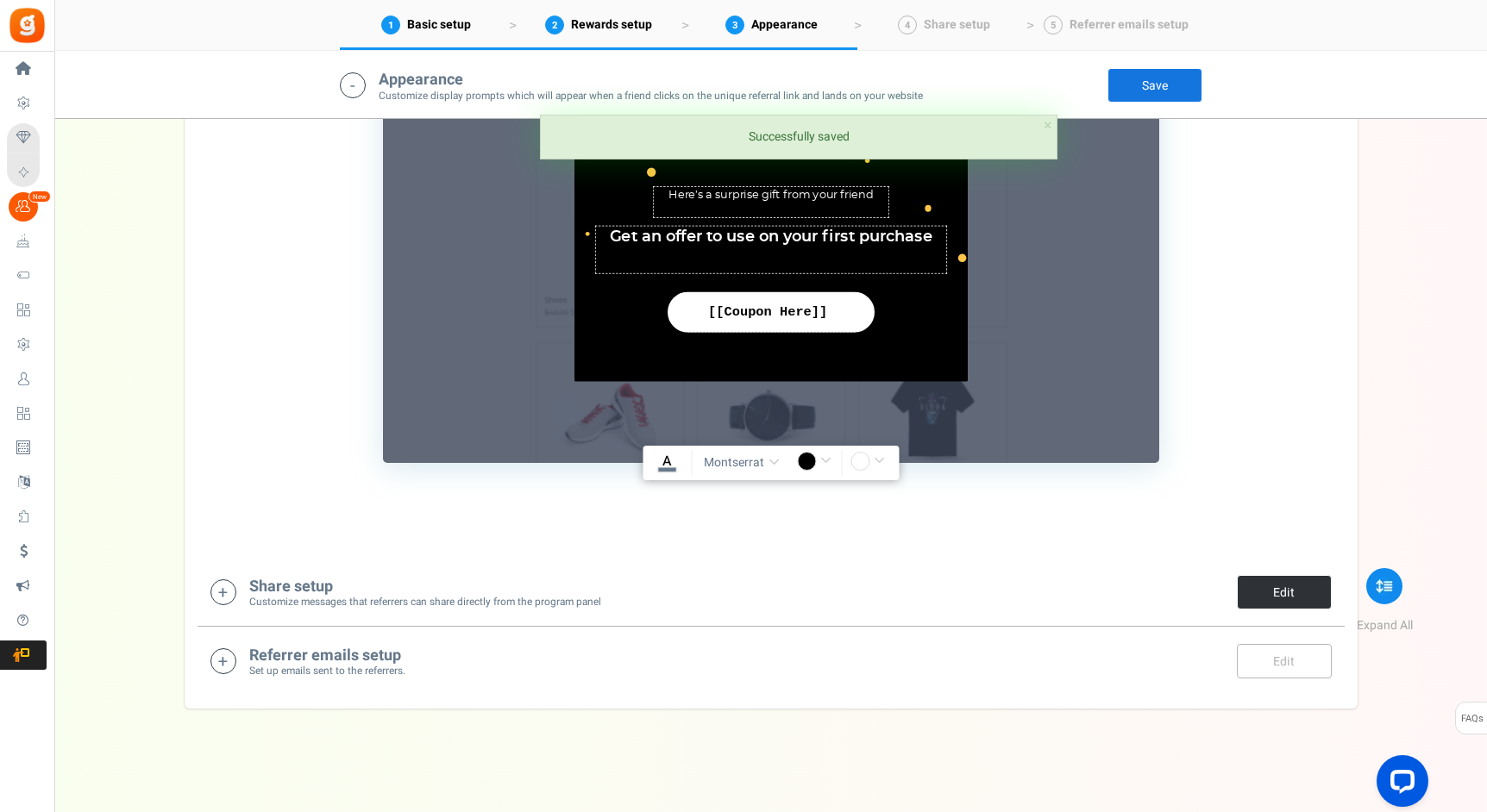
click at [1267, 598] on link "Edit" at bounding box center [1284, 593] width 95 height 35
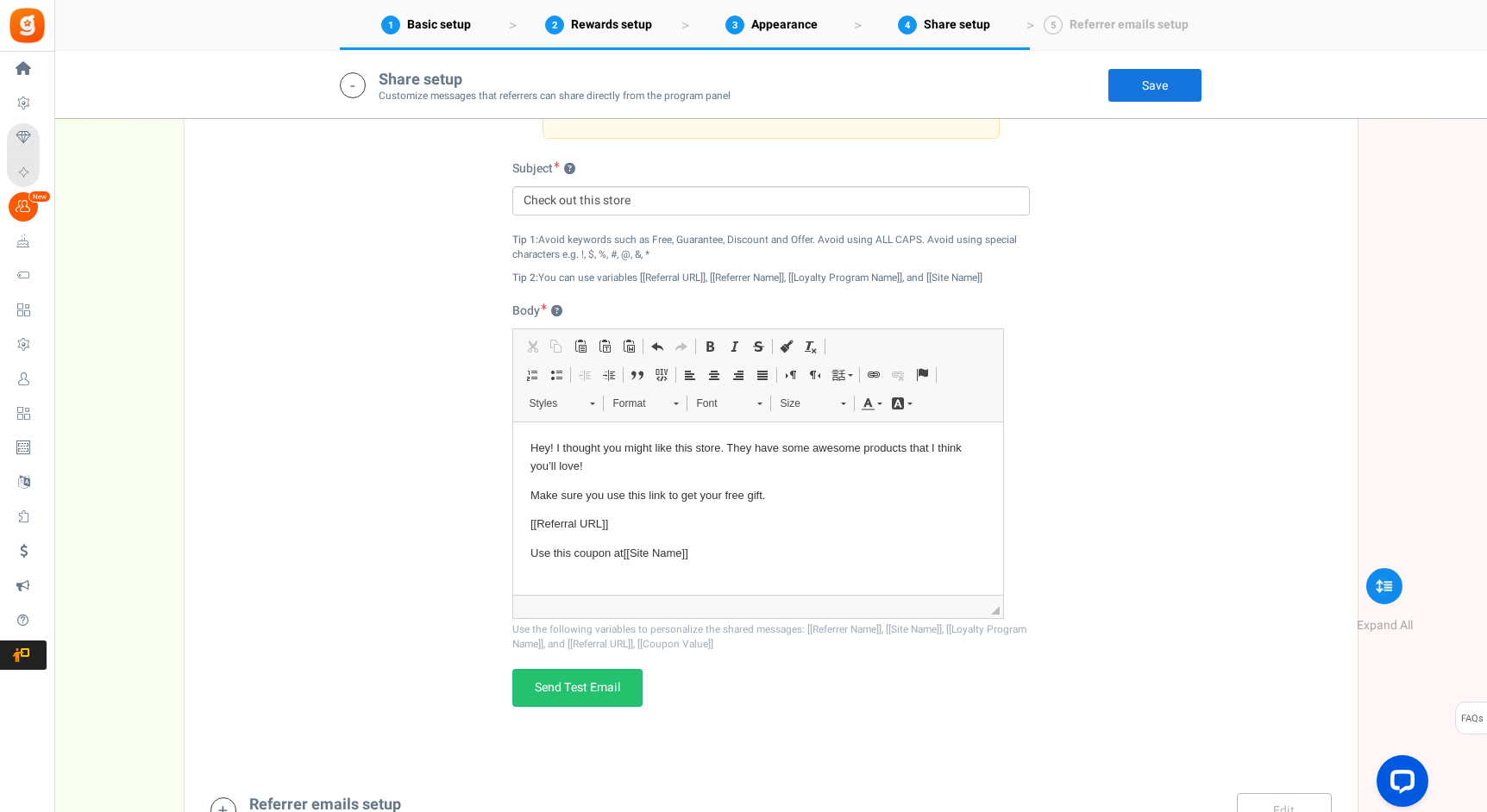
scroll to position [3093, 0]
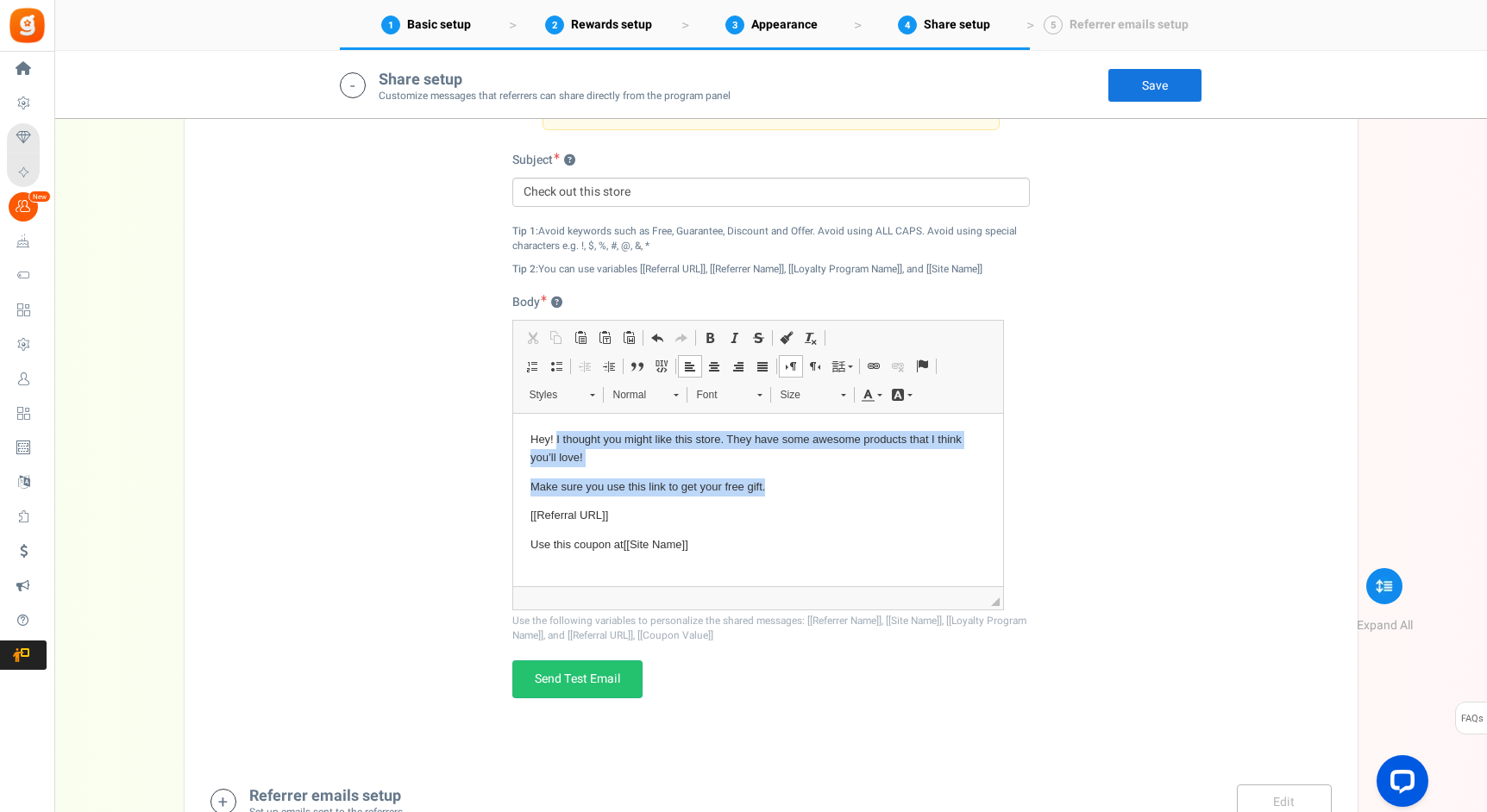
drag, startPoint x: 771, startPoint y: 486, endPoint x: 556, endPoint y: 441, distance: 219.7
click at [556, 441] on body "Hey! I thought you might like this store. They have some awesome products that …" at bounding box center [757, 544] width 455 height 229
click at [787, 495] on p "Make sure you use this link to get your free gift." at bounding box center [757, 487] width 455 height 18
drag, startPoint x: 780, startPoint y: 495, endPoint x: 719, endPoint y: 444, distance: 79.5
click at [719, 444] on body "Hey! I thought you might like this store. They have some awesome products that …" at bounding box center [757, 544] width 455 height 229
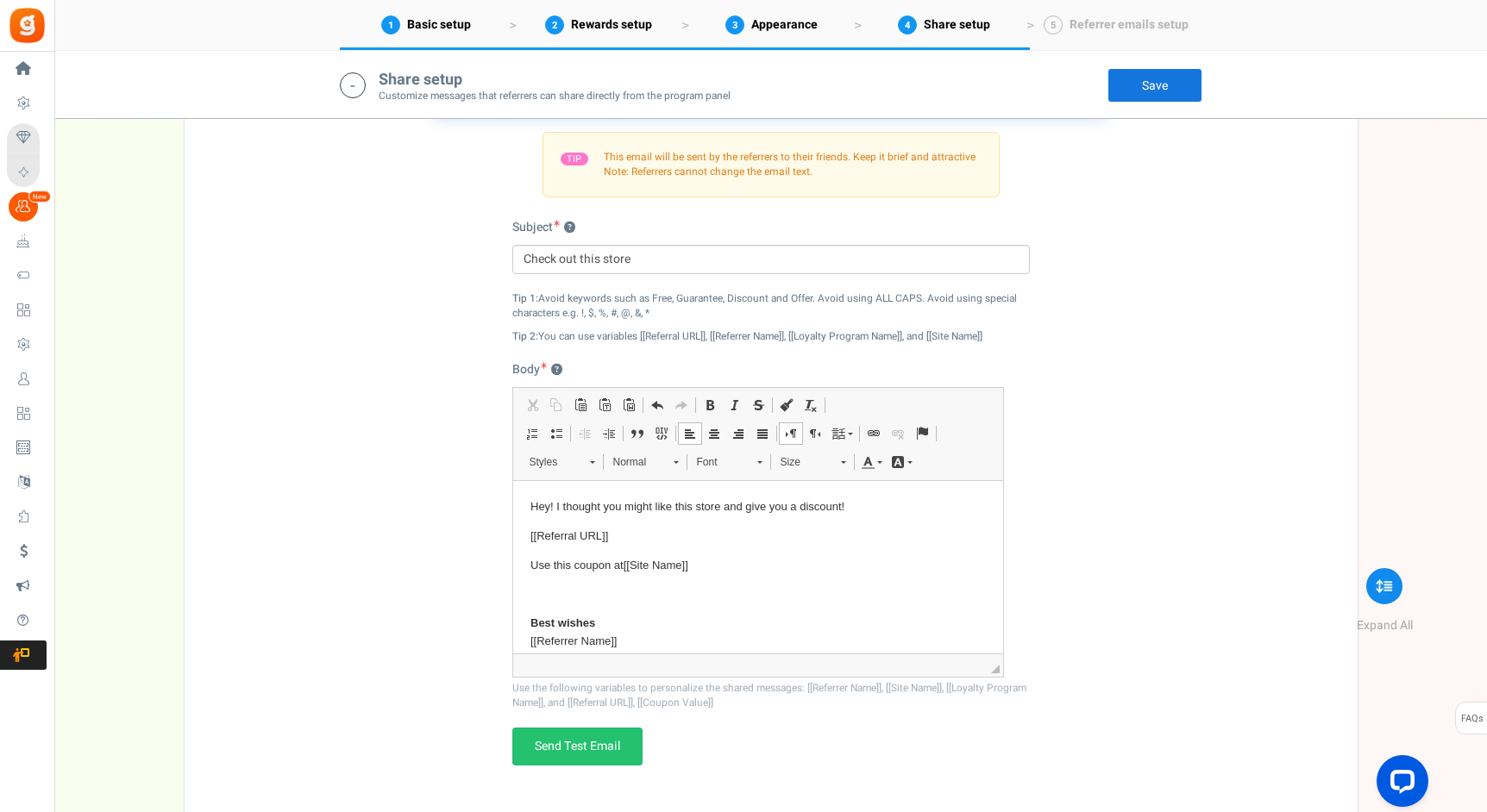
scroll to position [3234, 0]
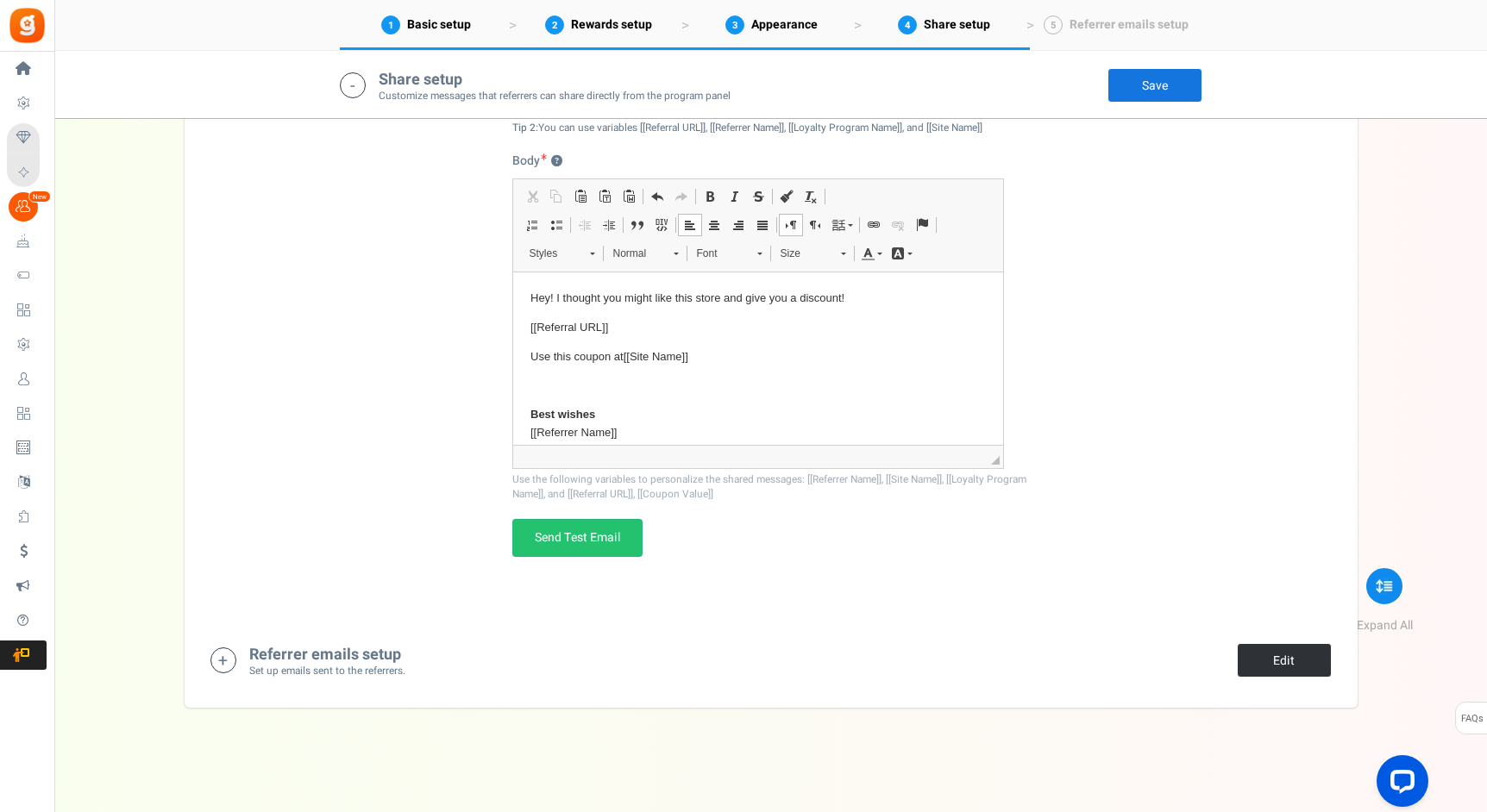
click at [1252, 674] on link "Edit" at bounding box center [1284, 661] width 95 height 35
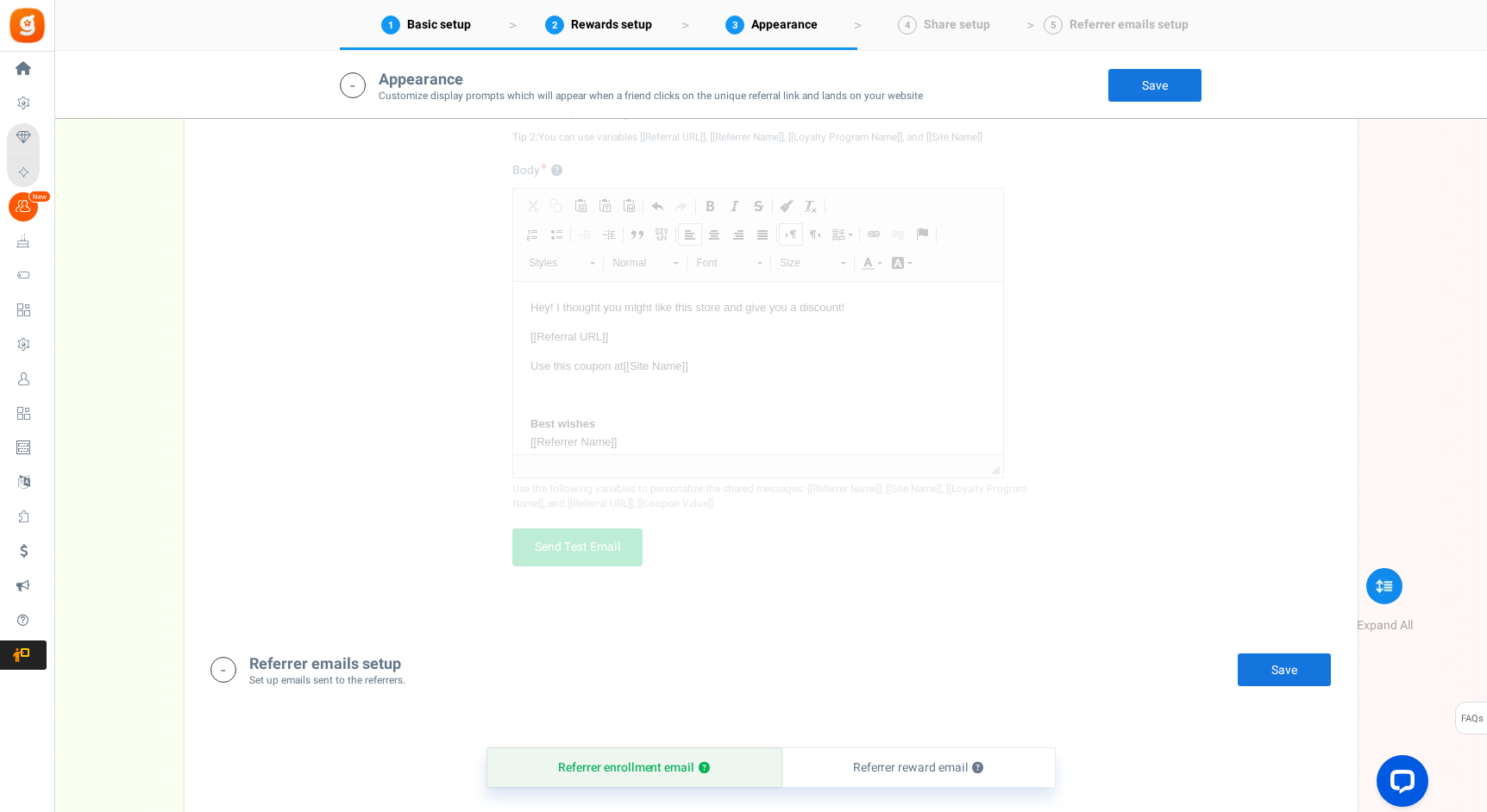
scroll to position [2402, 0]
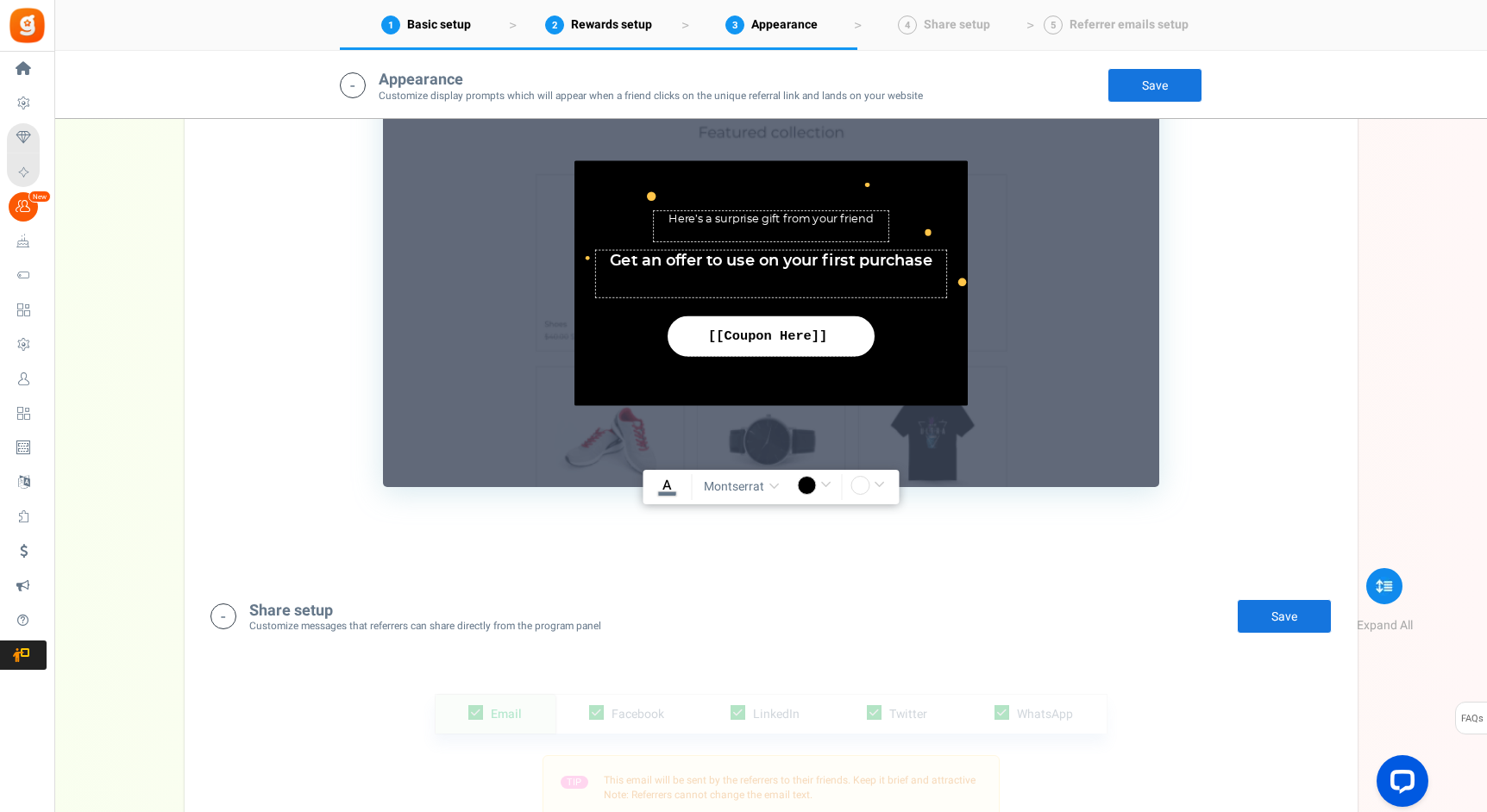
click at [1162, 78] on link "Save" at bounding box center [1155, 85] width 95 height 35
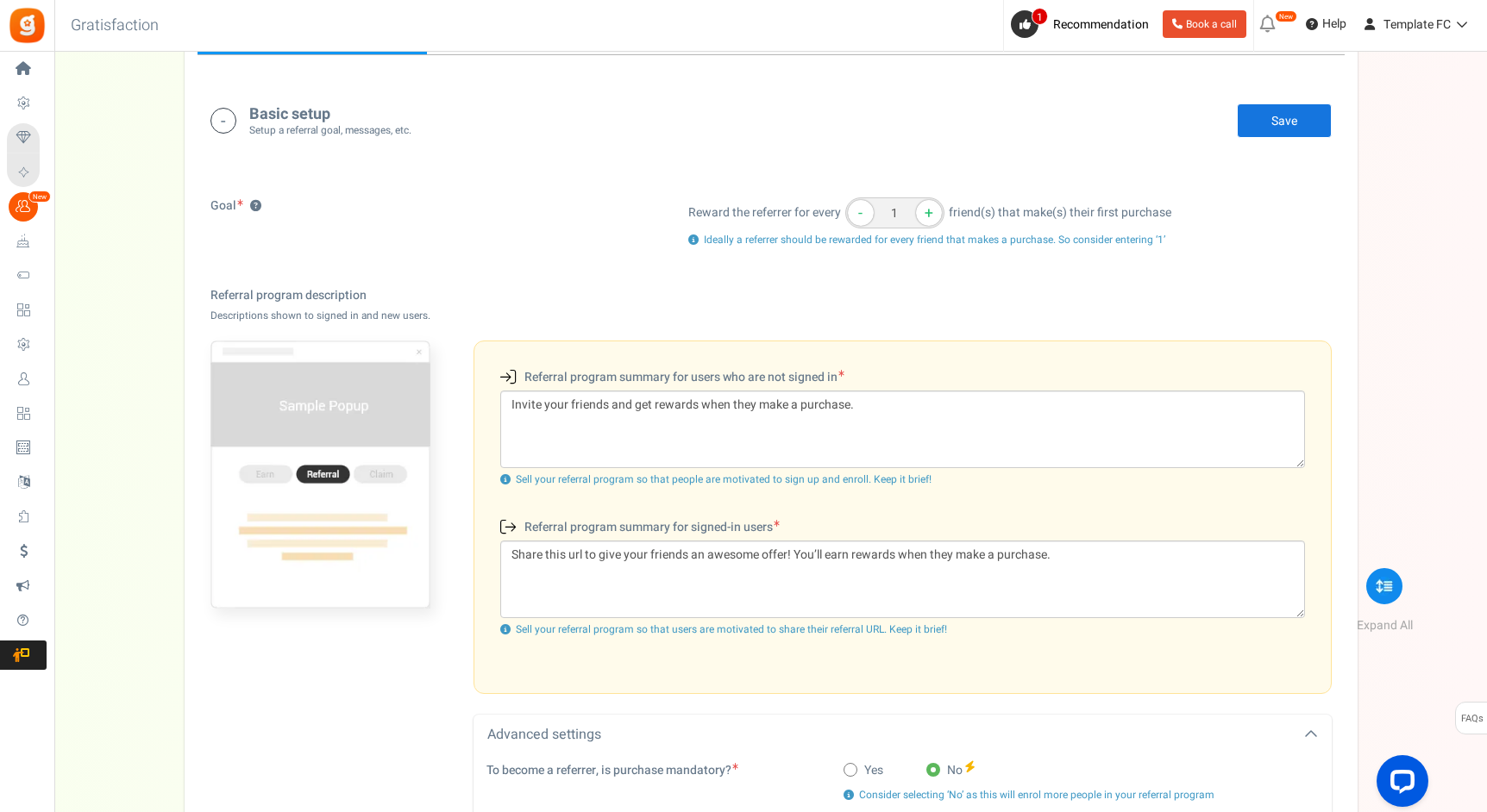
scroll to position [0, 0]
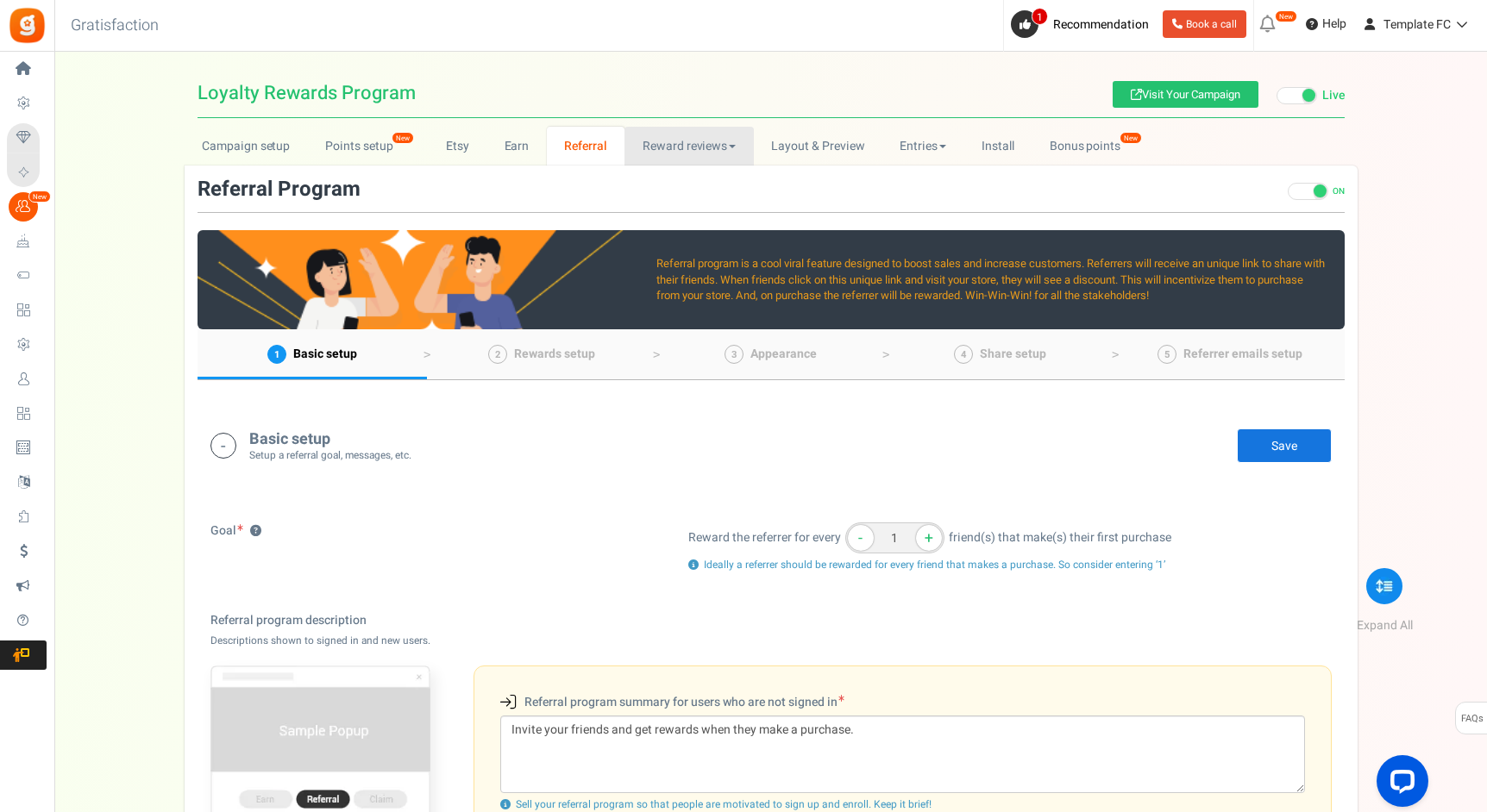
click at [701, 144] on link "Reward reviews" at bounding box center [688, 146] width 128 height 38
click at [660, 177] on link "WOO" at bounding box center [693, 184] width 138 height 25
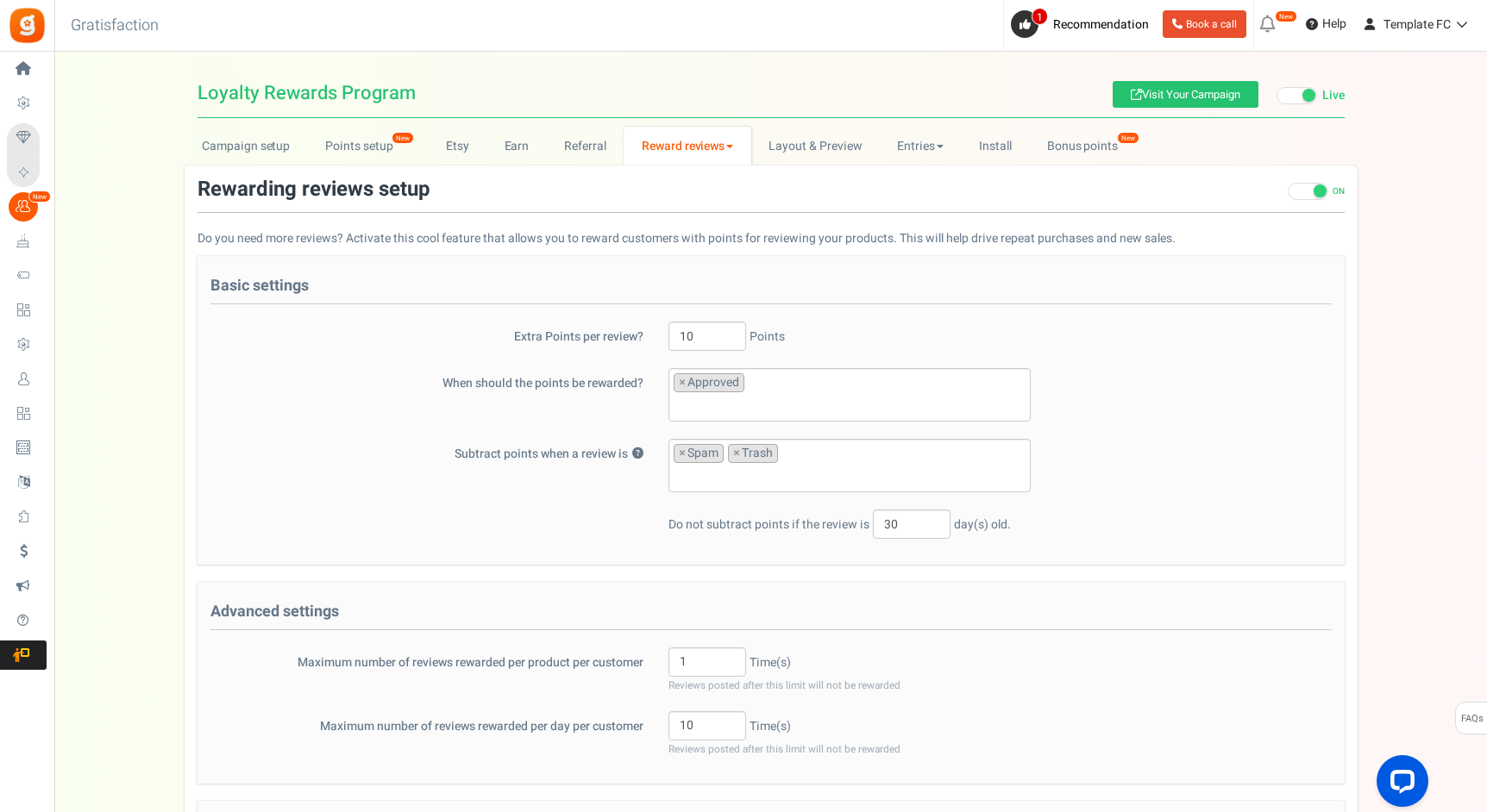
click at [268, 167] on div "Rewarding reviews setup ON OFF Do you need more reviews? Activate this cool fea…" at bounding box center [771, 644] width 1173 height 956
click at [267, 155] on link "Campaign setup" at bounding box center [246, 146] width 123 height 38
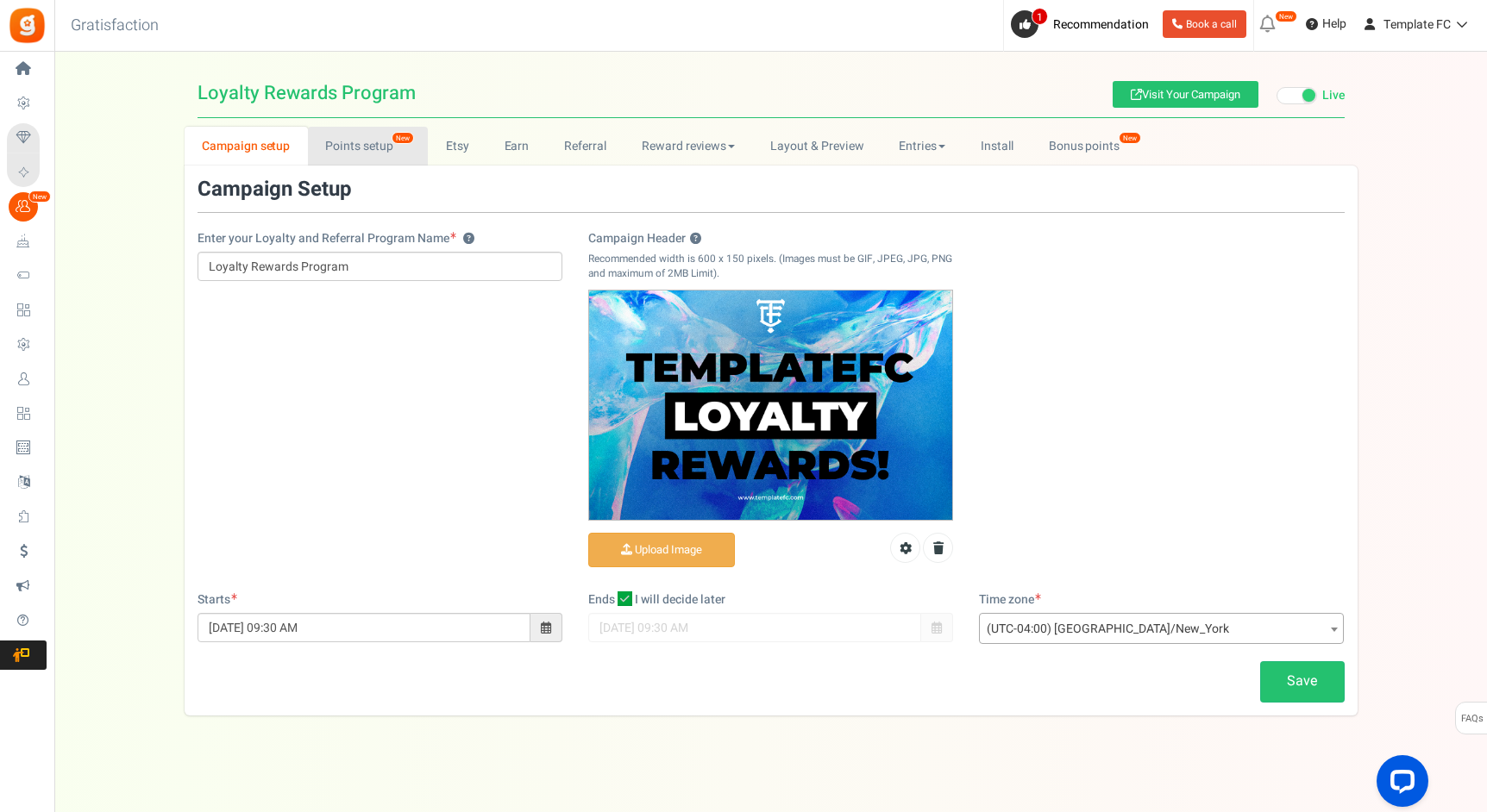
click at [366, 131] on link "Points setup New" at bounding box center [367, 146] width 119 height 38
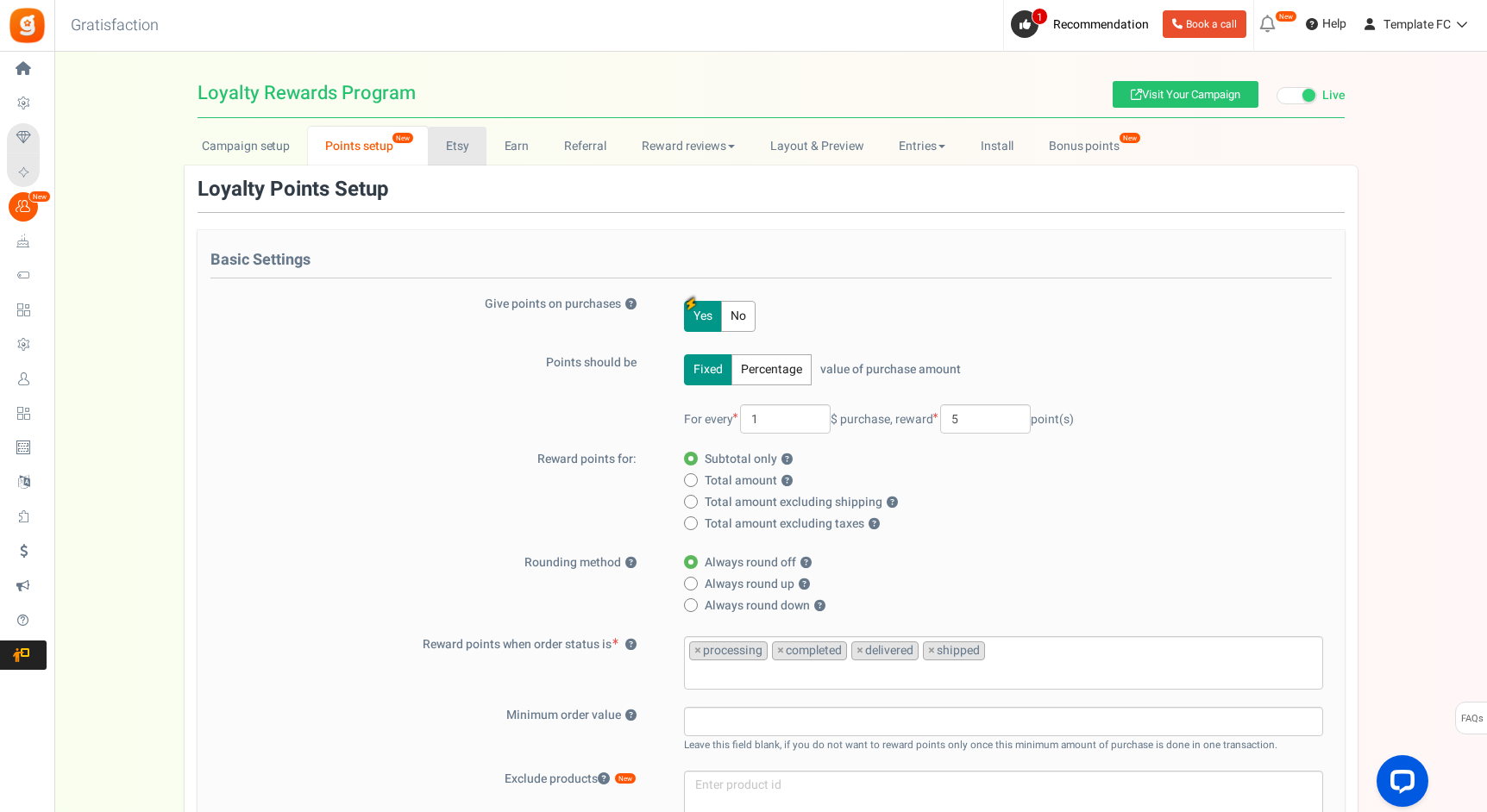
click at [471, 145] on link "Etsy" at bounding box center [456, 146] width 58 height 38
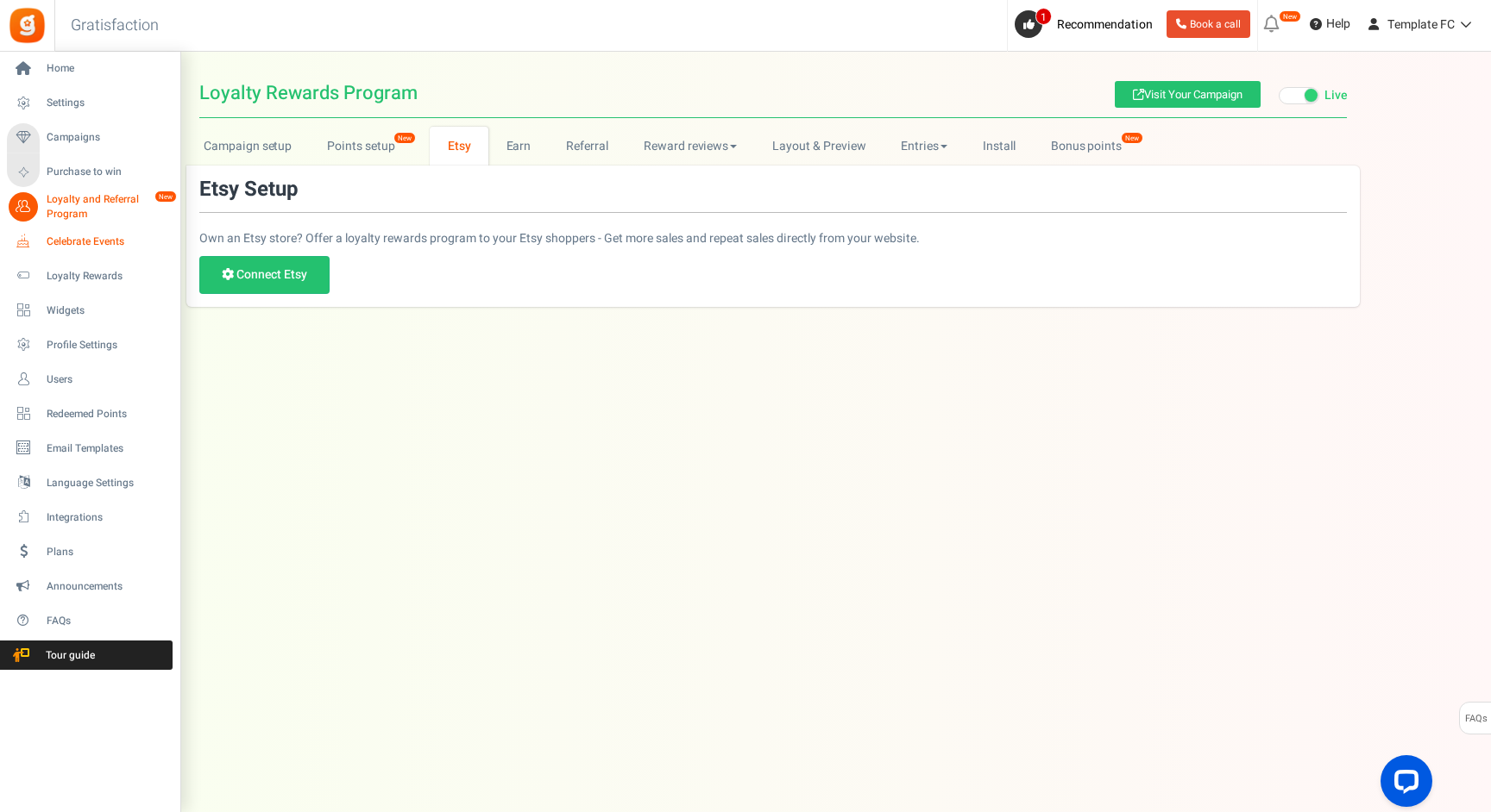
click at [64, 239] on span "Celebrate Events" at bounding box center [106, 242] width 120 height 15
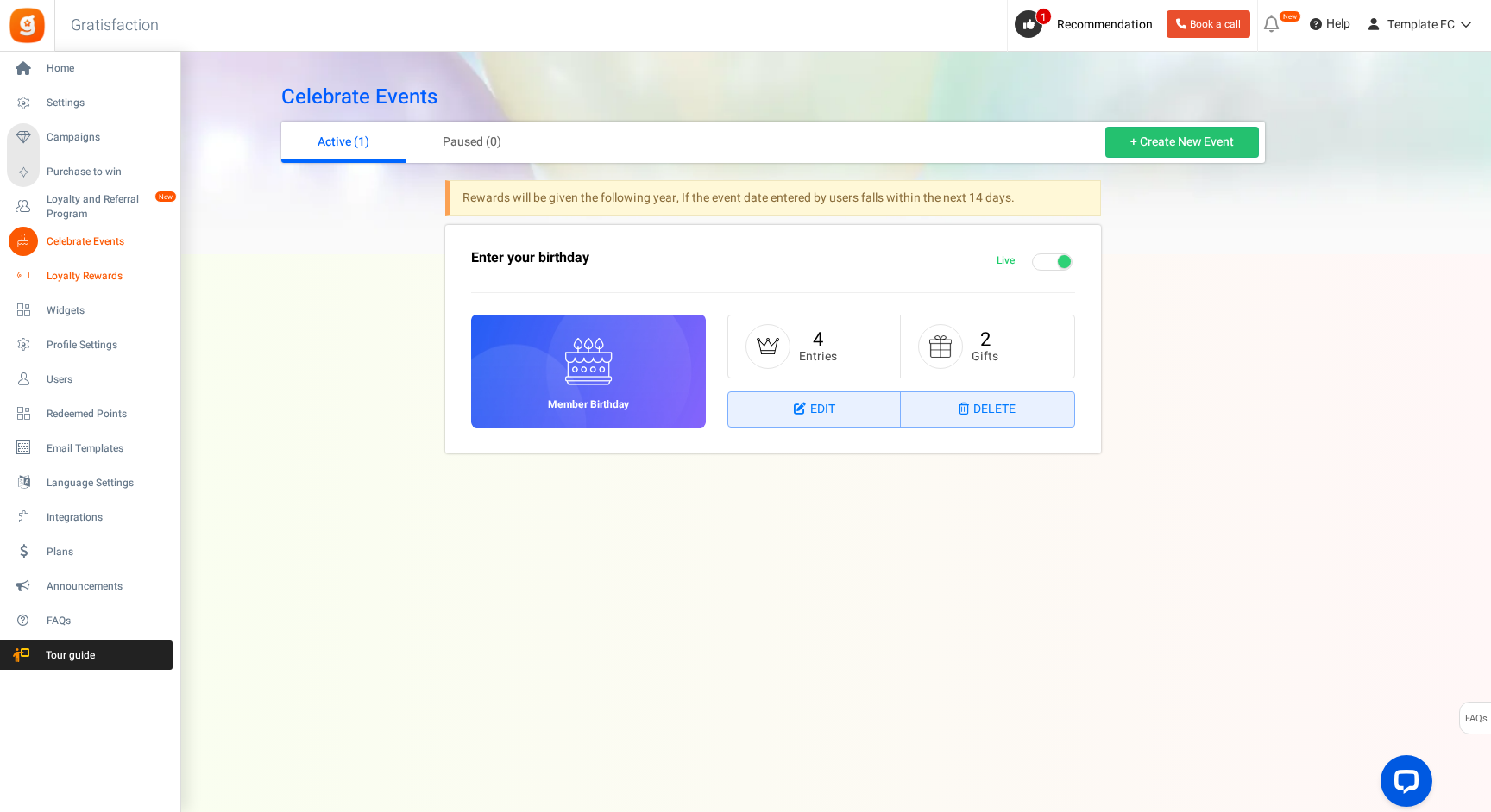
click at [84, 283] on span "Loyalty Rewards" at bounding box center [106, 276] width 120 height 15
